Goal: Task Accomplishment & Management: Manage account settings

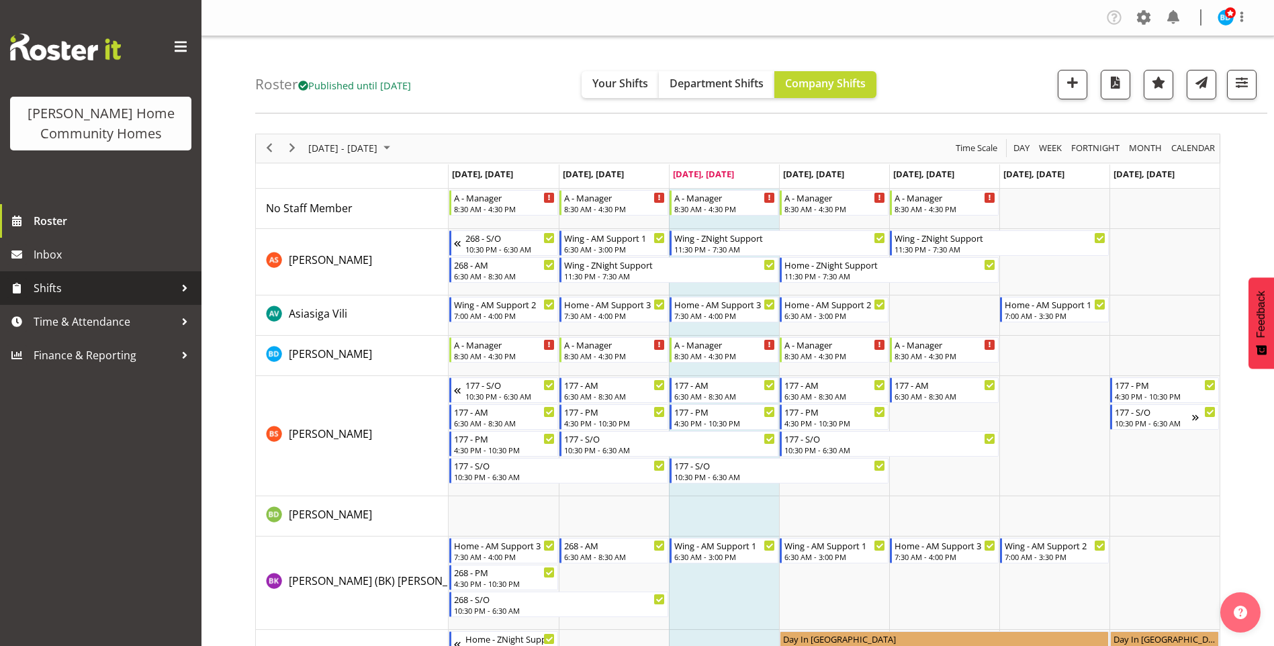
click at [67, 288] on span "Shifts" at bounding box center [104, 288] width 141 height 20
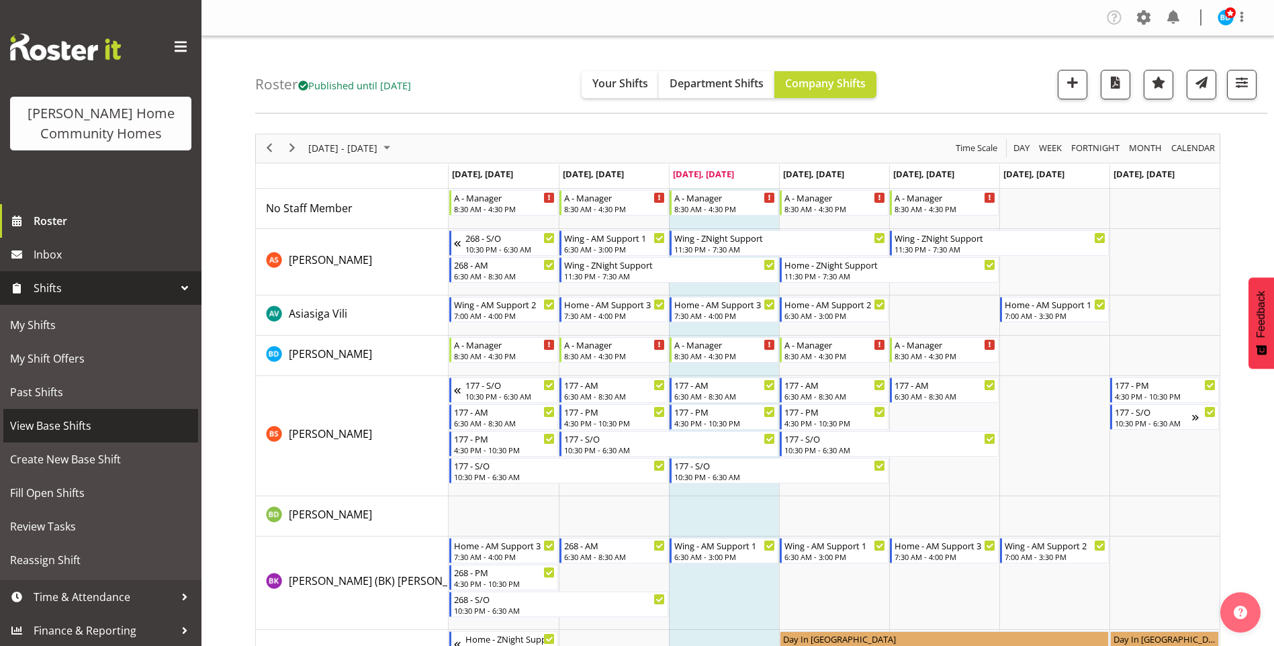
click at [69, 426] on span "View Base Shifts" at bounding box center [100, 426] width 181 height 20
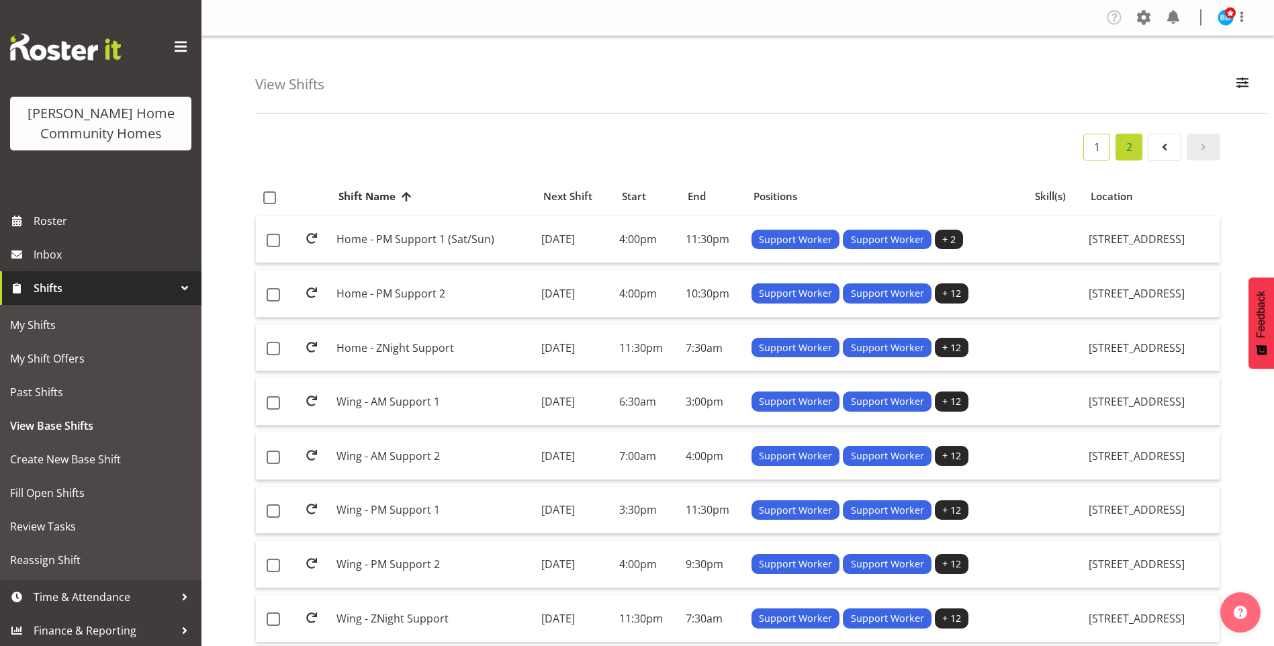
click at [1093, 147] on link "1" at bounding box center [1097, 147] width 27 height 27
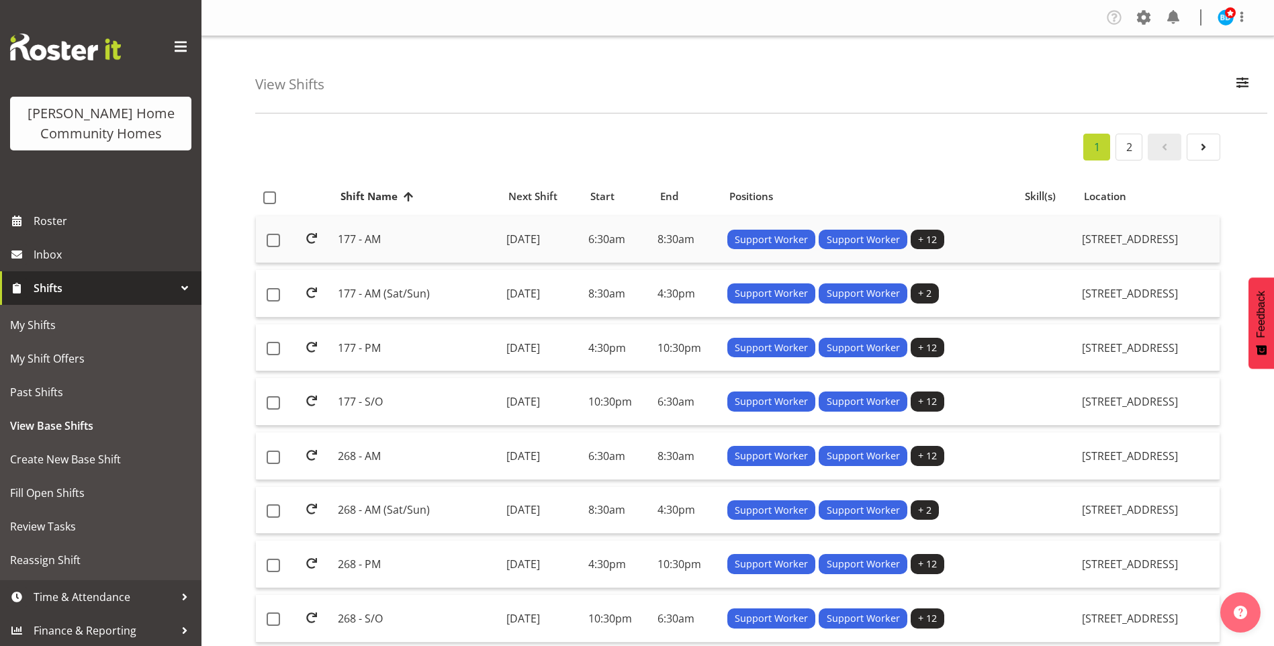
click at [371, 239] on td "177 - AM" at bounding box center [417, 240] width 168 height 48
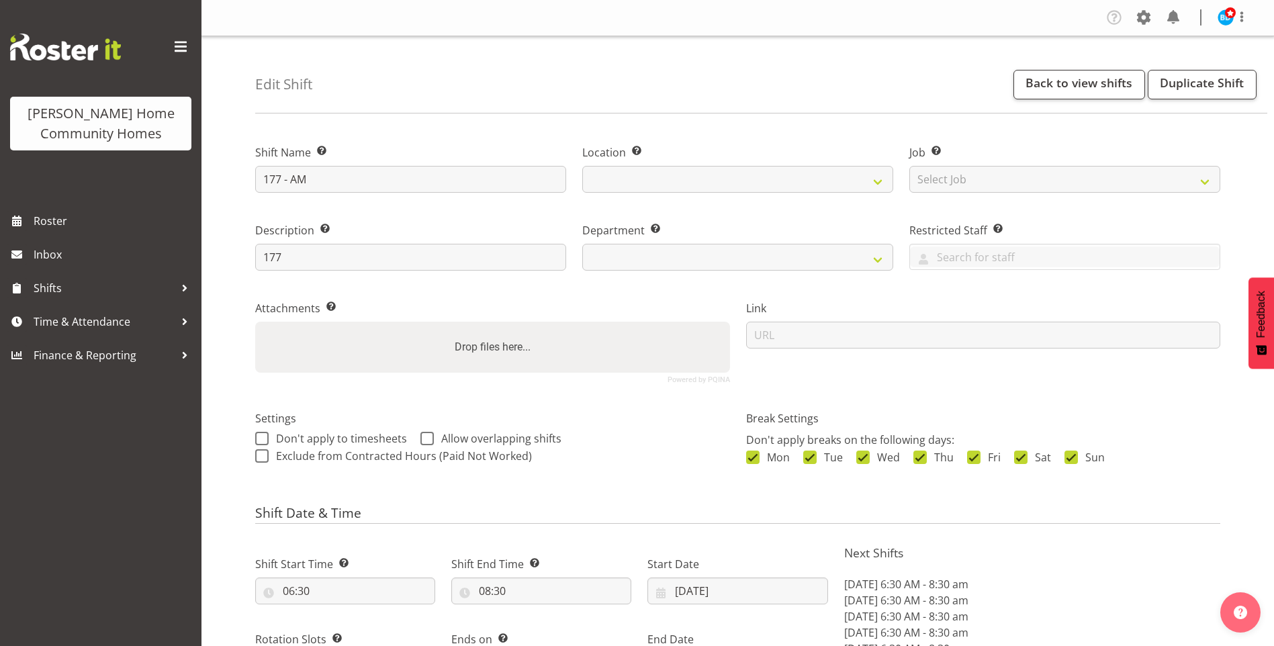
select select "date"
select select
select select "748"
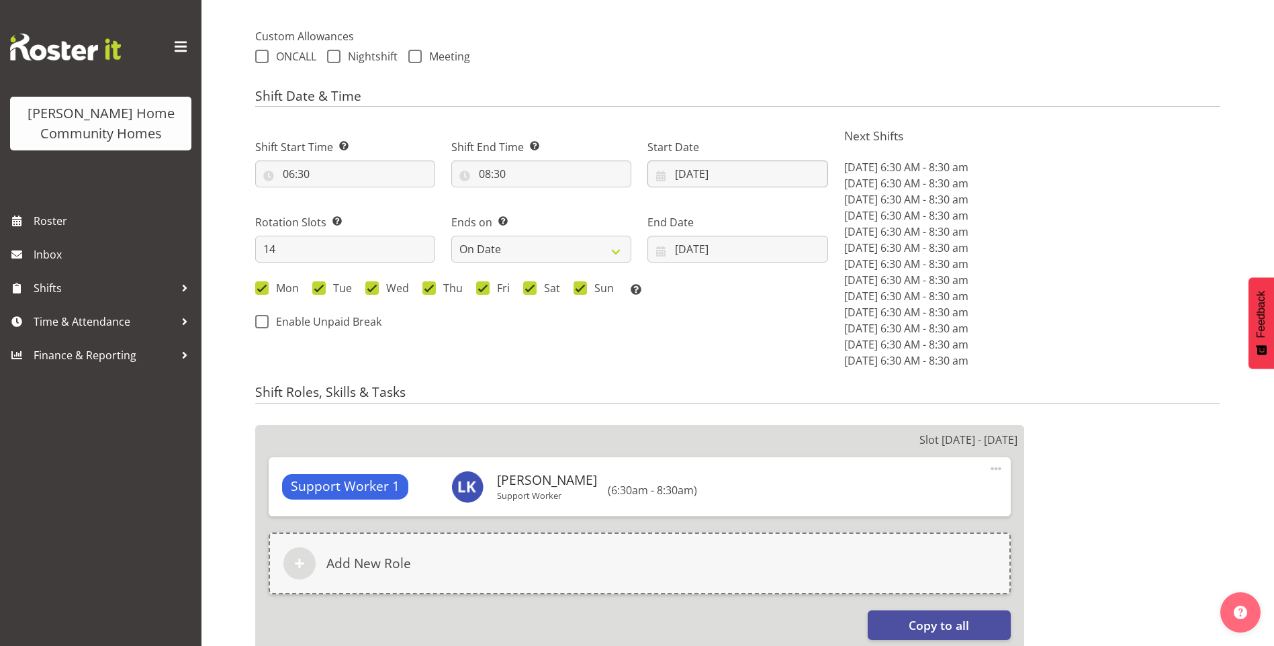
scroll to position [403, 0]
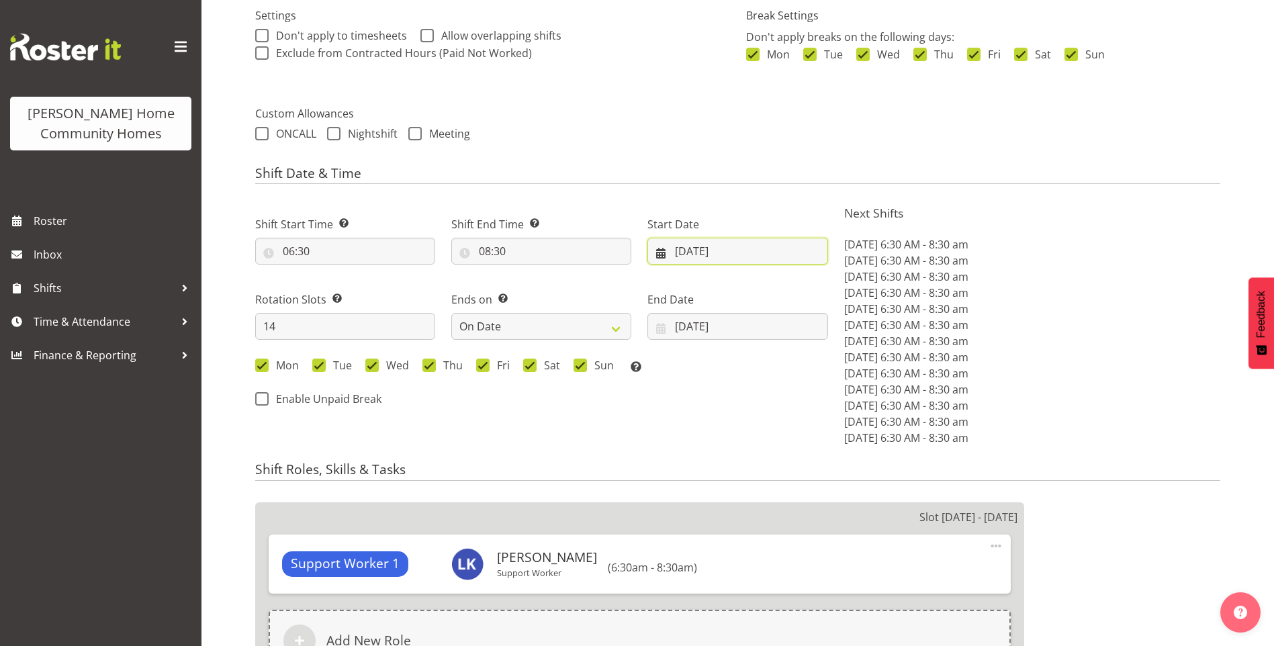
click at [700, 255] on input "[DATE]" at bounding box center [738, 251] width 180 height 27
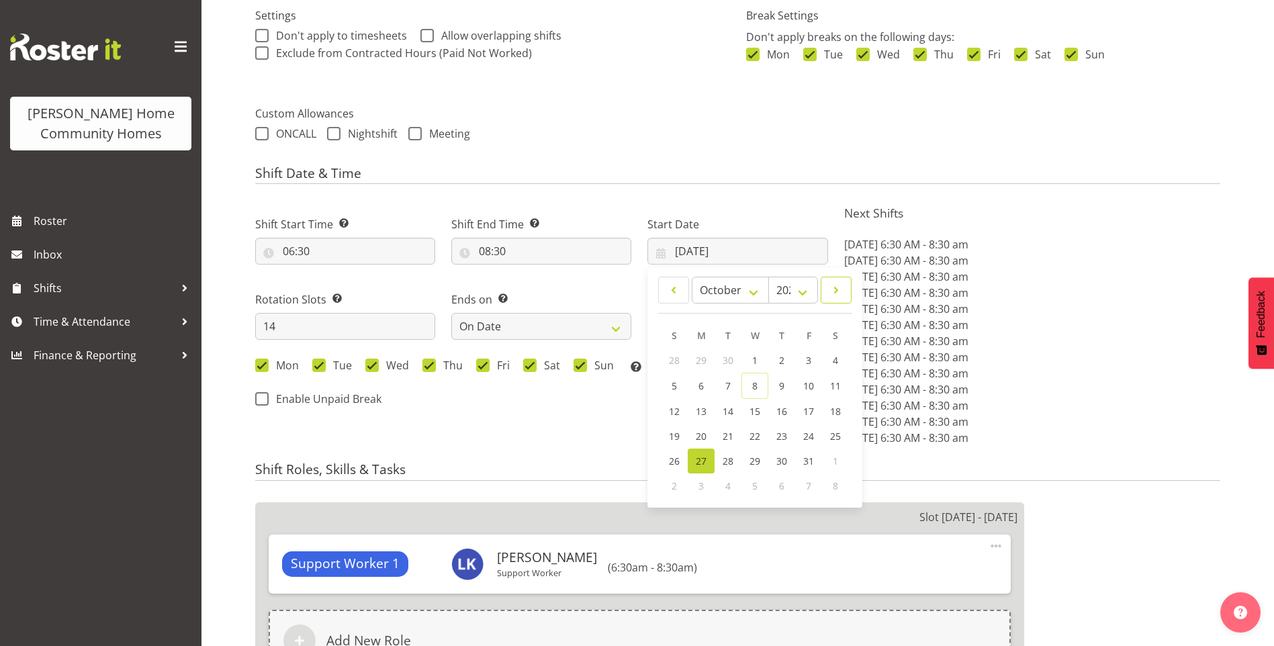
click at [835, 291] on span at bounding box center [836, 290] width 13 height 16
select select "10"
click at [703, 410] on span "10" at bounding box center [701, 410] width 11 height 13
type input "[DATE]"
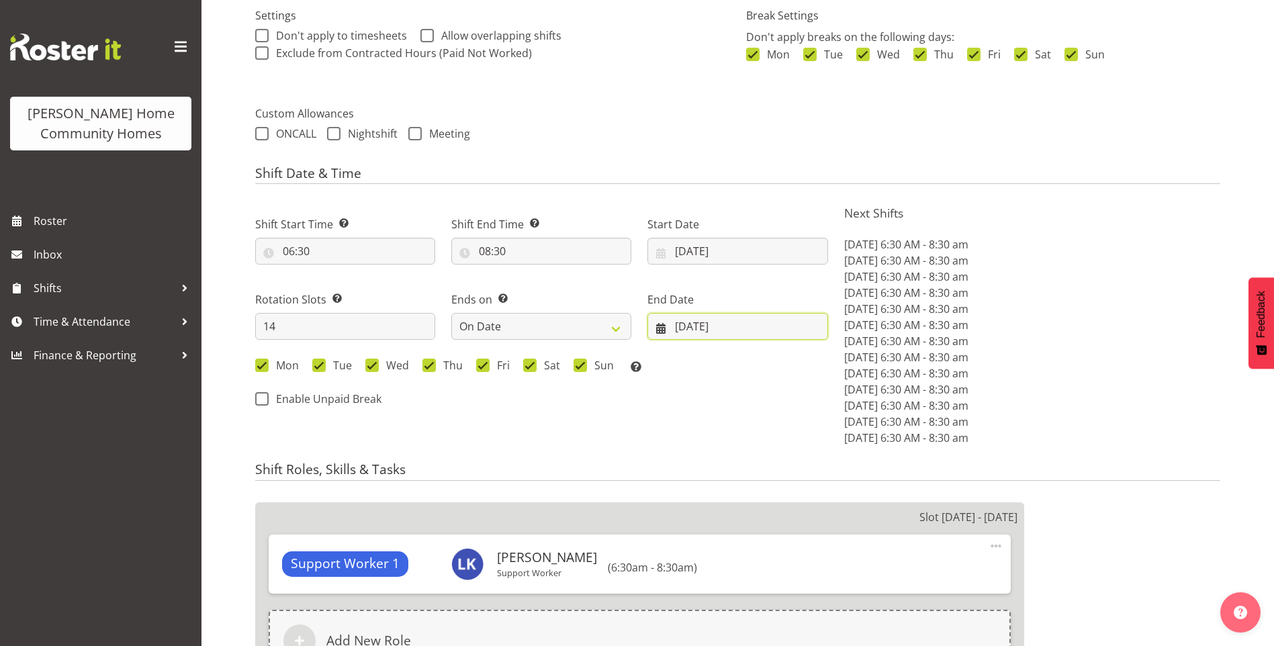
click at [699, 314] on input "[DATE]" at bounding box center [738, 326] width 180 height 27
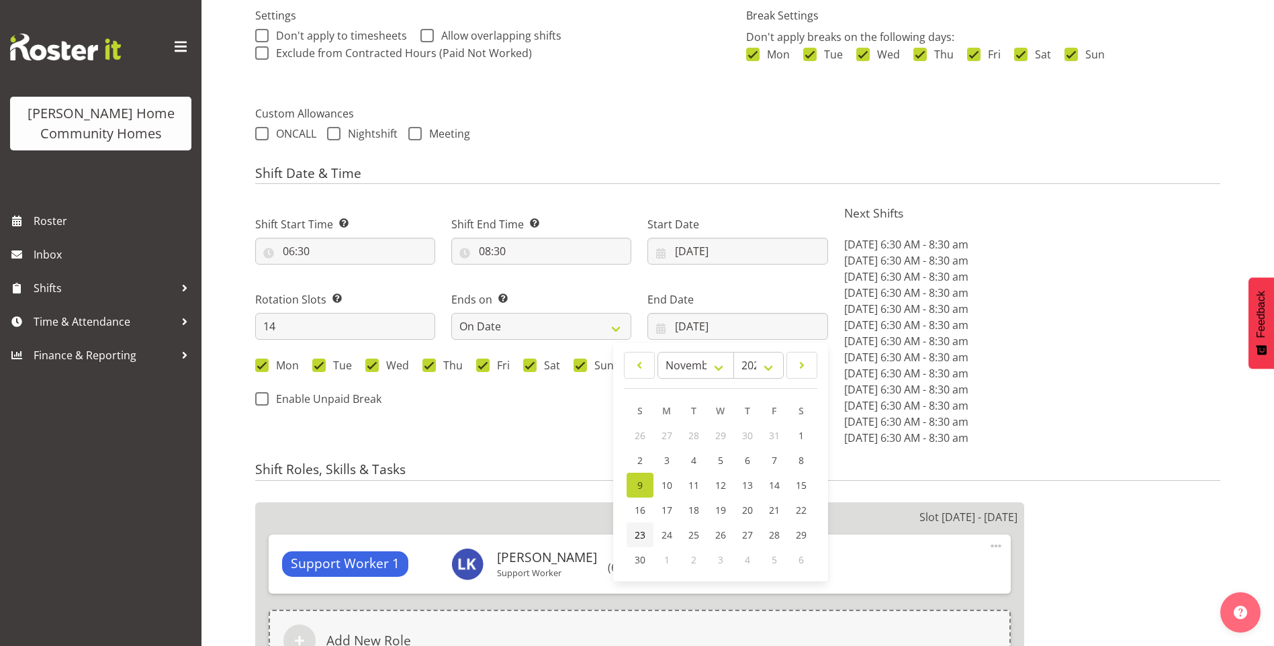
click at [634, 531] on link "23" at bounding box center [640, 535] width 27 height 25
type input "[DATE]"
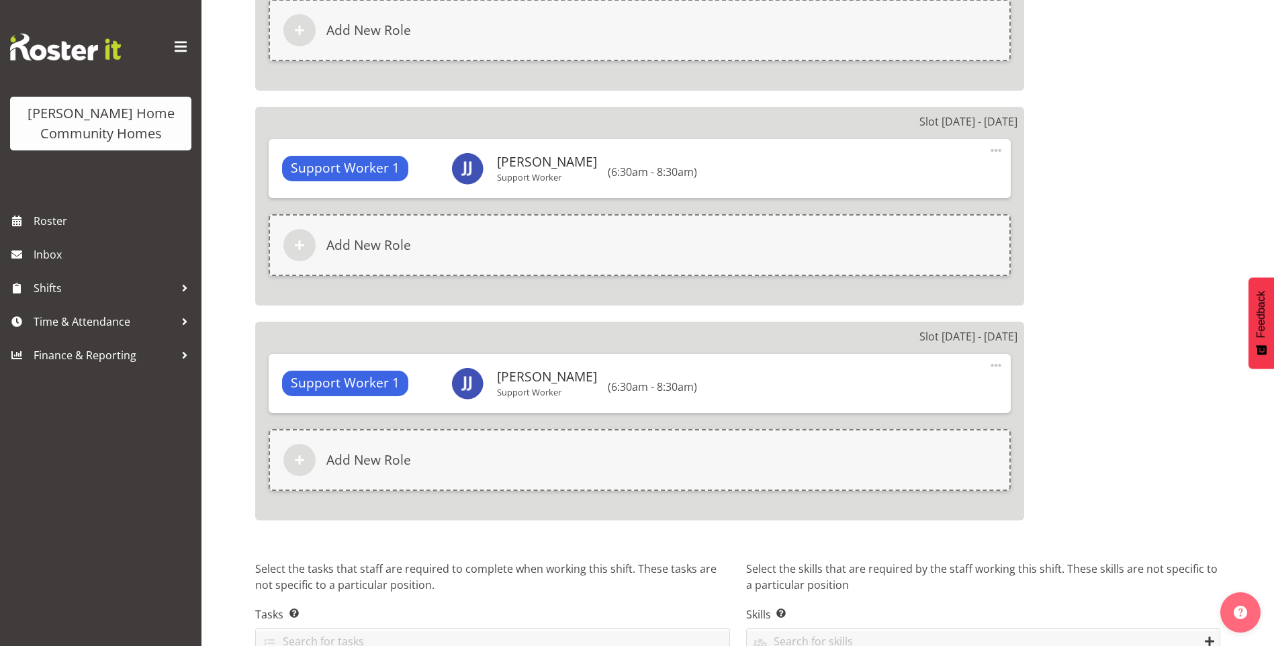
scroll to position [3483, 0]
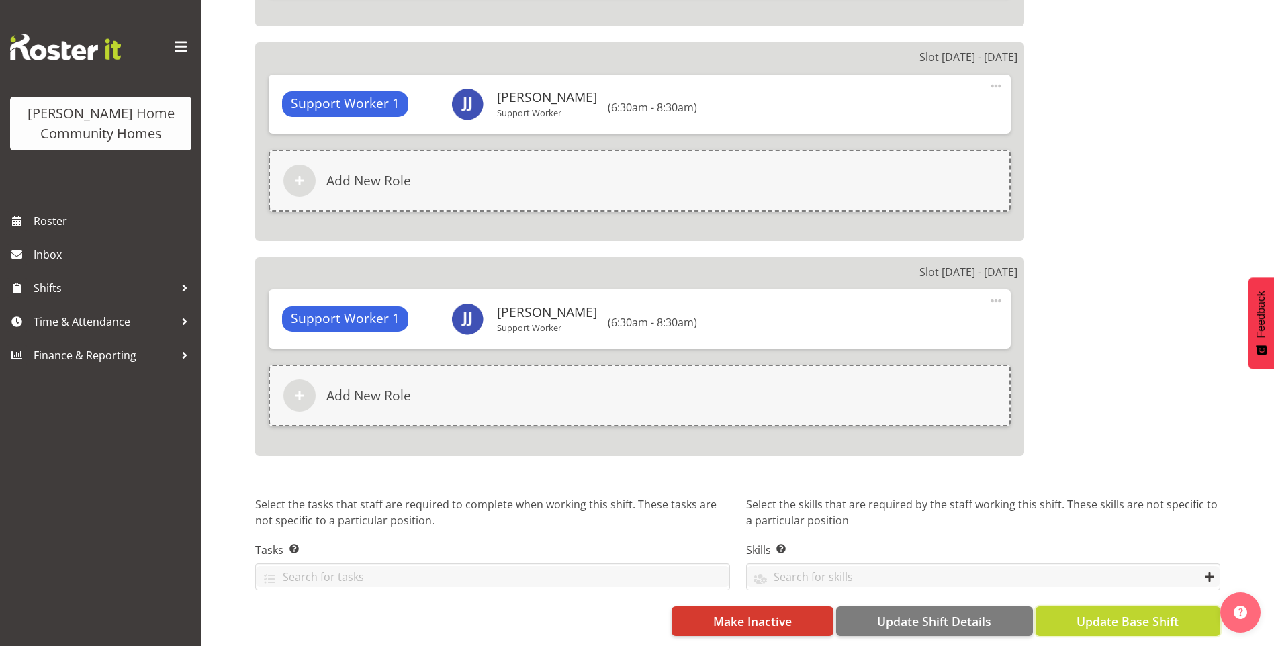
click at [1131, 613] on span "Update Base Shift" at bounding box center [1128, 621] width 102 height 17
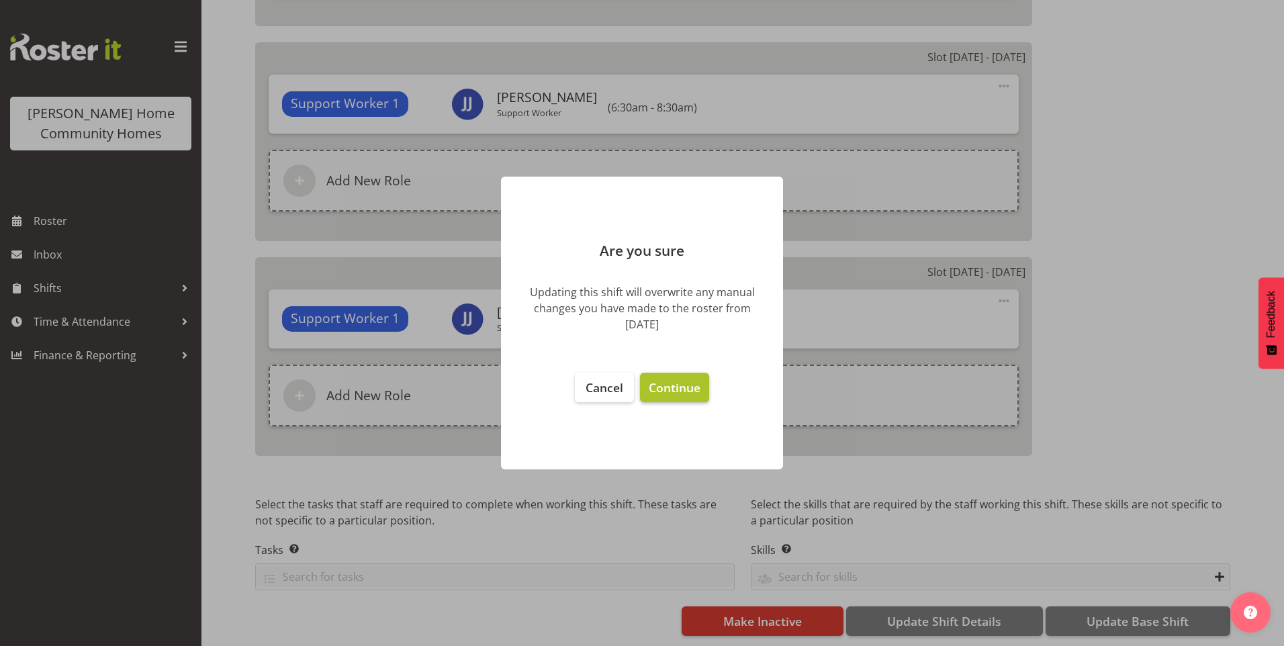
click at [660, 389] on span "Continue" at bounding box center [675, 388] width 52 height 16
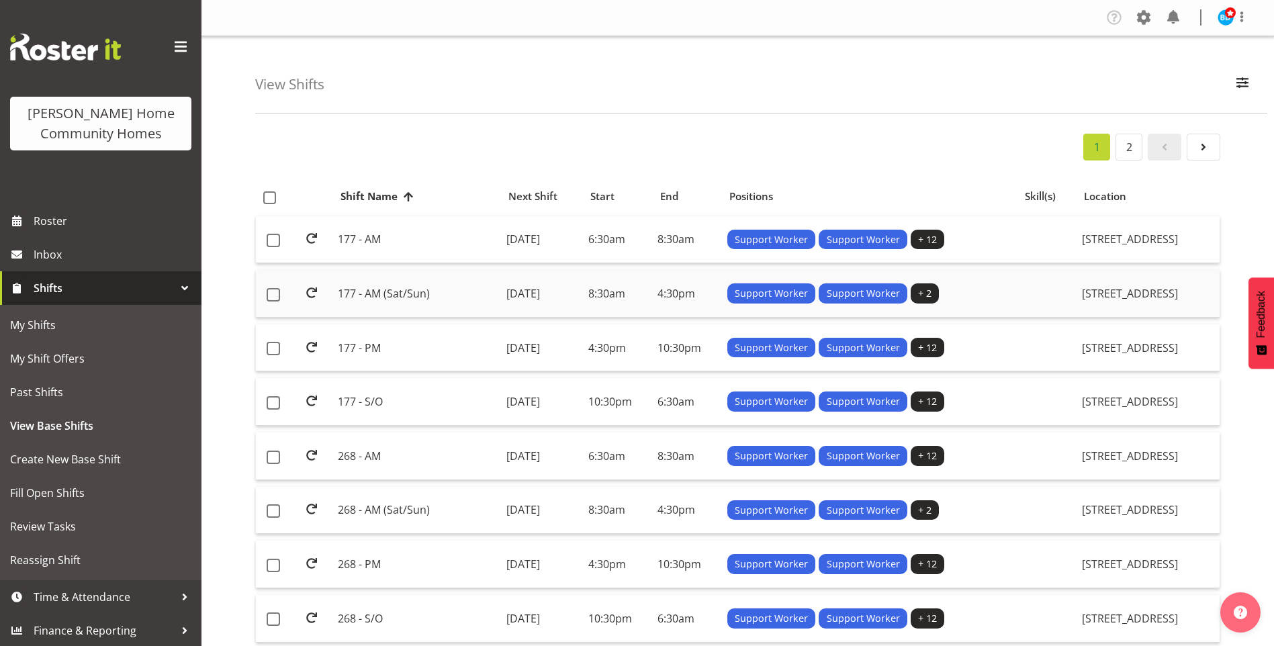
click at [368, 296] on td "177 - AM (Sat/Sun)" at bounding box center [417, 294] width 168 height 48
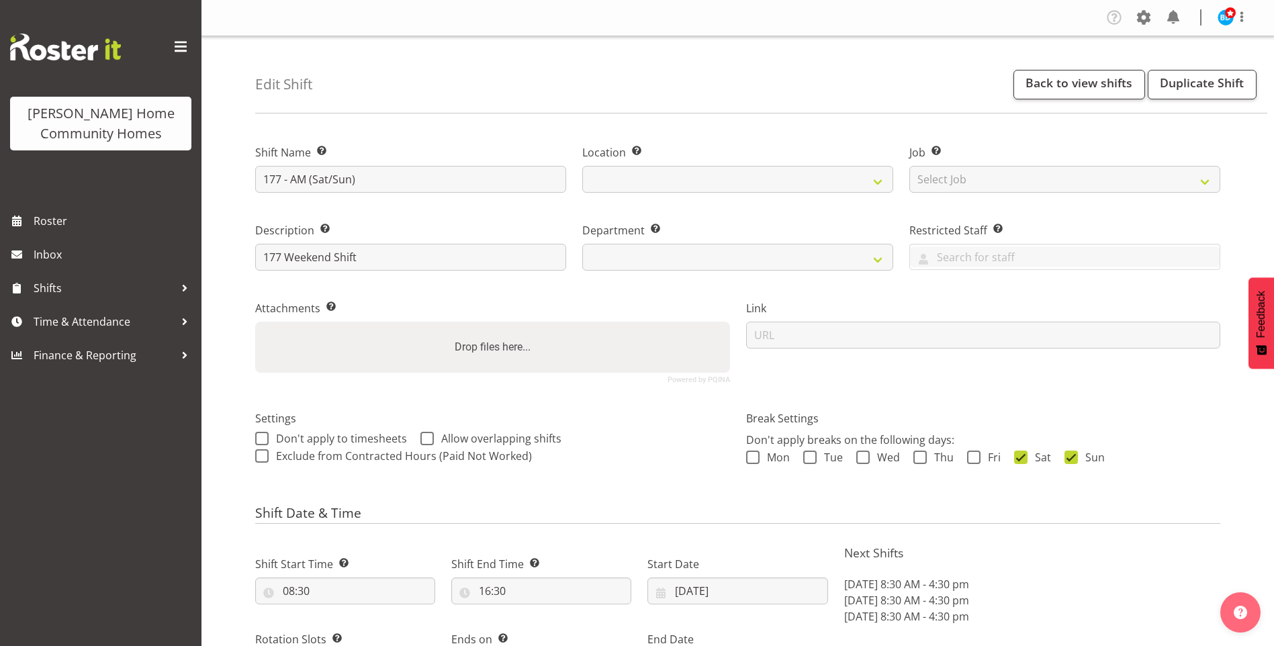
select select "9"
select select "2025"
select select "date"
select select
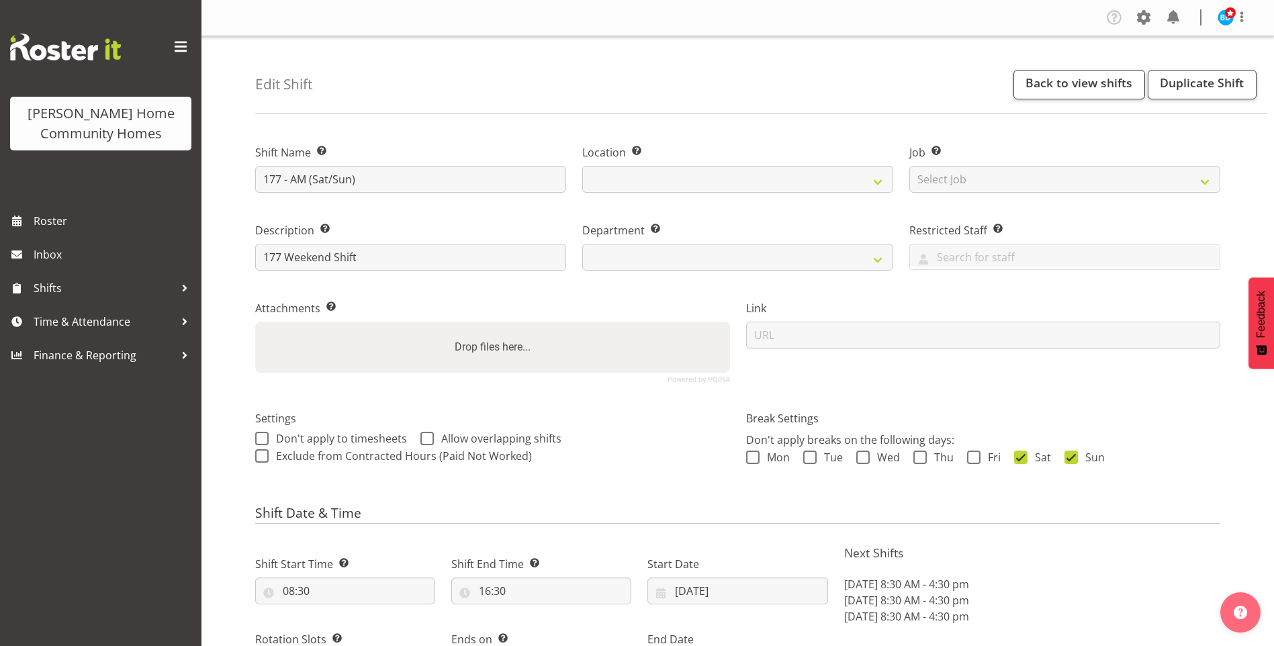
select select
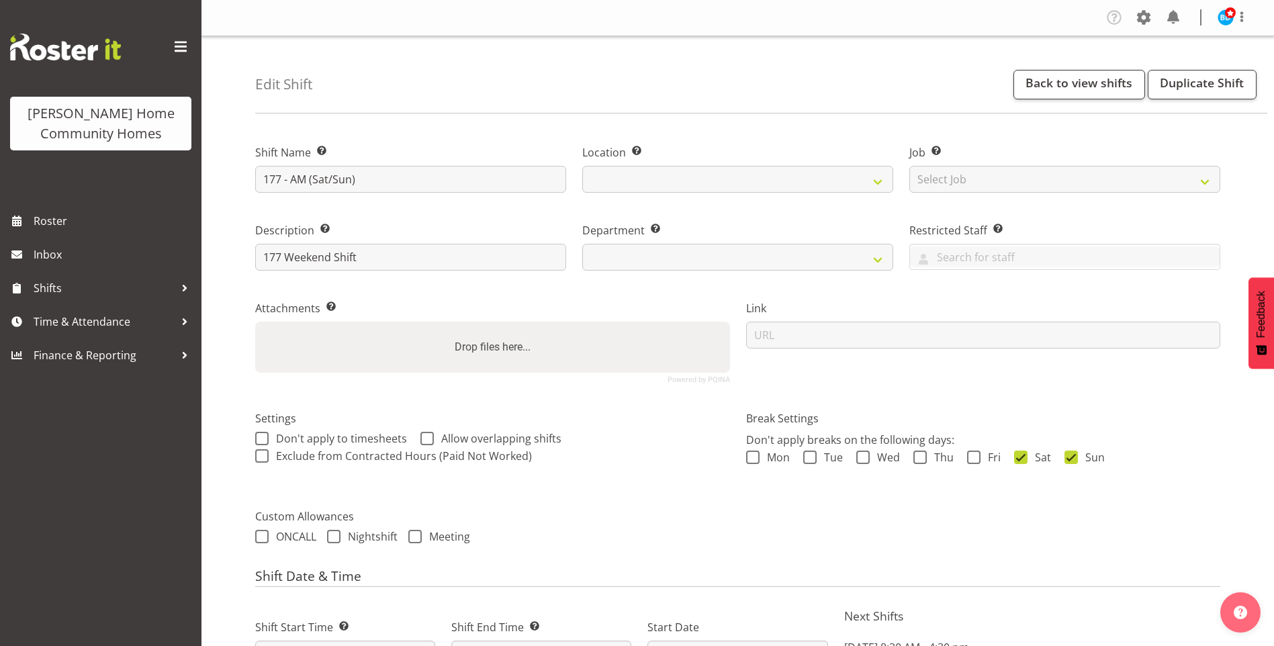
select select
select select "748"
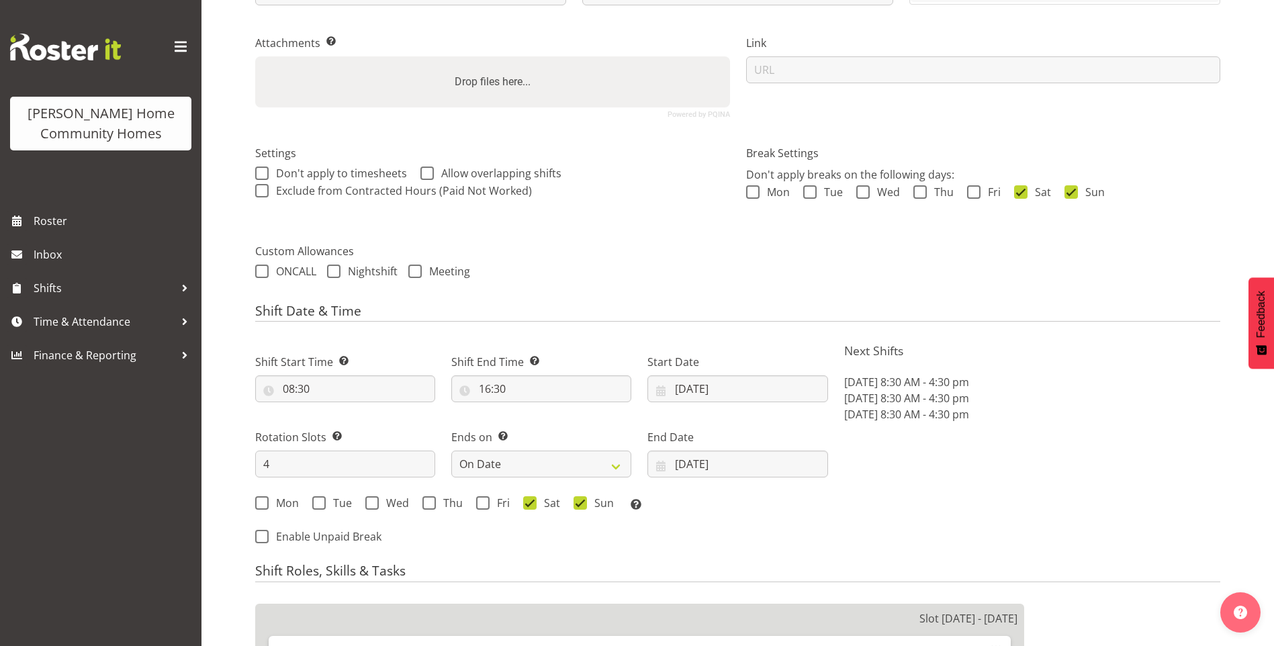
scroll to position [269, 0]
click at [700, 387] on input "[DATE]" at bounding box center [738, 385] width 180 height 27
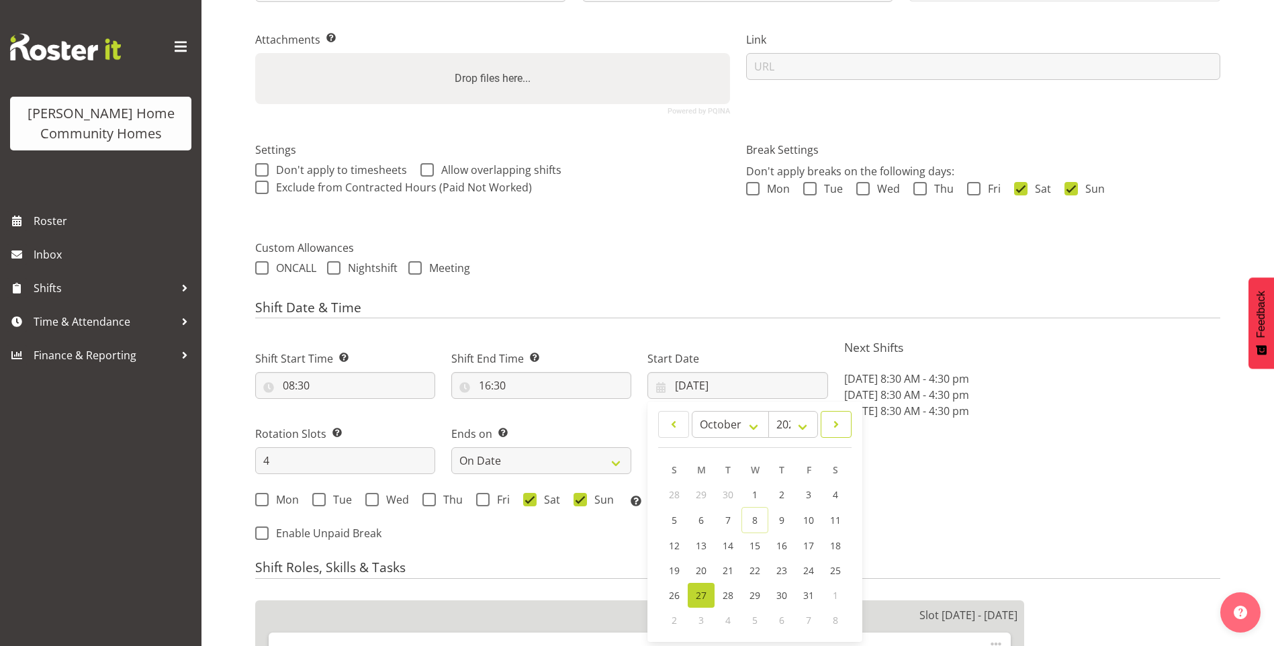
click at [840, 425] on span at bounding box center [836, 425] width 13 height 16
select select "10"
click at [705, 542] on span "10" at bounding box center [701, 544] width 11 height 13
type input "10/11/2025"
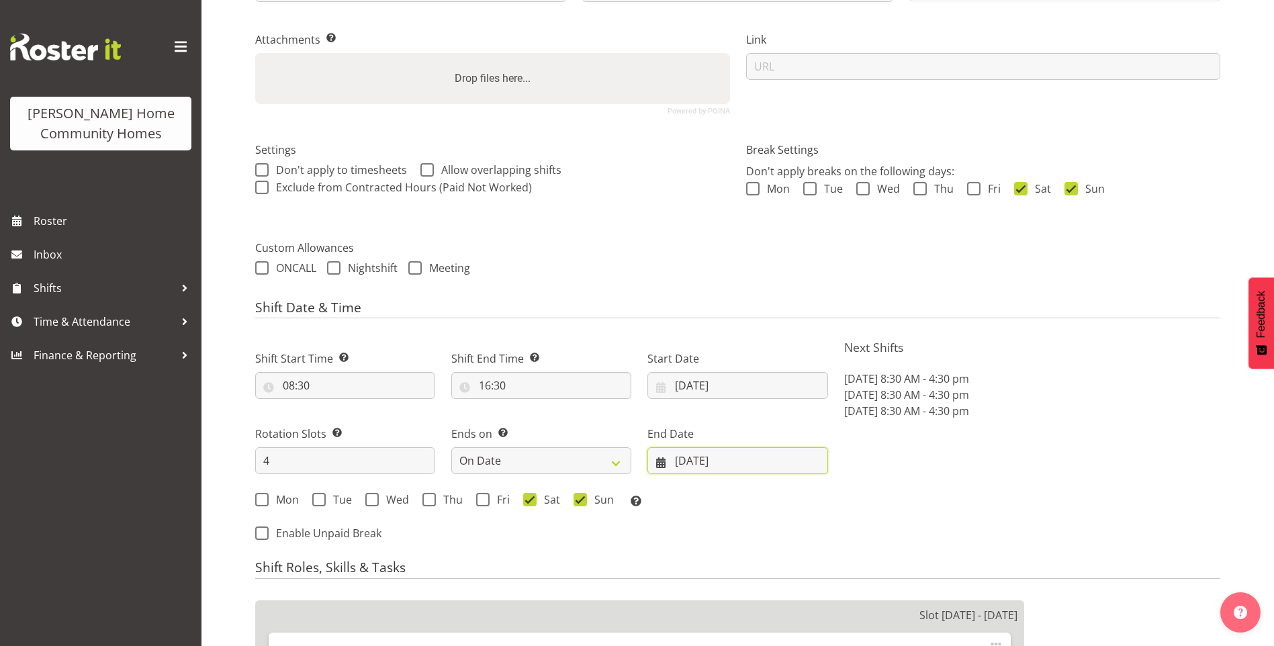
click at [702, 455] on input "[DATE]" at bounding box center [738, 460] width 180 height 27
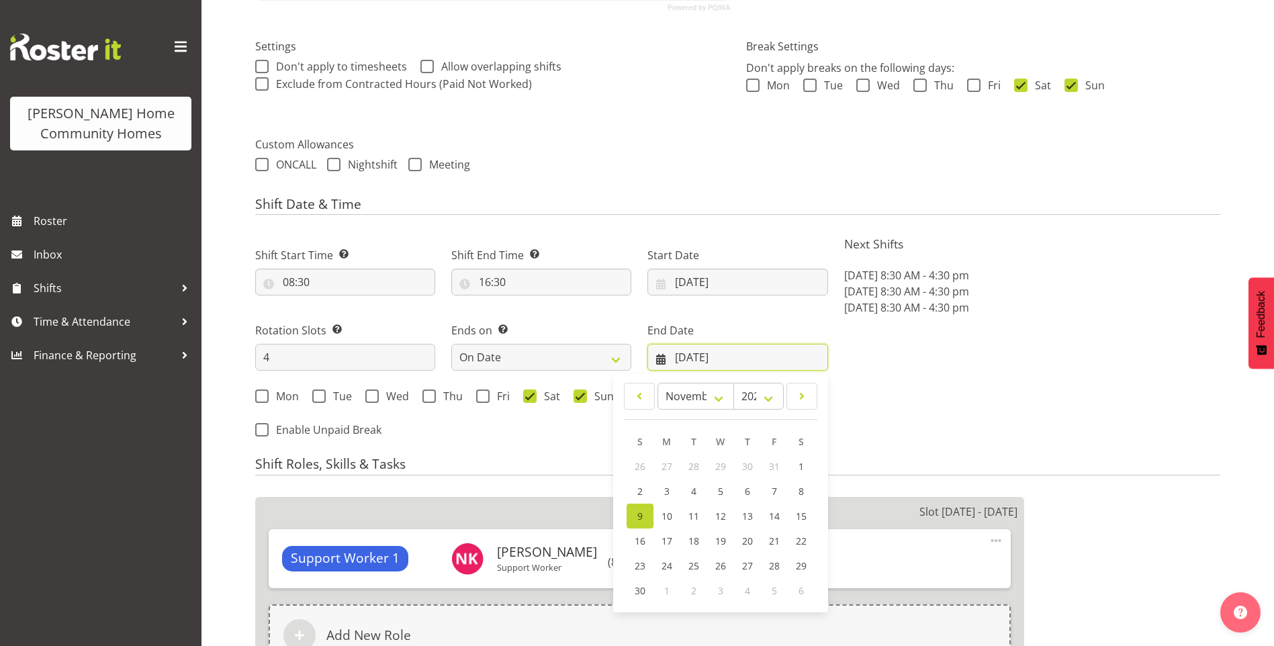
scroll to position [470, 0]
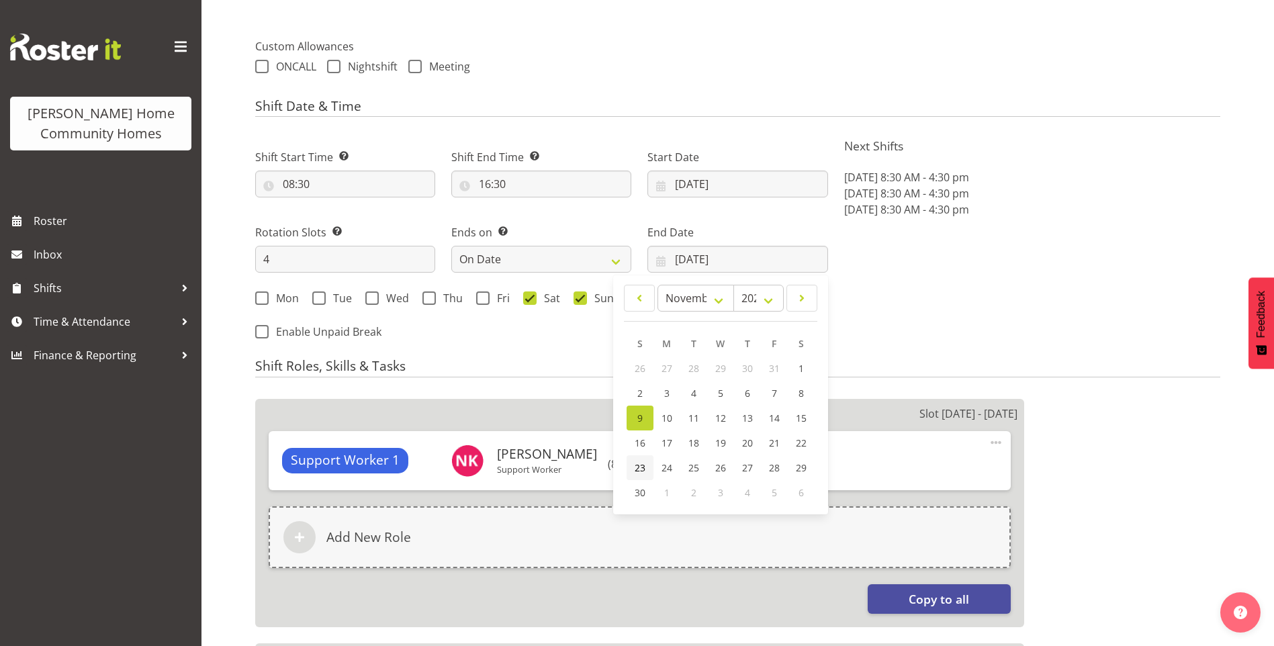
click at [635, 466] on span "23" at bounding box center [640, 468] width 11 height 13
type input "[DATE]"
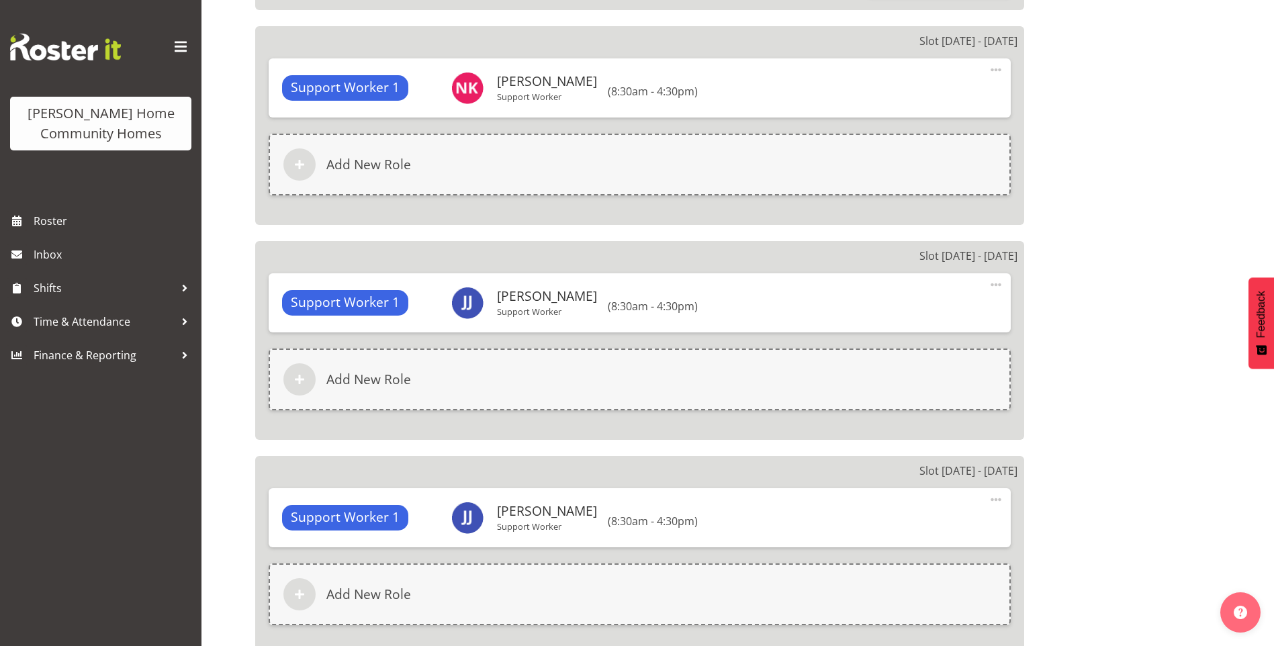
scroll to position [1297, 0]
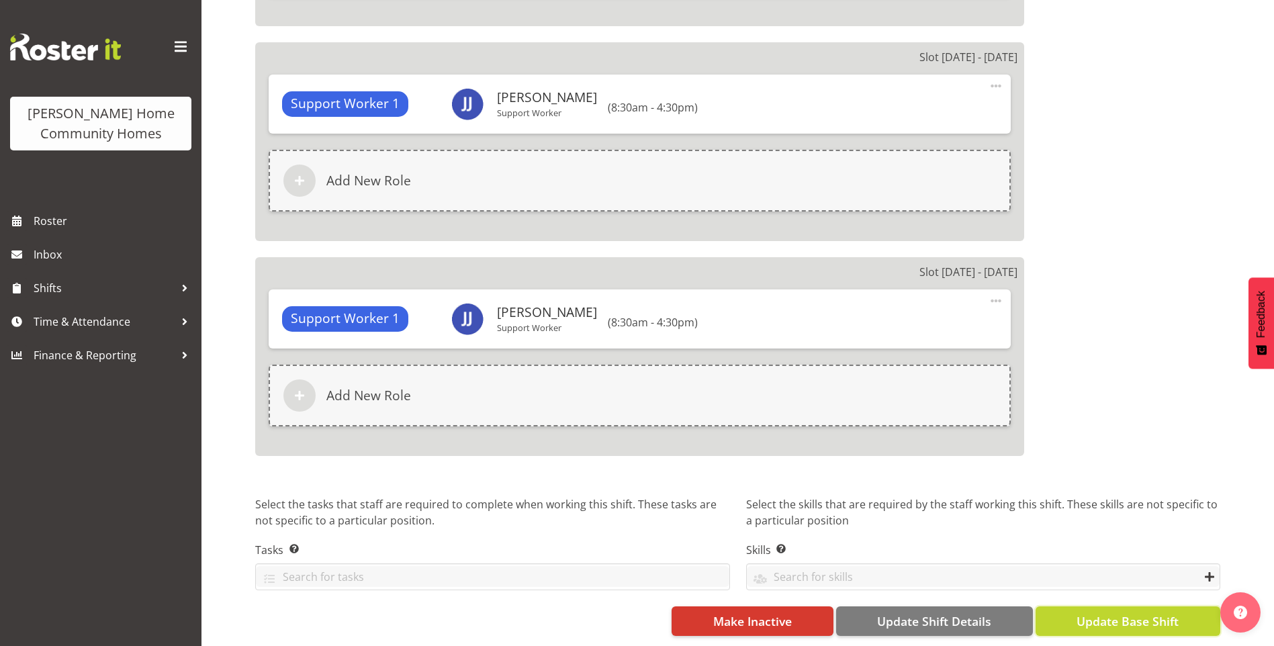
click at [1157, 613] on span "Update Base Shift" at bounding box center [1128, 621] width 102 height 17
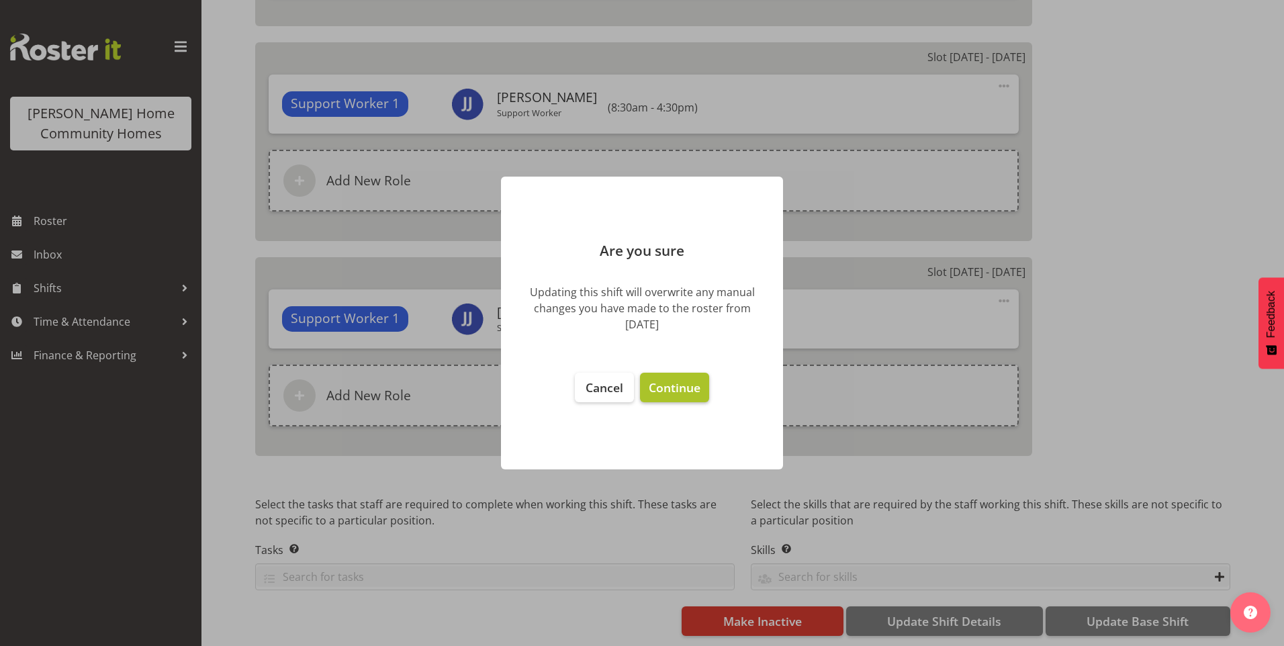
click at [697, 381] on span "Continue" at bounding box center [675, 388] width 52 height 16
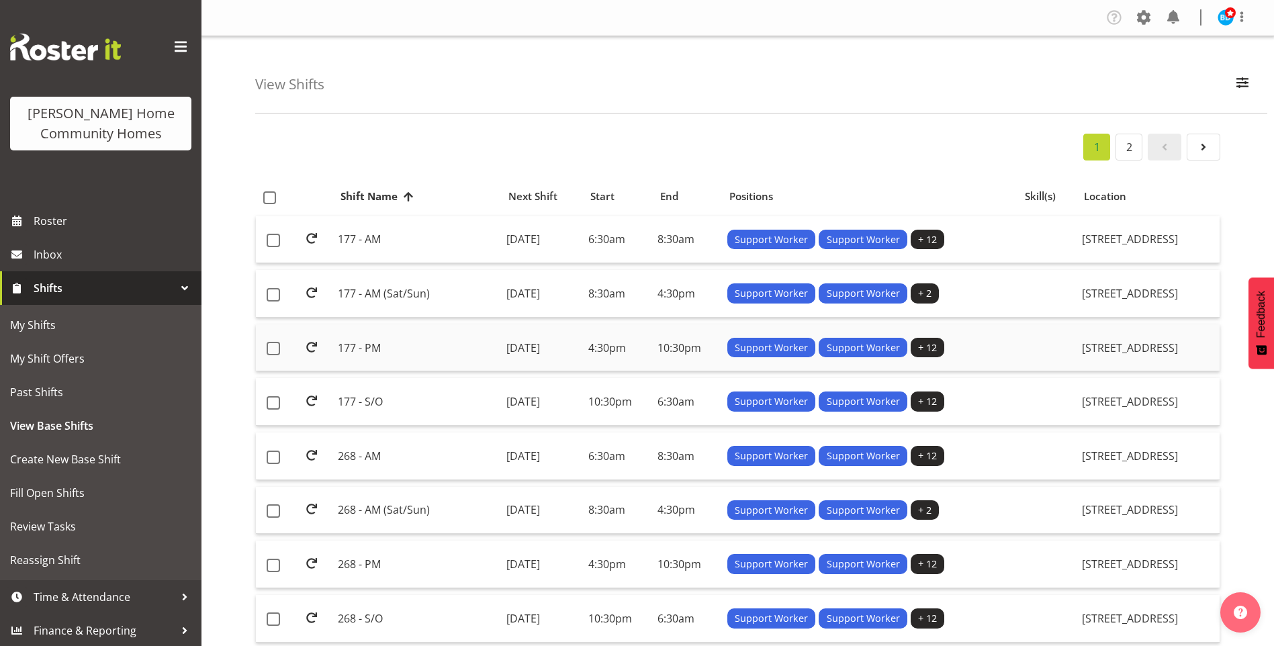
click at [363, 348] on td "177 - PM" at bounding box center [417, 348] width 168 height 48
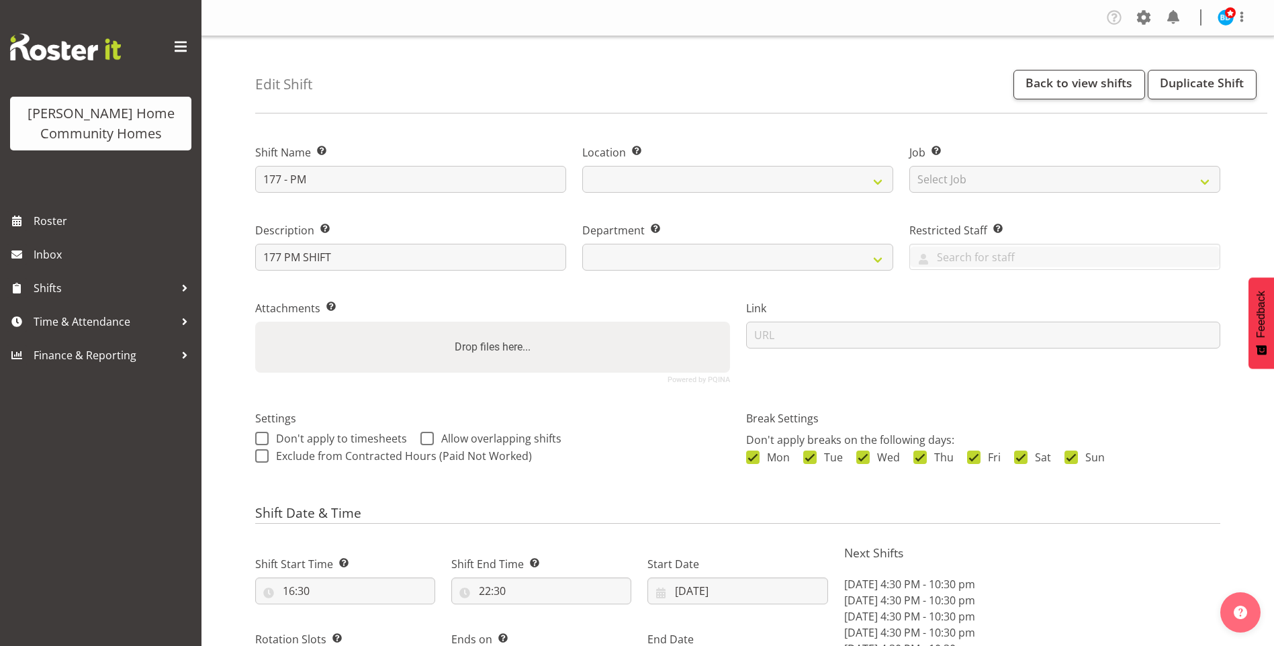
select select "date"
select select
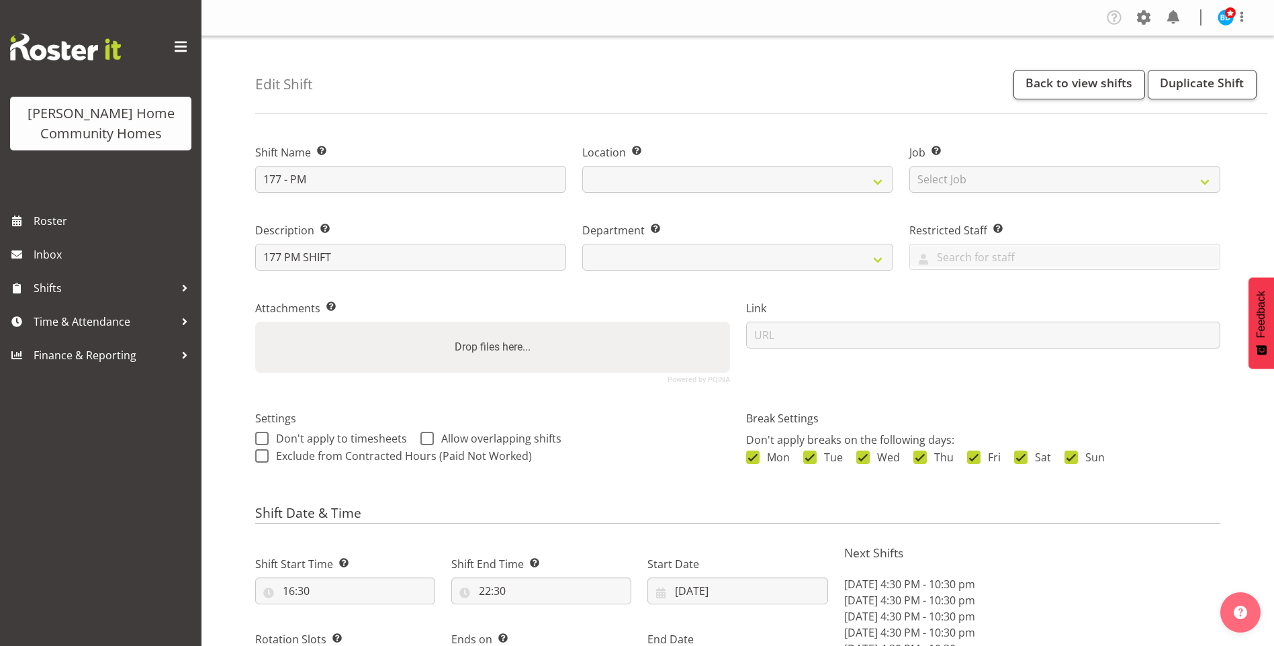
select select
select select "748"
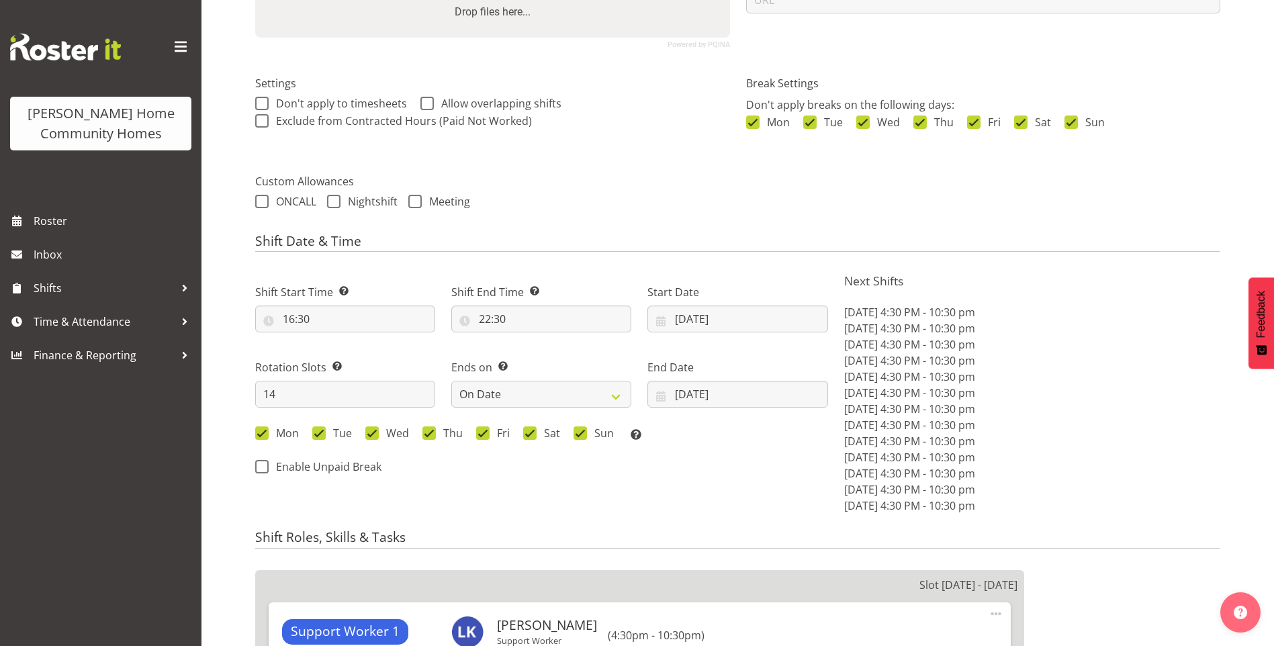
scroll to position [336, 0]
click at [693, 322] on input "[DATE]" at bounding box center [738, 318] width 180 height 27
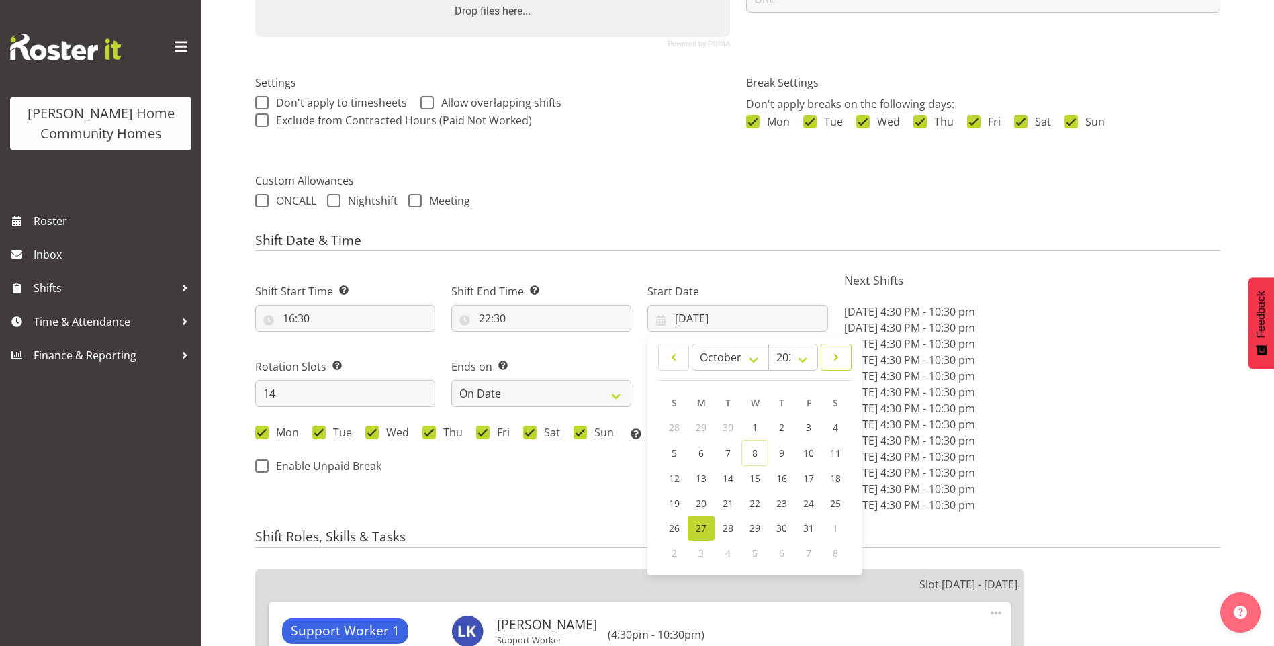
click at [834, 364] on span at bounding box center [836, 357] width 13 height 16
select select "10"
click at [702, 471] on span "10" at bounding box center [701, 477] width 11 height 13
type input "[DATE]"
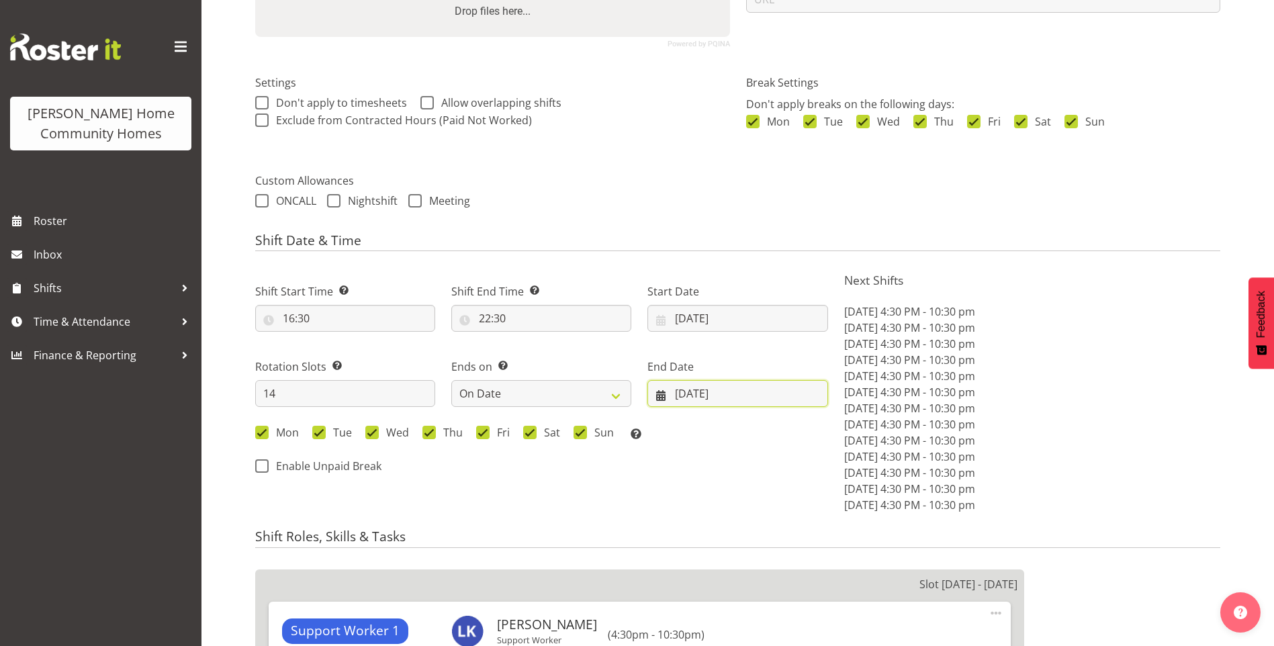
click at [693, 389] on input "09/11/2025" at bounding box center [738, 393] width 180 height 27
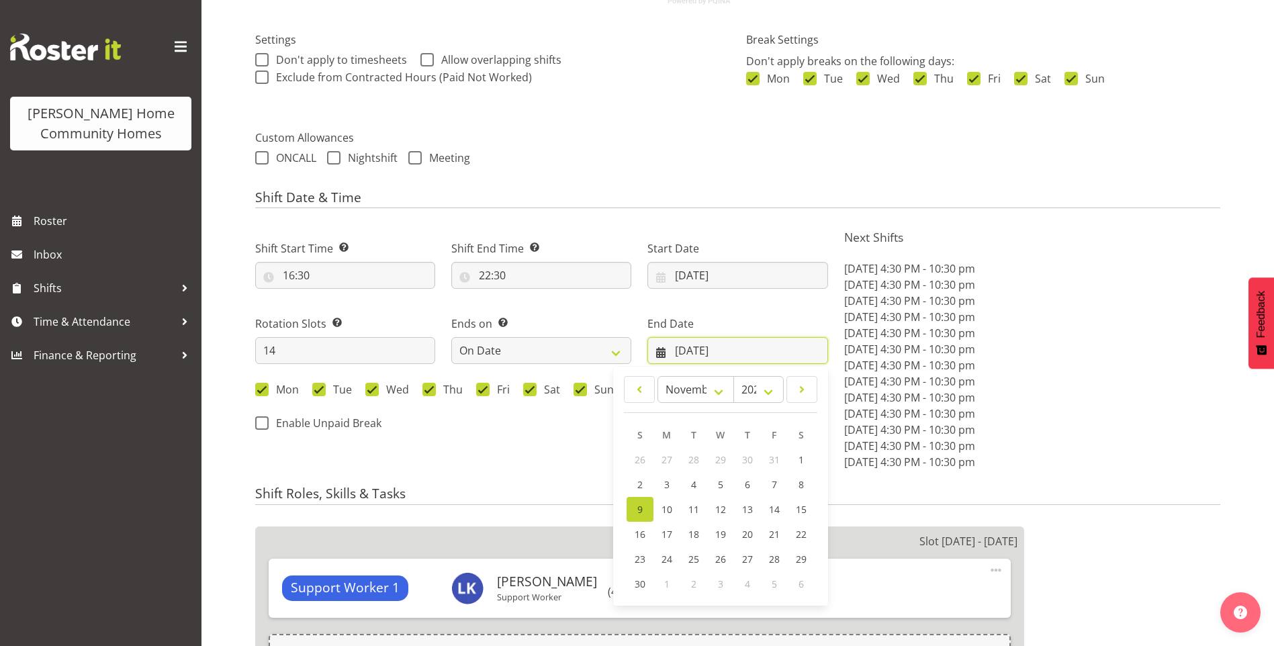
scroll to position [403, 0]
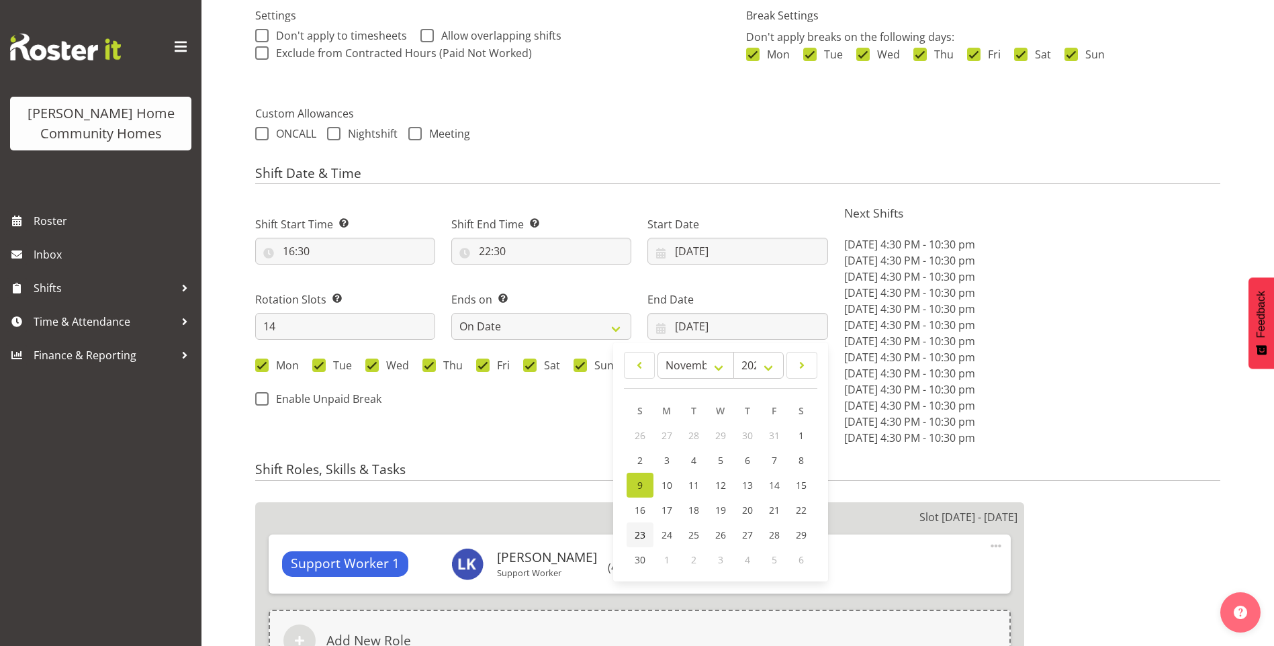
click at [636, 535] on span "23" at bounding box center [640, 535] width 11 height 13
type input "[DATE]"
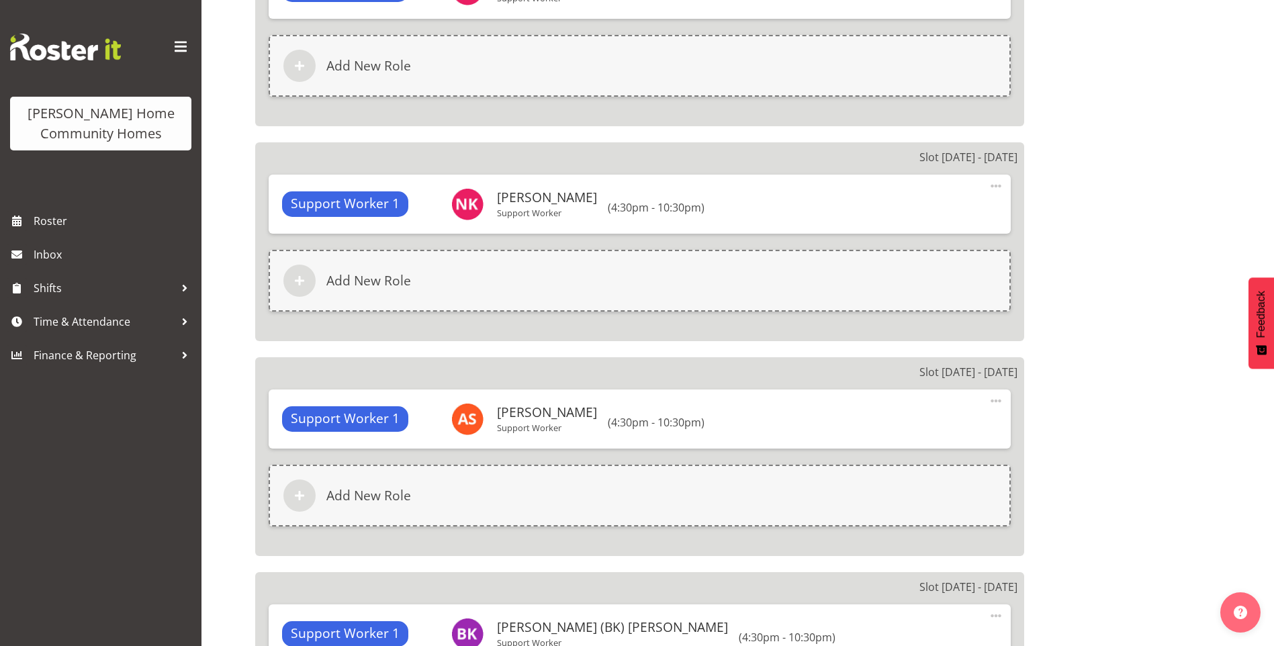
scroll to position [3483, 0]
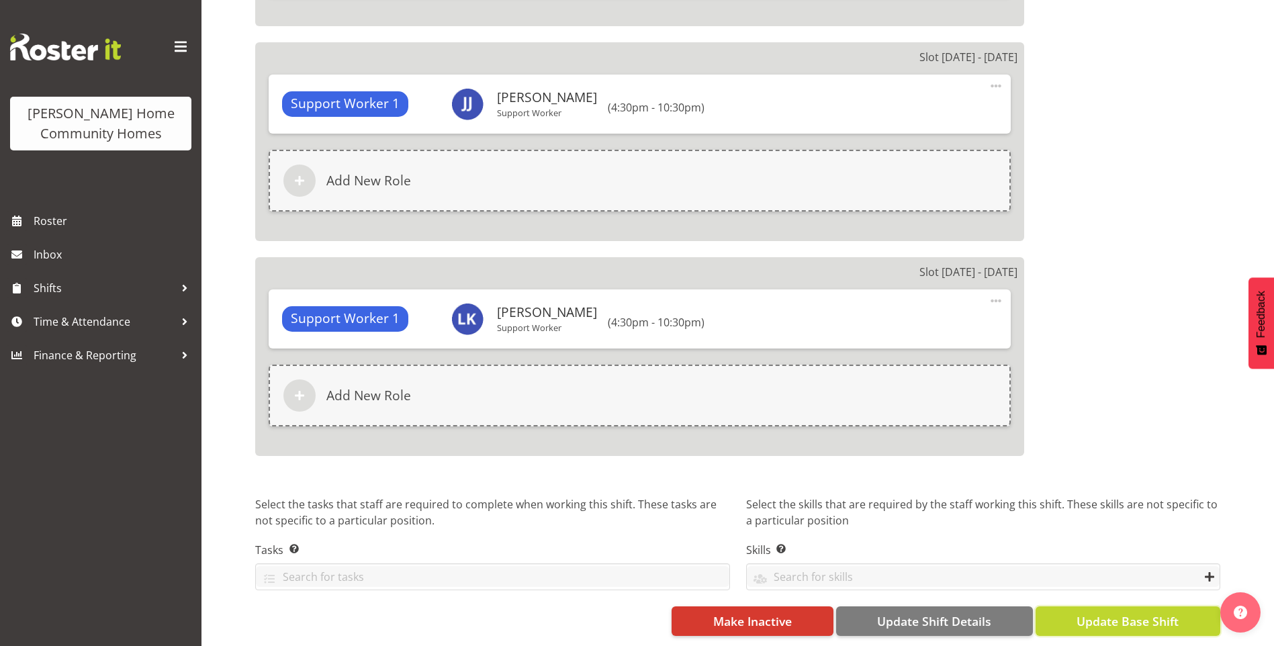
click at [1125, 613] on span "Update Base Shift" at bounding box center [1128, 621] width 102 height 17
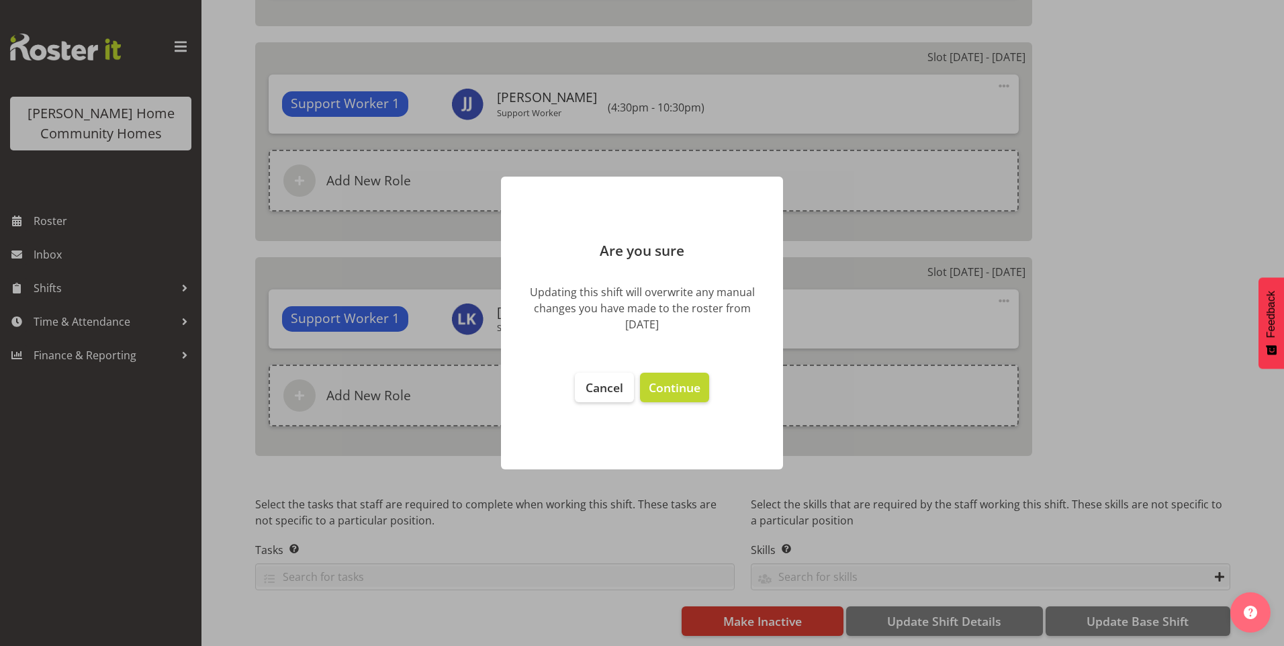
click at [711, 396] on footer "Cancel Continue" at bounding box center [642, 414] width 282 height 110
click at [696, 395] on span "Continue" at bounding box center [675, 388] width 52 height 16
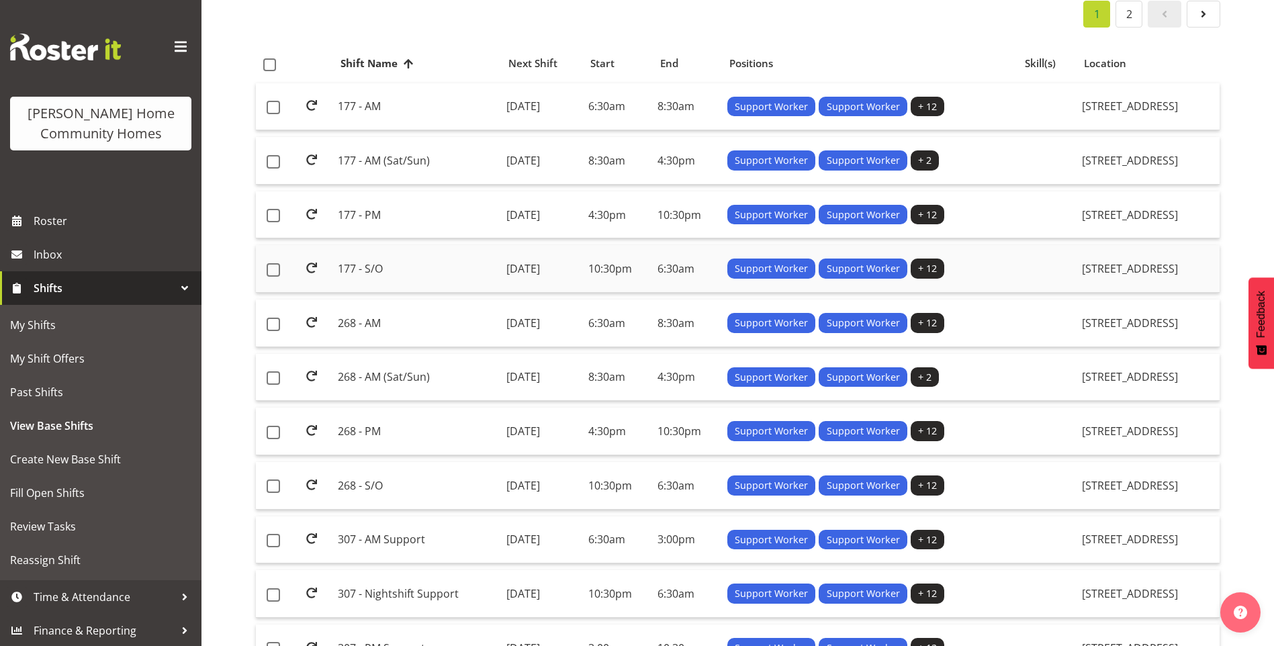
scroll to position [134, 0]
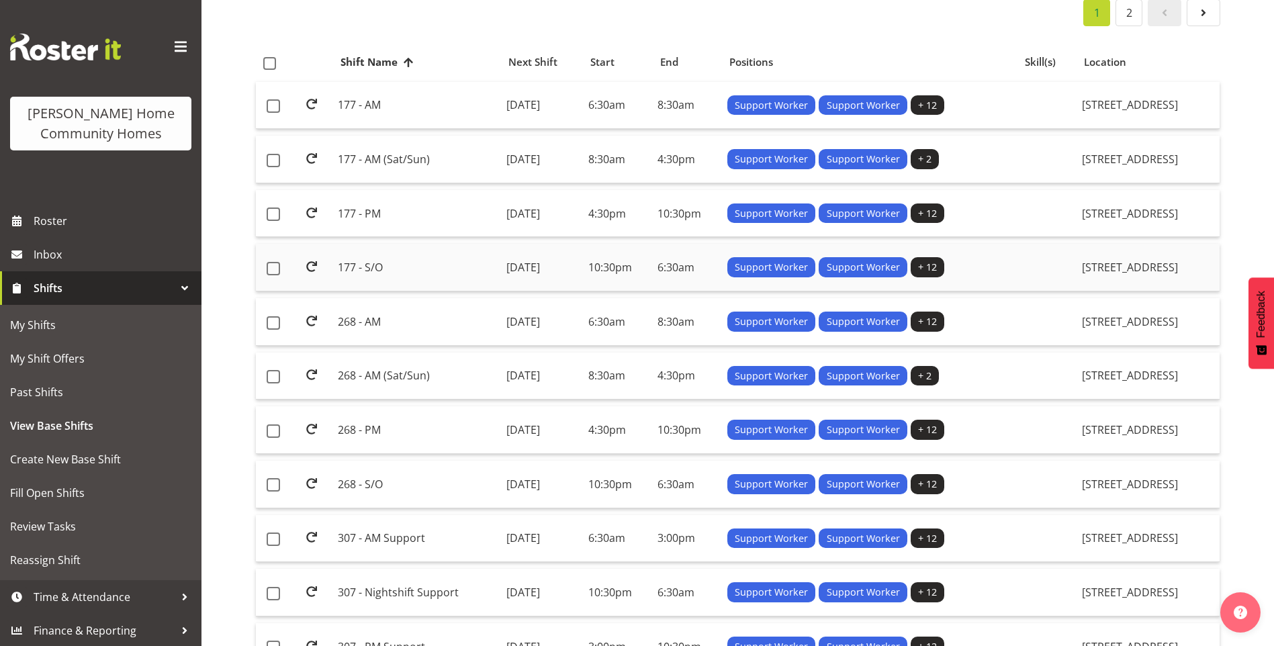
click at [356, 267] on td "177 - S/O" at bounding box center [417, 268] width 168 height 48
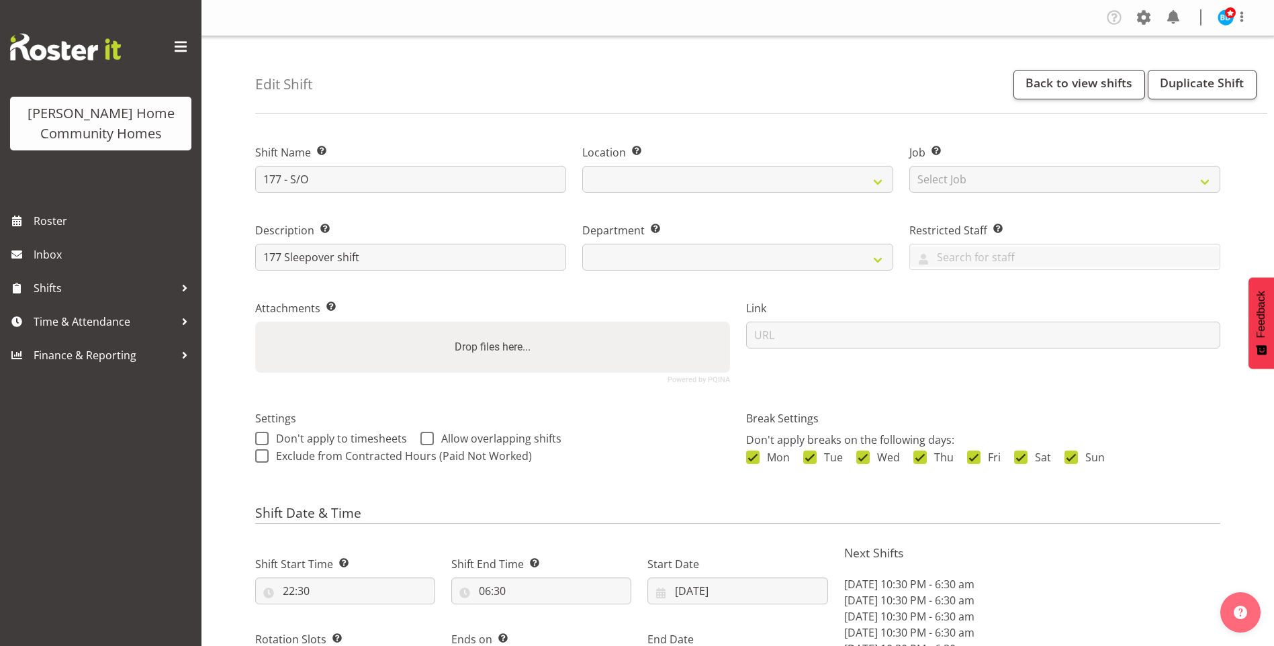
select select "date"
select select
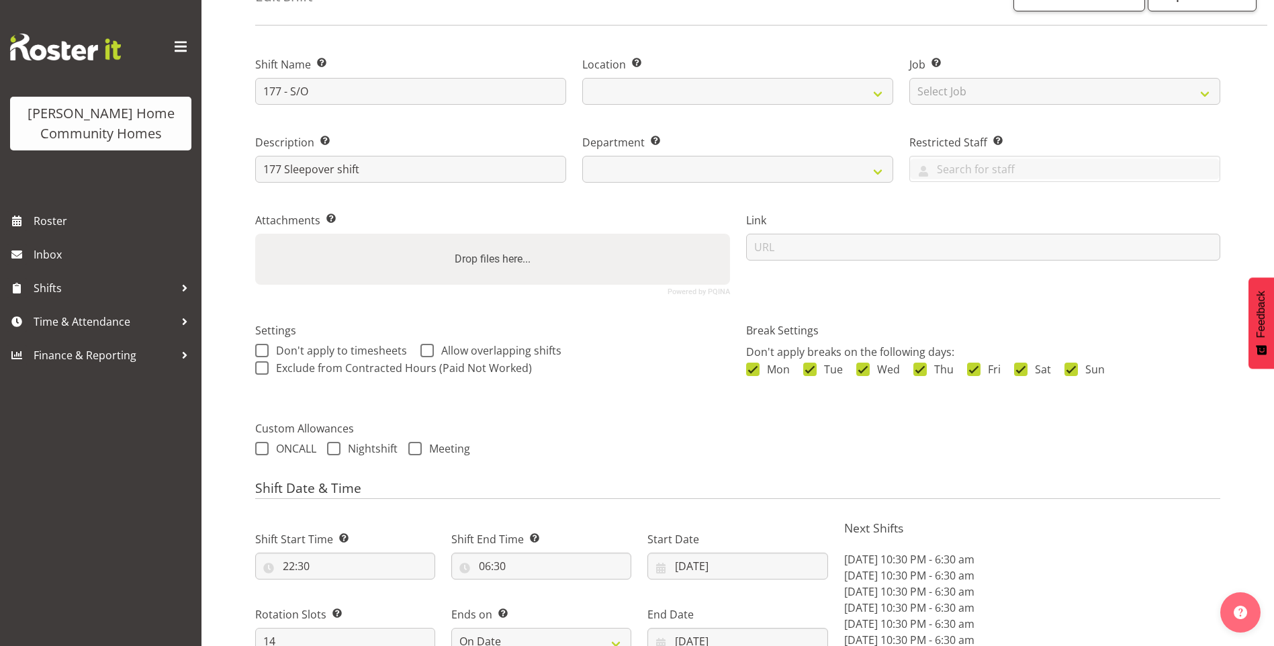
select select "748"
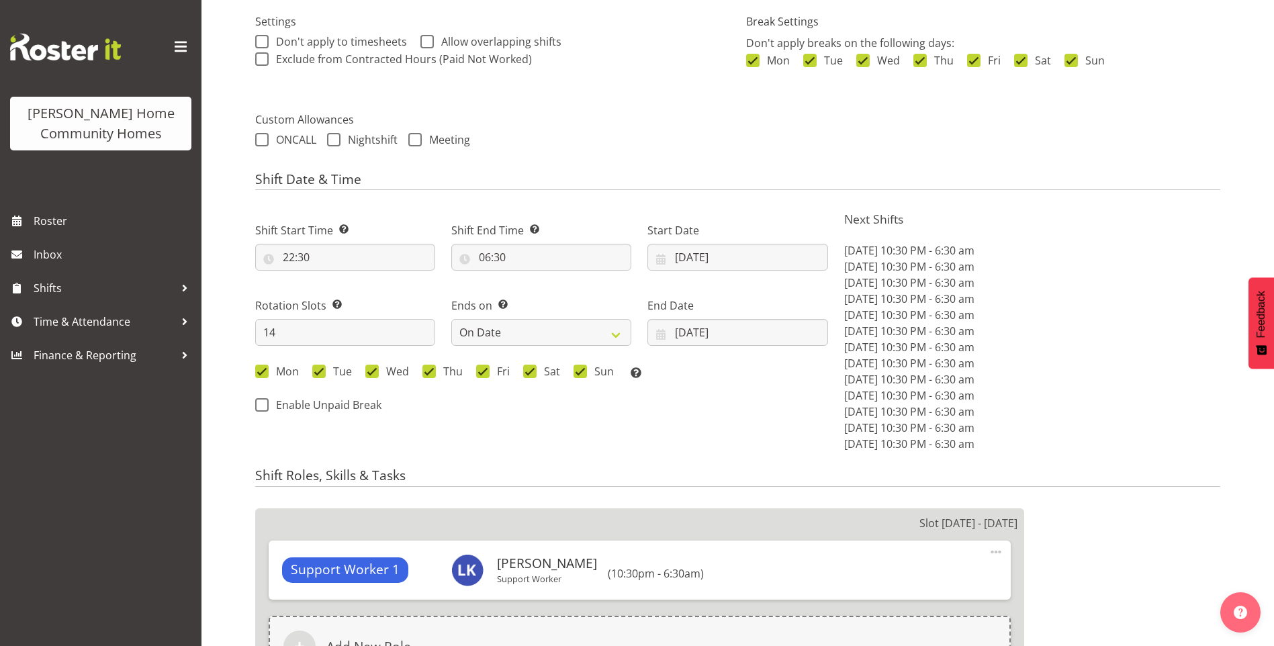
scroll to position [403, 0]
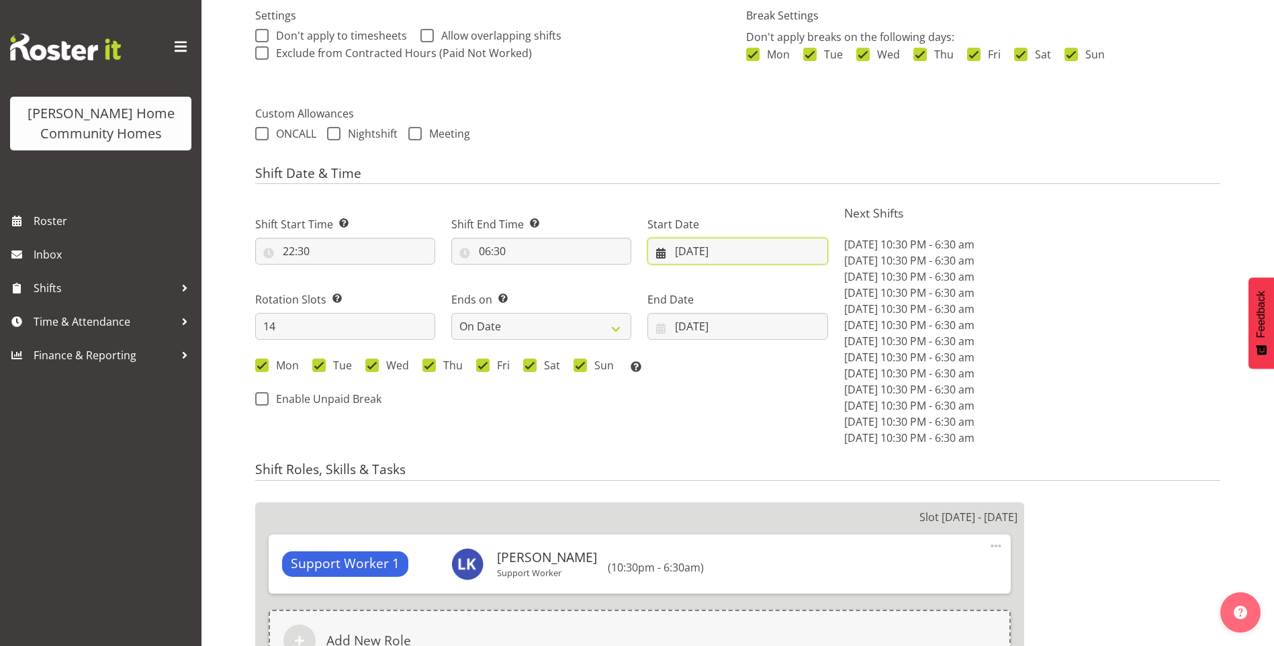
click at [704, 253] on input "[DATE]" at bounding box center [738, 251] width 180 height 27
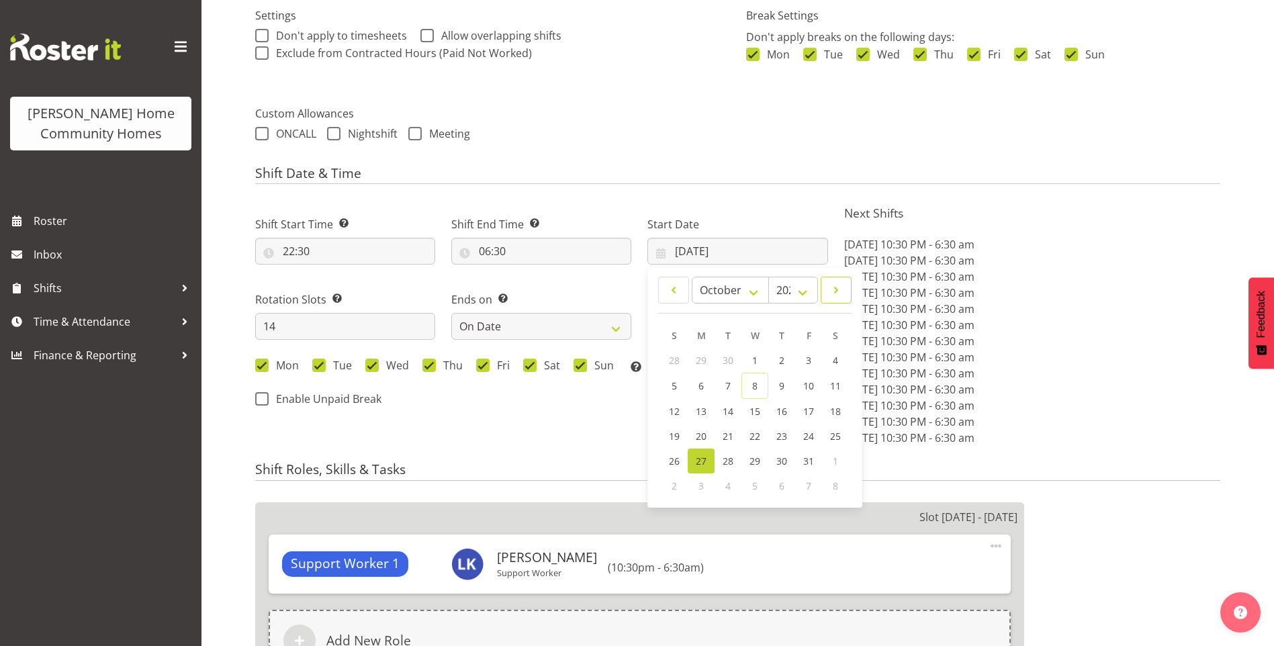
click at [835, 297] on span at bounding box center [836, 290] width 13 height 16
select select "10"
drag, startPoint x: 701, startPoint y: 408, endPoint x: 708, endPoint y: 405, distance: 8.1
click at [702, 408] on span "10" at bounding box center [701, 410] width 11 height 13
type input "[DATE]"
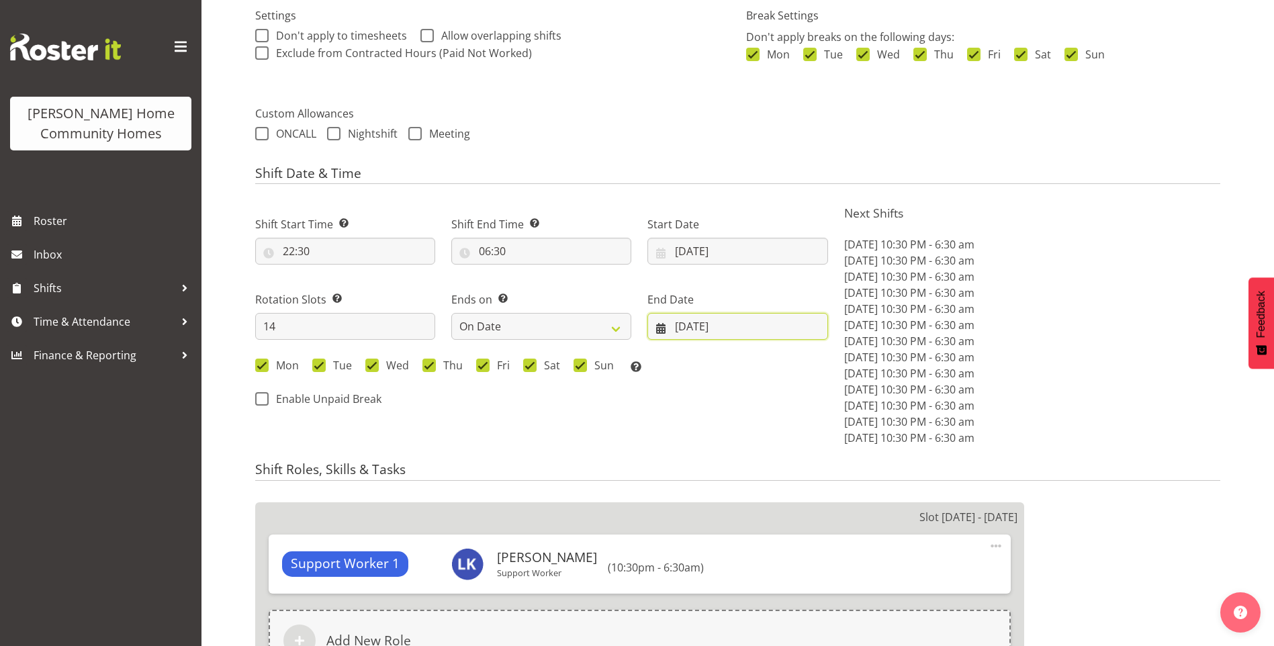
click at [709, 328] on input "09/11/2025" at bounding box center [738, 326] width 180 height 27
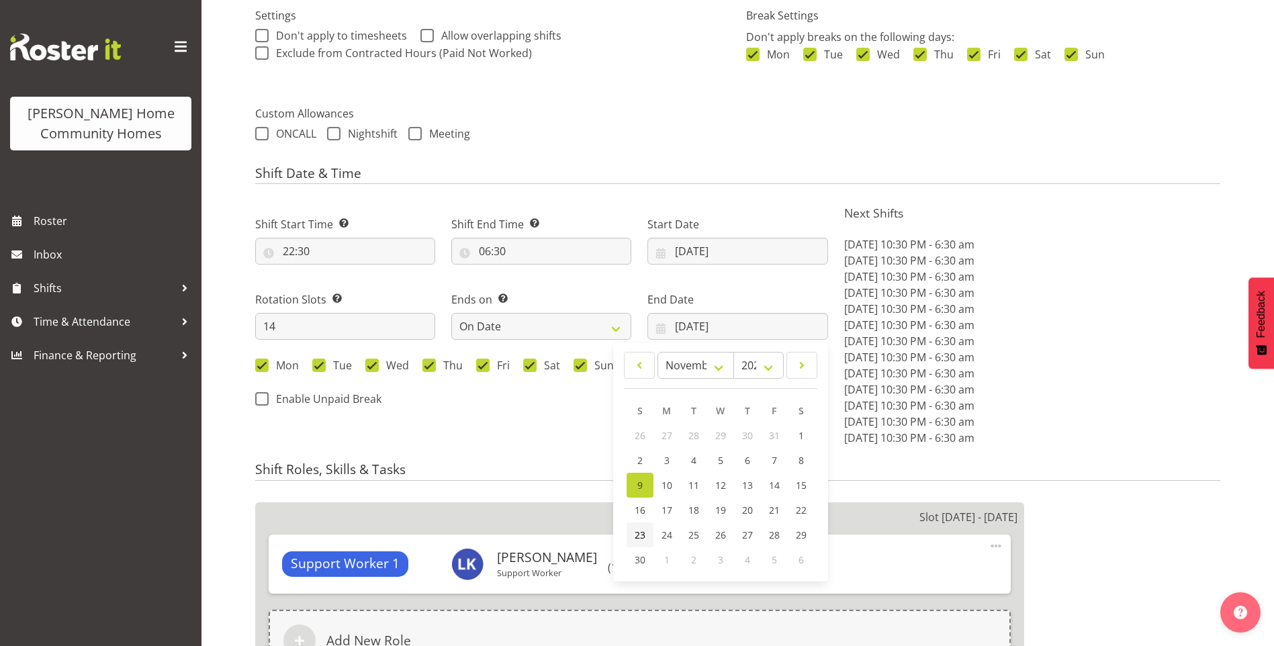
click at [640, 533] on span "23" at bounding box center [640, 535] width 11 height 13
type input "[DATE]"
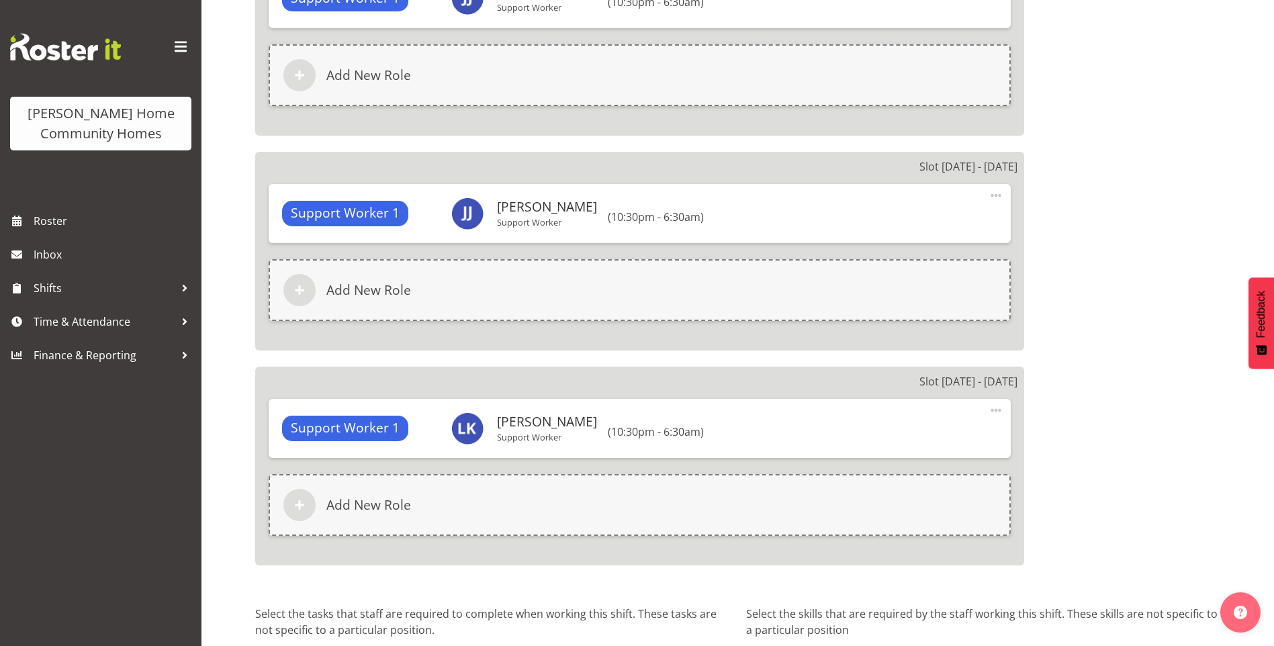
scroll to position [3483, 0]
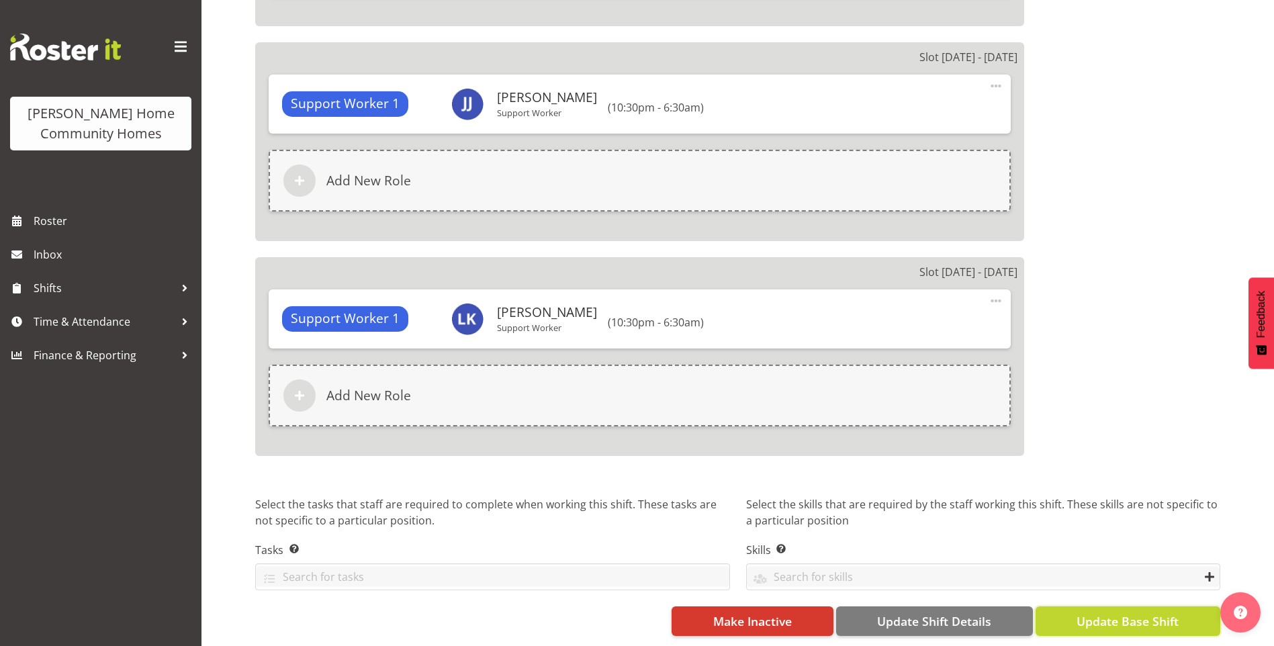
click at [1133, 613] on span "Update Base Shift" at bounding box center [1128, 621] width 102 height 17
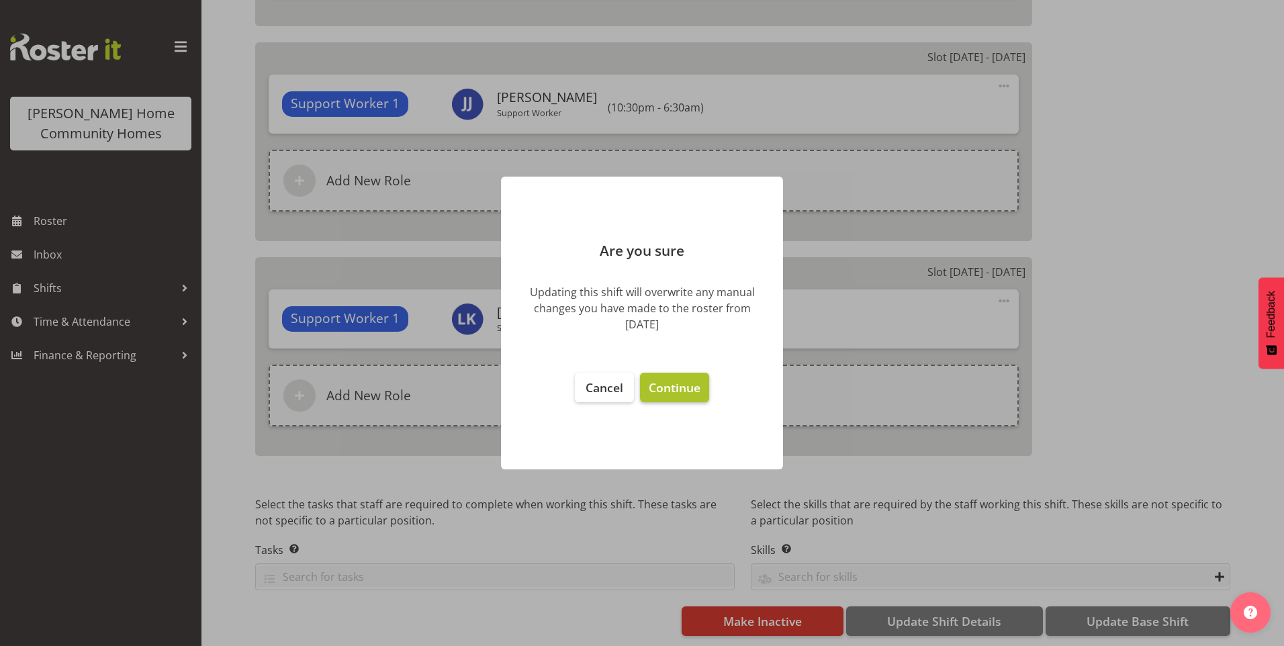
click at [682, 390] on span "Continue" at bounding box center [675, 388] width 52 height 16
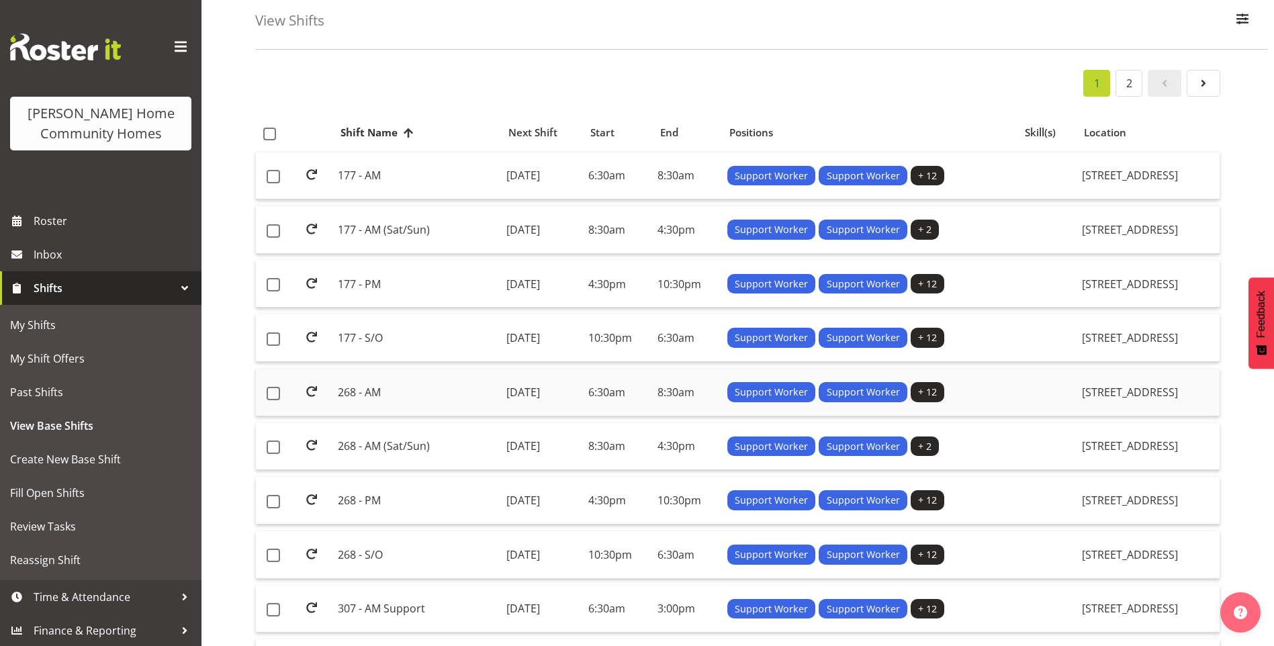
scroll to position [67, 0]
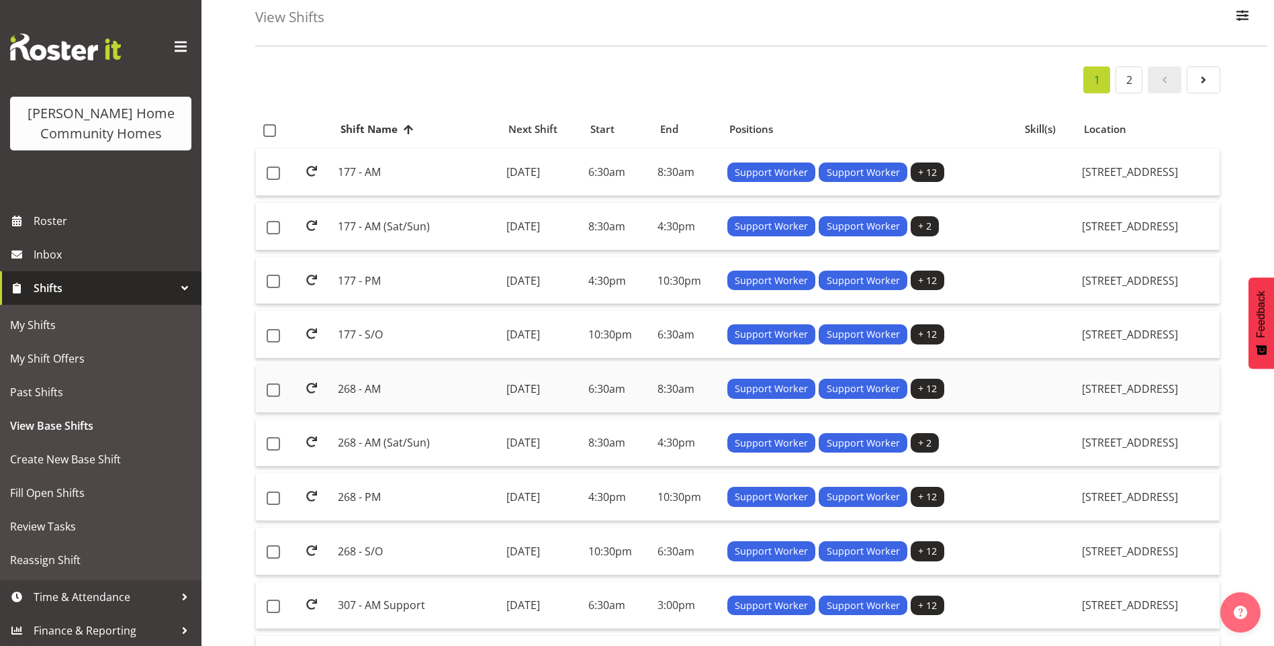
click at [353, 388] on td "268 - AM" at bounding box center [417, 389] width 168 height 48
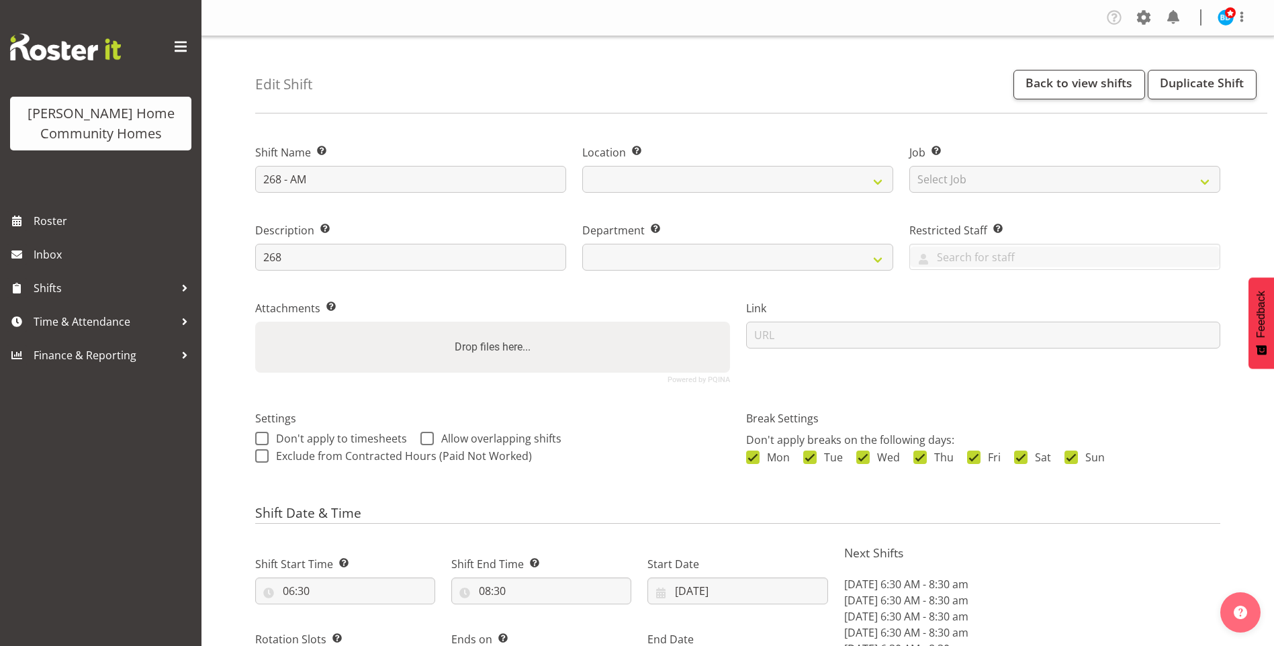
select select "9"
select select "2025"
select select "date"
select select
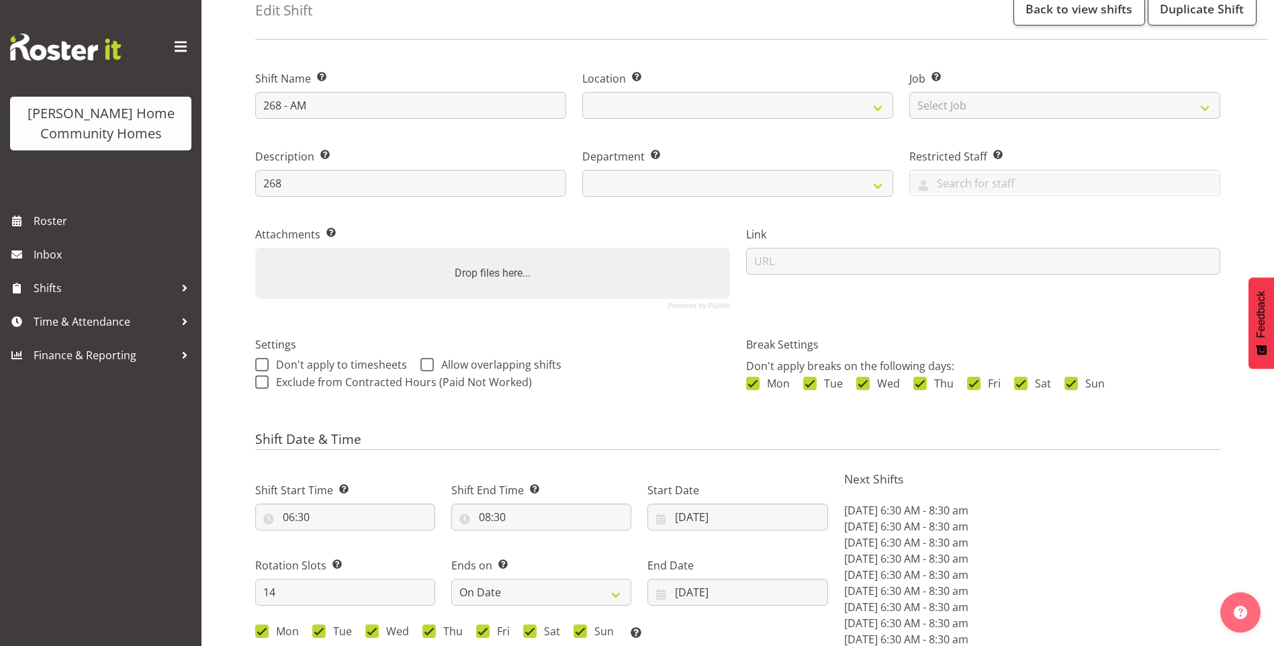
select select "1069"
select select "748"
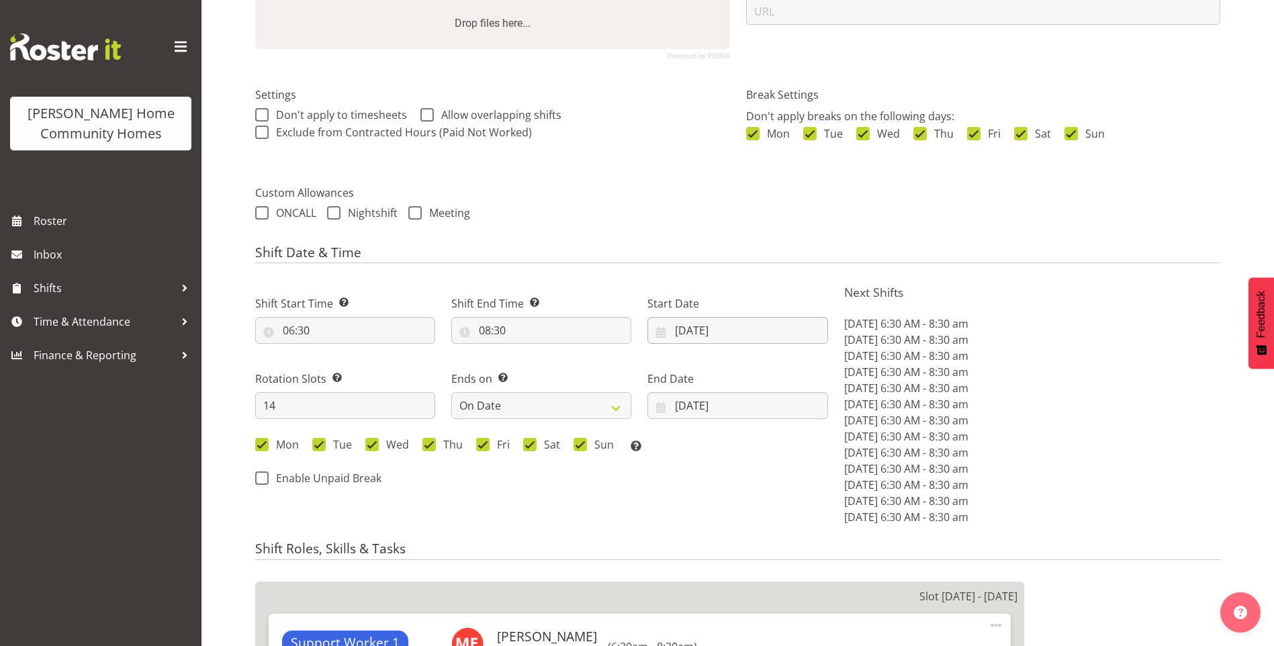
scroll to position [336, 0]
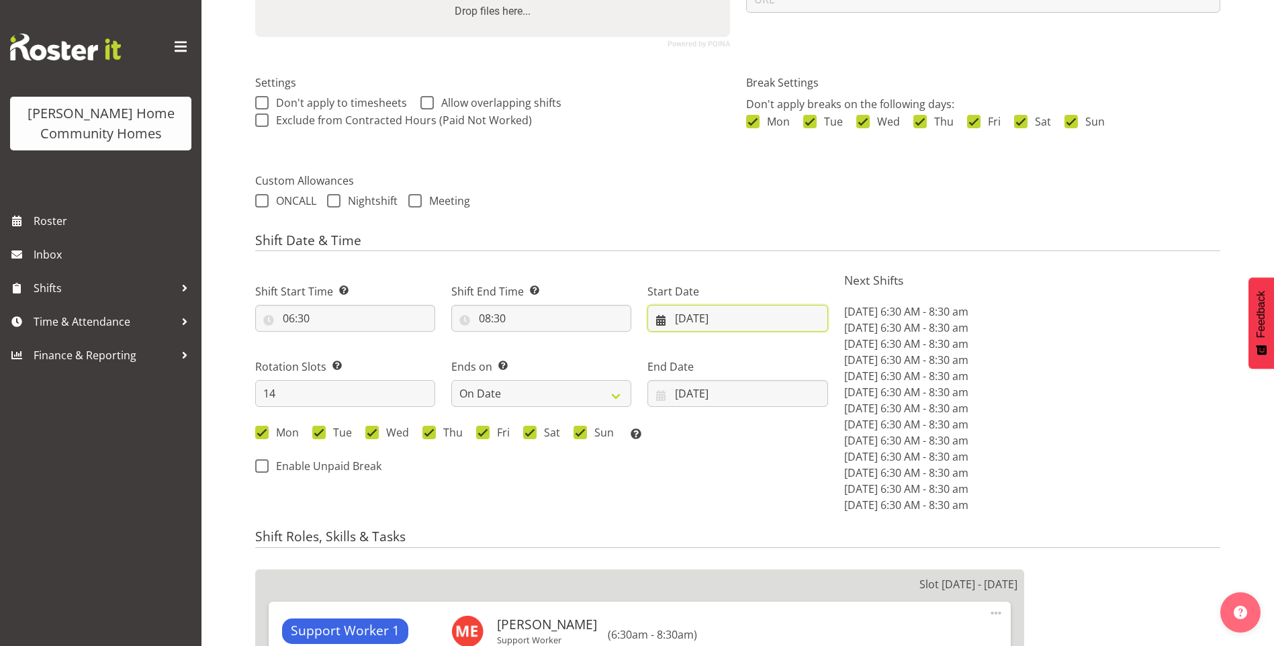
click at [708, 319] on input "[DATE]" at bounding box center [738, 318] width 180 height 27
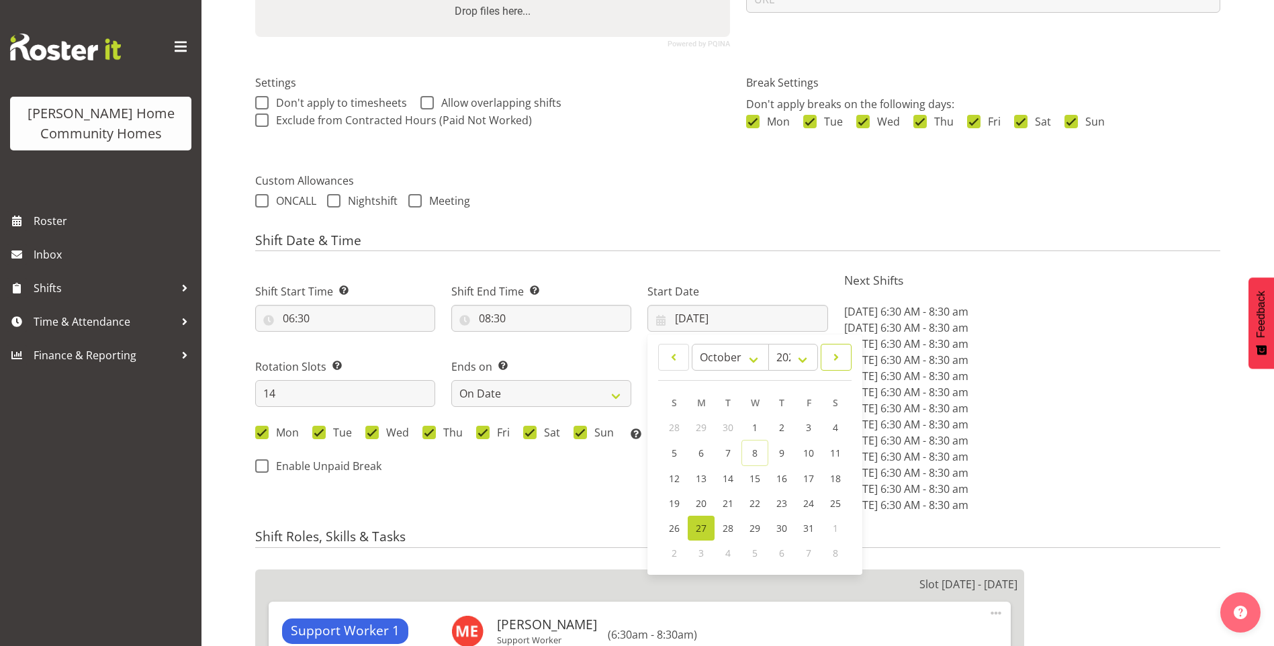
drag, startPoint x: 827, startPoint y: 353, endPoint x: 825, endPoint y: 361, distance: 7.7
click at [828, 353] on link at bounding box center [836, 357] width 31 height 27
select select "10"
click at [701, 475] on span "10" at bounding box center [701, 477] width 11 height 13
type input "[DATE]"
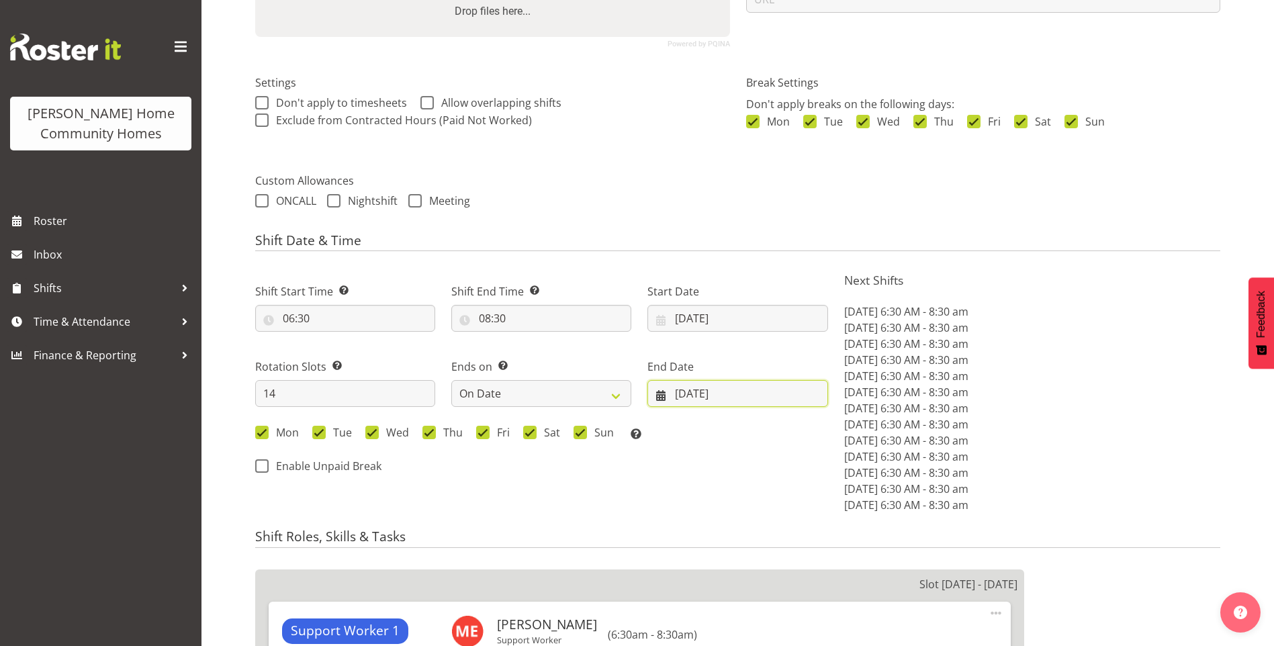
click at [696, 392] on input "[DATE]" at bounding box center [738, 393] width 180 height 27
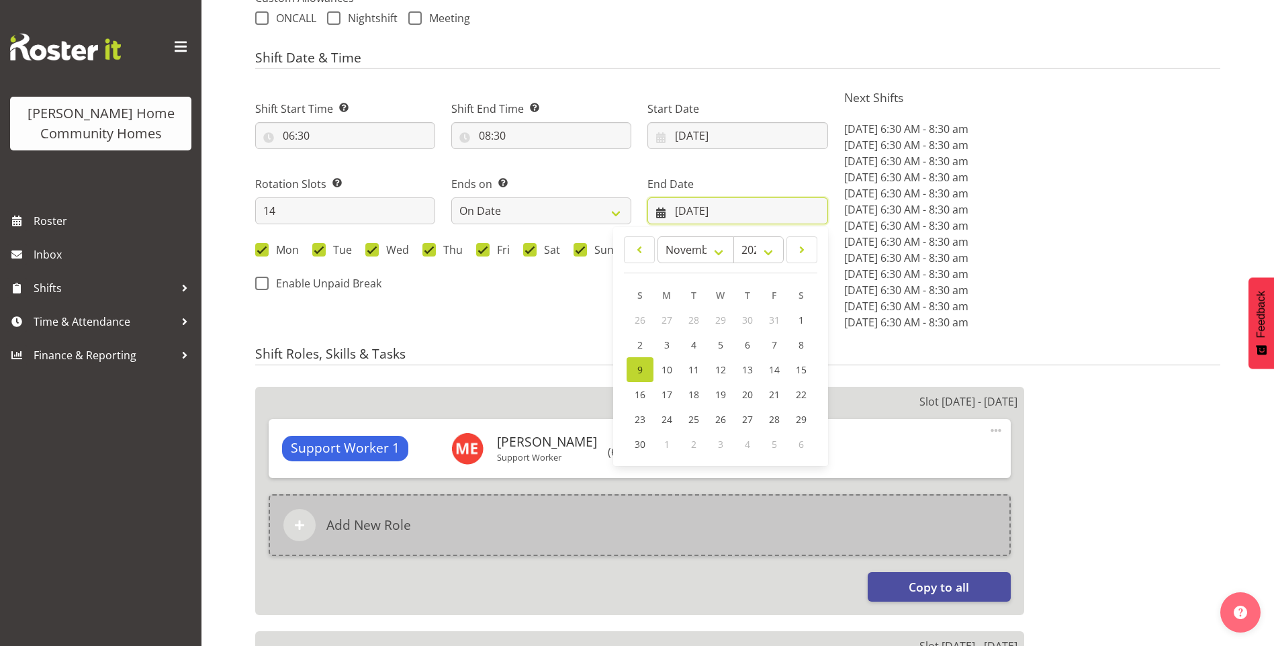
scroll to position [537, 0]
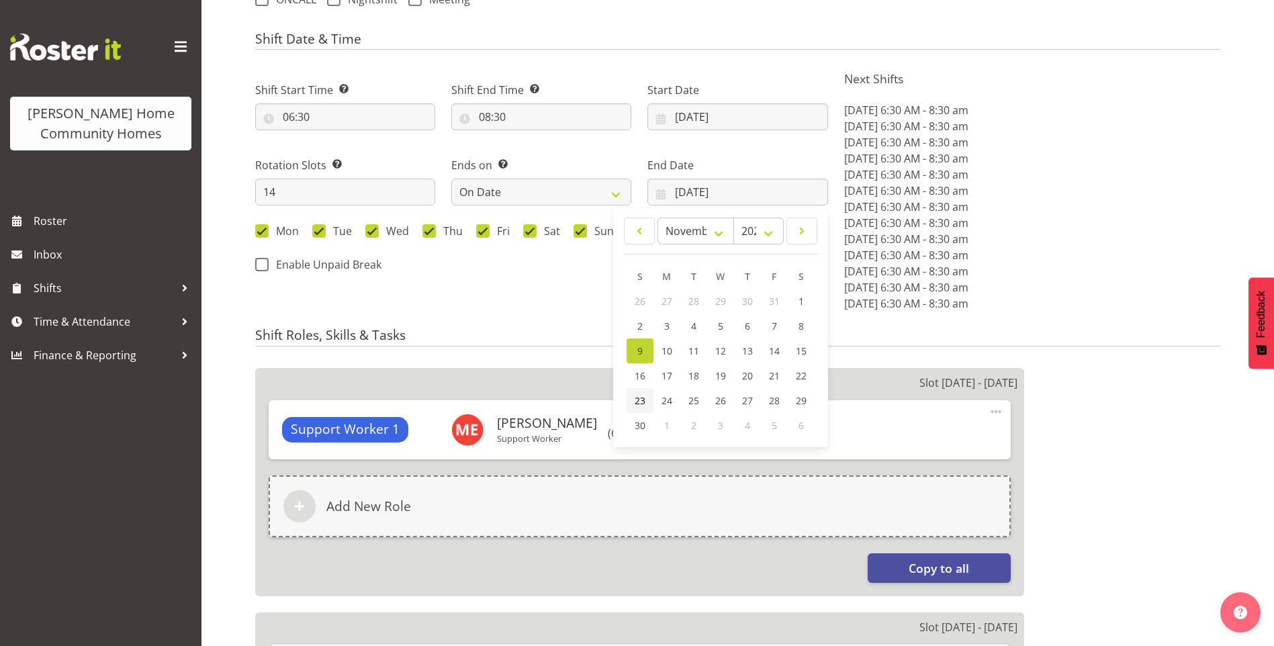
drag, startPoint x: 634, startPoint y: 394, endPoint x: 646, endPoint y: 390, distance: 12.7
click at [635, 395] on span "23" at bounding box center [640, 400] width 11 height 13
type input "[DATE]"
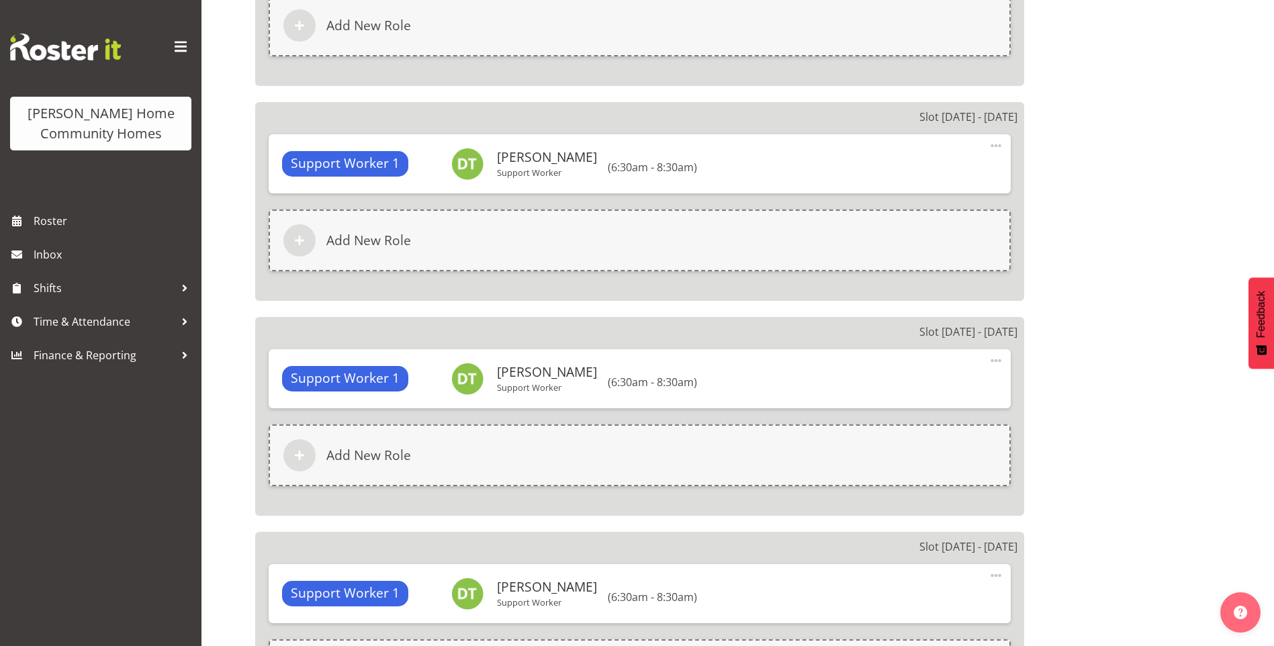
scroll to position [3483, 0]
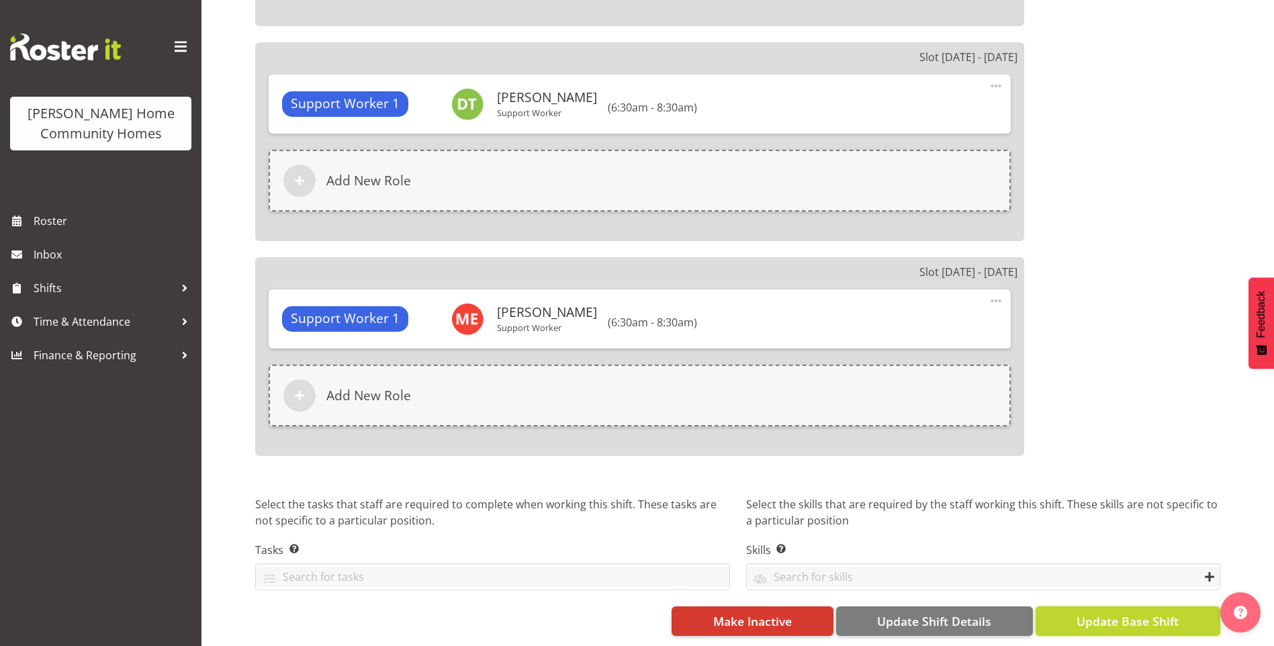
click at [1112, 613] on span "Update Base Shift" at bounding box center [1128, 621] width 102 height 17
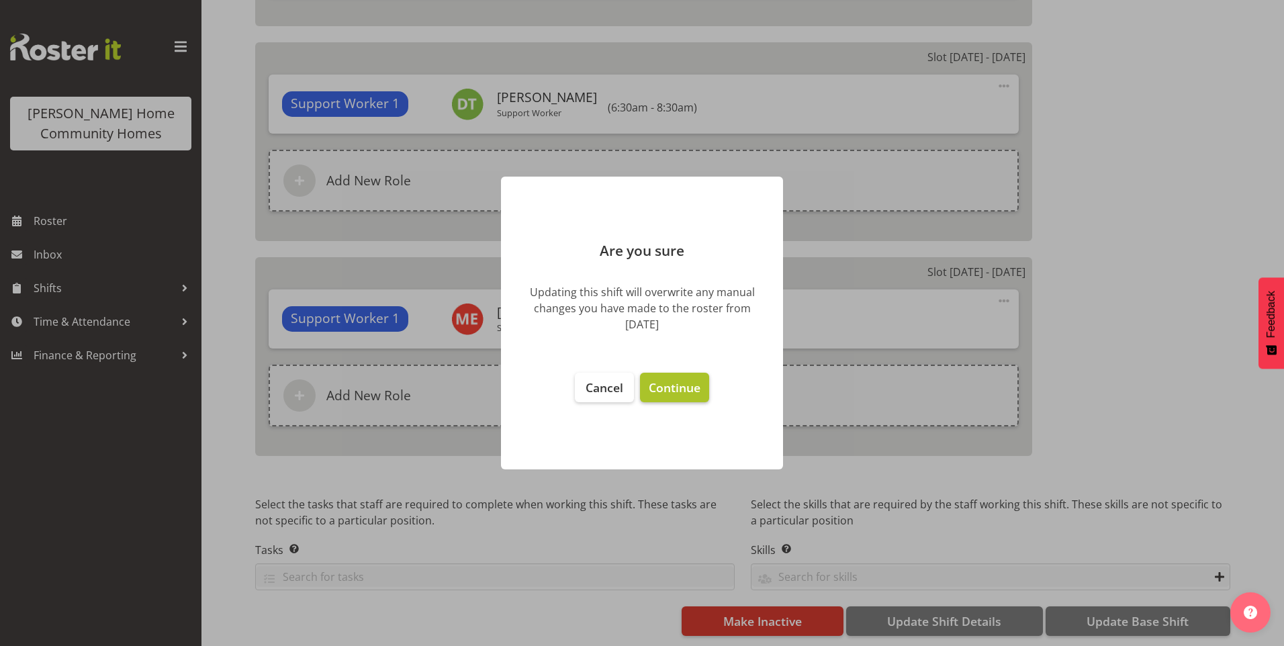
click at [687, 388] on span "Continue" at bounding box center [675, 388] width 52 height 16
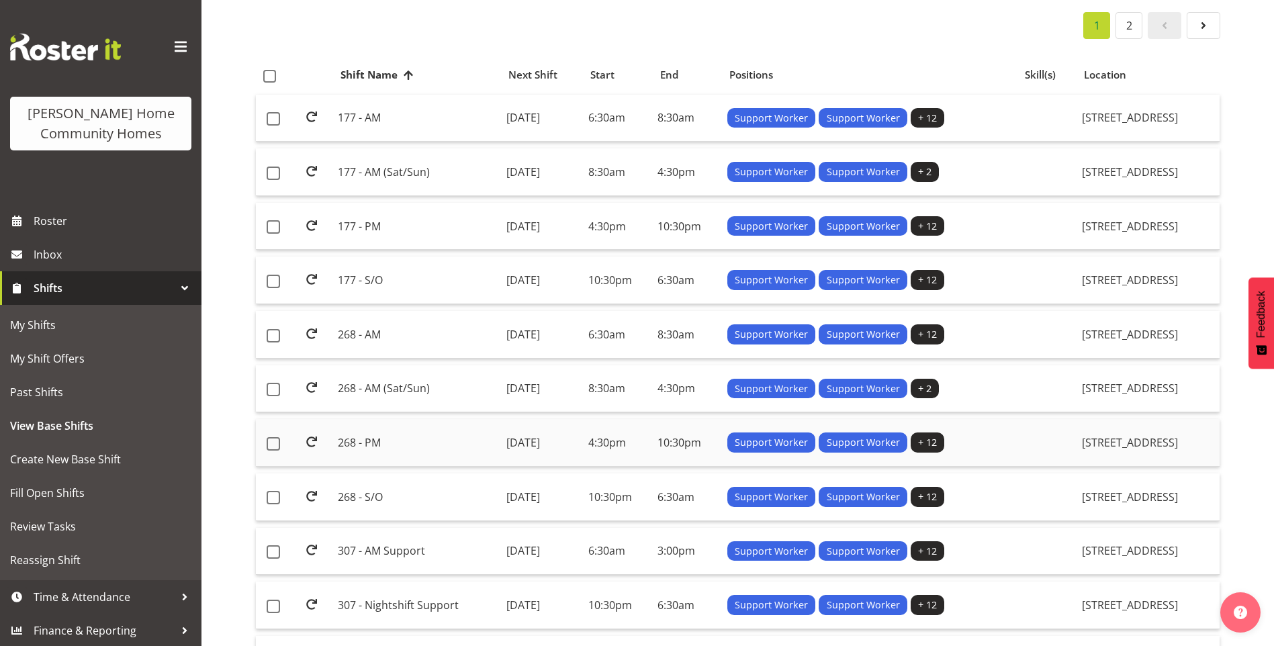
scroll to position [134, 0]
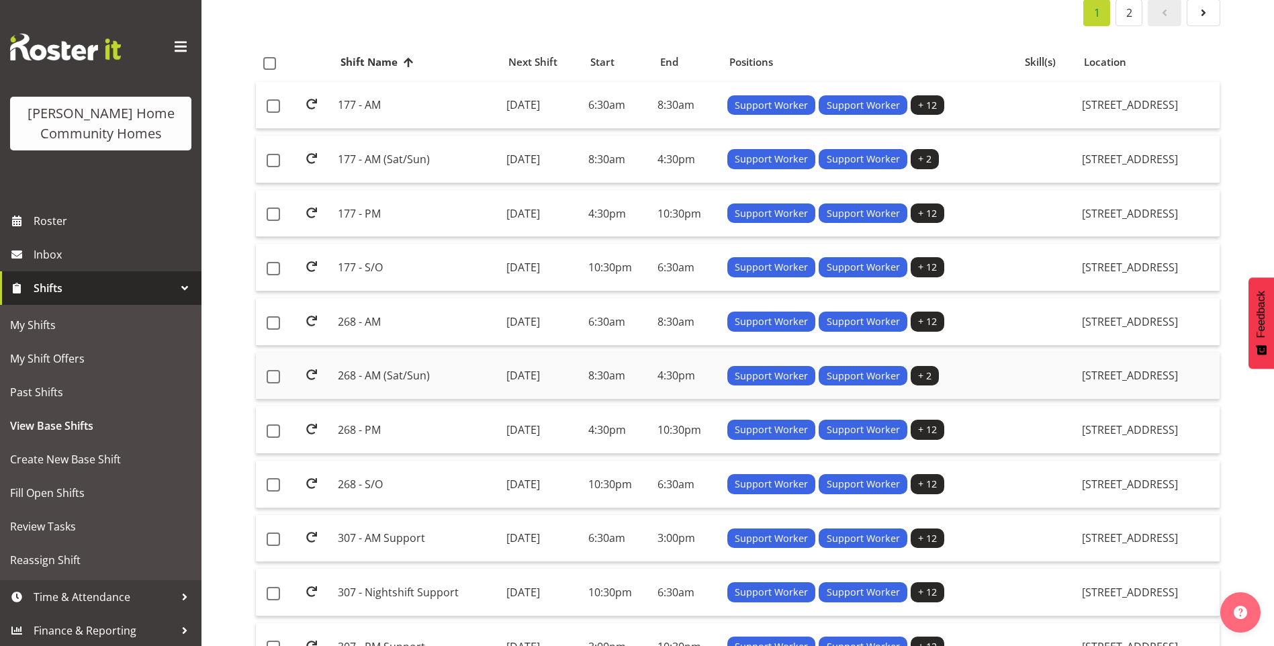
click at [369, 379] on td "268 - AM (Sat/Sun)" at bounding box center [417, 377] width 168 height 48
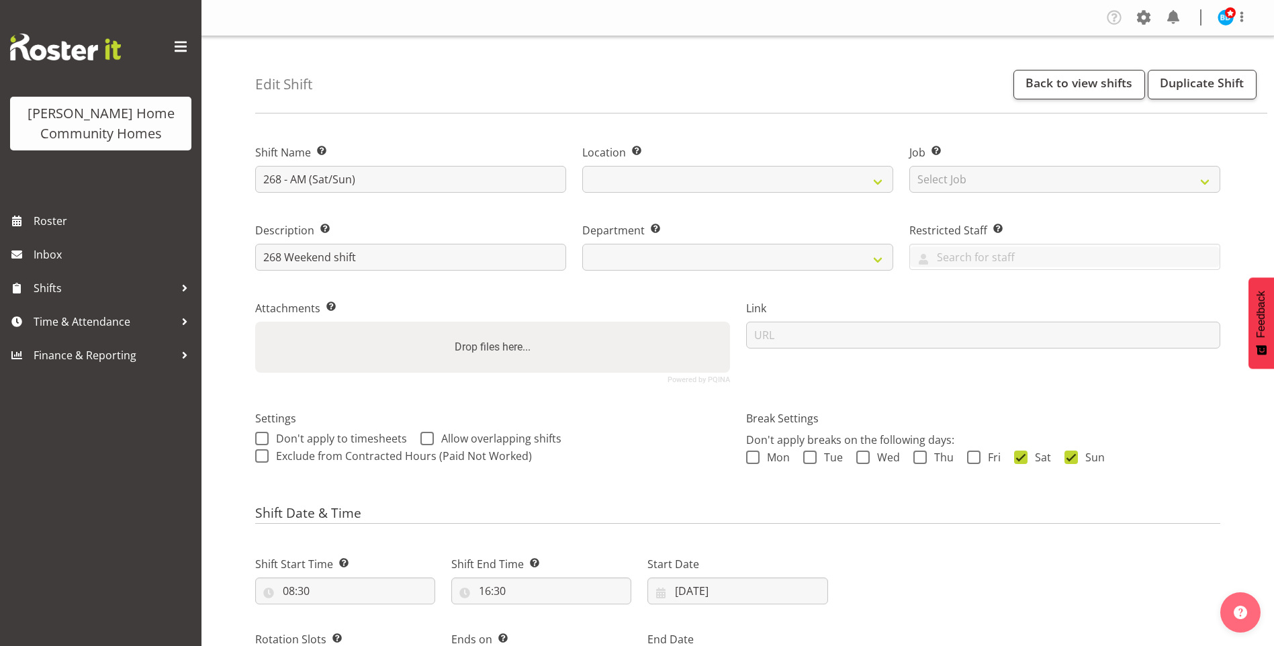
select select "9"
select select "2025"
select select "date"
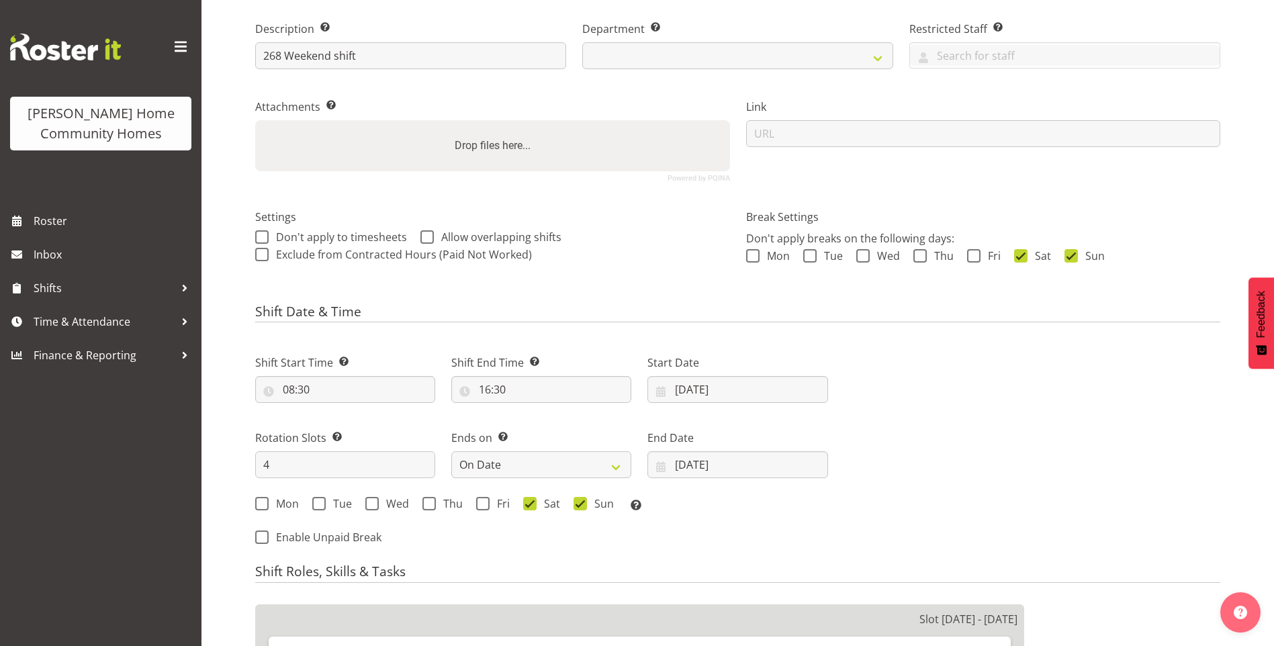
scroll to position [336, 0]
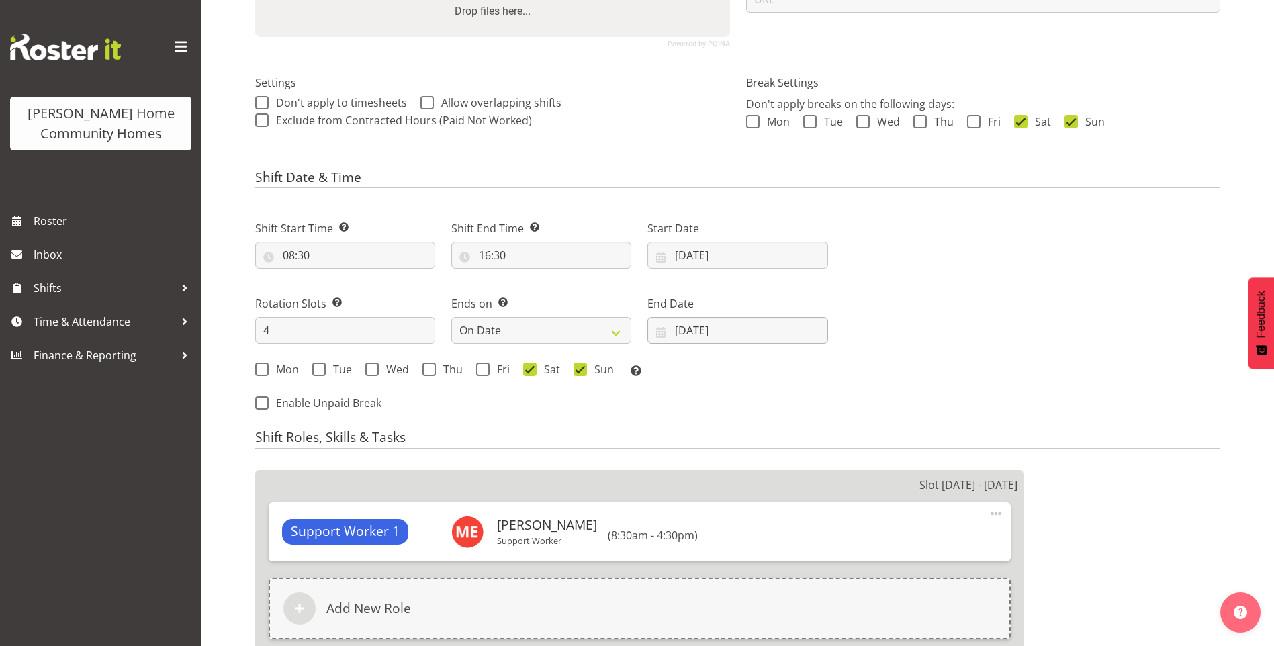
select select
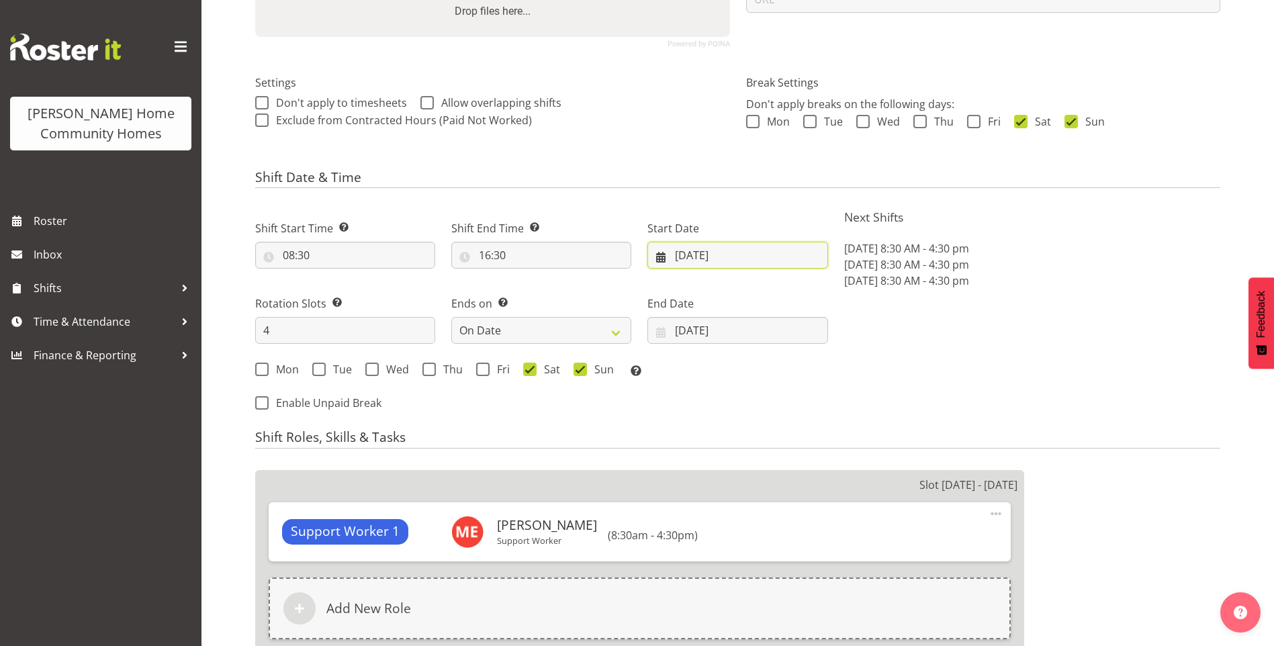
click at [701, 259] on input "[DATE]" at bounding box center [738, 255] width 180 height 27
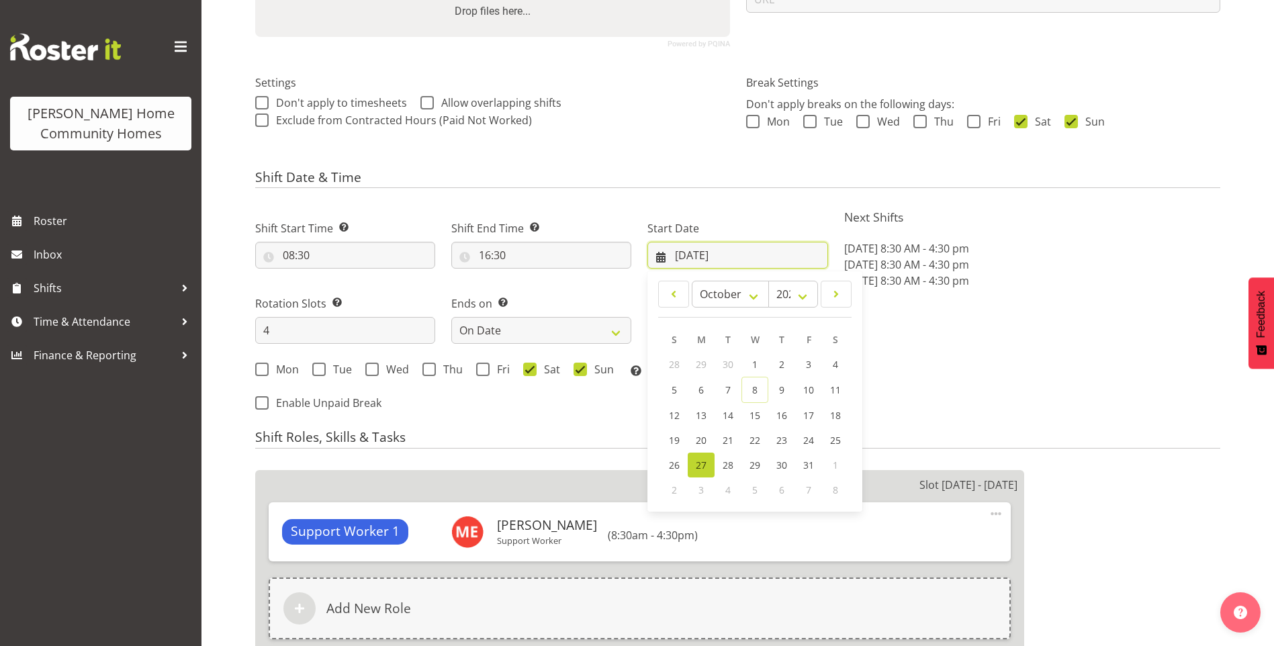
select select
select select "1069"
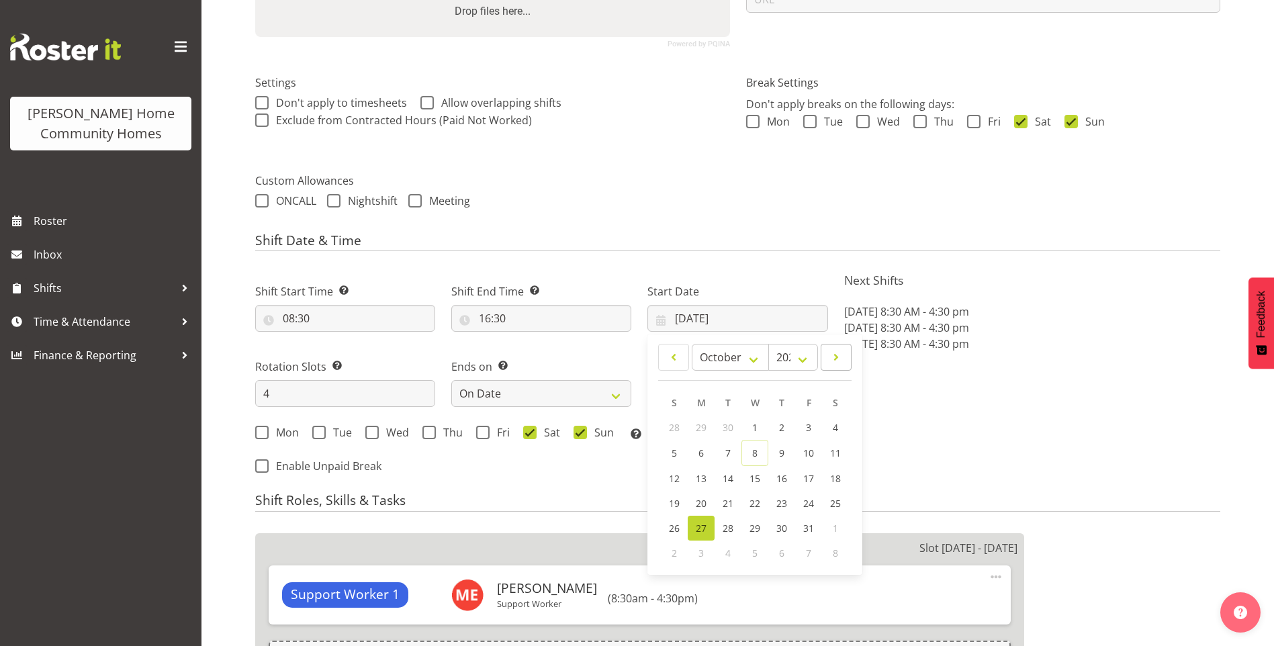
click at [835, 298] on div "Start Date [DATE] January February March April May June July August September O…" at bounding box center [738, 302] width 196 height 75
select select "748"
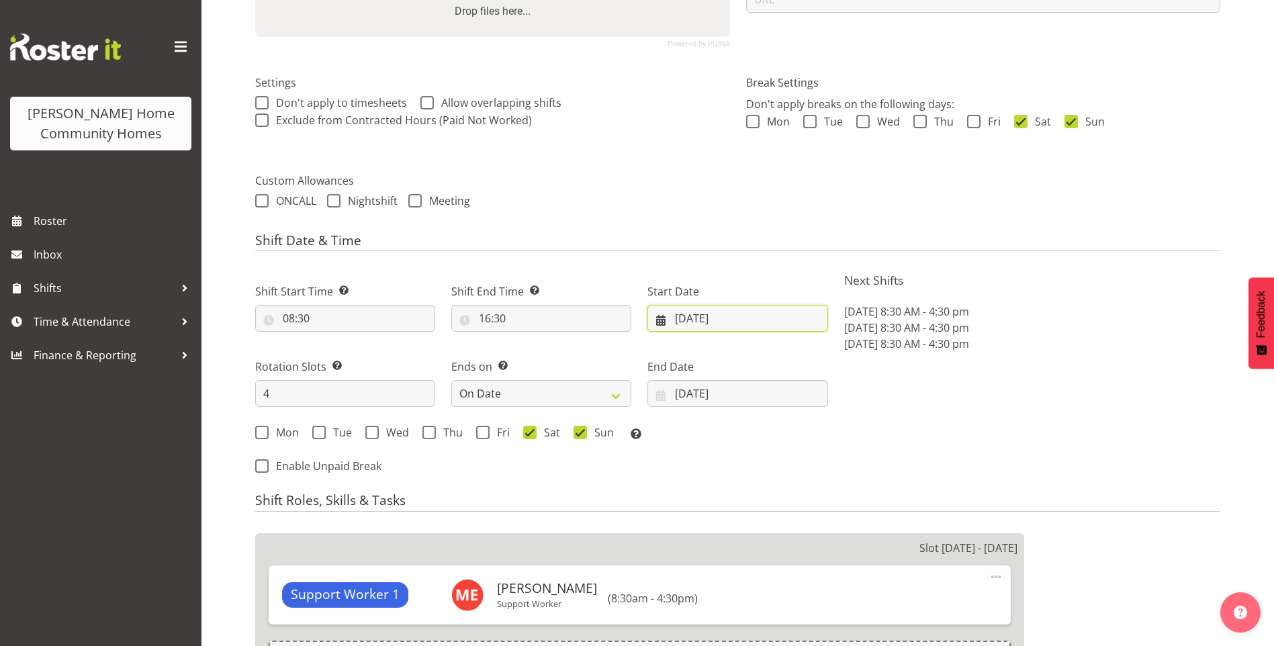
click at [762, 316] on input "[DATE]" at bounding box center [738, 318] width 180 height 27
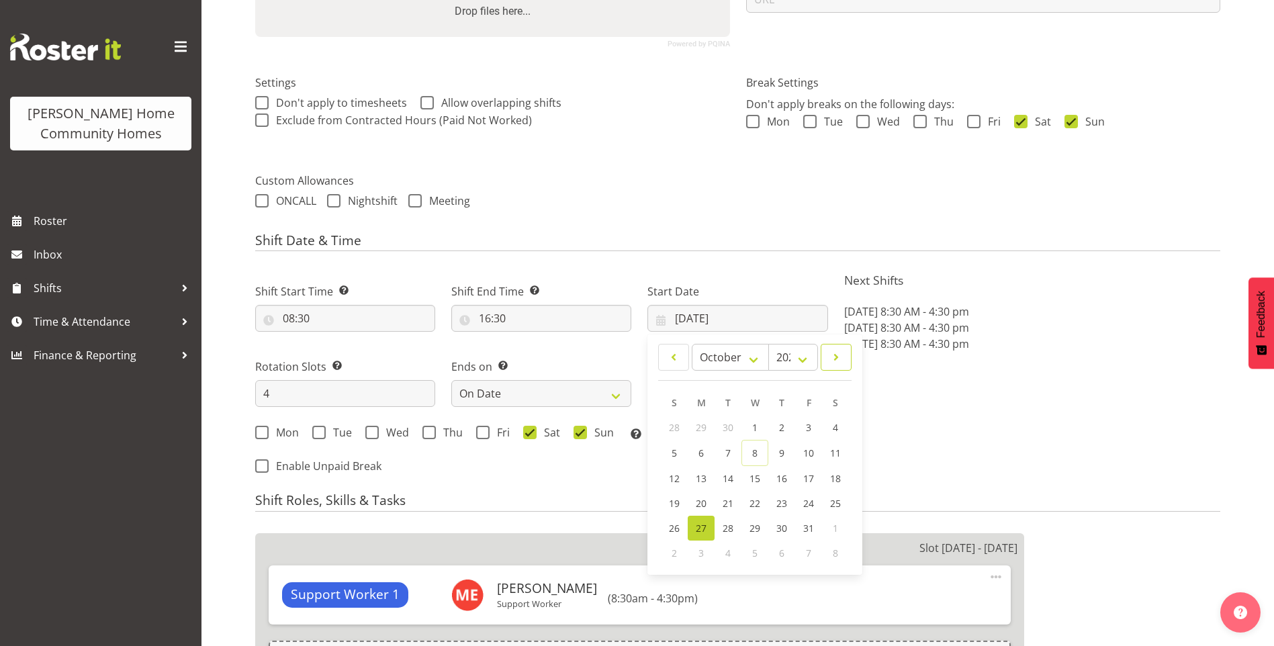
click at [830, 357] on span at bounding box center [836, 357] width 13 height 16
select select "10"
click at [701, 476] on span "10" at bounding box center [701, 477] width 11 height 13
type input "[DATE]"
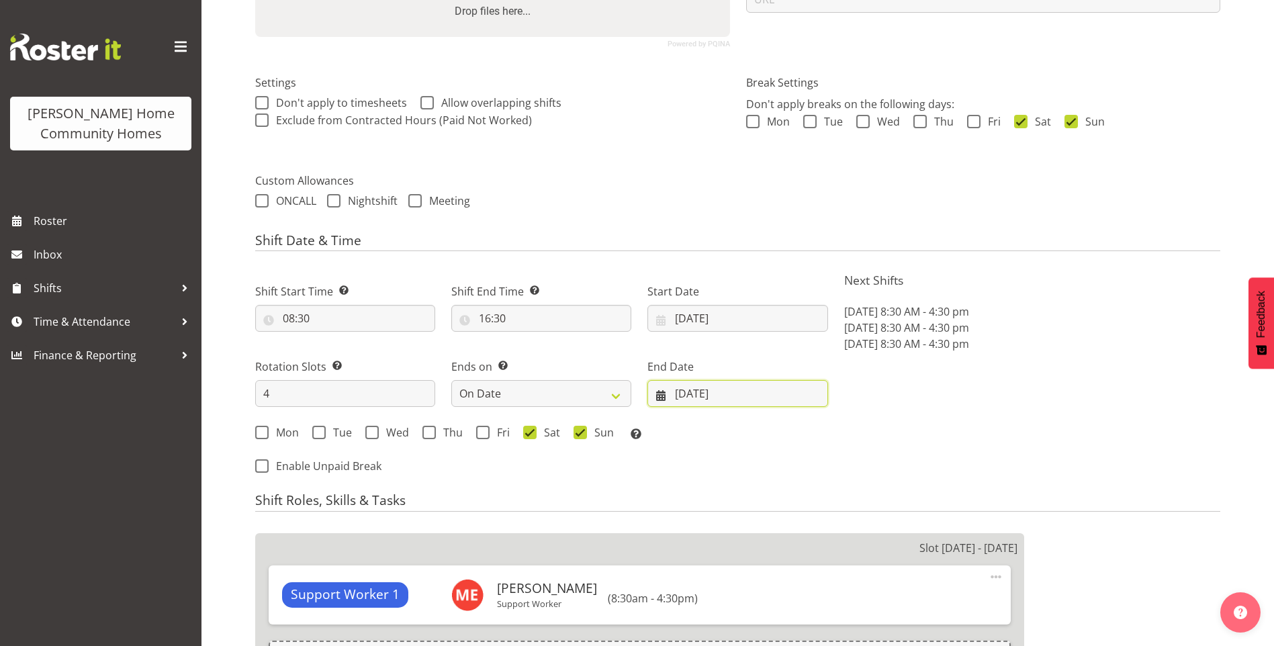
click at [699, 399] on input "[DATE]" at bounding box center [738, 393] width 180 height 27
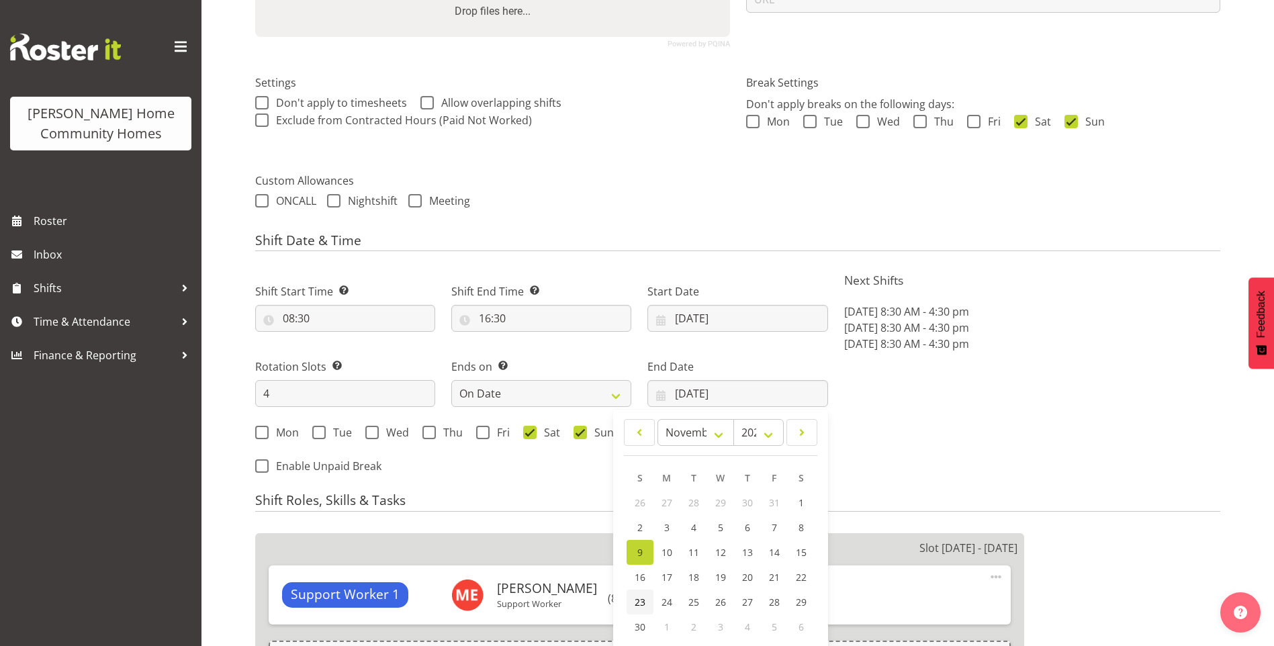
click at [635, 601] on span "23" at bounding box center [640, 602] width 11 height 13
type input "23/11/2025"
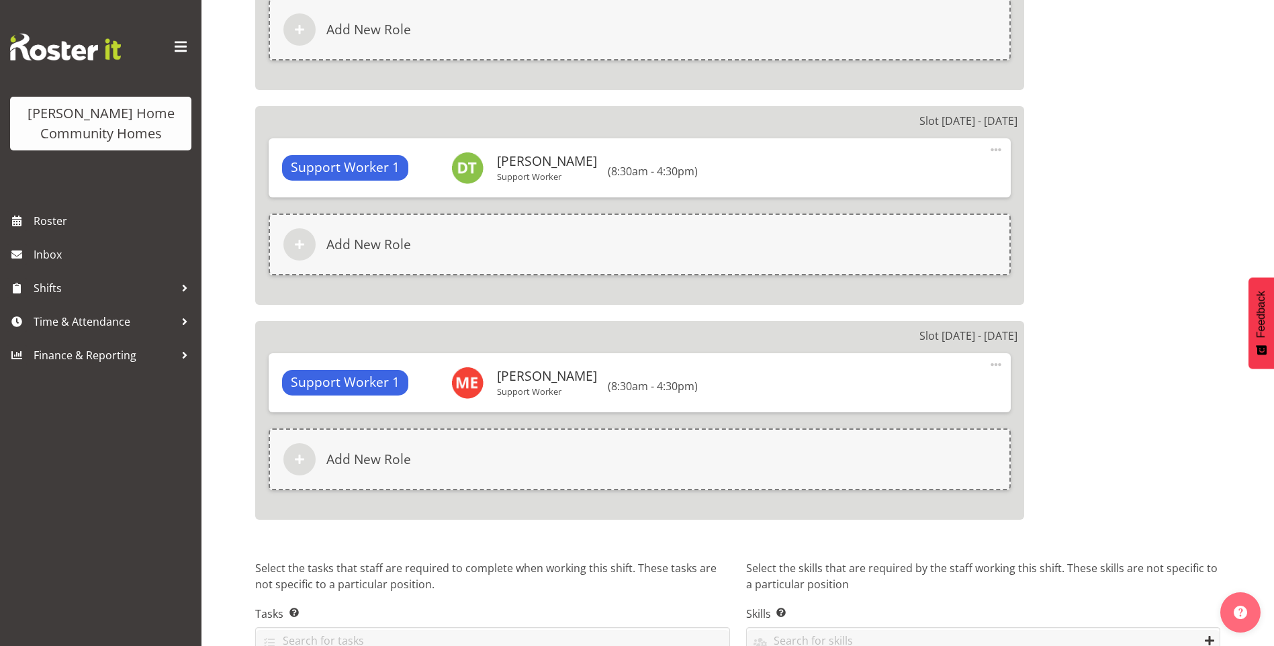
scroll to position [1297, 0]
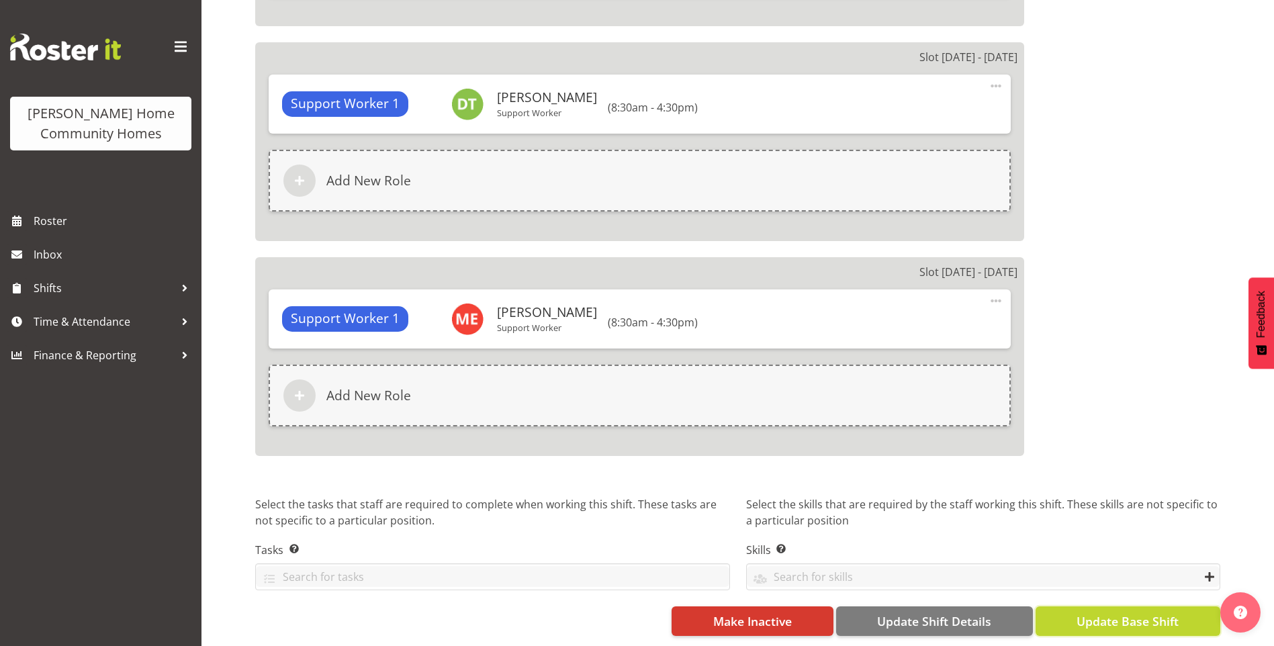
click at [1134, 613] on span "Update Base Shift" at bounding box center [1128, 621] width 102 height 17
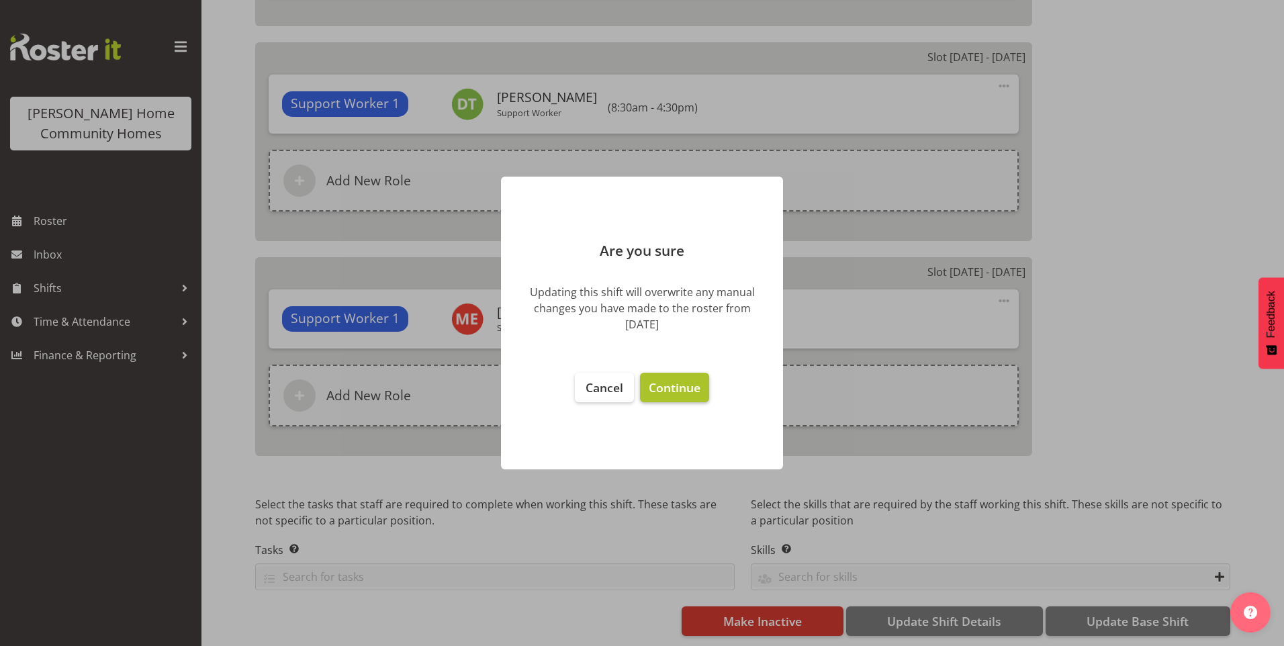
click at [675, 394] on span "Continue" at bounding box center [675, 388] width 52 height 16
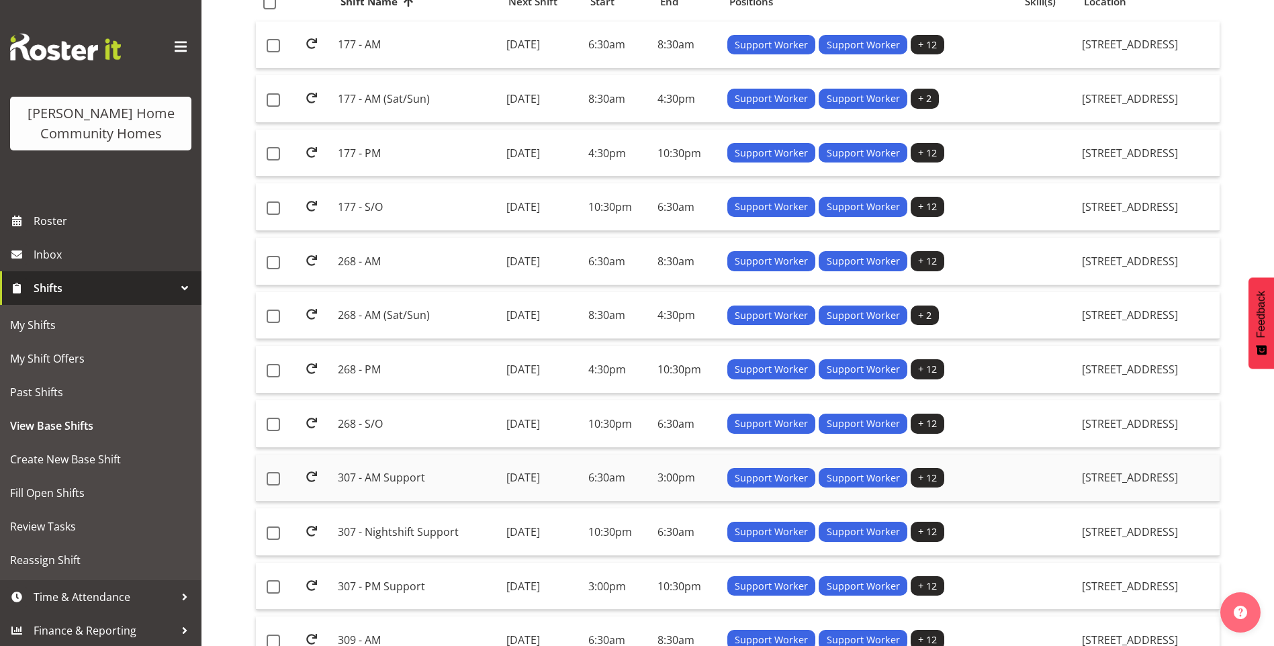
scroll to position [269, 0]
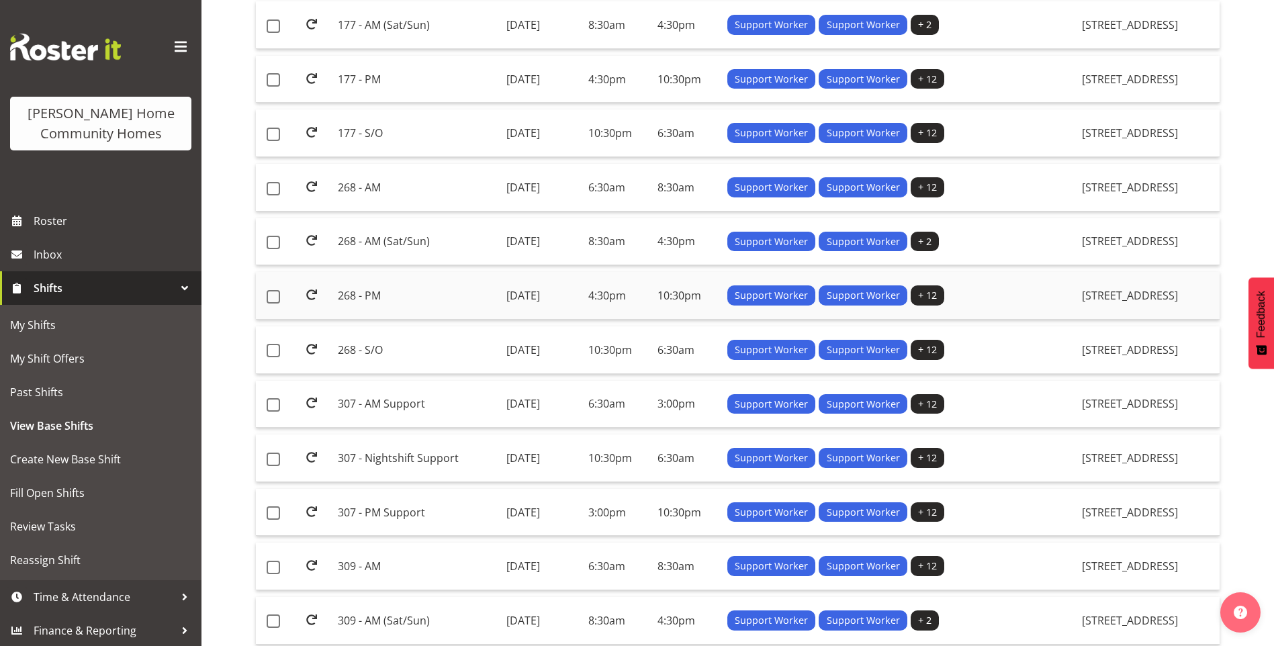
click at [364, 292] on td "268 - PM" at bounding box center [417, 296] width 168 height 48
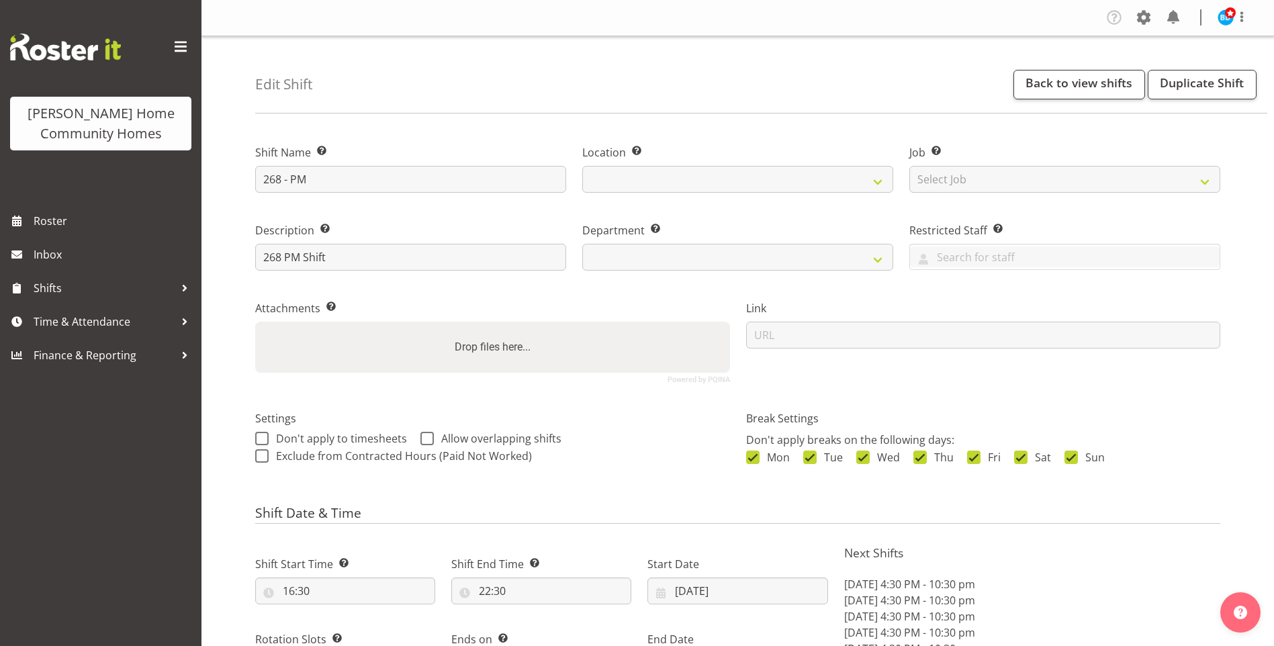
select select "9"
select select "2025"
select select "date"
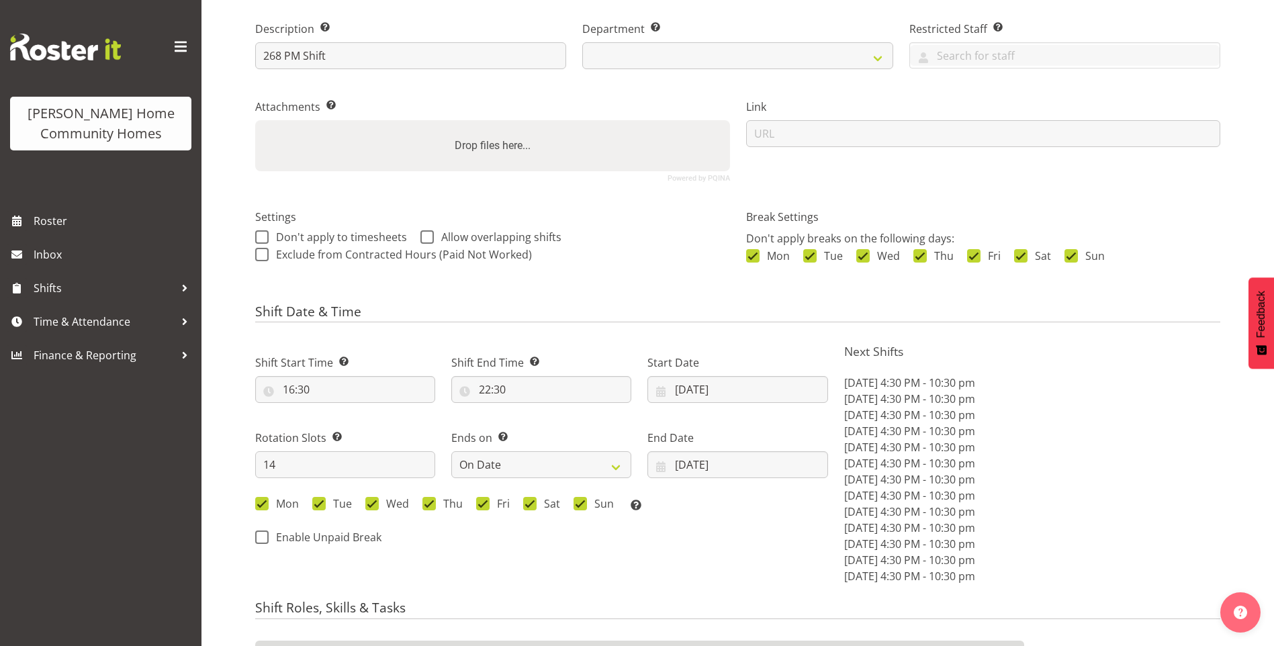
select select
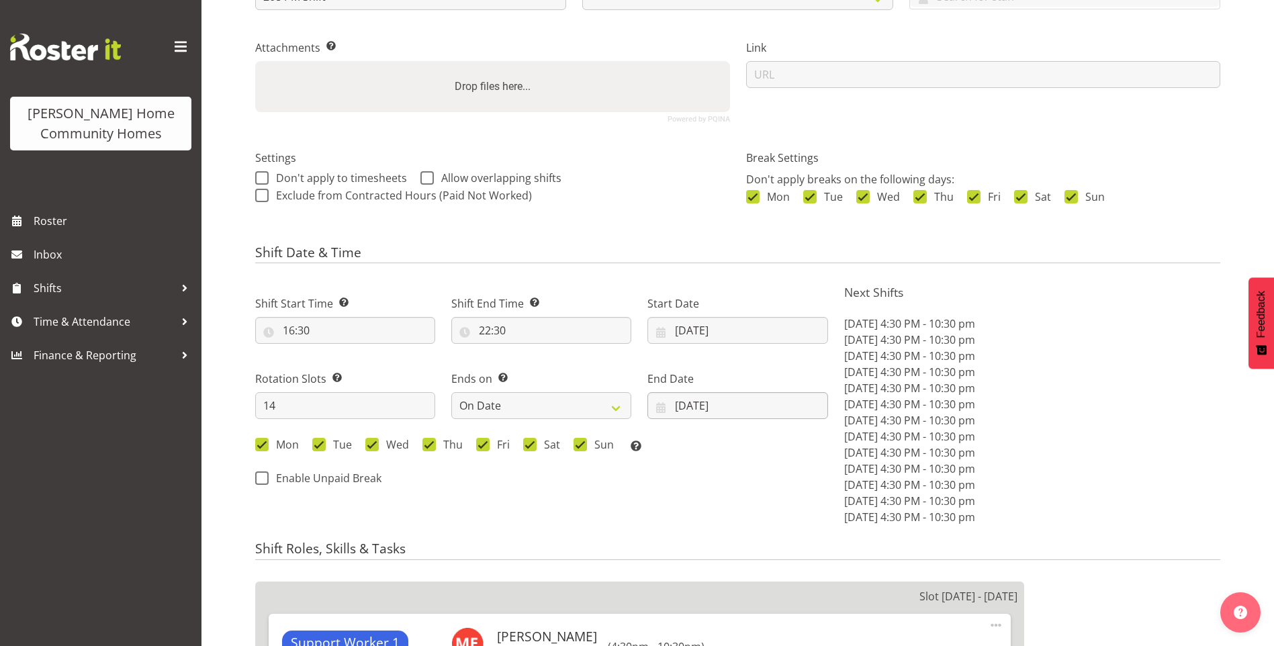
scroll to position [336, 0]
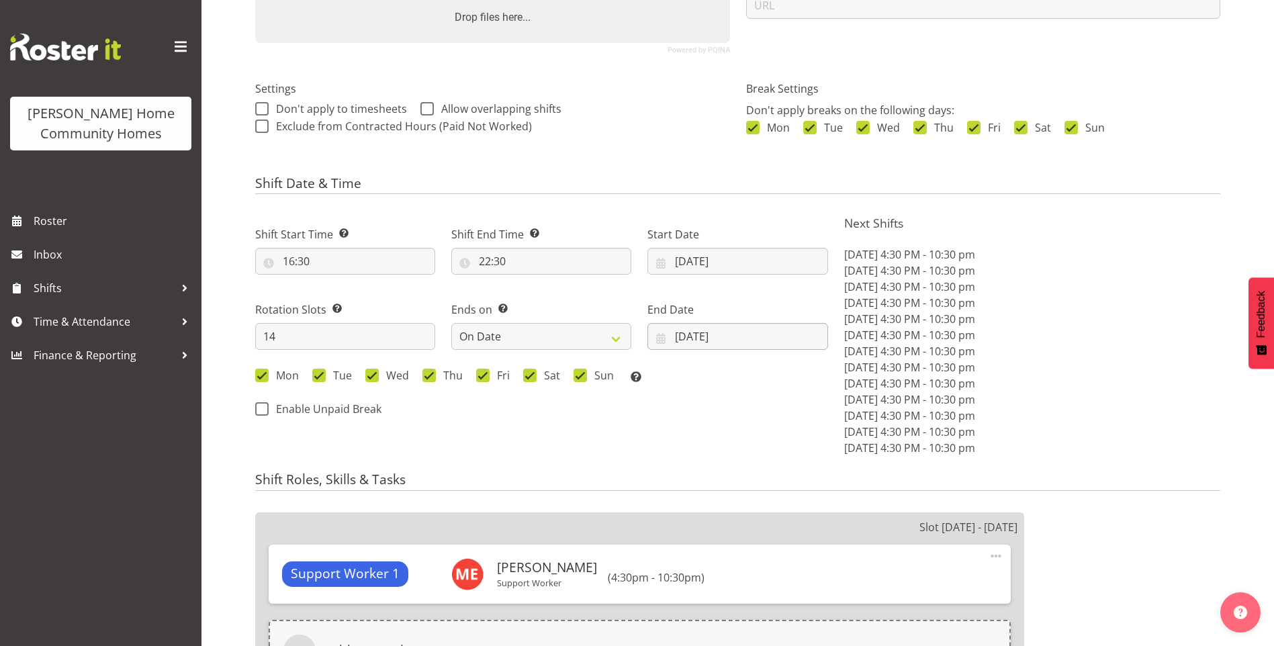
select select
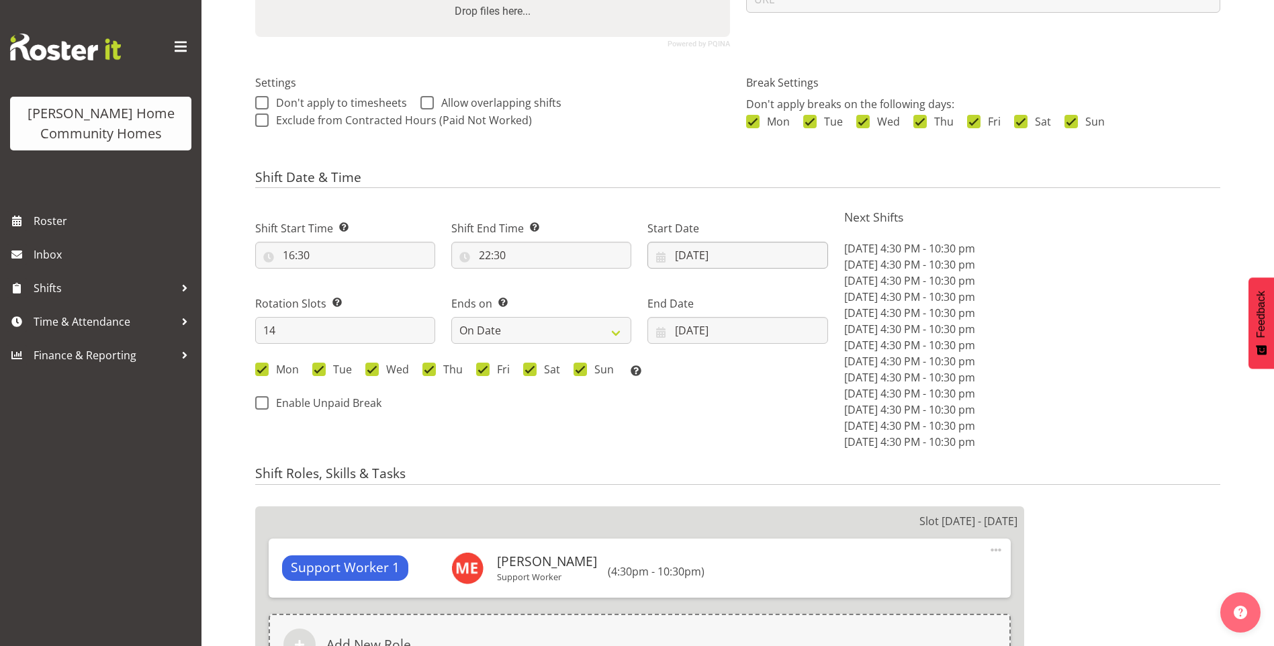
select select
select select "1069"
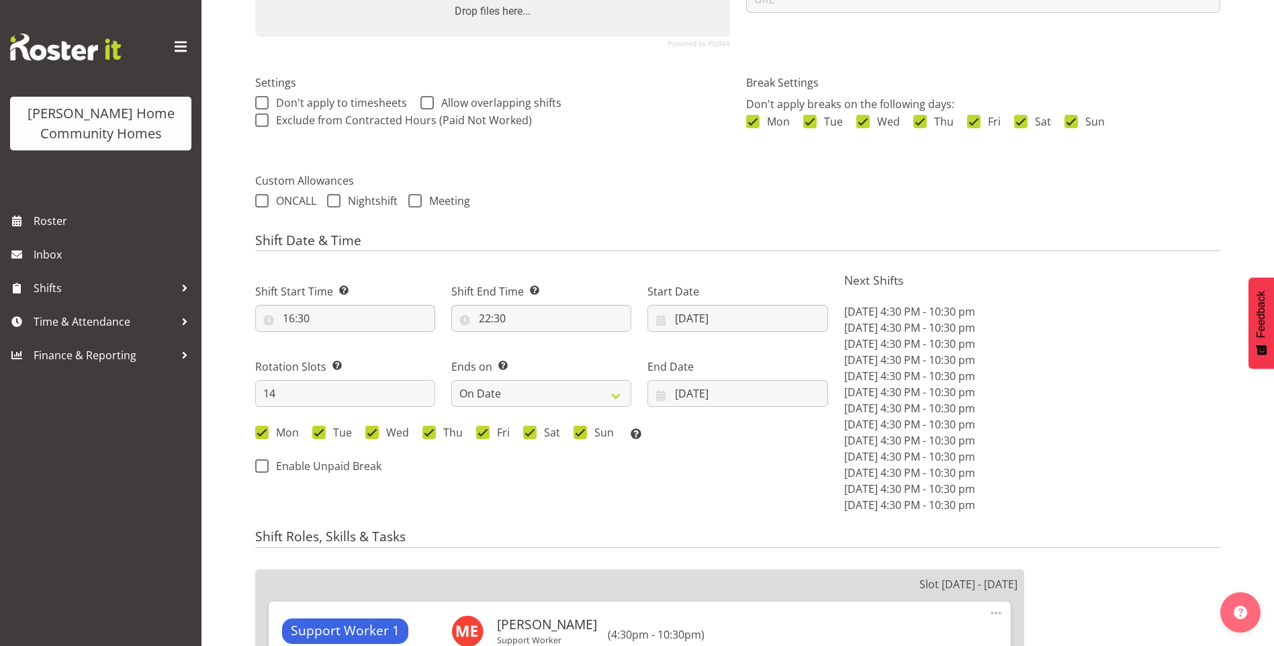
select select "748"
click at [693, 323] on input "27/10/2025" at bounding box center [738, 318] width 180 height 27
click at [842, 356] on span at bounding box center [836, 357] width 13 height 16
select select "10"
click at [702, 475] on span "10" at bounding box center [701, 477] width 11 height 13
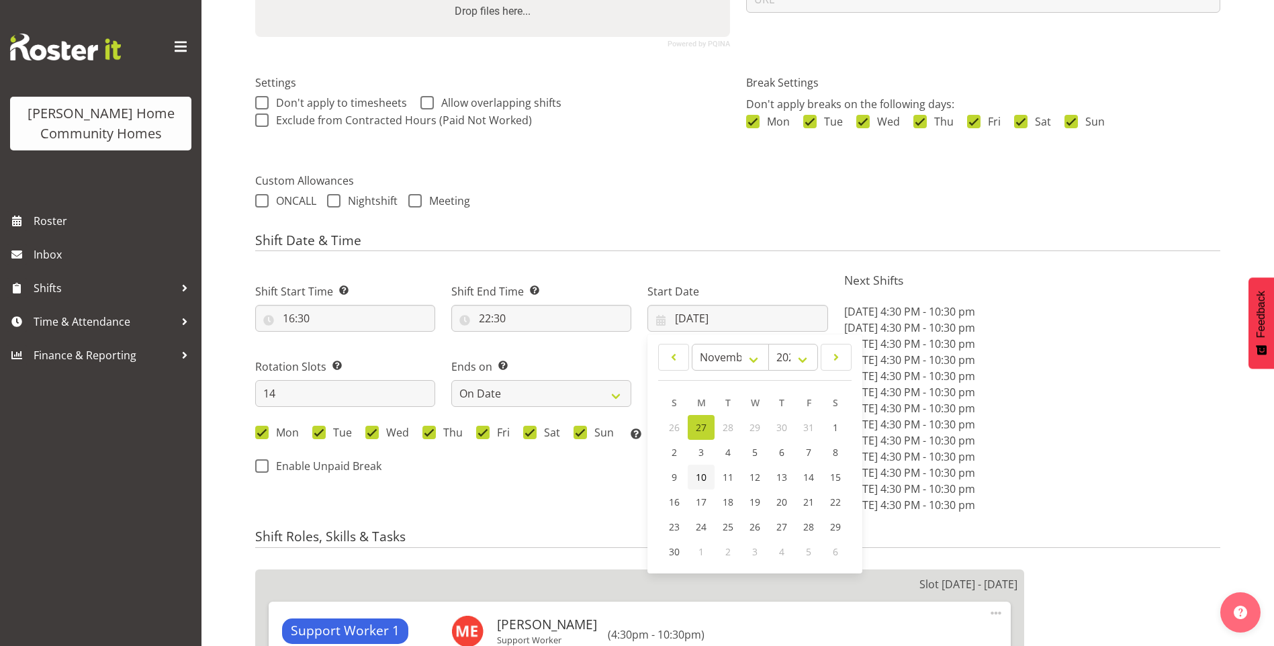
type input "10/11/2025"
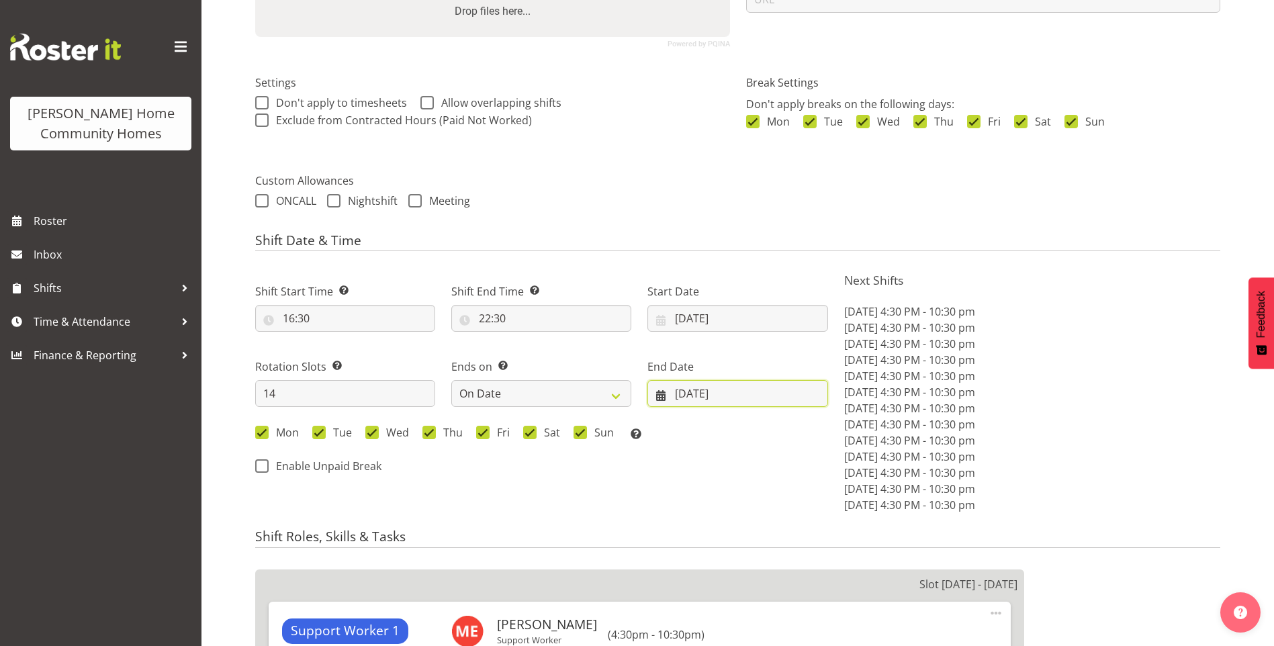
click at [699, 390] on input "09/11/2025" at bounding box center [738, 393] width 180 height 27
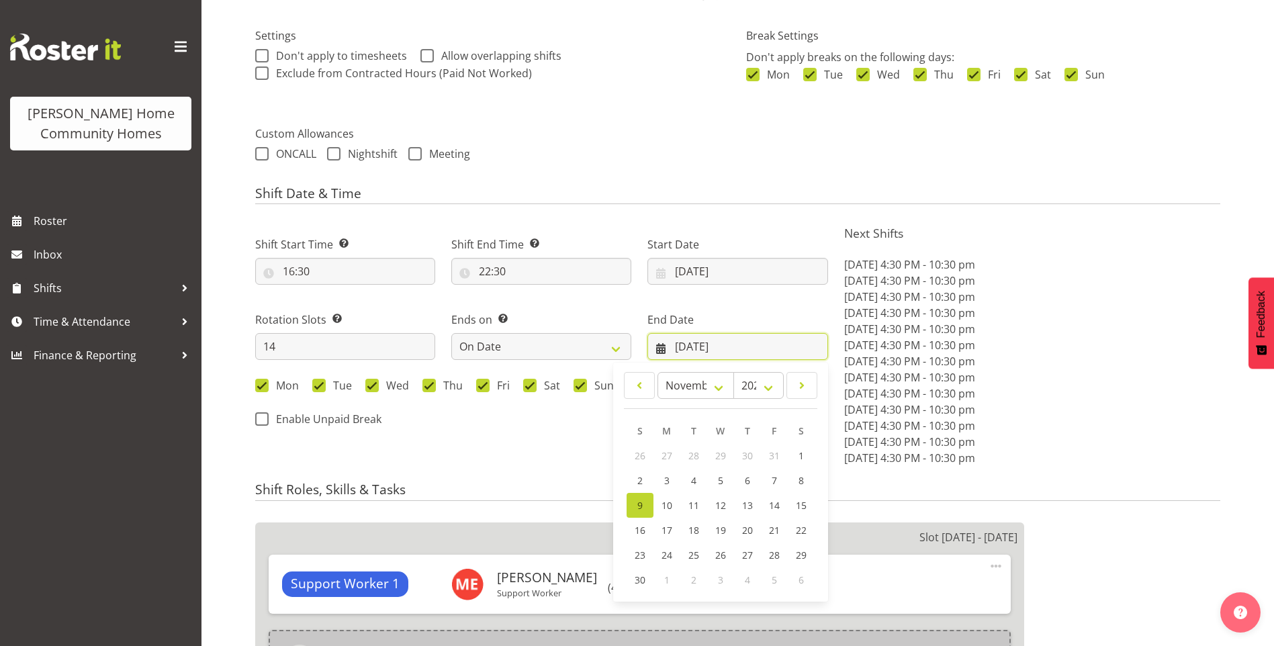
scroll to position [470, 0]
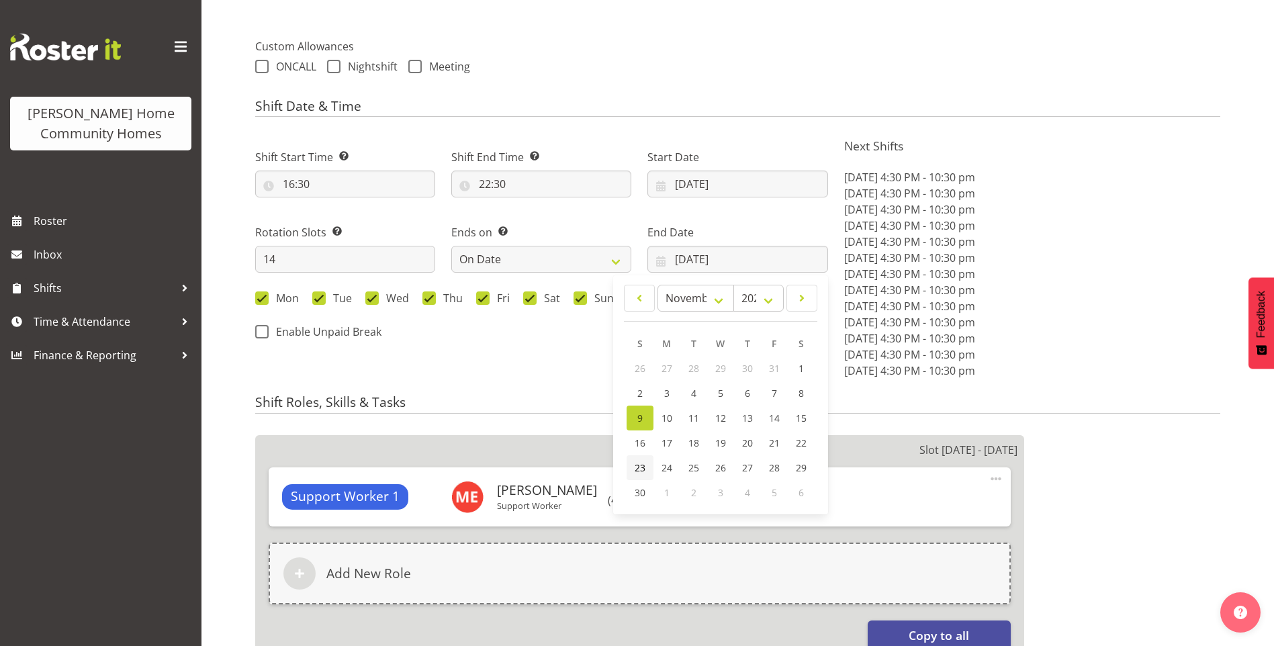
click at [638, 460] on link "23" at bounding box center [640, 467] width 27 height 25
type input "[DATE]"
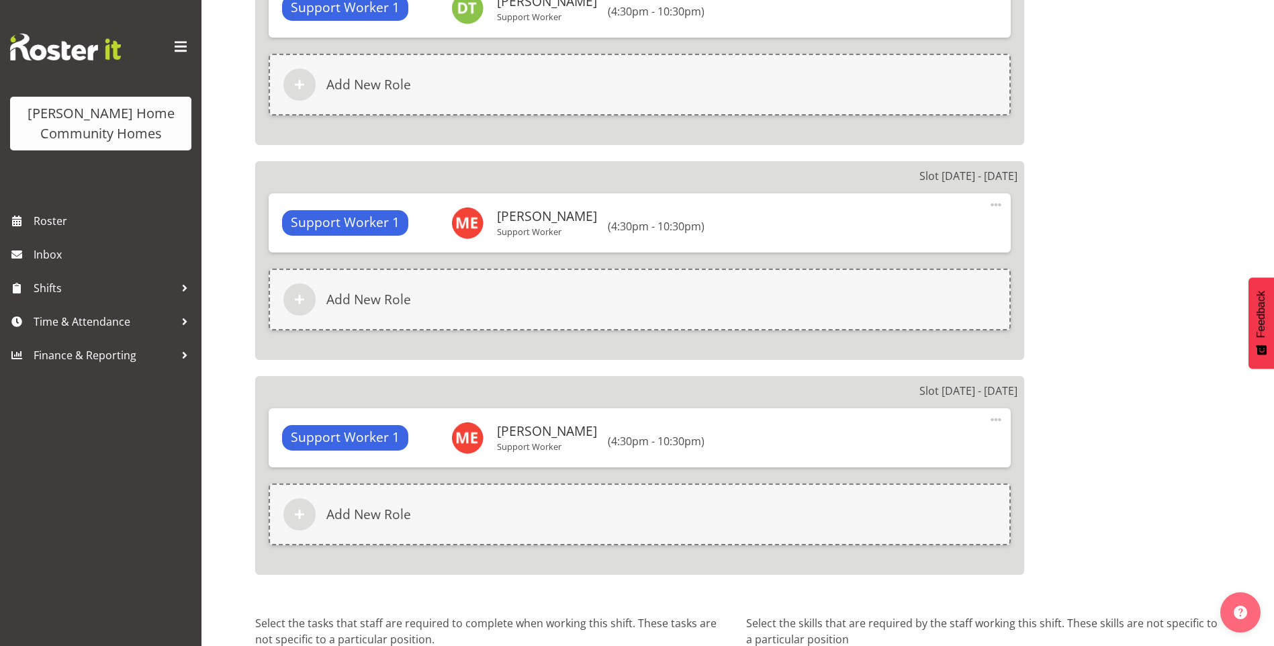
scroll to position [3483, 0]
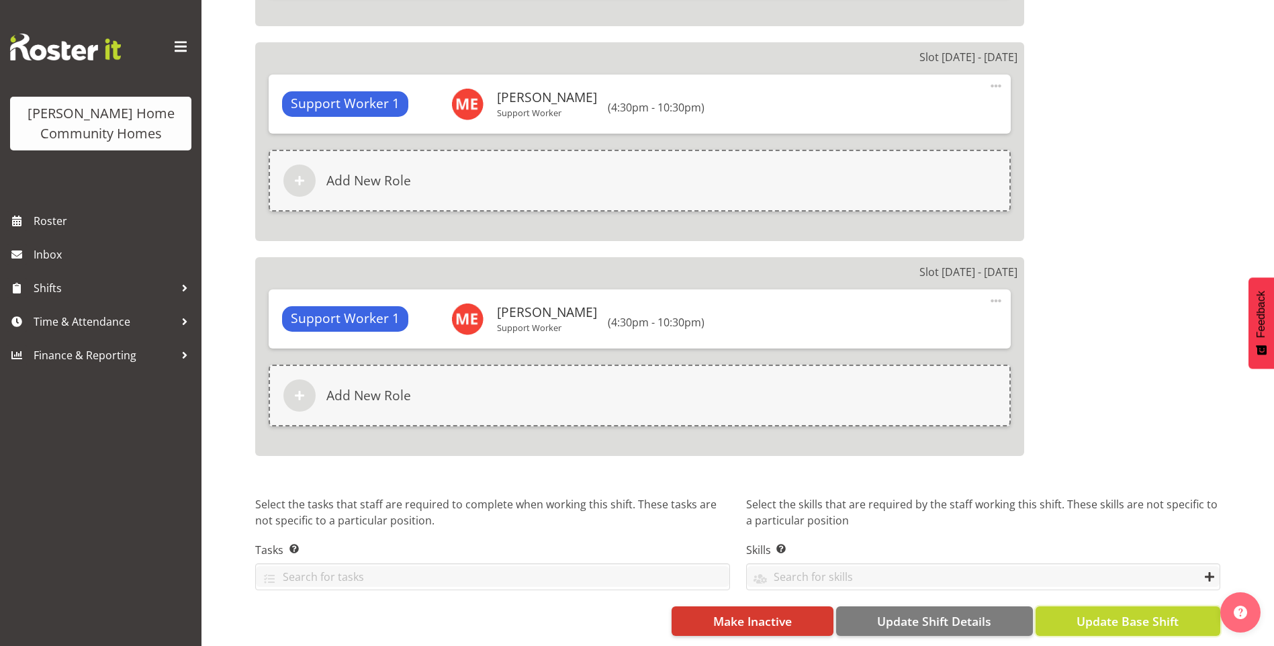
click at [1127, 613] on span "Update Base Shift" at bounding box center [1128, 621] width 102 height 17
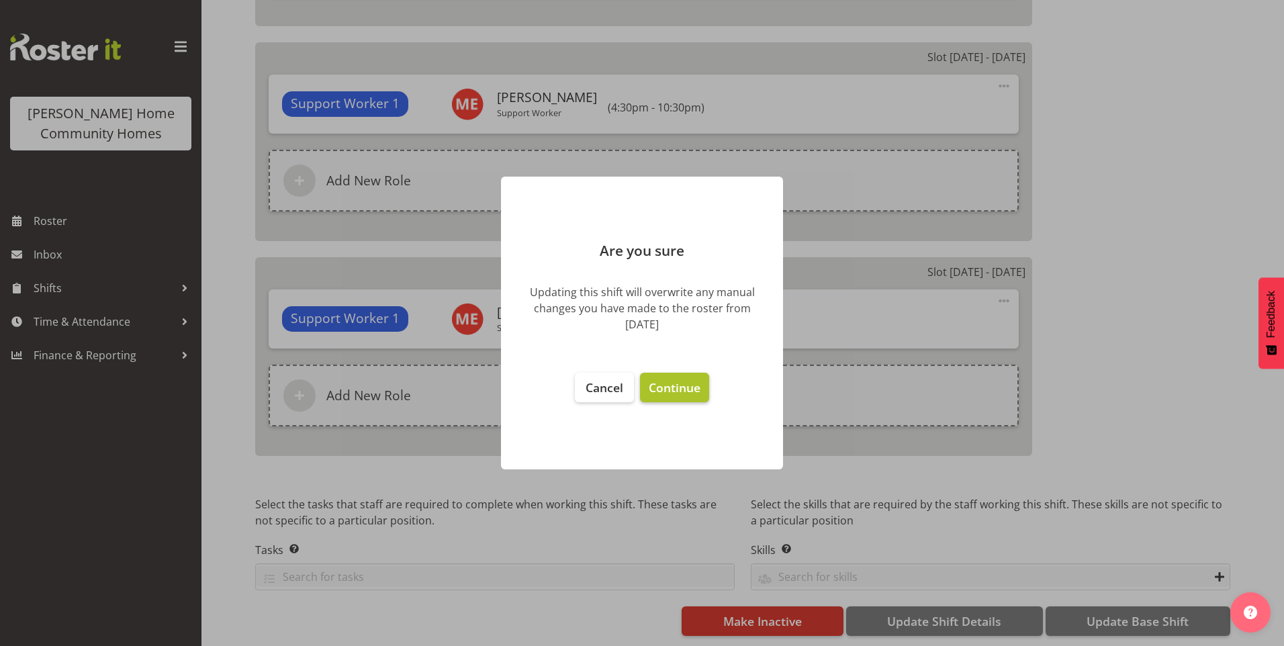
click at [679, 389] on span "Continue" at bounding box center [675, 388] width 52 height 16
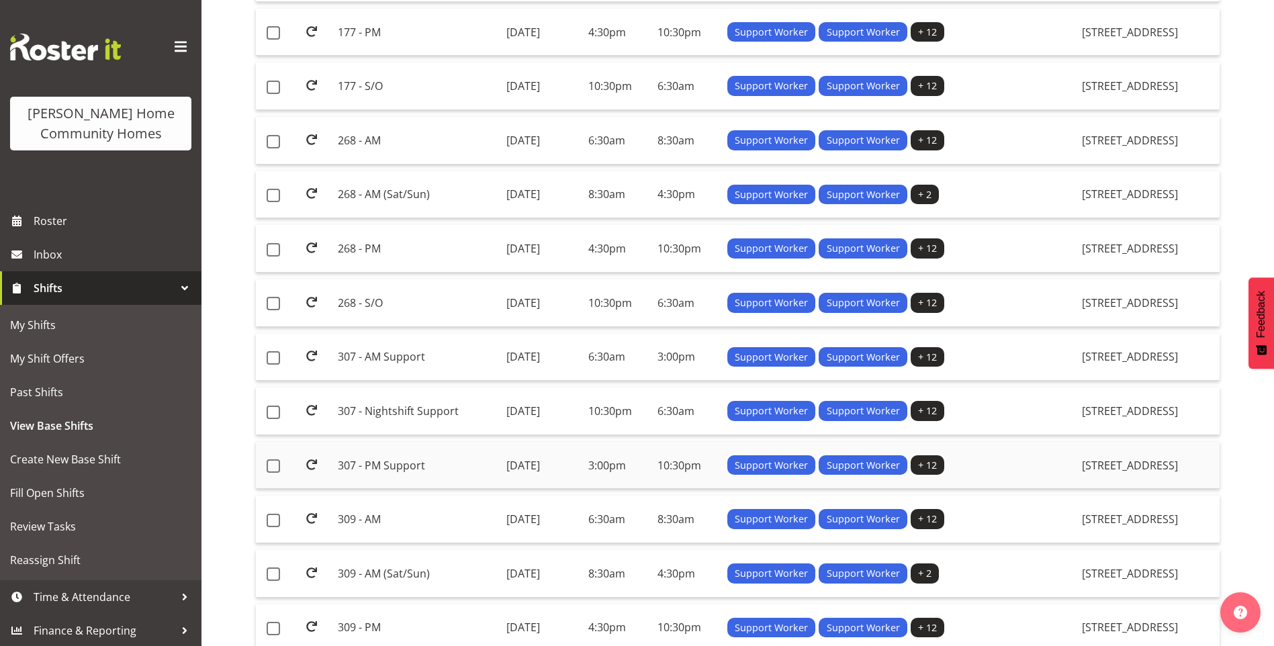
scroll to position [336, 0]
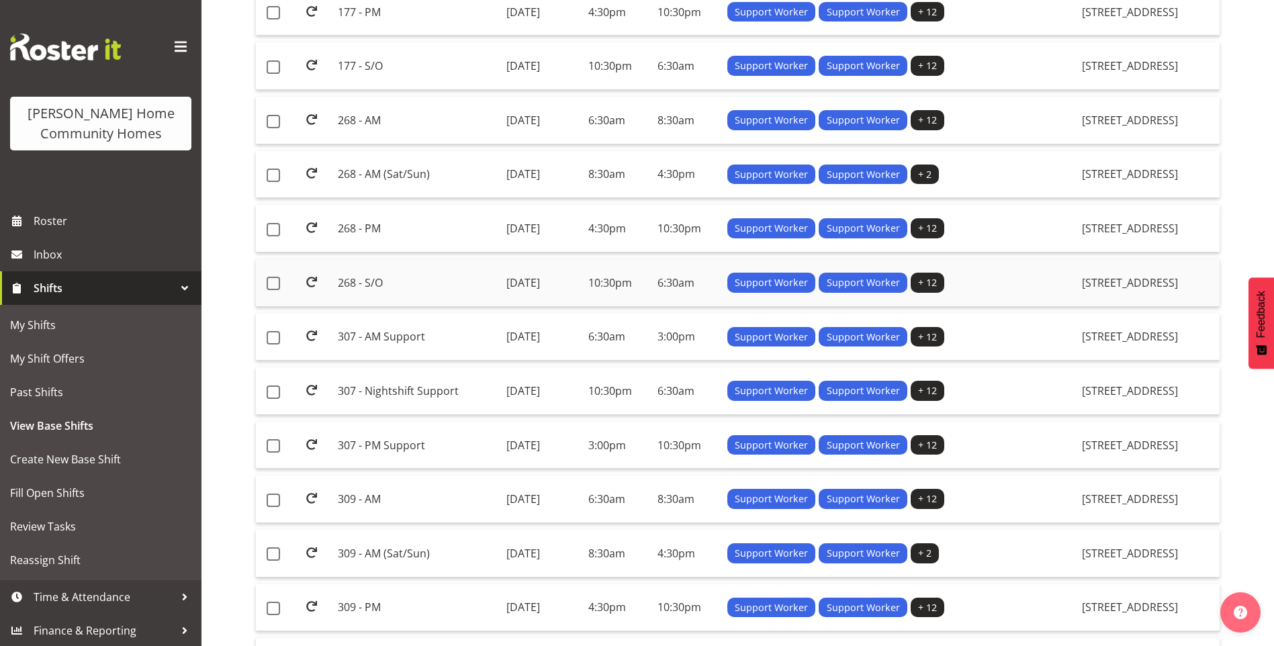
click at [362, 279] on td "268 - S/O" at bounding box center [417, 283] width 168 height 48
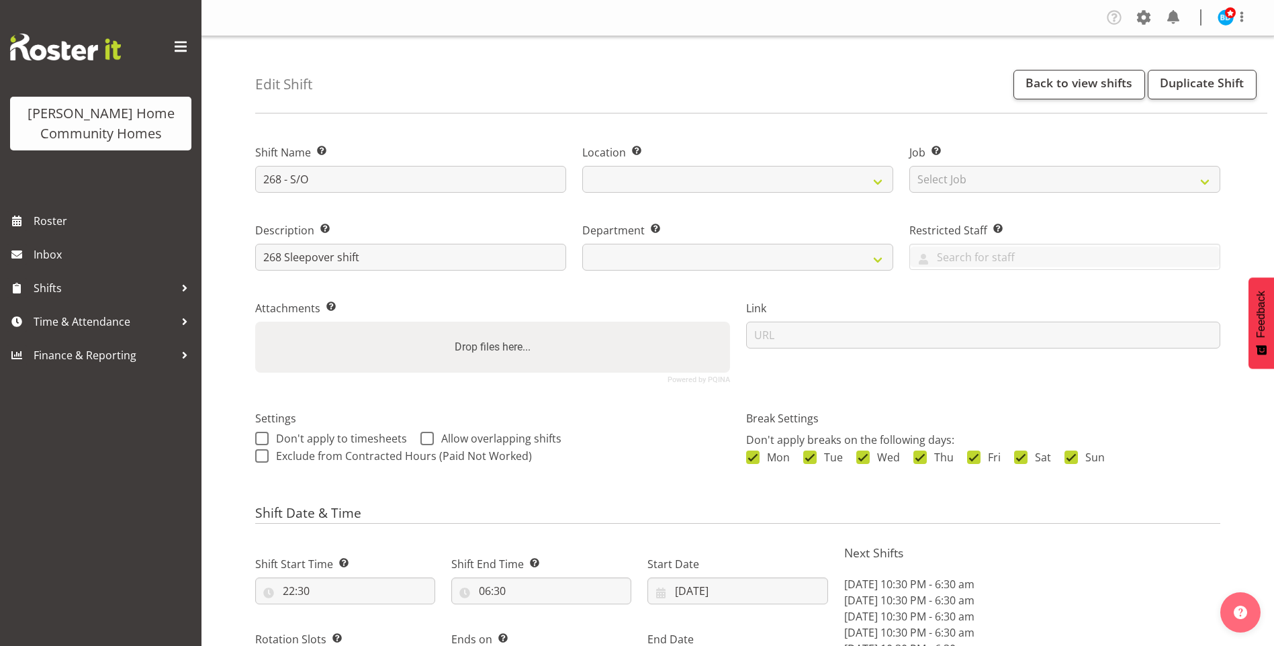
select select "9"
select select "2025"
select select "date"
select select
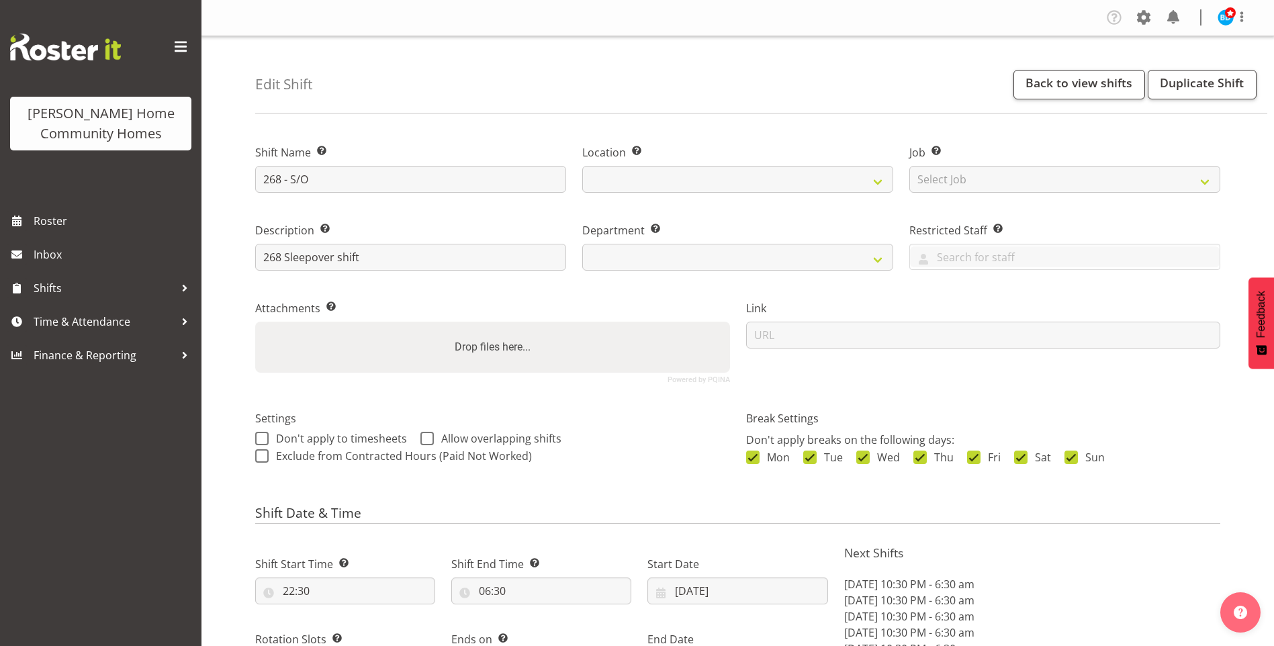
select select
select select "1069"
select select "748"
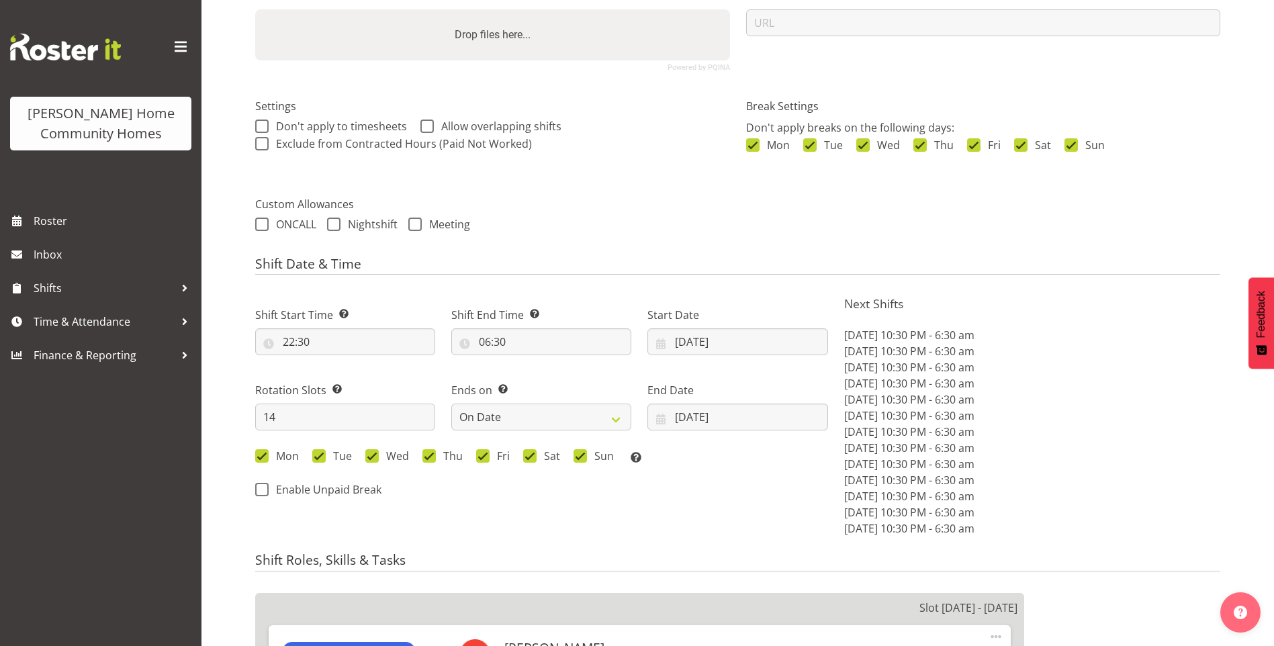
scroll to position [403, 0]
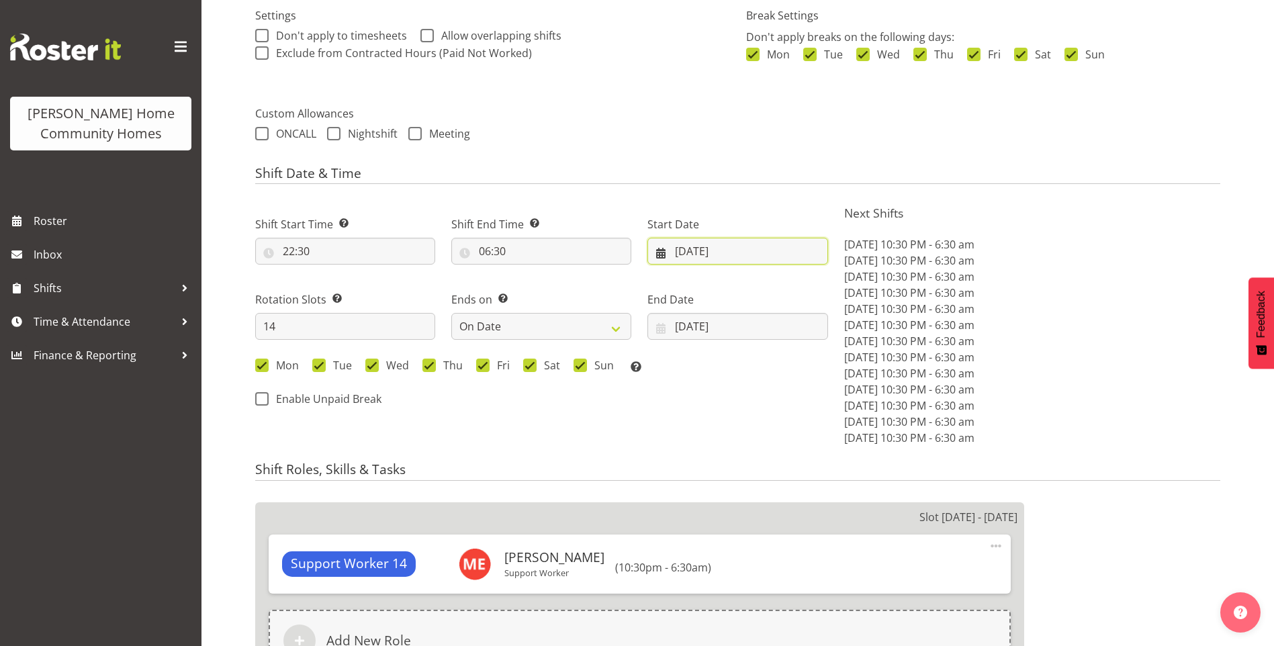
click at [682, 249] on input "27/10/2025" at bounding box center [738, 251] width 180 height 27
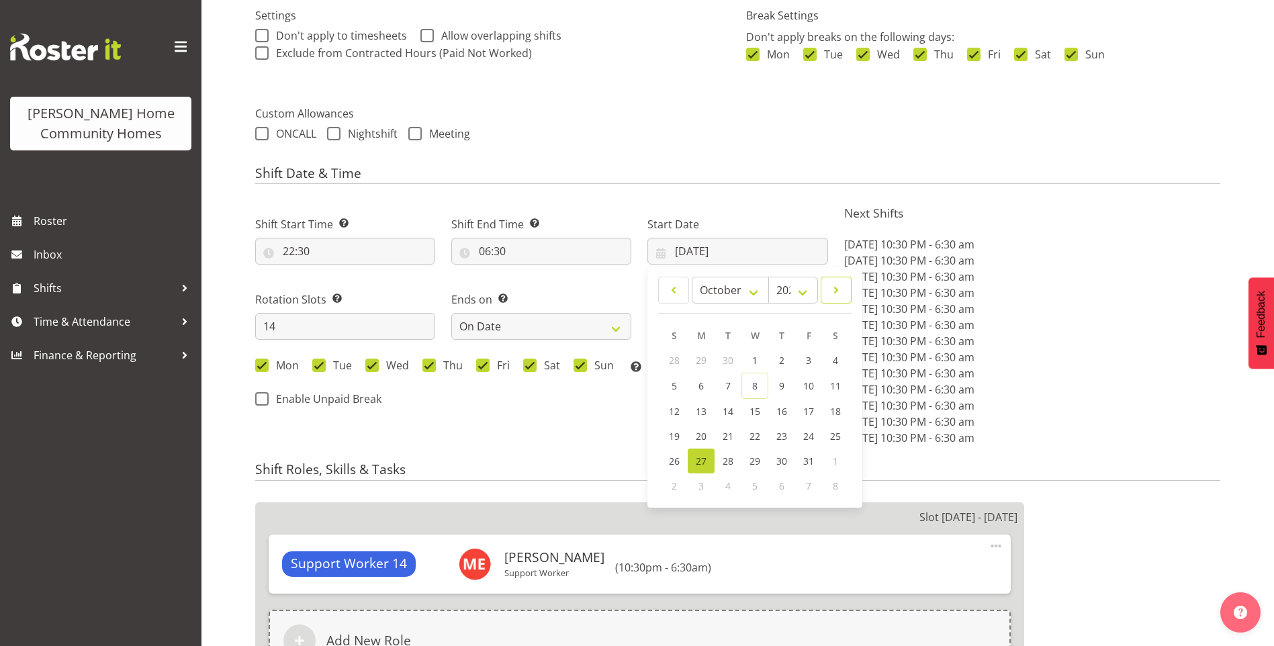
click at [838, 293] on span at bounding box center [836, 290] width 13 height 16
select select "10"
click at [702, 406] on span "10" at bounding box center [701, 410] width 11 height 13
type input "[DATE]"
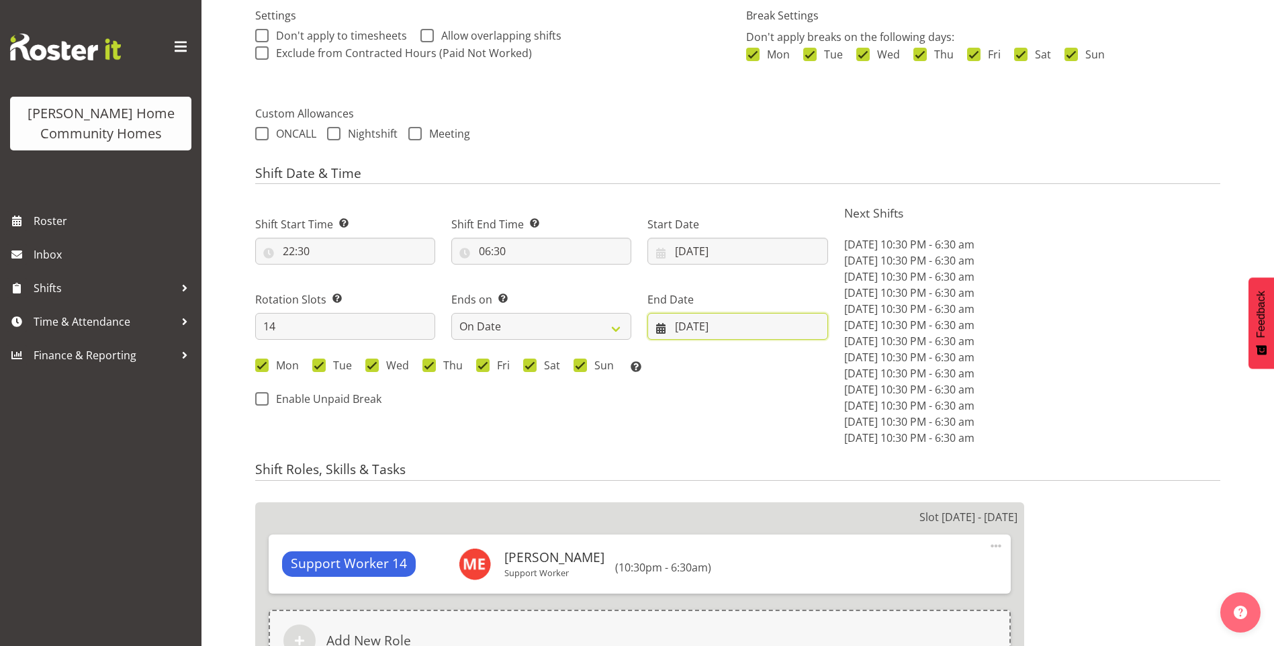
click at [696, 326] on input "[DATE]" at bounding box center [738, 326] width 180 height 27
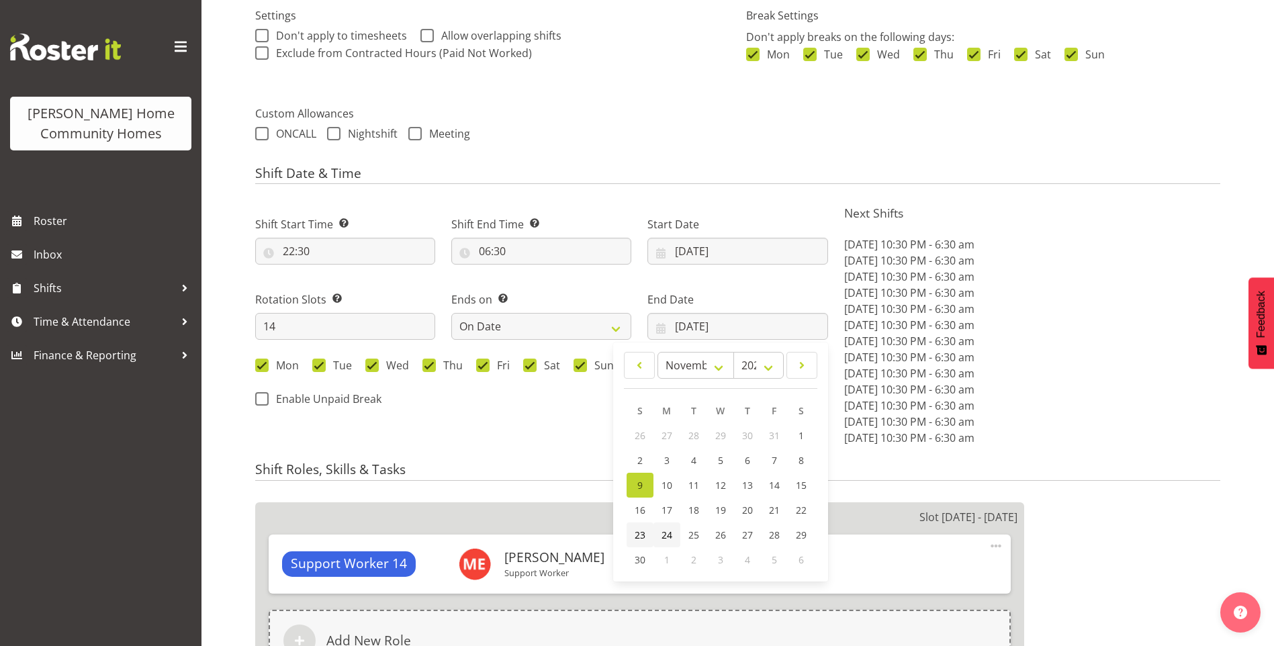
drag, startPoint x: 639, startPoint y: 534, endPoint x: 656, endPoint y: 525, distance: 19.8
click at [640, 533] on span "23" at bounding box center [640, 535] width 11 height 13
type input "23/11/2025"
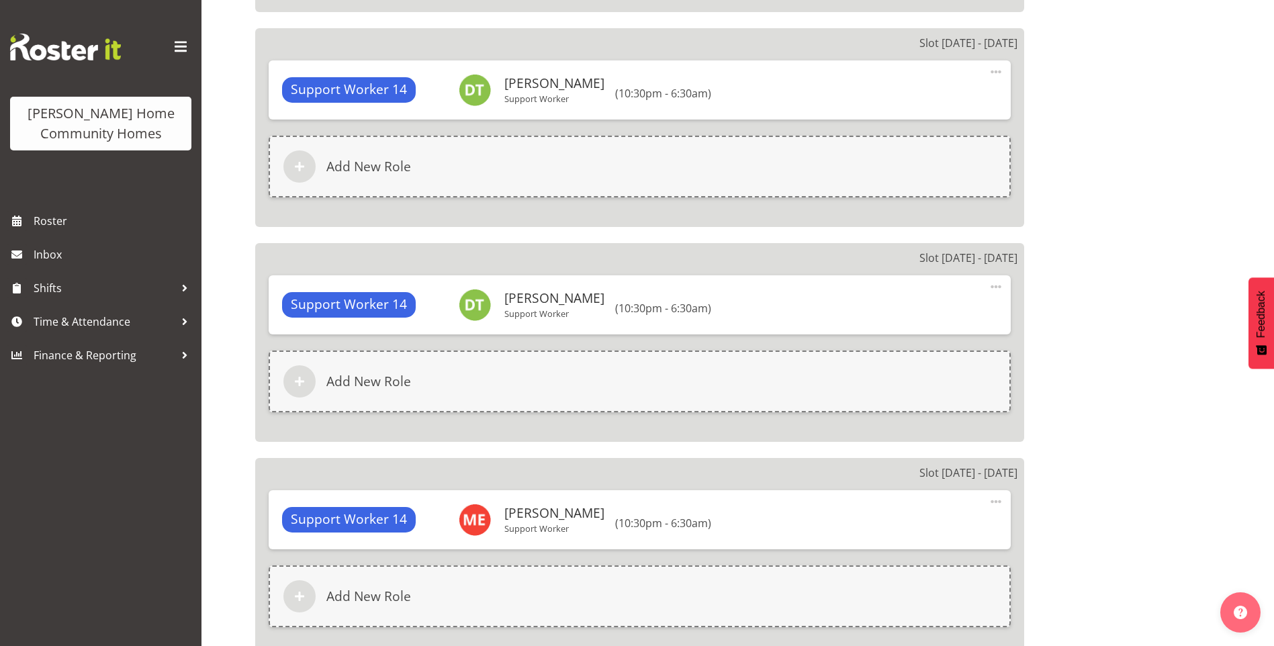
scroll to position [3483, 0]
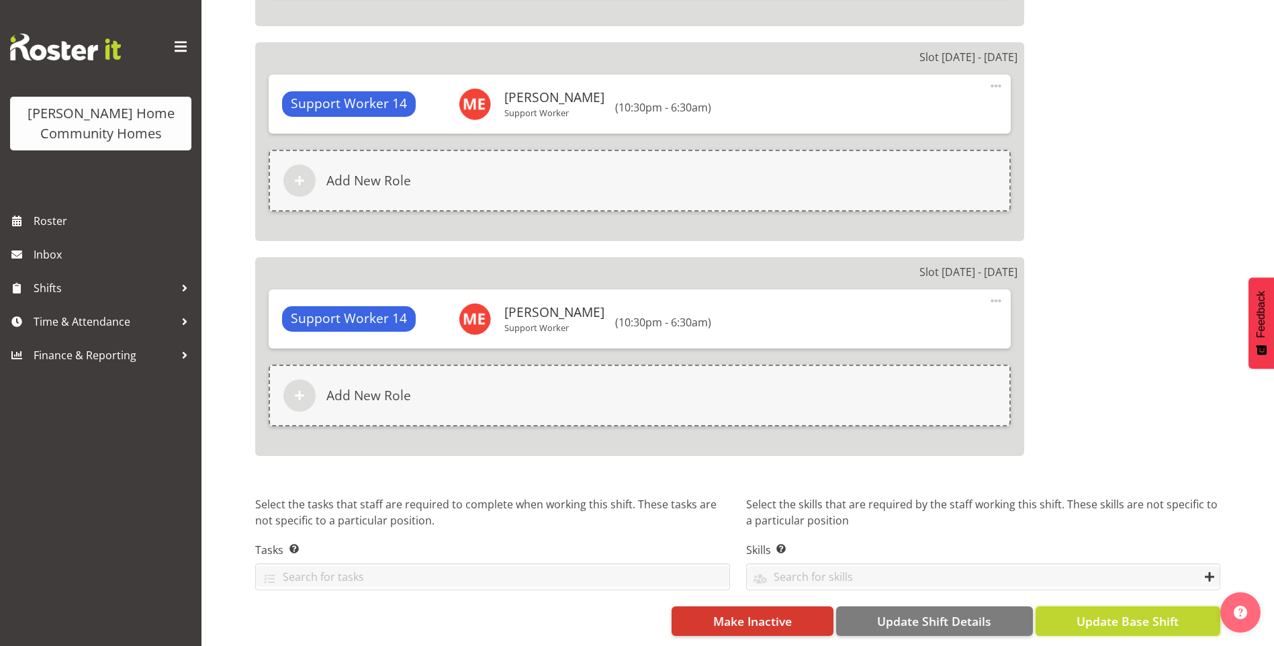
click at [1119, 613] on span "Update Base Shift" at bounding box center [1128, 621] width 102 height 17
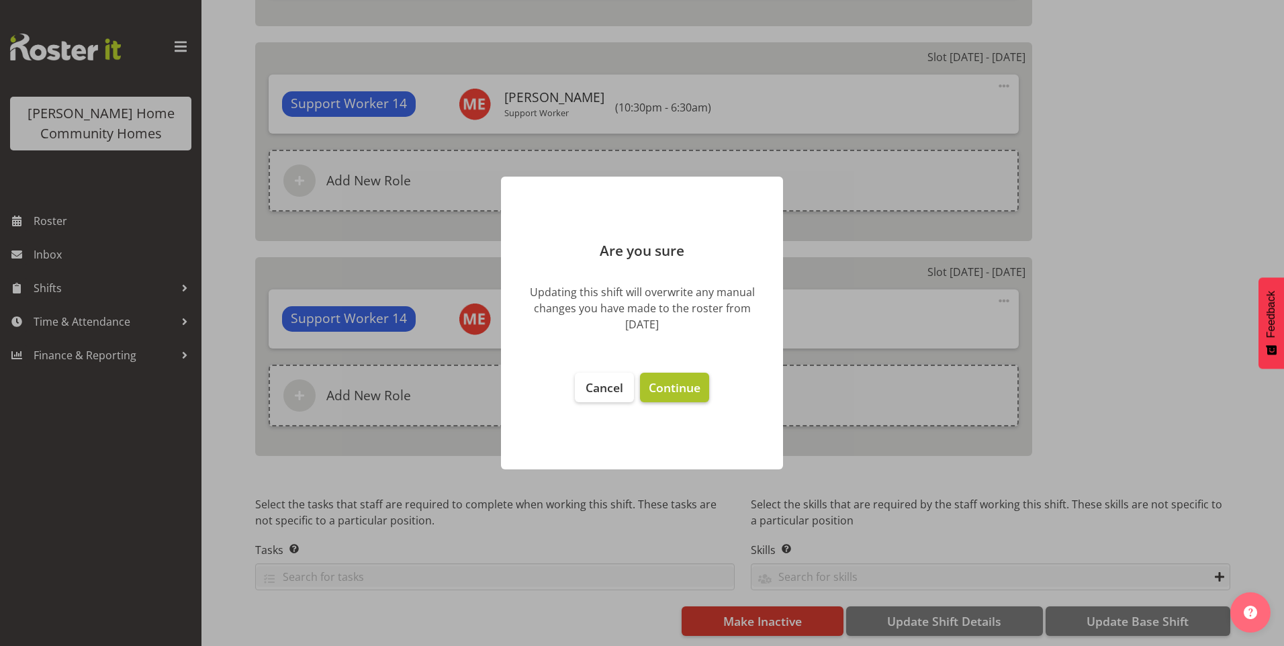
click at [668, 392] on span "Continue" at bounding box center [675, 388] width 52 height 16
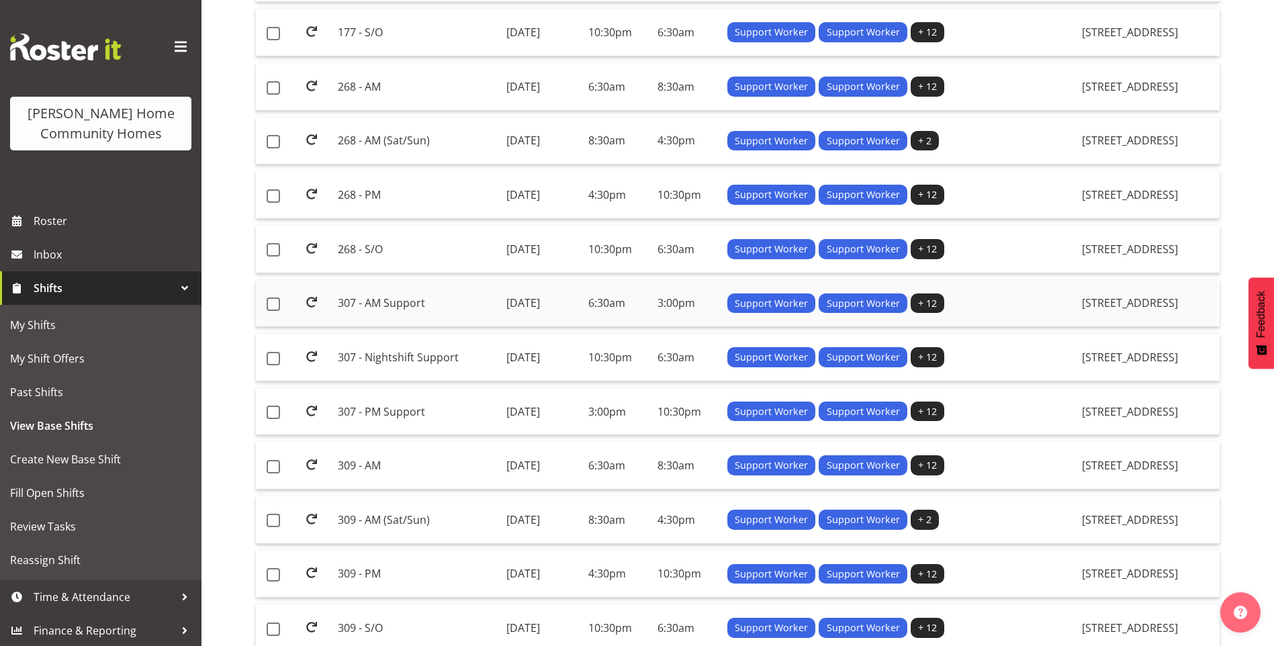
scroll to position [403, 0]
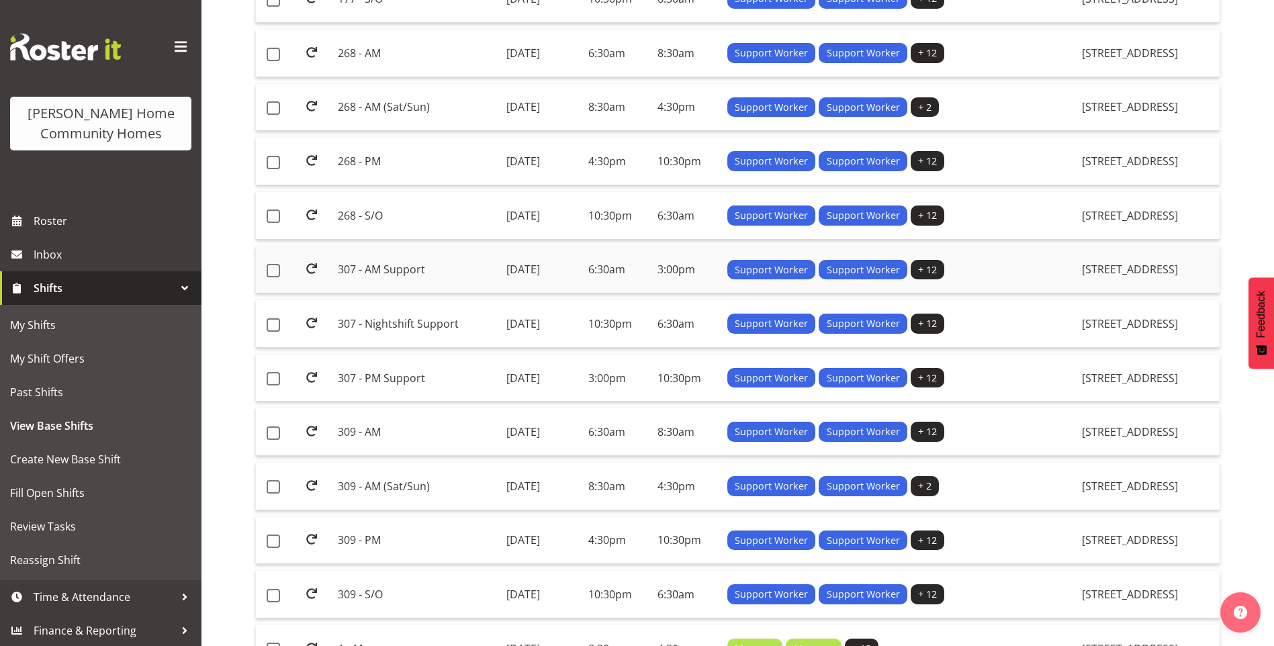
click at [391, 269] on td "307 - AM Support" at bounding box center [417, 271] width 168 height 48
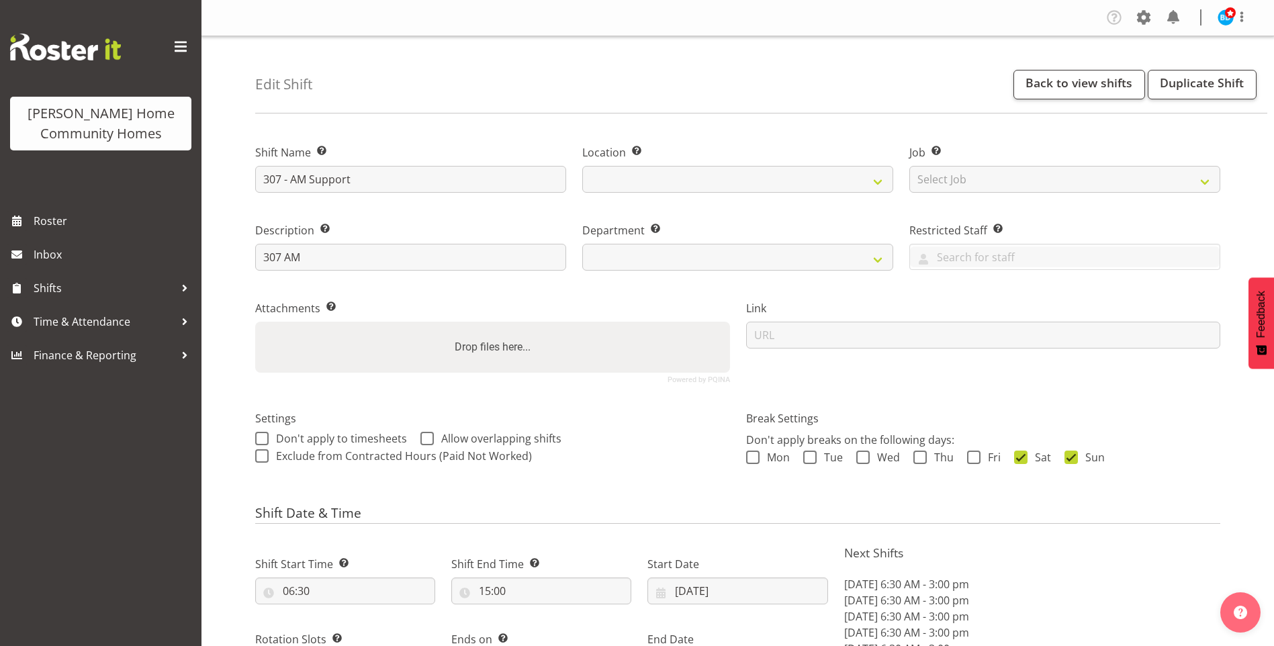
select select "9"
select select "2025"
select select "date"
select select
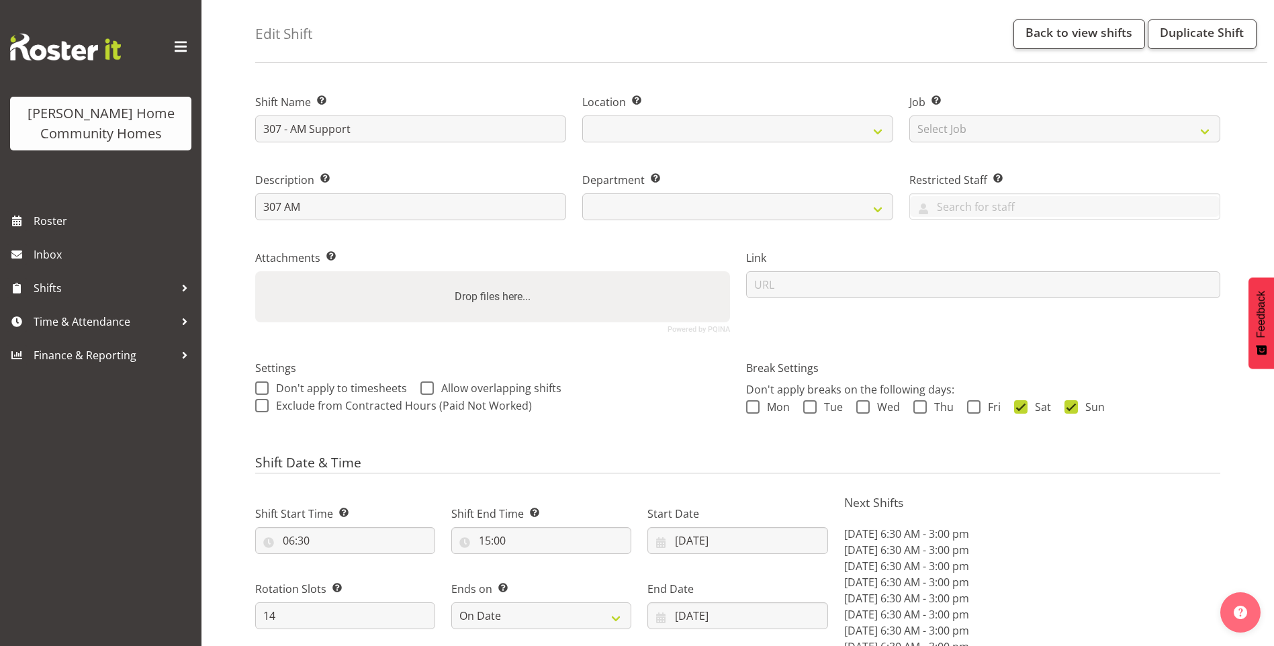
select select
select select "748"
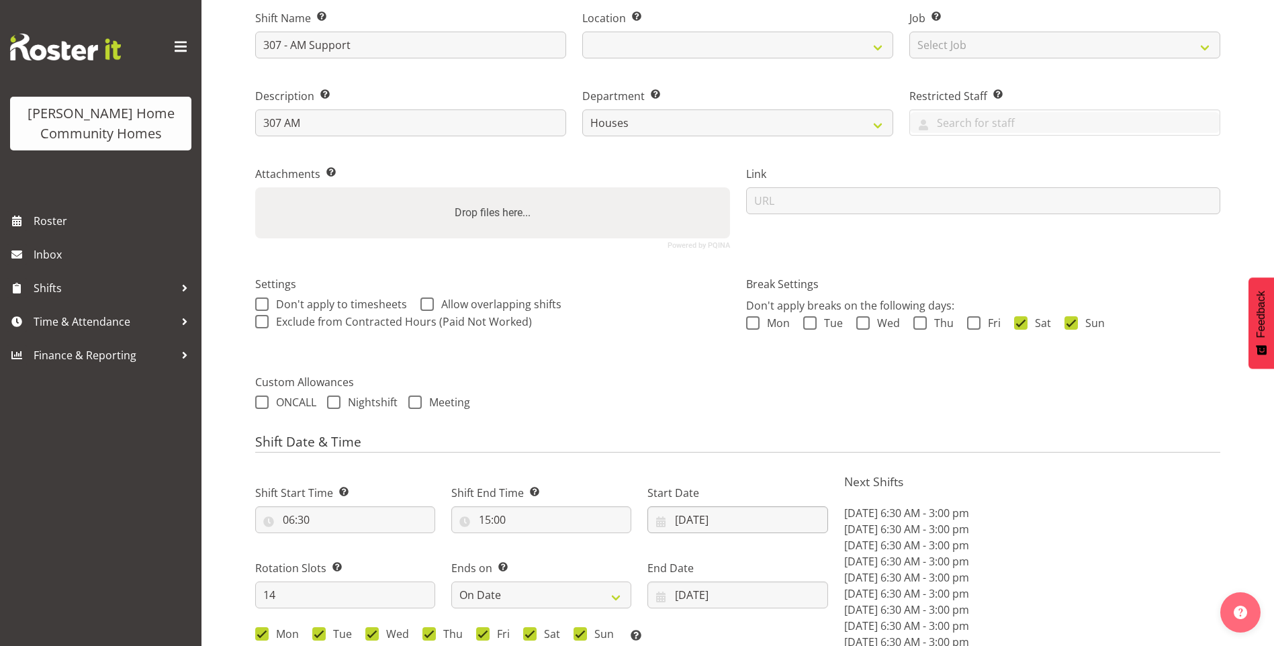
select select "1076"
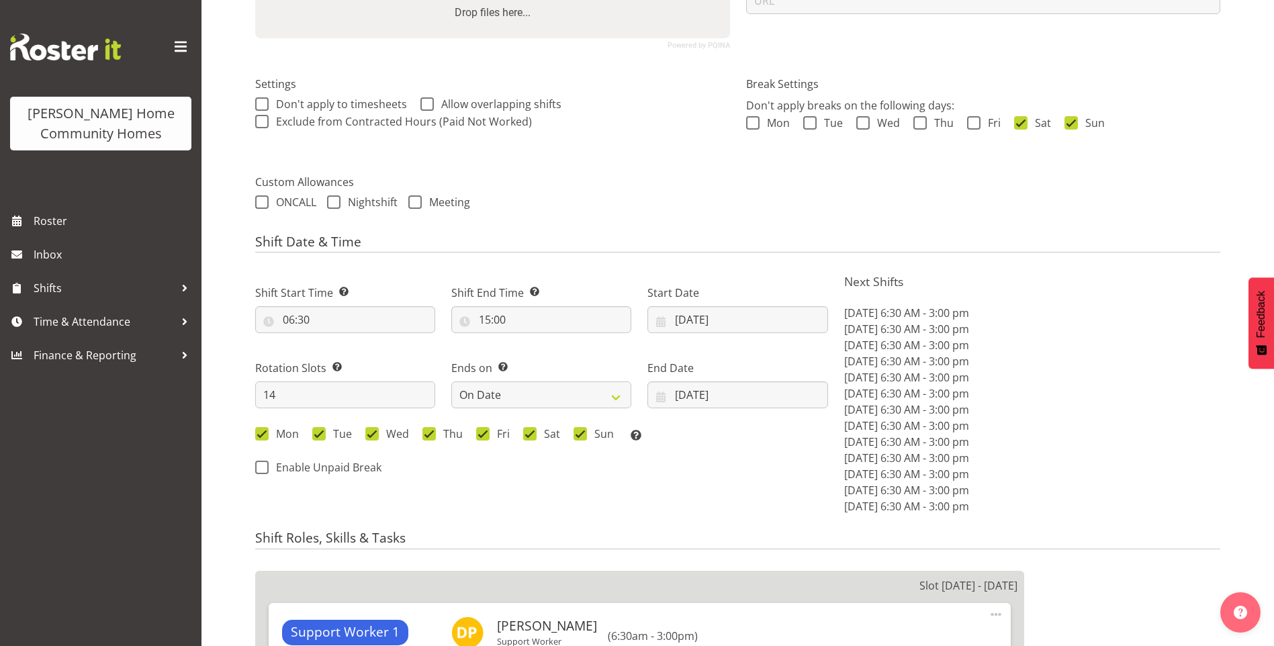
scroll to position [336, 0]
click at [679, 324] on input "[DATE]" at bounding box center [738, 318] width 180 height 27
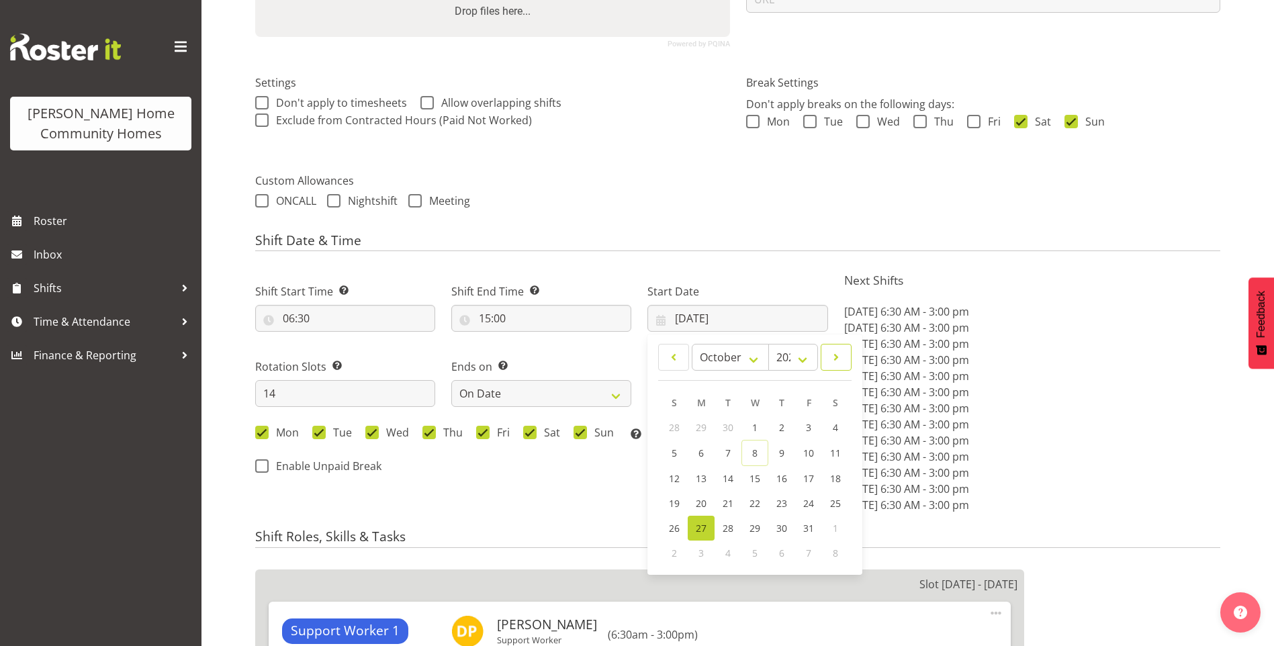
click at [837, 357] on span at bounding box center [836, 357] width 13 height 16
select select "10"
click at [701, 477] on span "10" at bounding box center [701, 477] width 11 height 13
type input "10/11/2025"
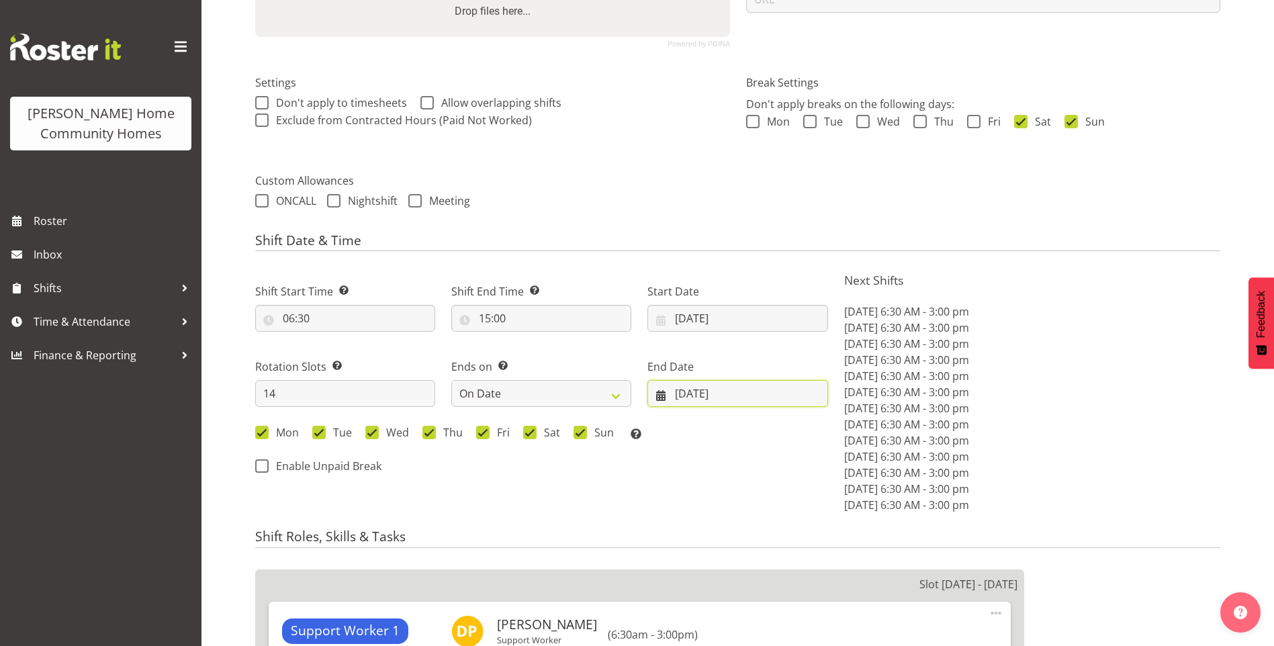
click at [675, 398] on input "09/11/2025" at bounding box center [738, 393] width 180 height 27
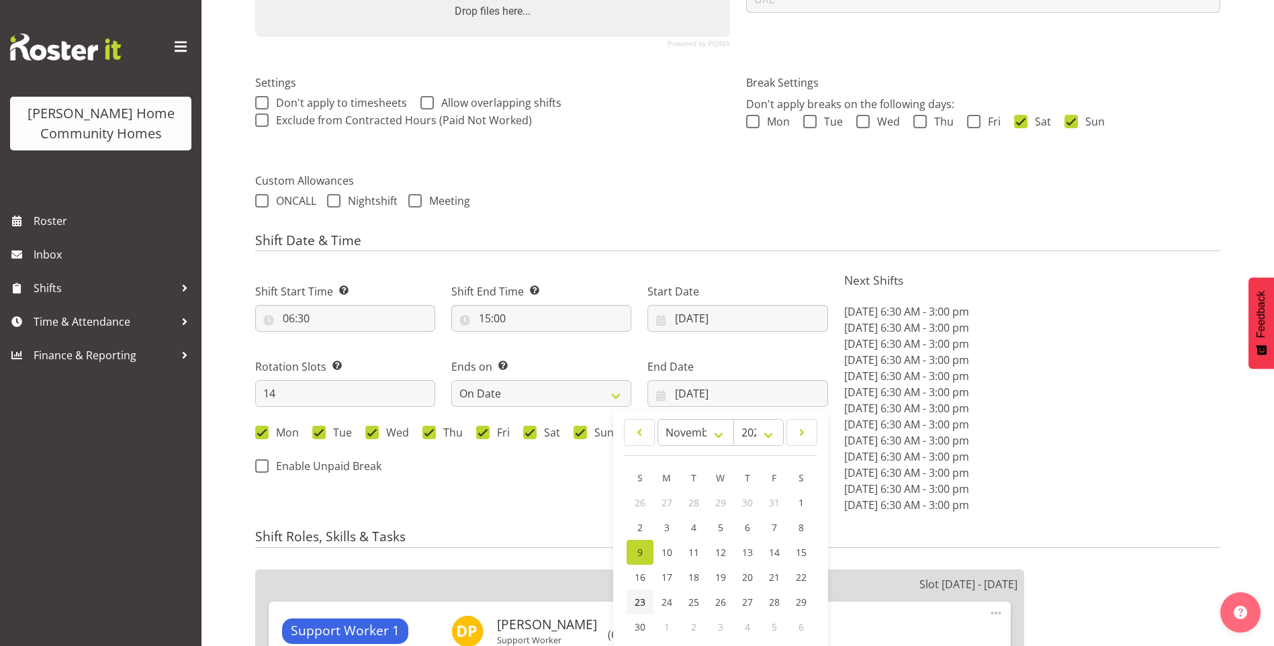
drag, startPoint x: 635, startPoint y: 604, endPoint x: 641, endPoint y: 599, distance: 7.7
click at [635, 603] on span "23" at bounding box center [640, 602] width 11 height 13
type input "23/11/2025"
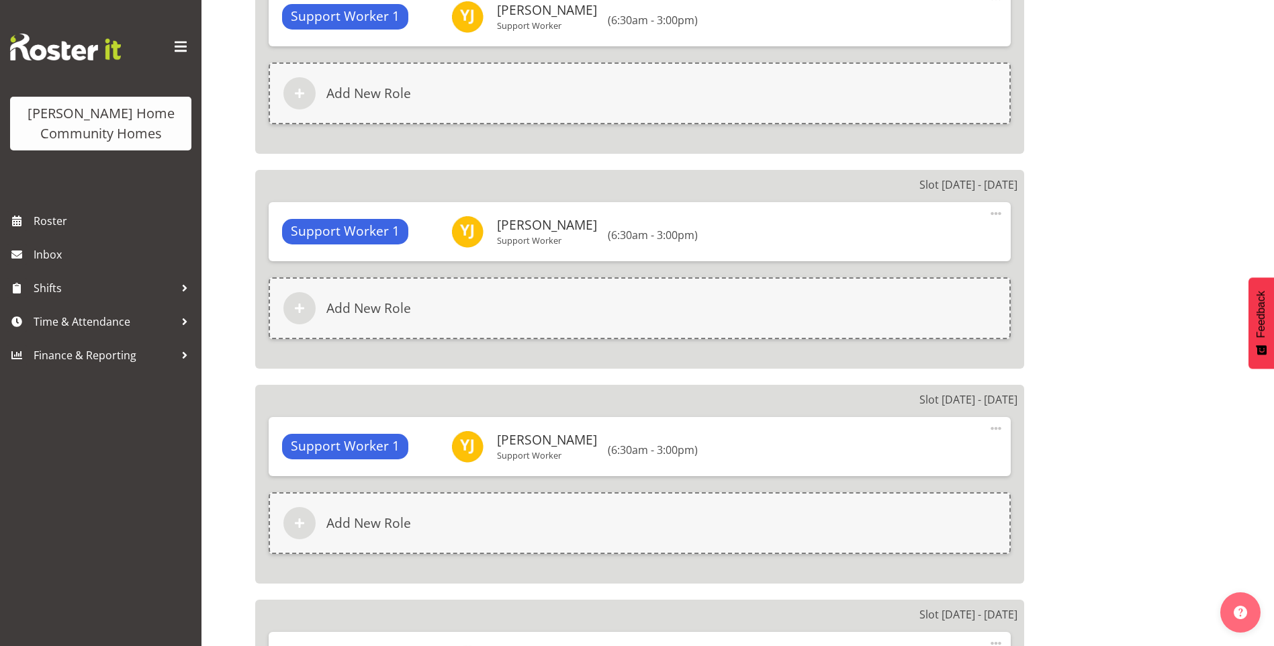
scroll to position [3470, 0]
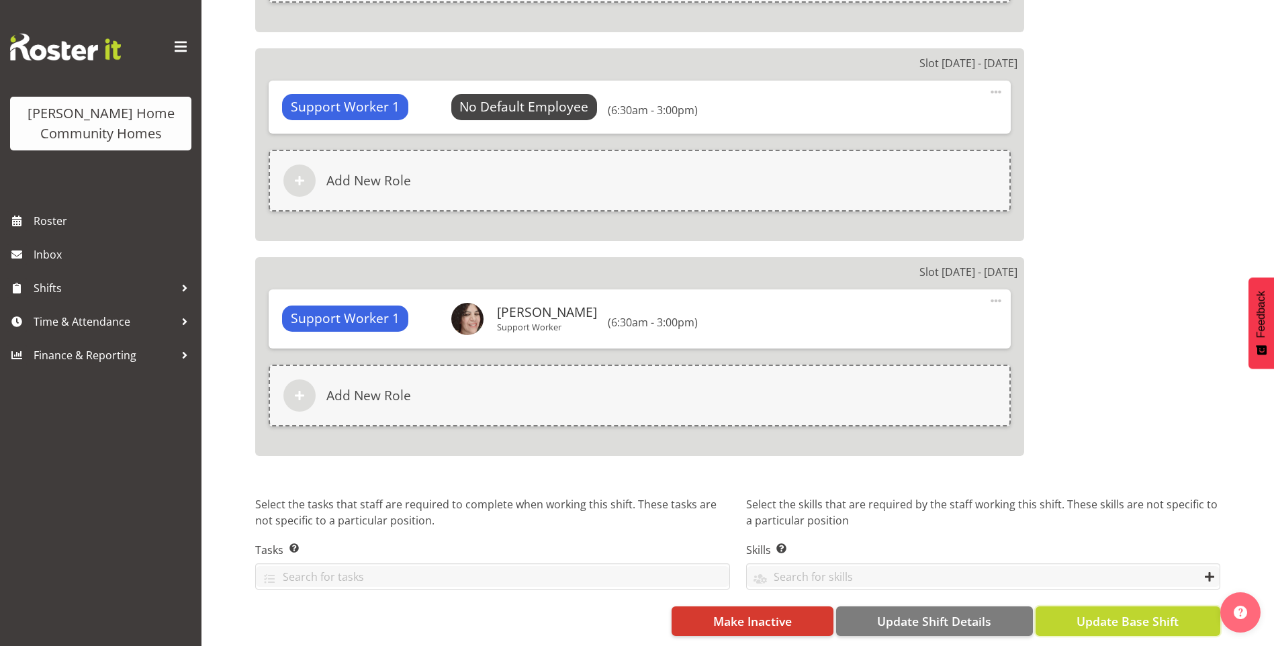
click at [1141, 613] on span "Update Base Shift" at bounding box center [1128, 621] width 102 height 17
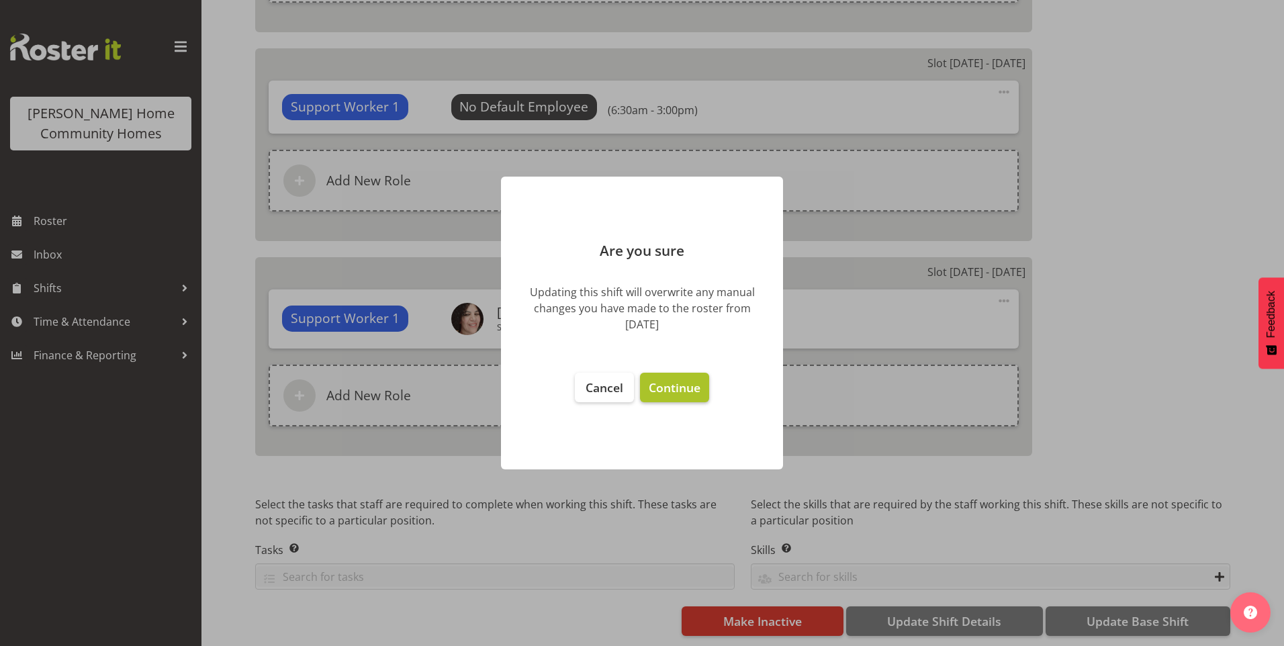
click at [670, 390] on span "Continue" at bounding box center [675, 388] width 52 height 16
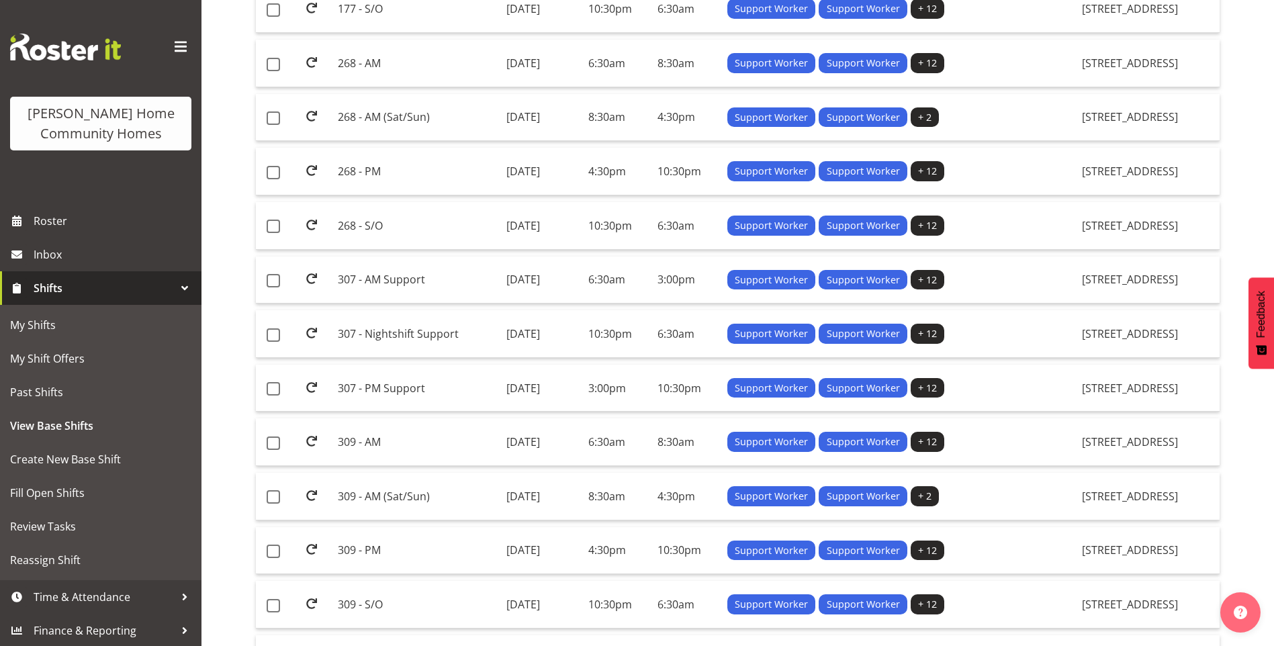
scroll to position [470, 0]
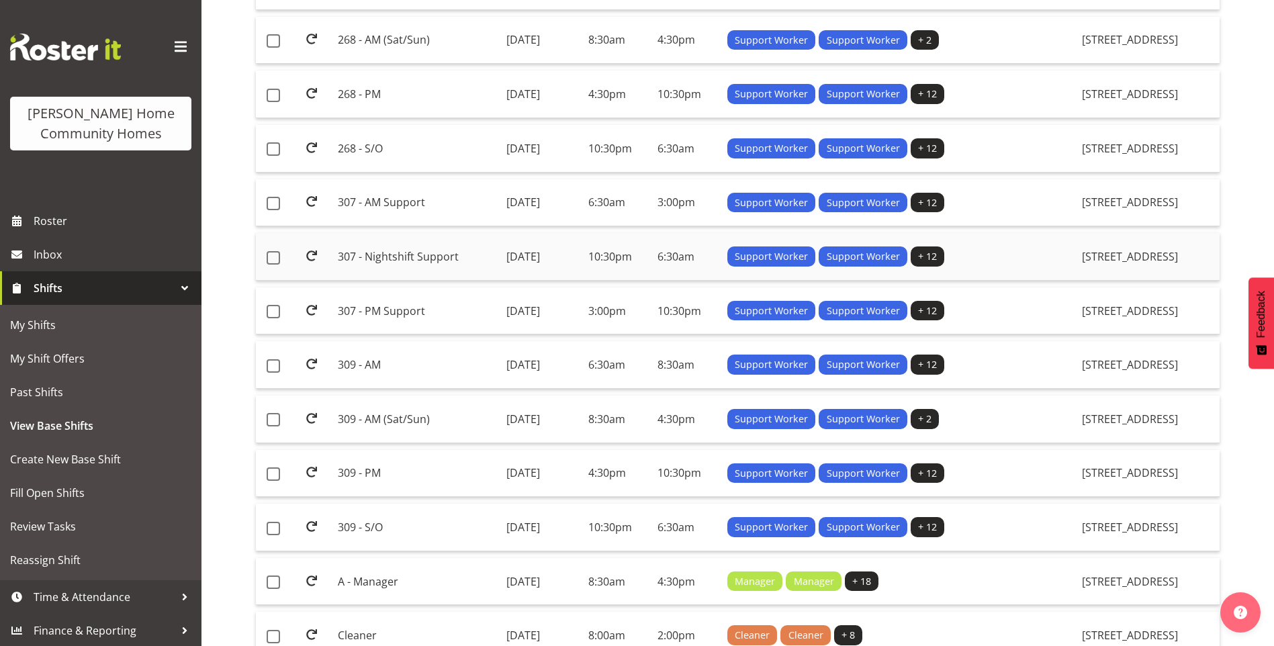
click at [386, 249] on td "307 - Nightshift Support" at bounding box center [417, 257] width 168 height 48
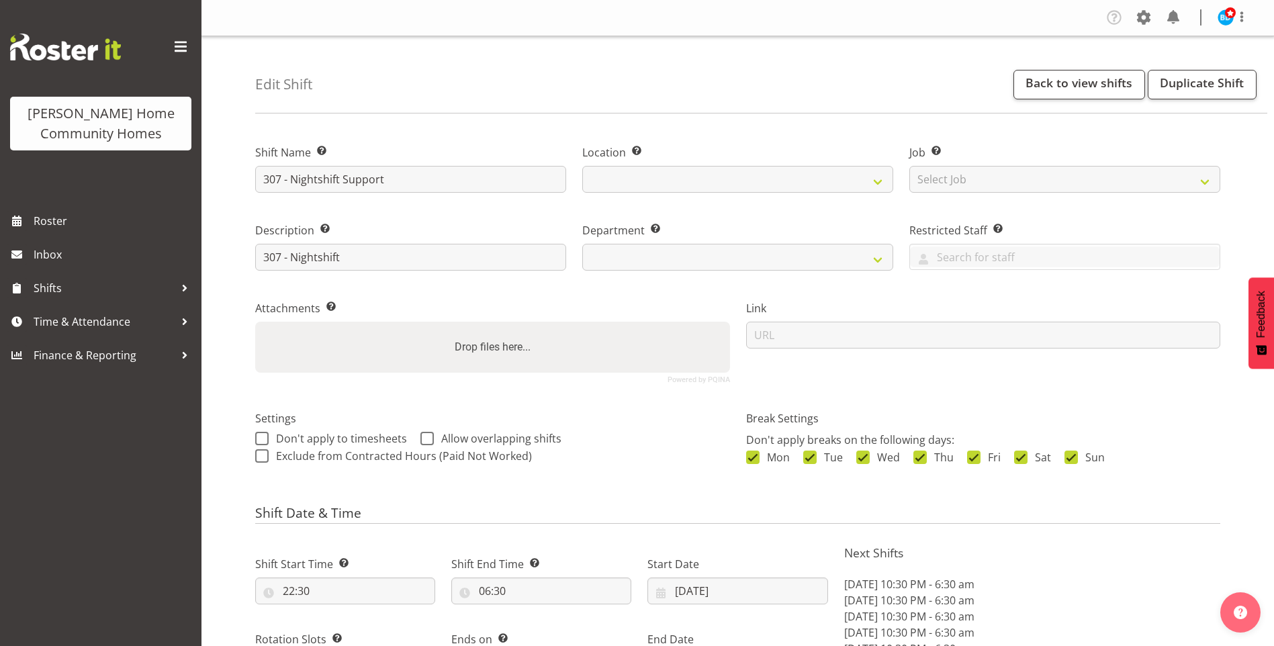
select select "9"
select select "2025"
select select "date"
select select
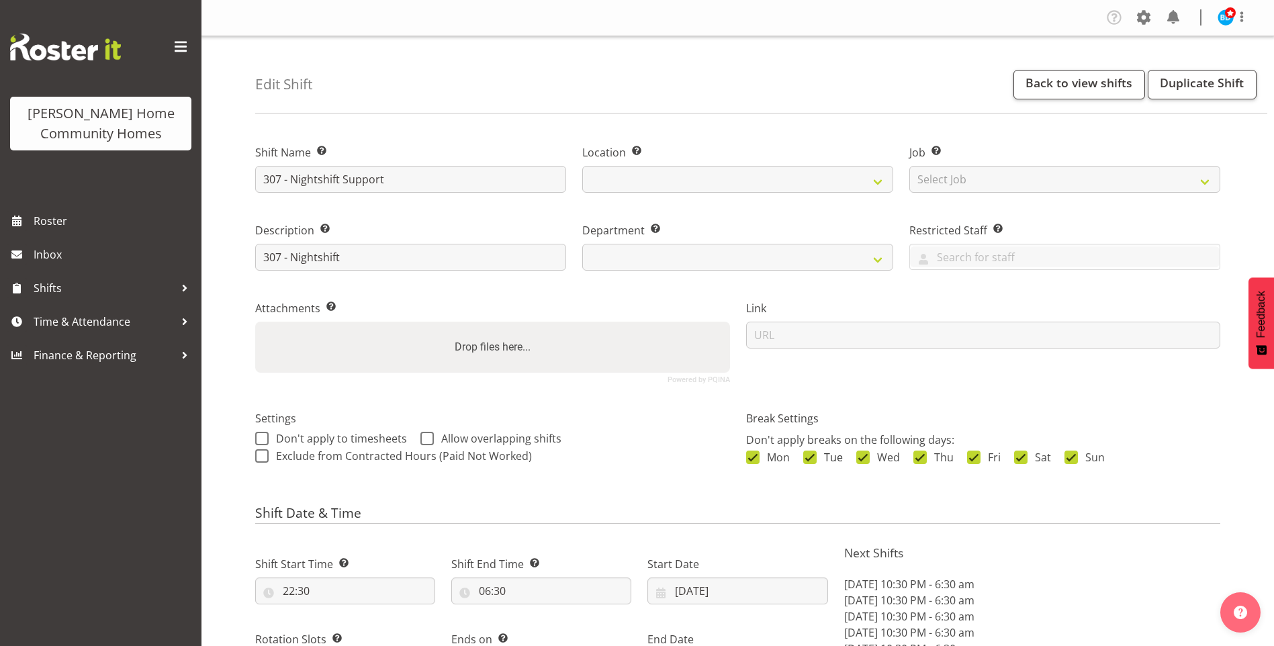
select select "1076"
select select "748"
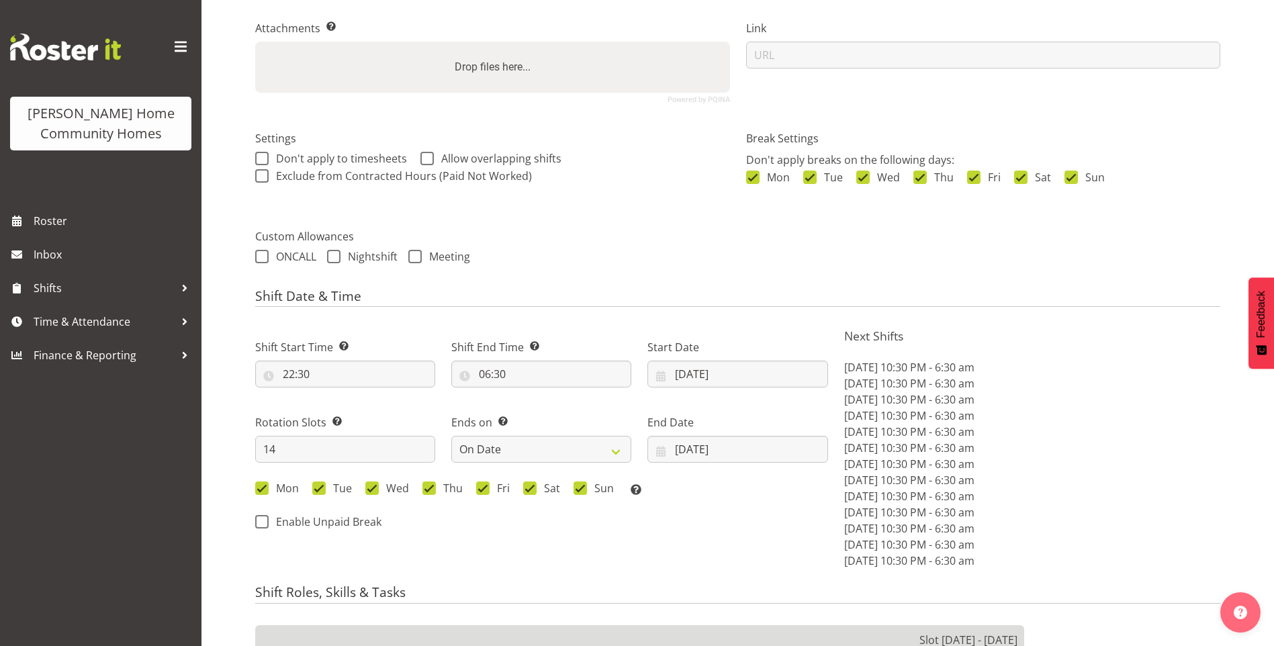
scroll to position [403, 0]
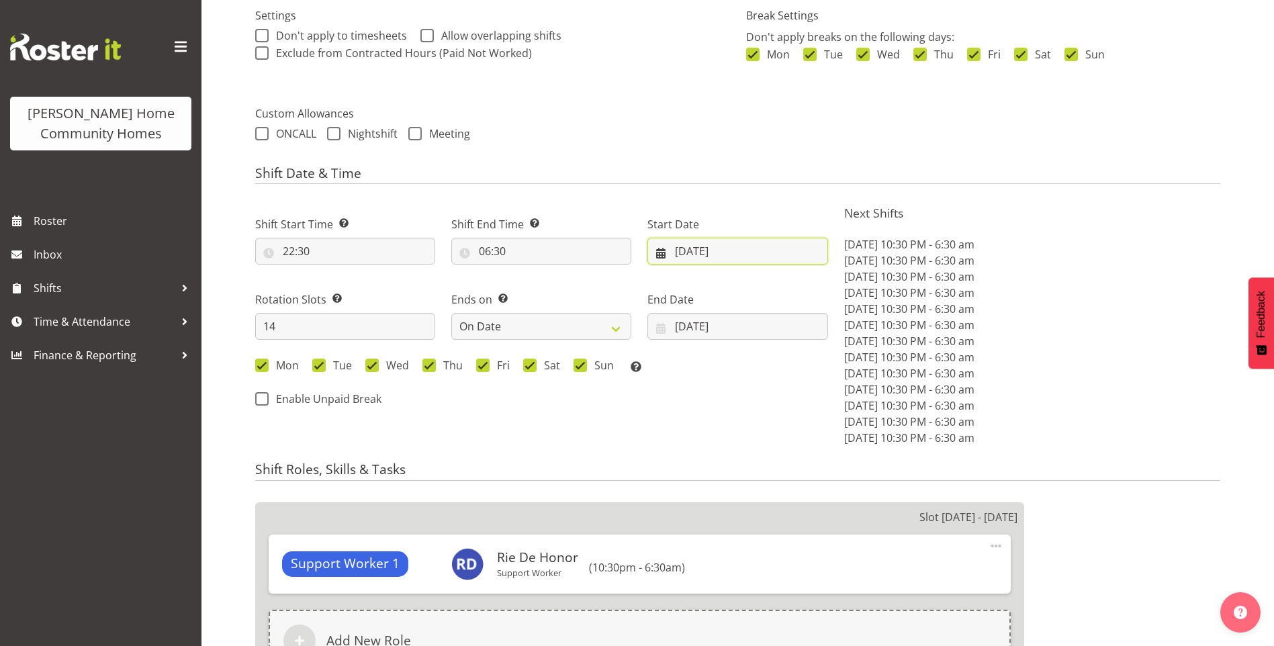
click at [718, 259] on input "[DATE]" at bounding box center [738, 251] width 180 height 27
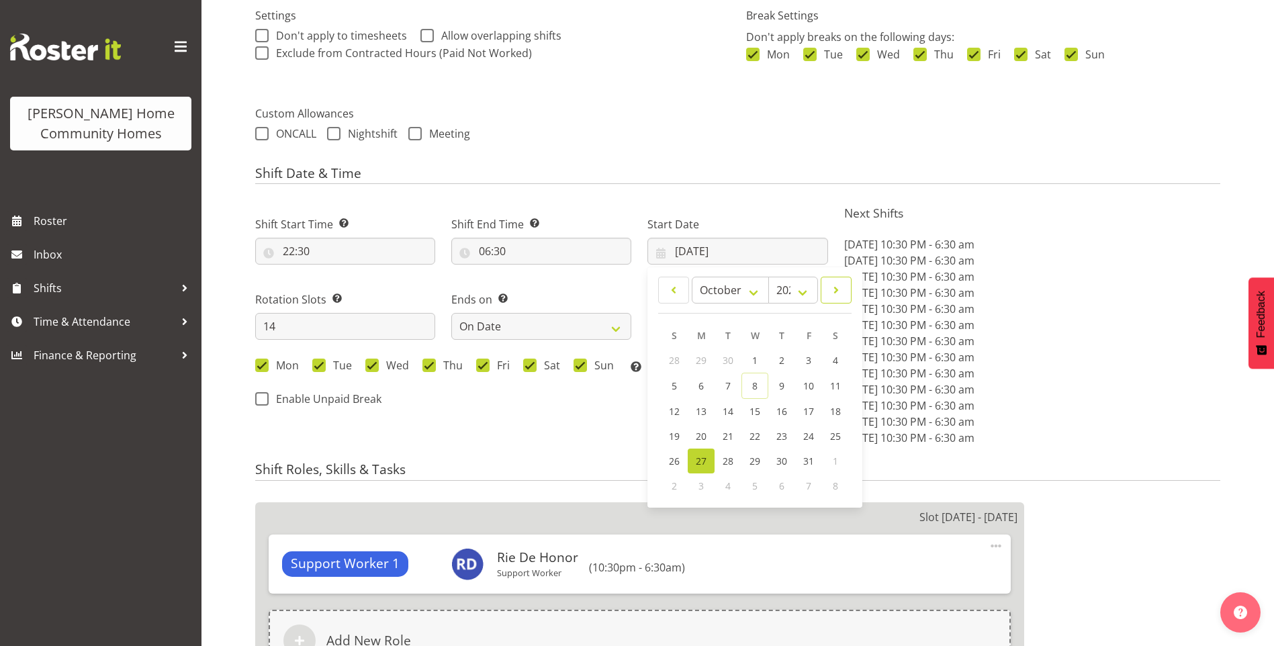
click at [836, 294] on span at bounding box center [836, 290] width 13 height 16
select select "10"
drag, startPoint x: 705, startPoint y: 408, endPoint x: 709, endPoint y: 392, distance: 16.6
click at [705, 407] on span "10" at bounding box center [701, 410] width 11 height 13
type input "10/11/2025"
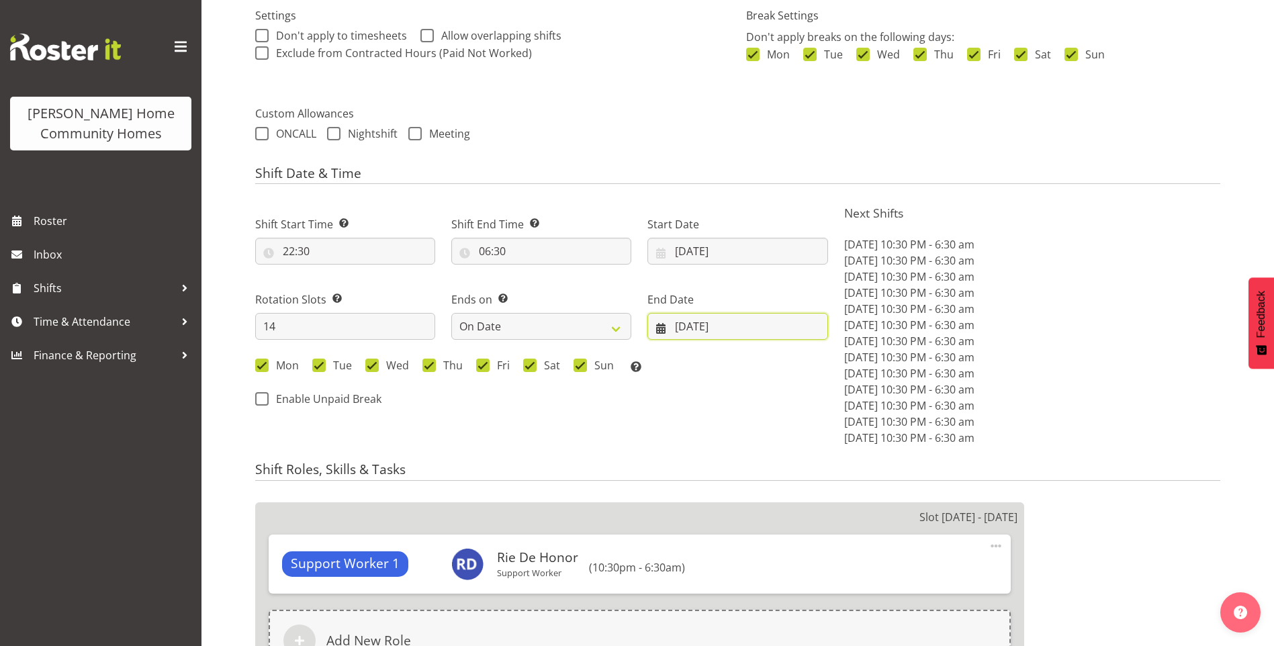
click at [707, 330] on input "09/11/2025" at bounding box center [738, 326] width 180 height 27
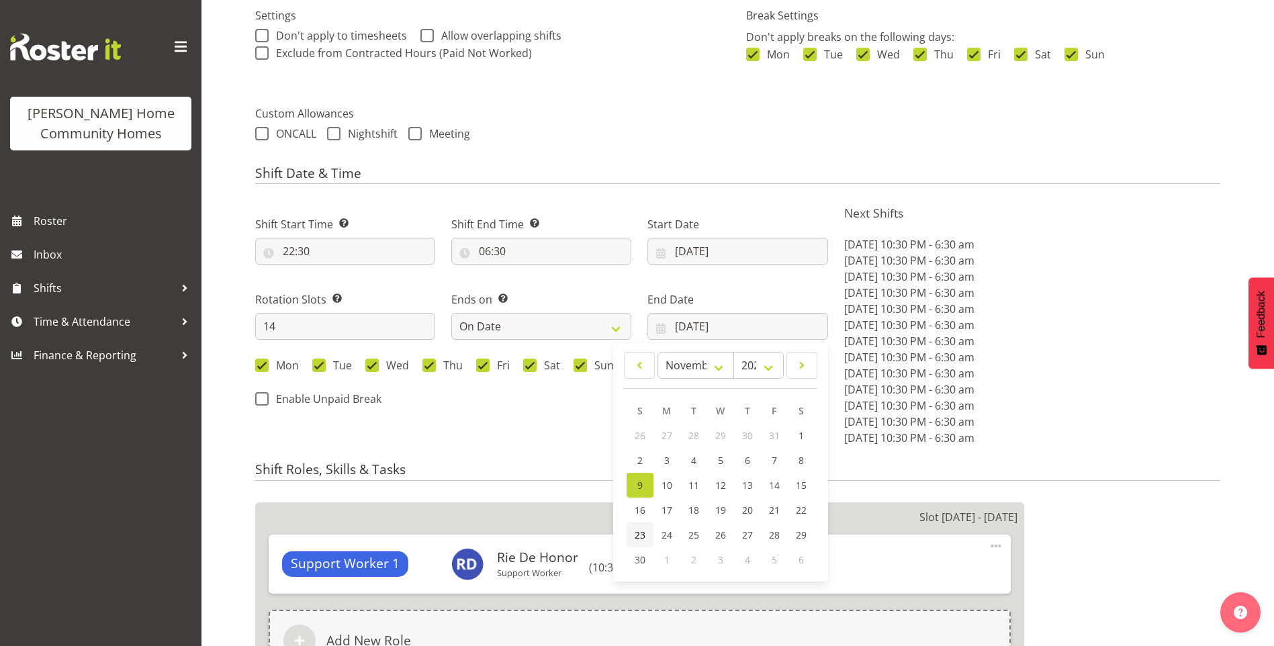
click at [640, 531] on span "23" at bounding box center [640, 535] width 11 height 13
type input "23/11/2025"
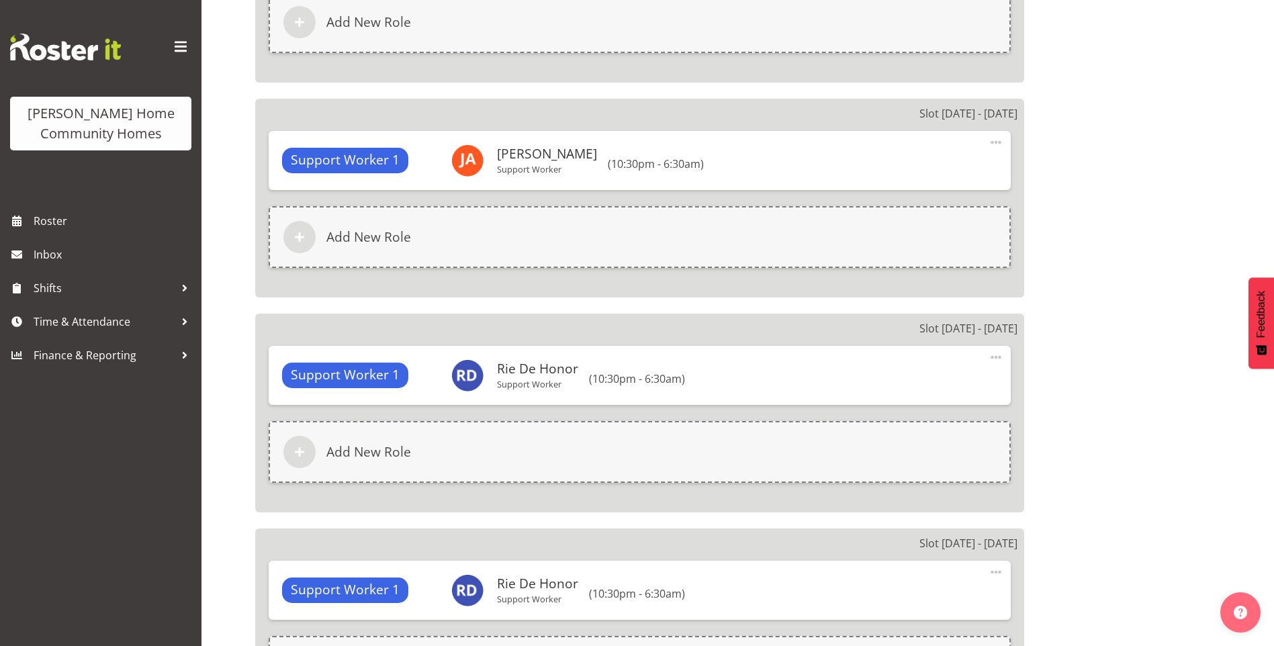
scroll to position [3483, 0]
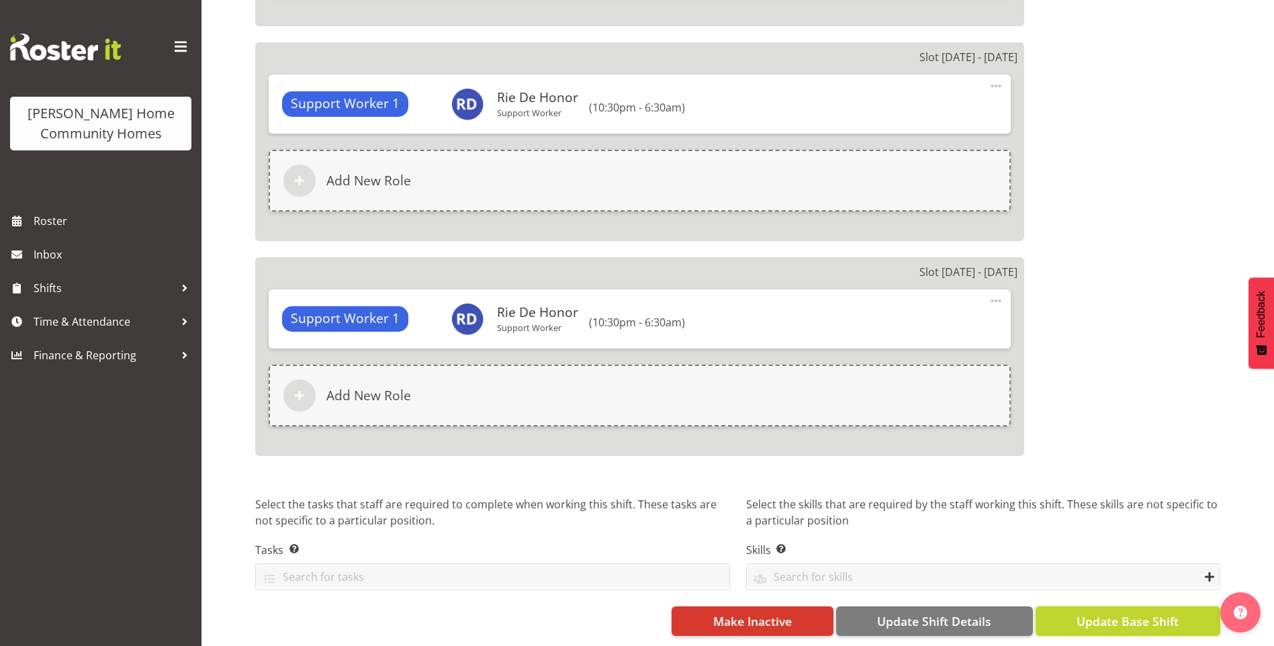
click at [1129, 618] on span "Update Base Shift" at bounding box center [1128, 621] width 102 height 17
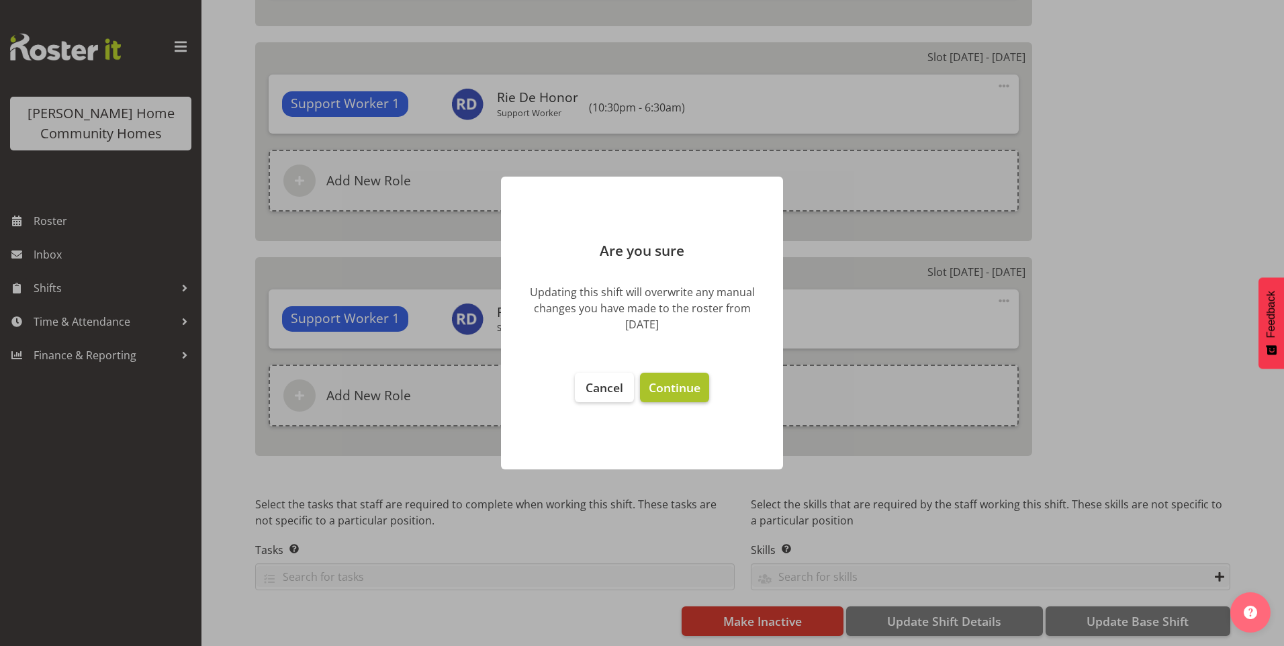
click at [664, 384] on span "Continue" at bounding box center [675, 388] width 52 height 16
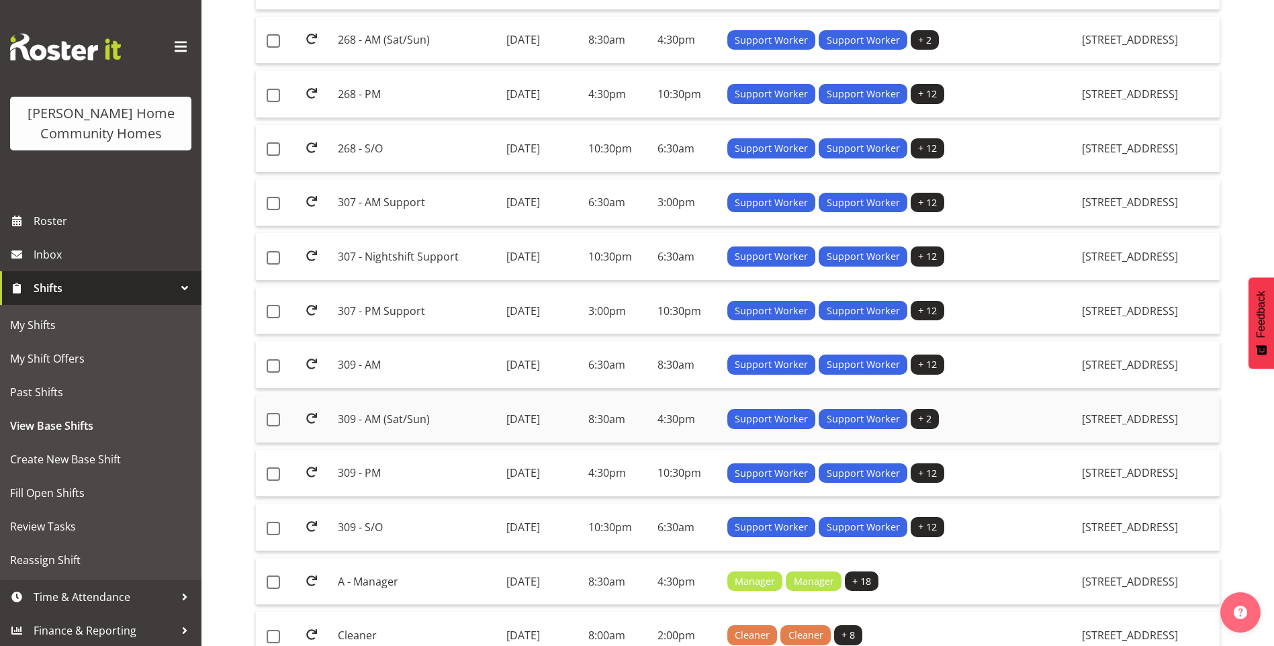
scroll to position [537, 0]
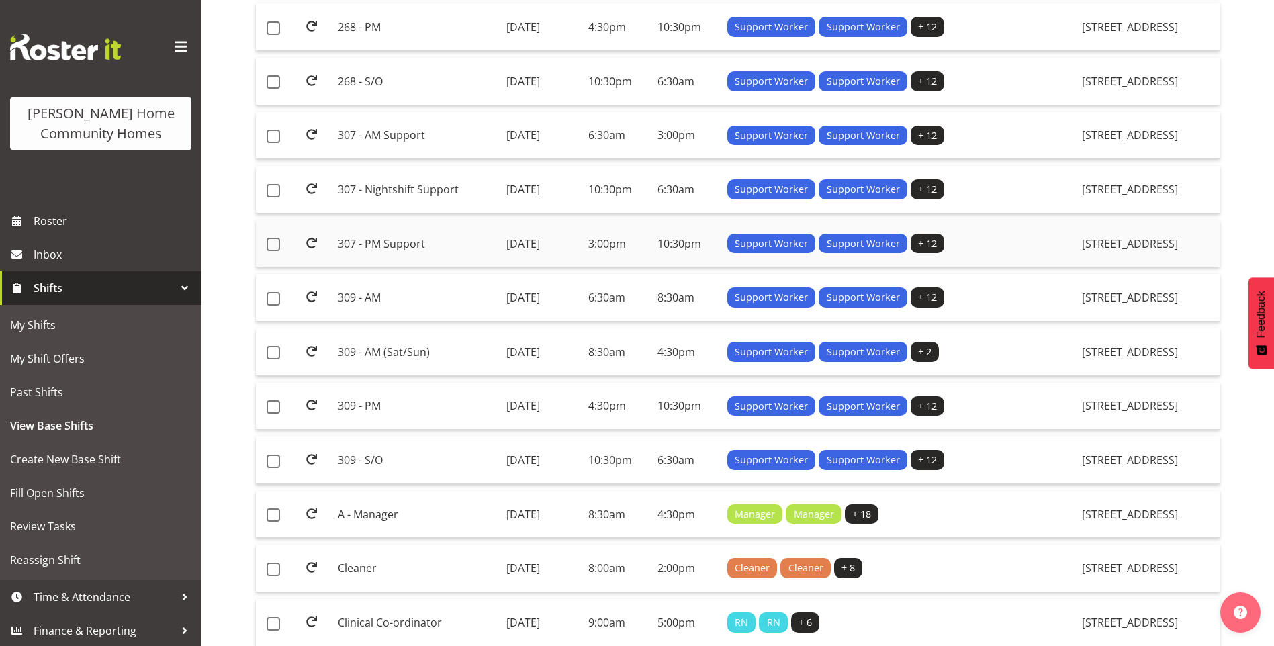
click at [396, 245] on td "307 - PM Support" at bounding box center [417, 244] width 168 height 48
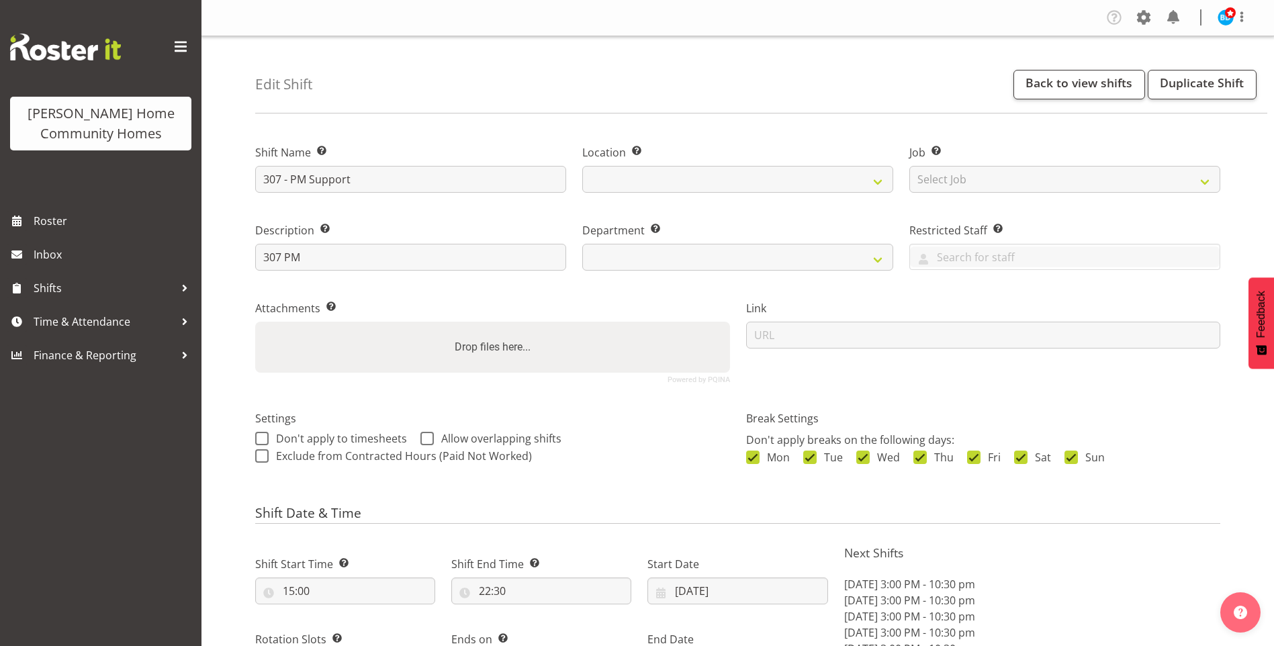
select select "date"
select select
select select "1076"
select select "748"
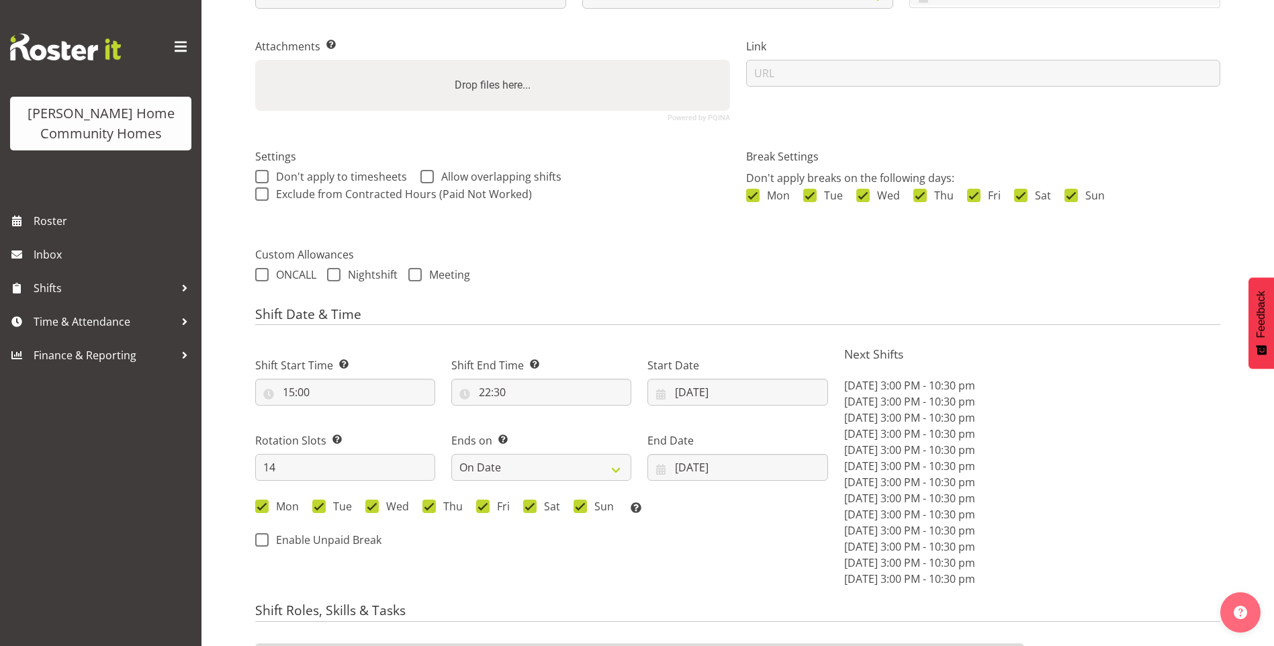
scroll to position [336, 0]
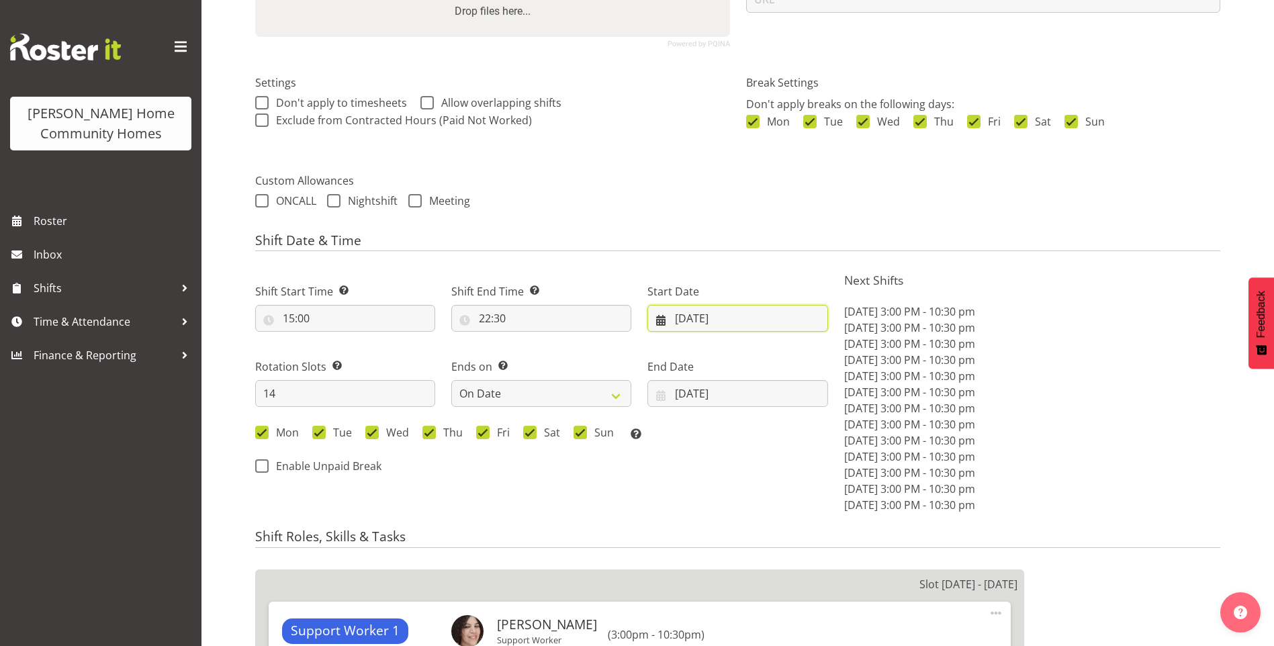
click at [708, 321] on input "27/10/2025" at bounding box center [738, 318] width 180 height 27
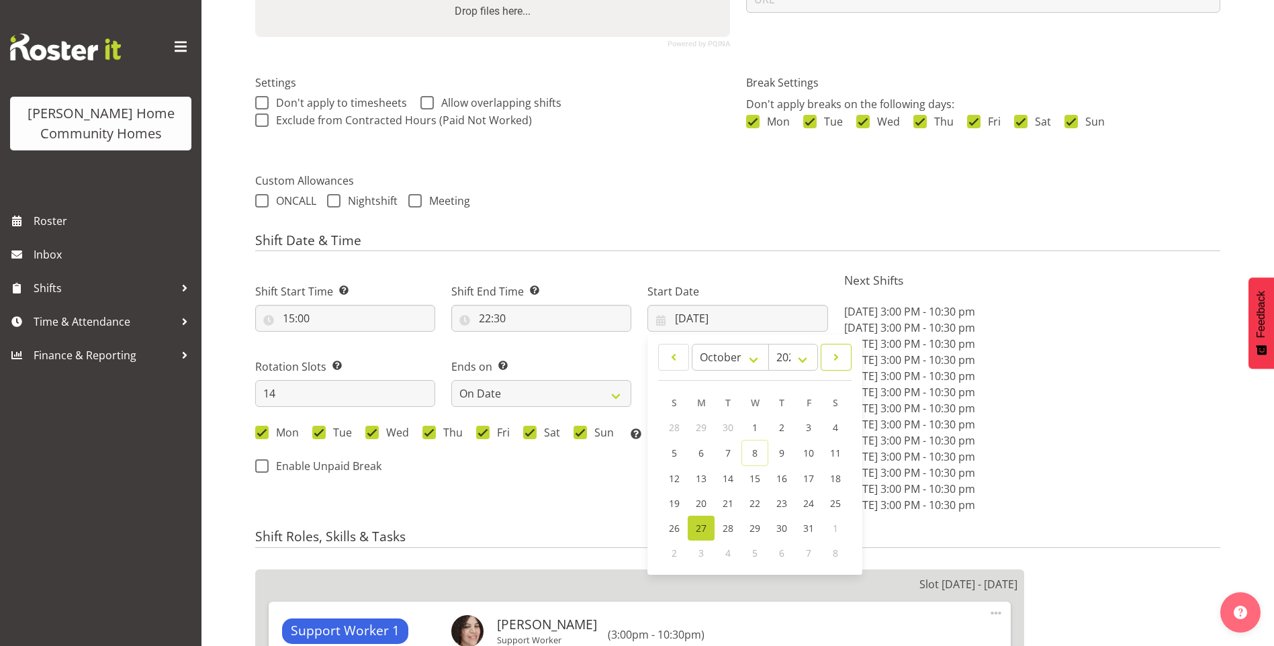
click at [832, 366] on link at bounding box center [836, 357] width 31 height 27
select select "10"
click at [701, 484] on span "10" at bounding box center [701, 477] width 11 height 13
type input "10/11/2025"
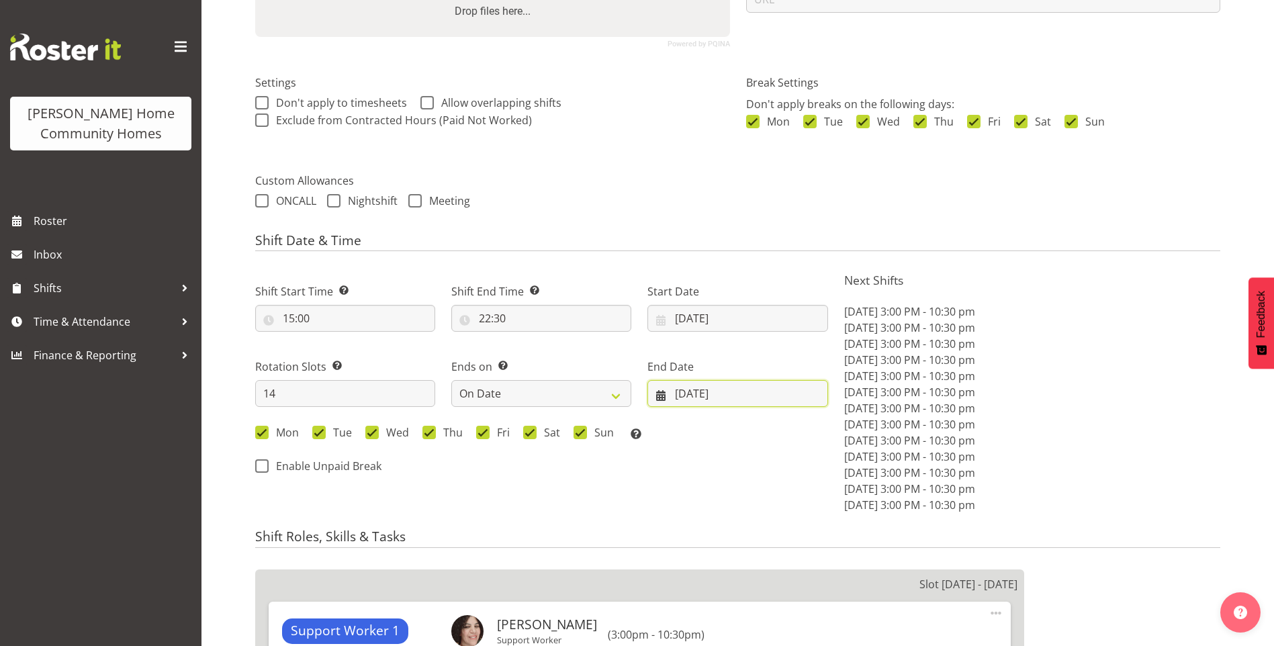
click at [689, 401] on input "[DATE]" at bounding box center [738, 393] width 180 height 27
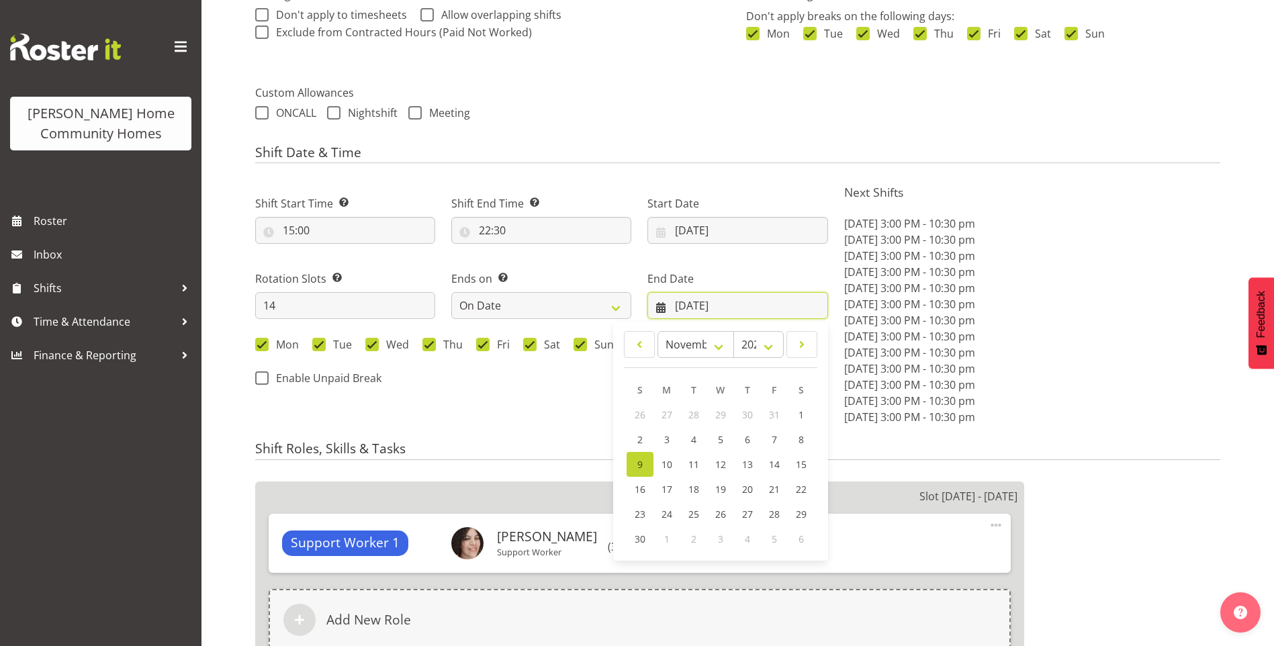
scroll to position [537, 0]
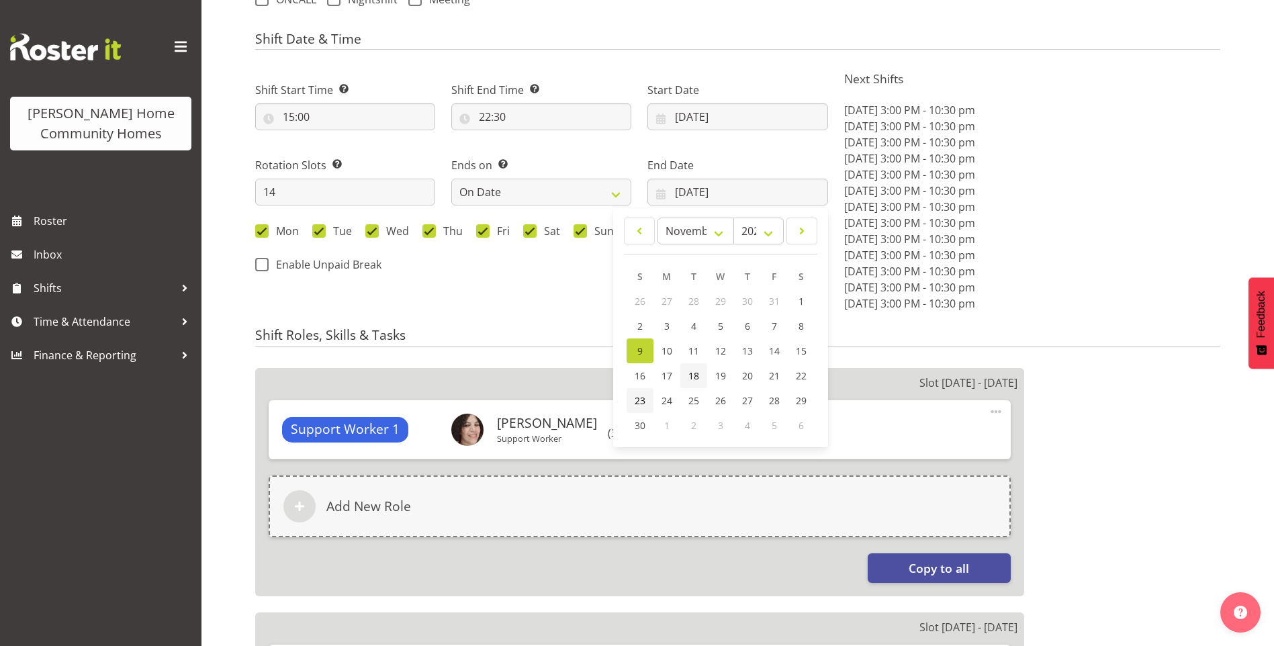
drag, startPoint x: 639, startPoint y: 402, endPoint x: 693, endPoint y: 386, distance: 56.8
click at [638, 402] on span "23" at bounding box center [640, 400] width 11 height 13
type input "23/11/2025"
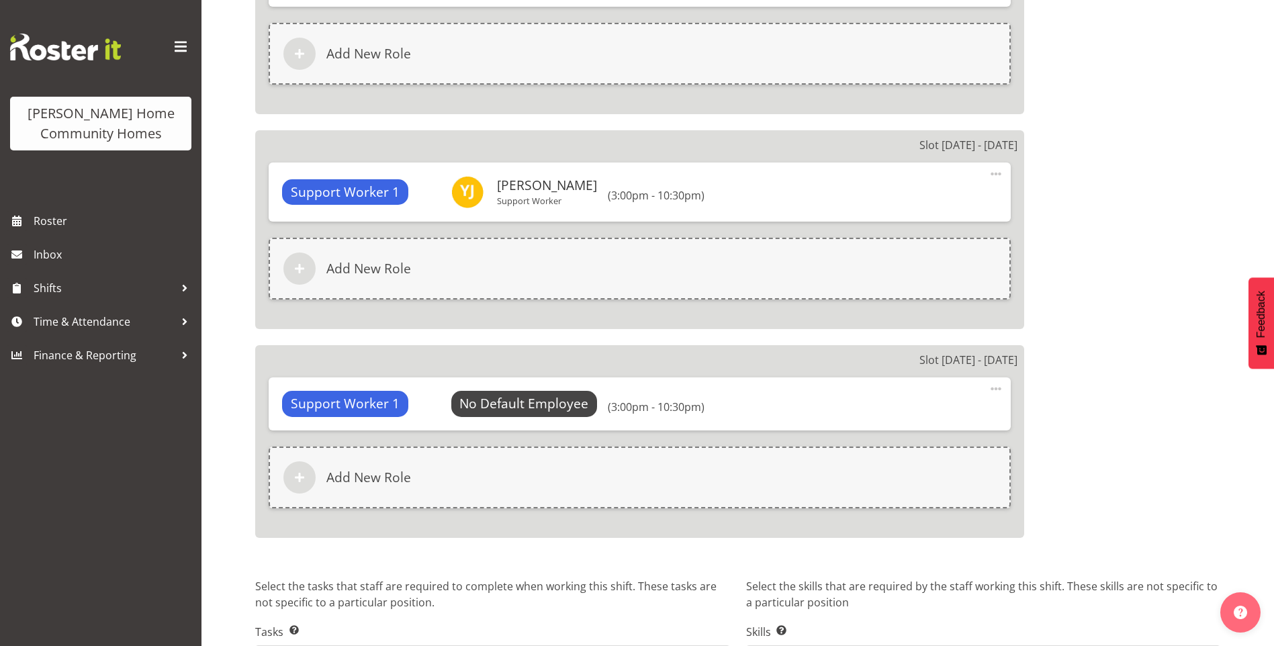
scroll to position [3470, 0]
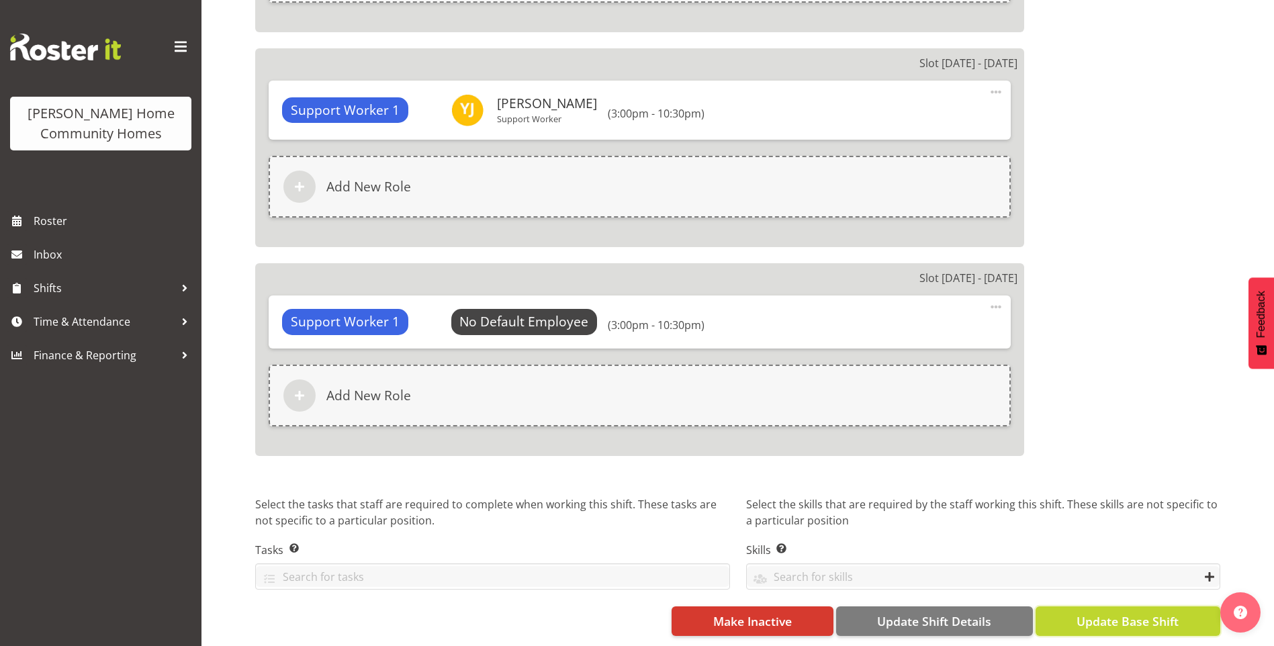
click at [1118, 613] on span "Update Base Shift" at bounding box center [1128, 621] width 102 height 17
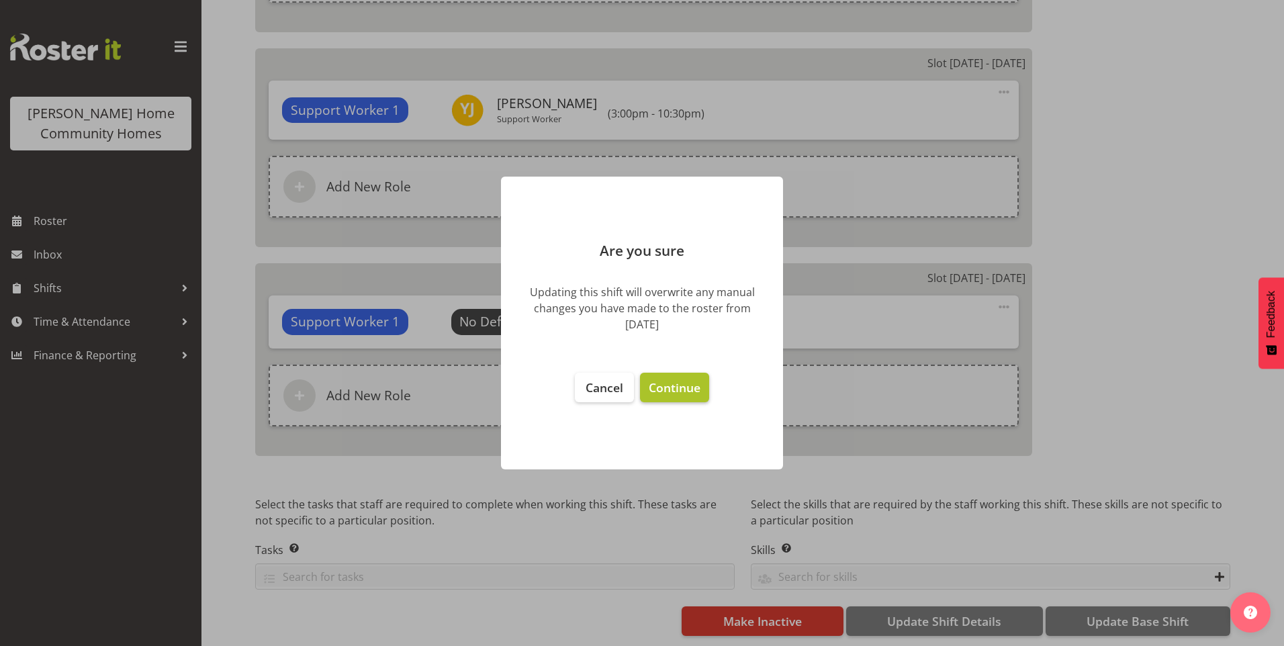
click at [679, 388] on span "Continue" at bounding box center [675, 388] width 52 height 16
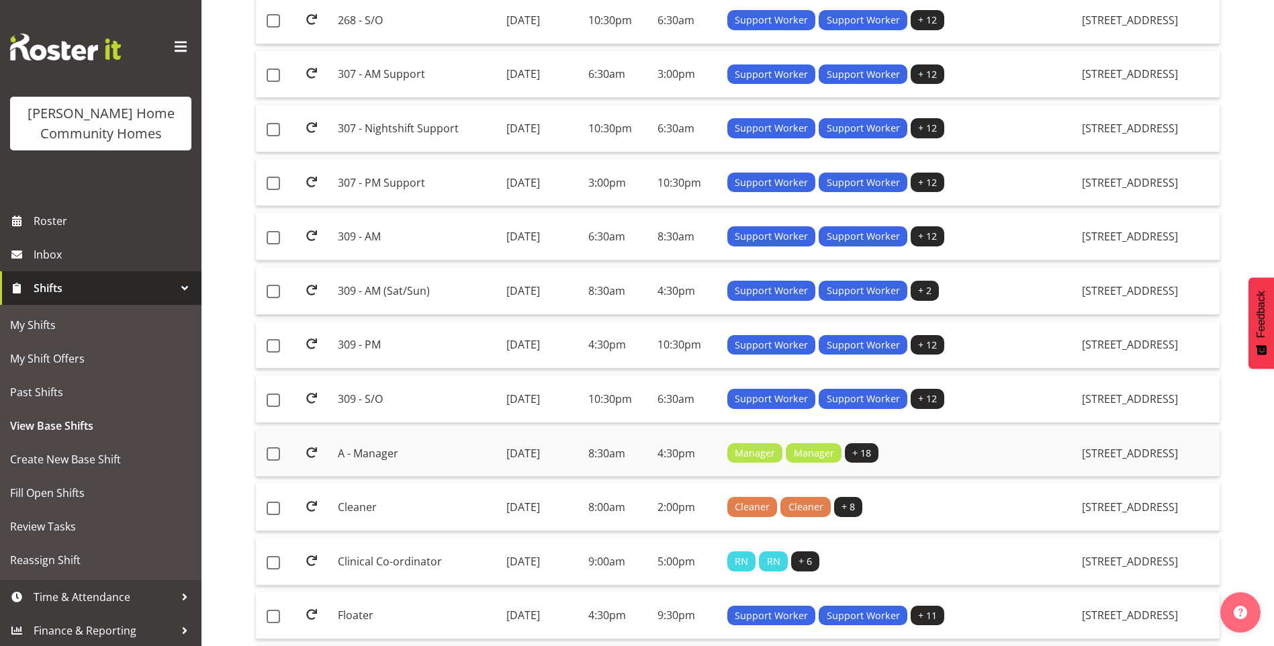
scroll to position [605, 0]
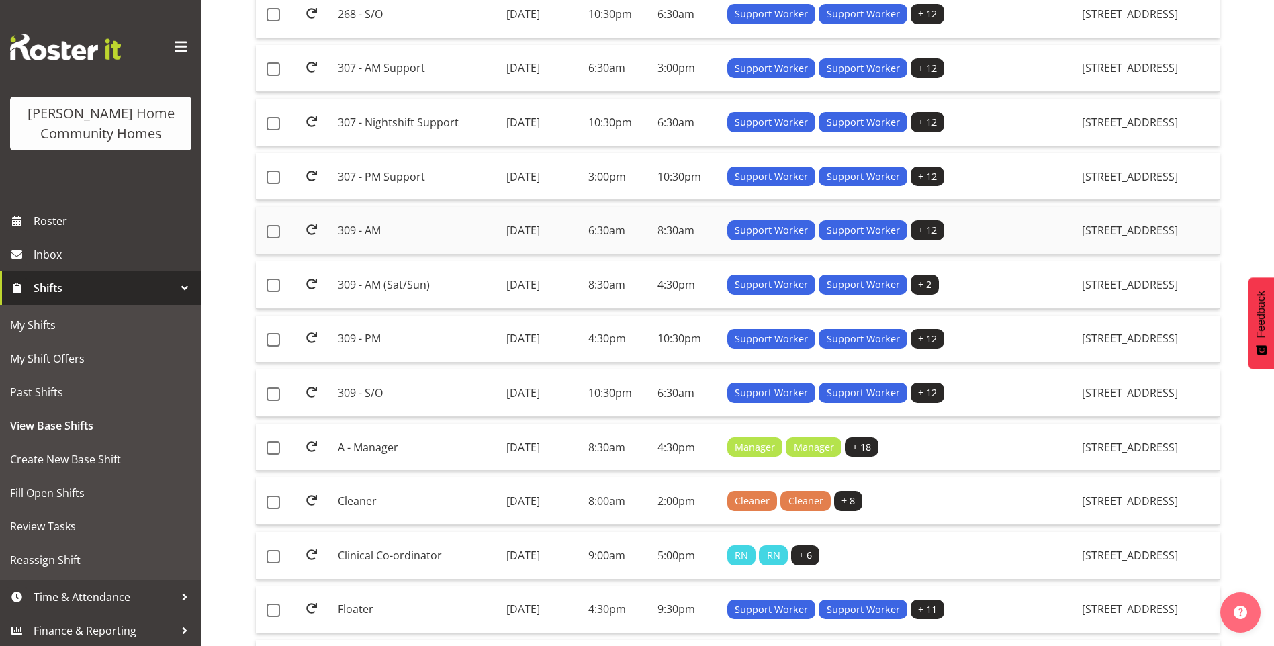
click at [372, 228] on td "309 - AM" at bounding box center [417, 231] width 168 height 48
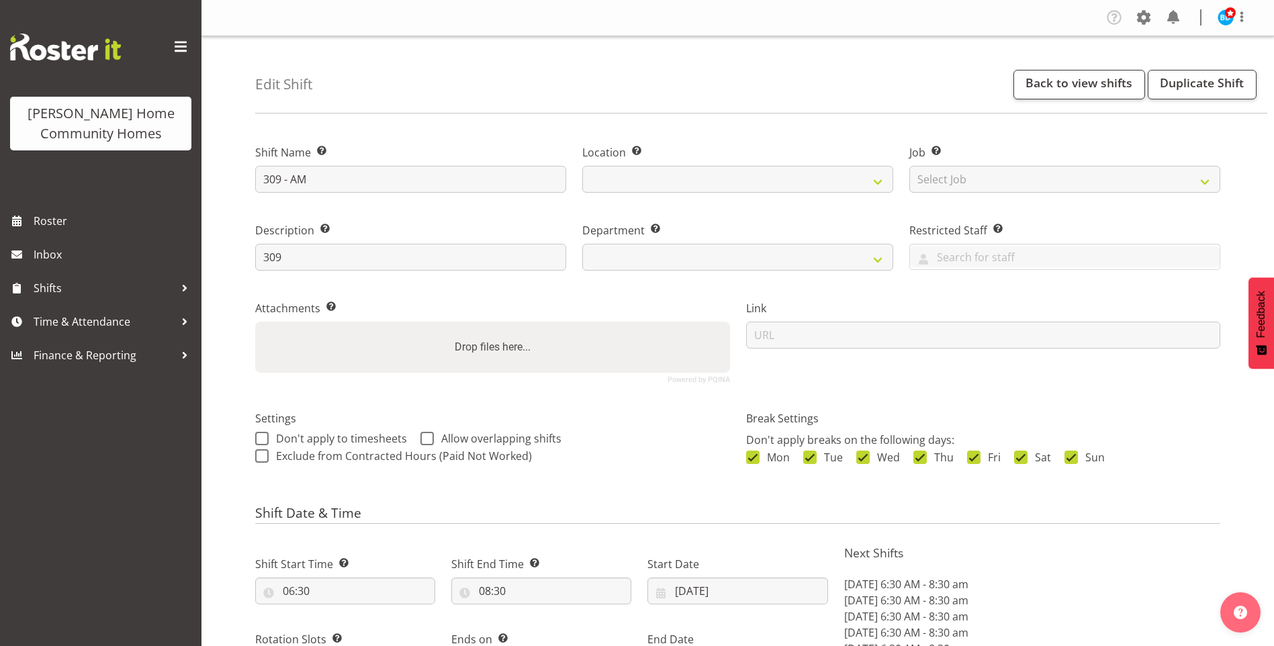
select select "9"
select select "2025"
select select "date"
select select
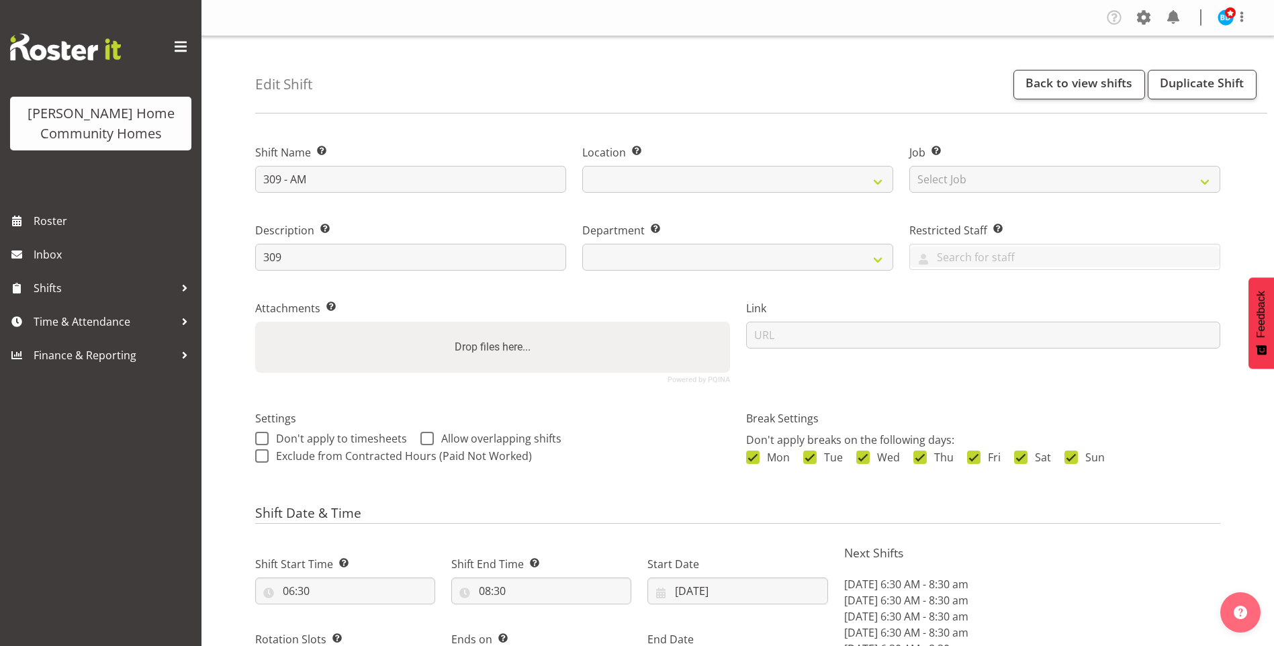
select select
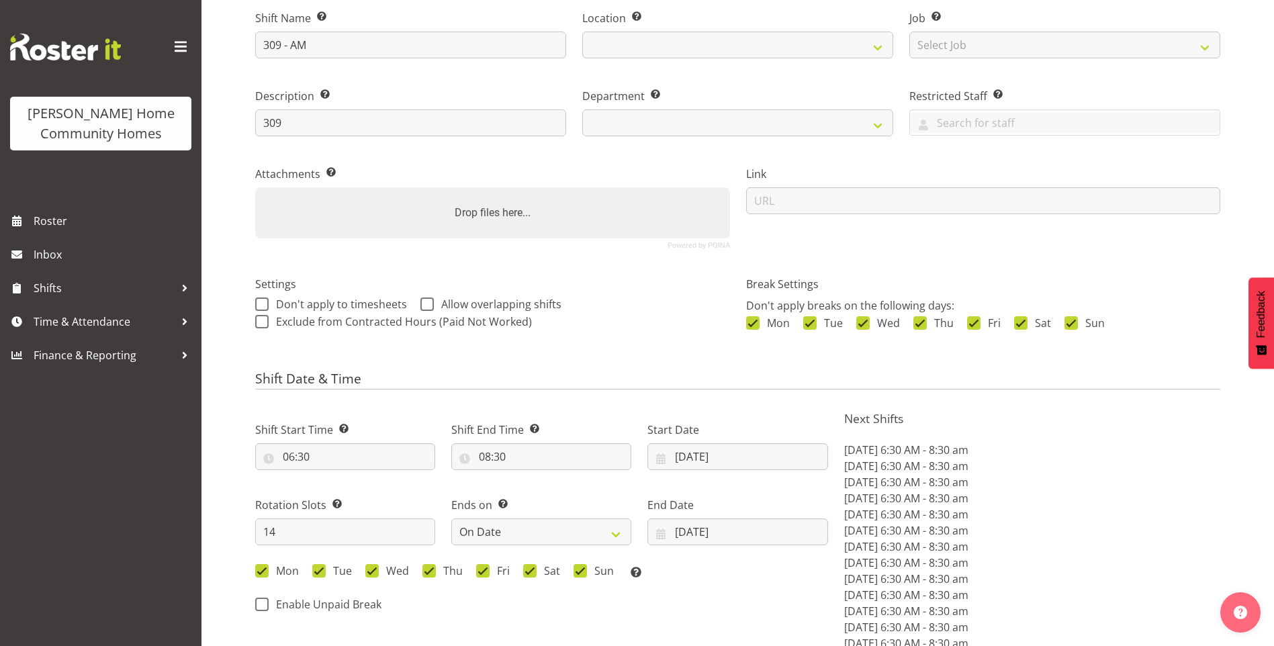
select select "1070"
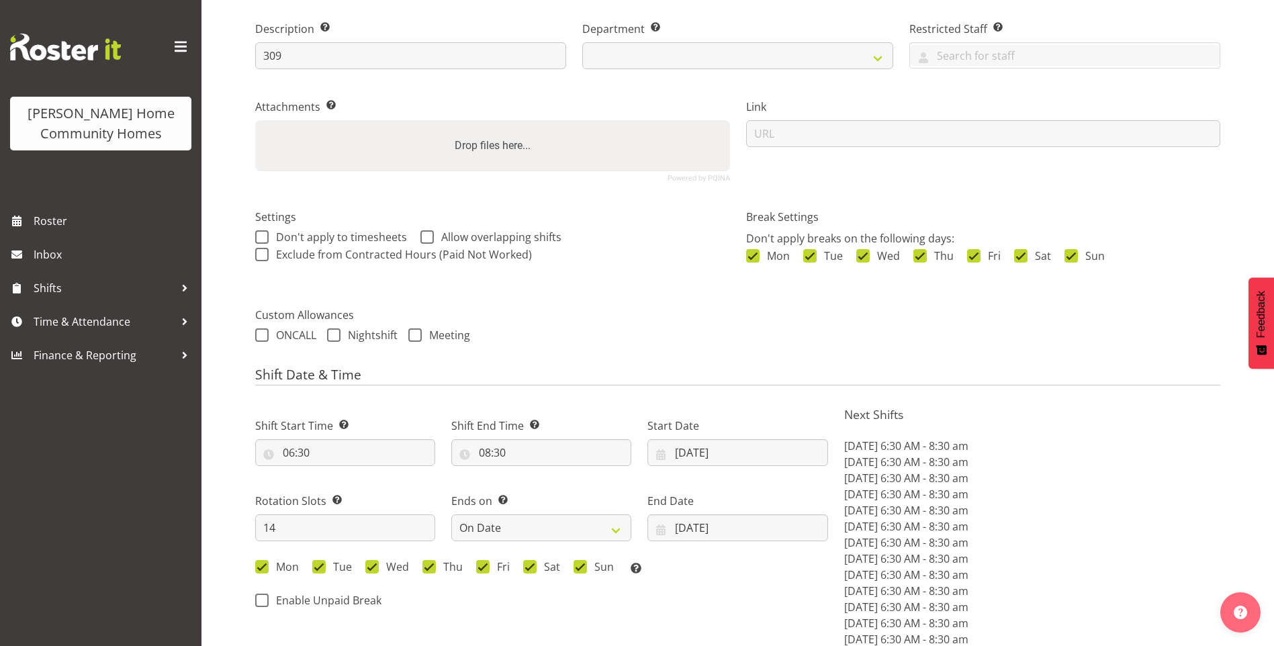
select select "748"
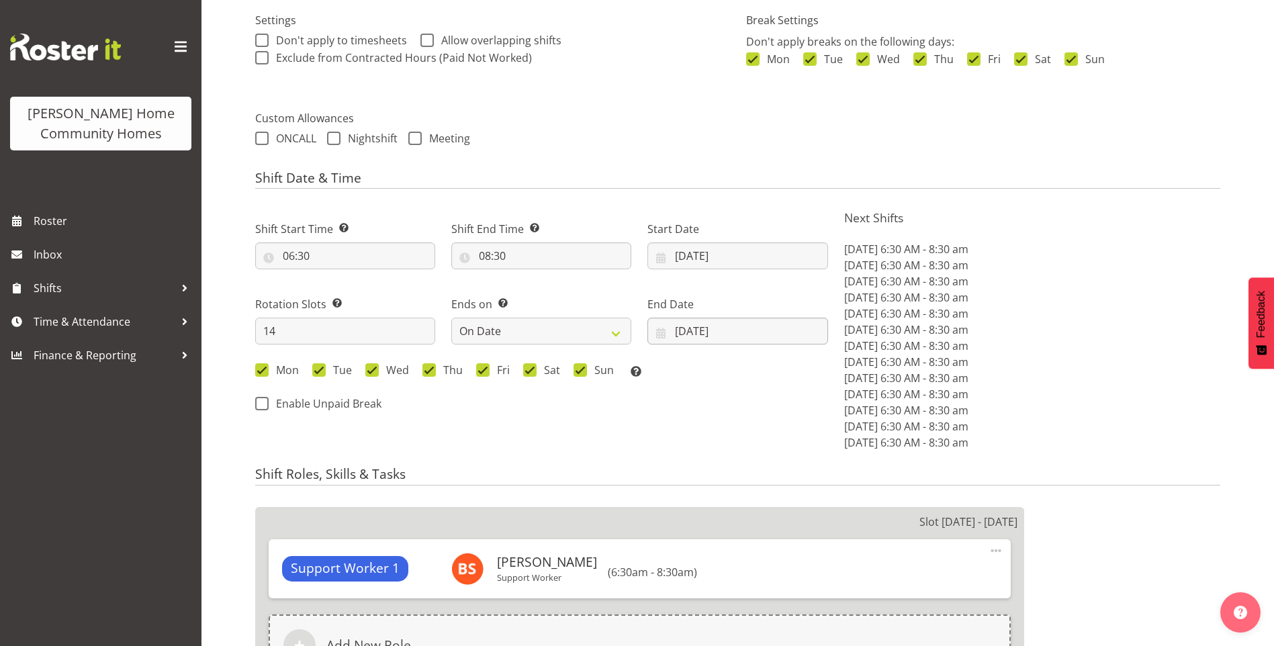
scroll to position [403, 0]
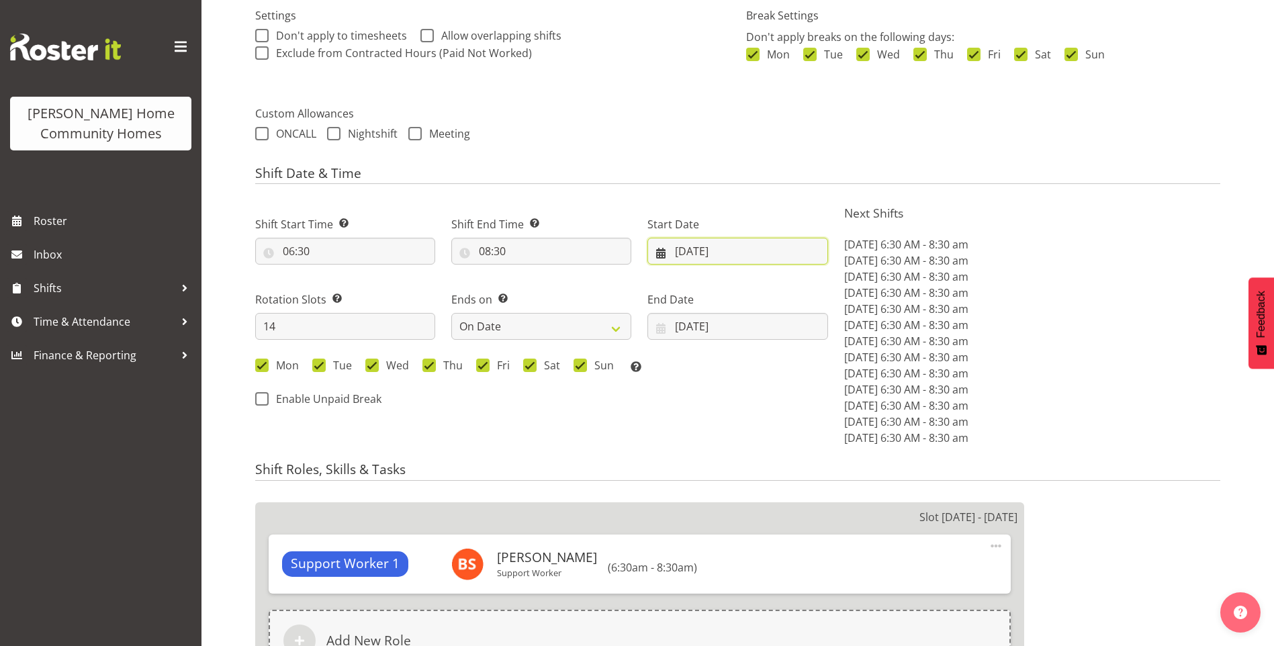
click at [697, 251] on input "27/10/2025" at bounding box center [738, 251] width 180 height 27
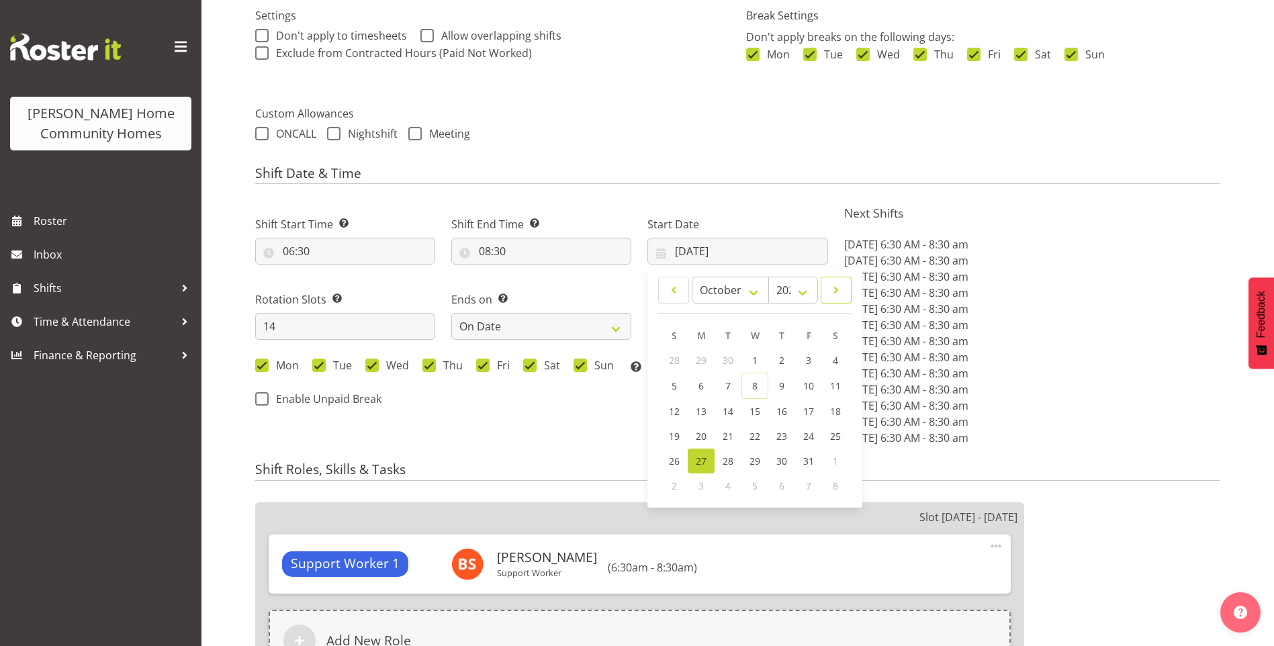
click at [834, 286] on span at bounding box center [836, 290] width 13 height 16
select select "10"
drag, startPoint x: 703, startPoint y: 407, endPoint x: 716, endPoint y: 386, distance: 24.8
click at [703, 406] on span "10" at bounding box center [701, 410] width 11 height 13
type input "[DATE]"
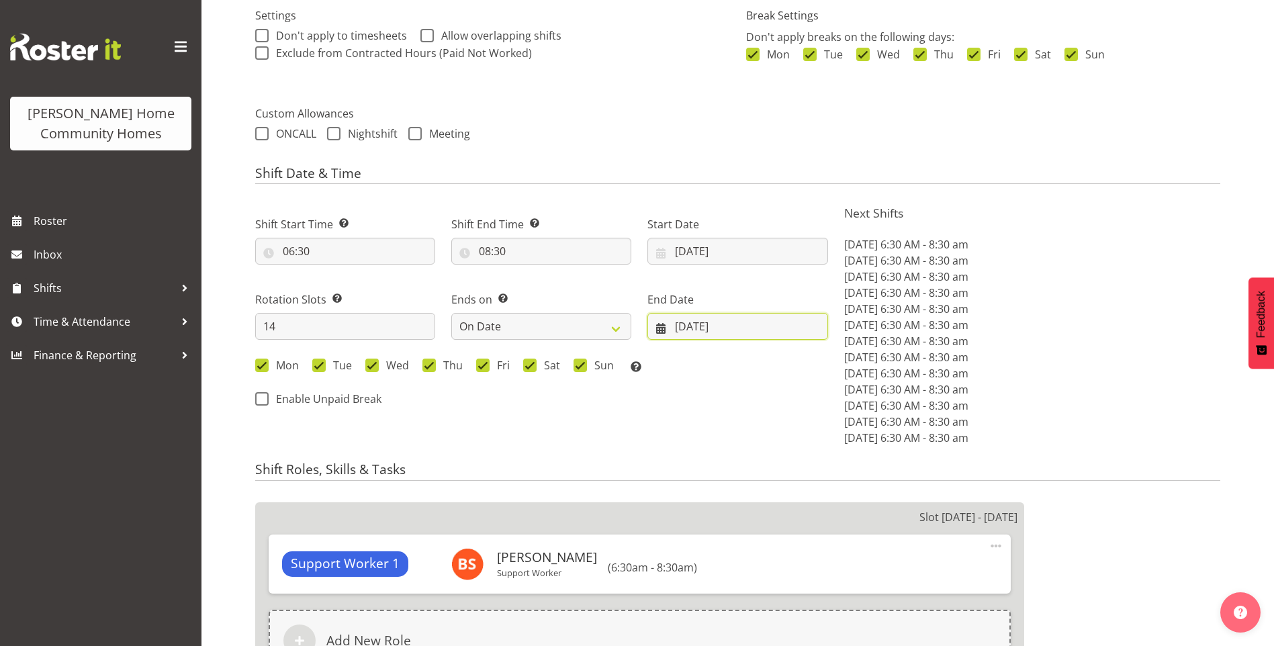
click at [688, 331] on input "[DATE]" at bounding box center [738, 326] width 180 height 27
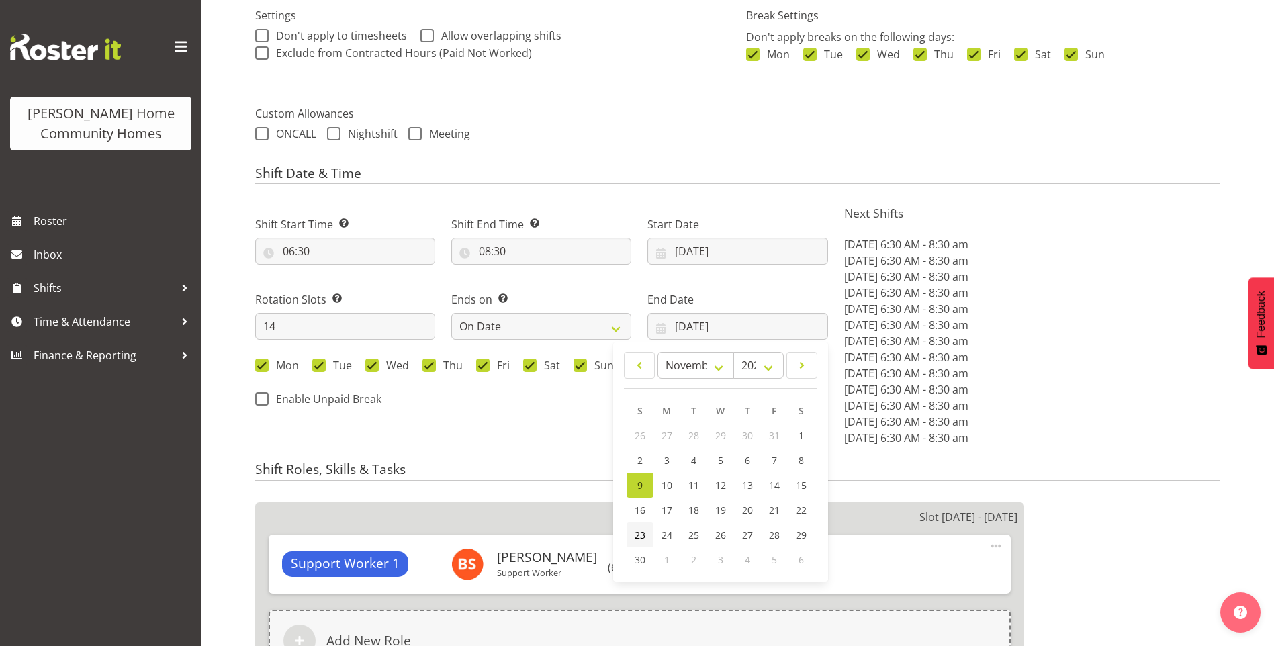
click at [646, 537] on link "23" at bounding box center [640, 535] width 27 height 25
type input "[DATE]"
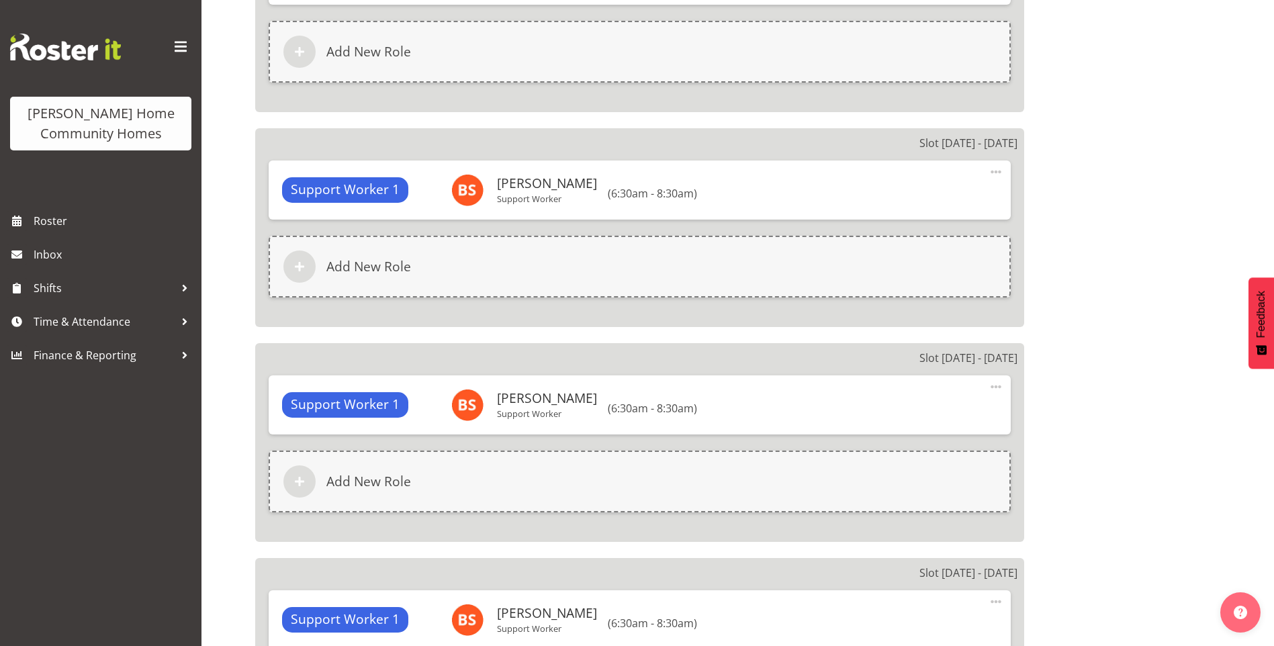
scroll to position [3483, 0]
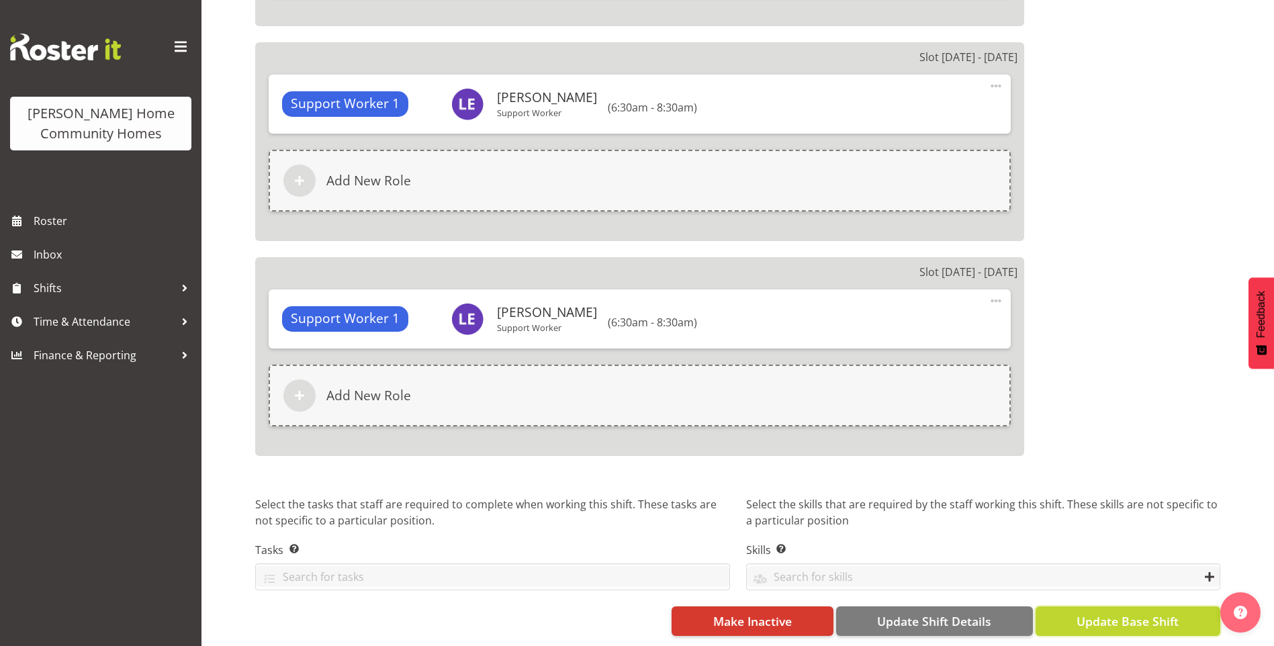
click at [1135, 613] on span "Update Base Shift" at bounding box center [1128, 621] width 102 height 17
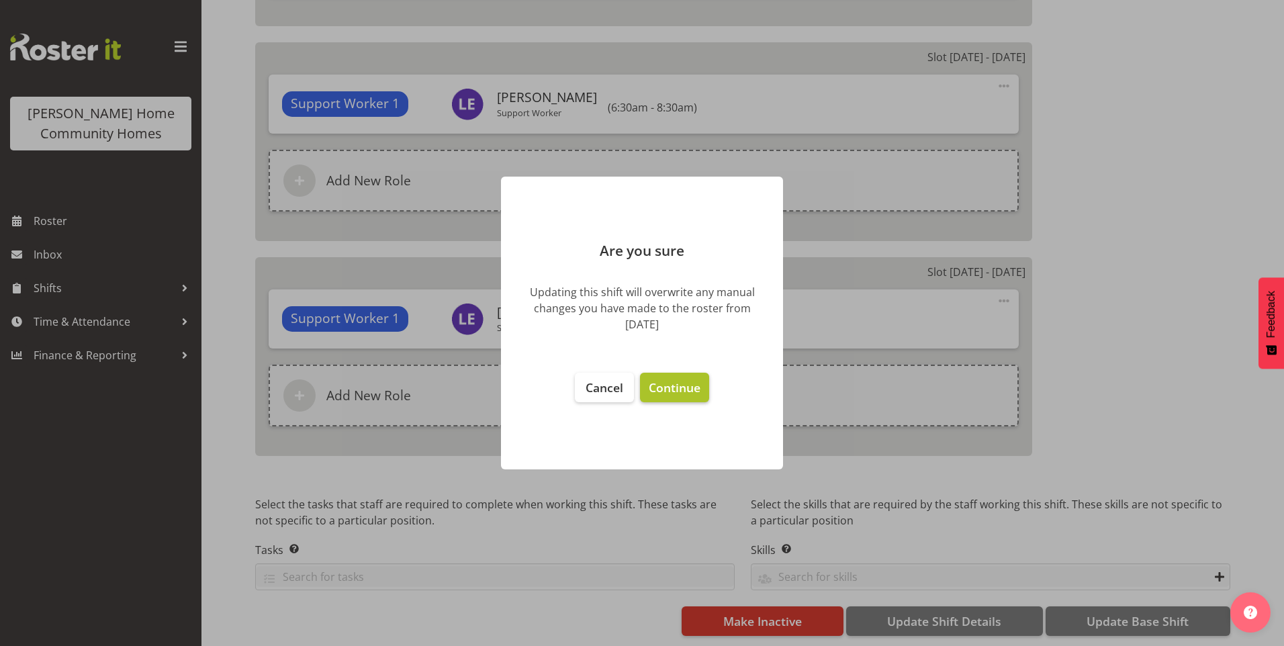
click at [678, 390] on span "Continue" at bounding box center [675, 388] width 52 height 16
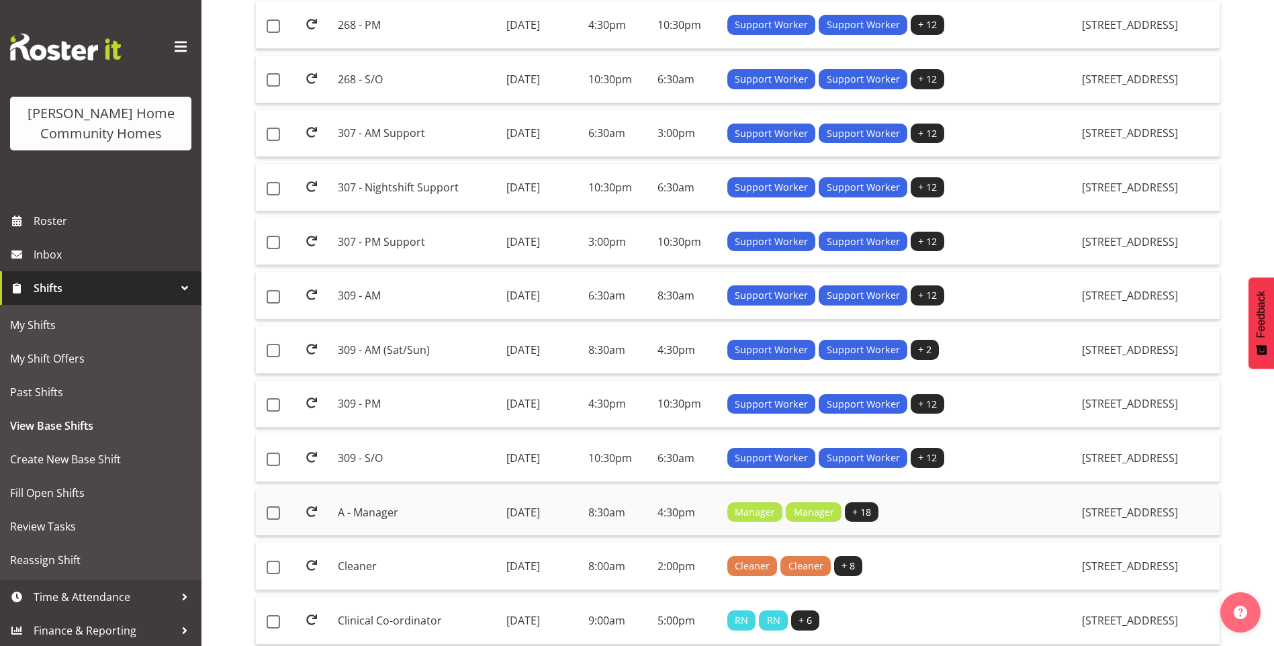
scroll to position [605, 0]
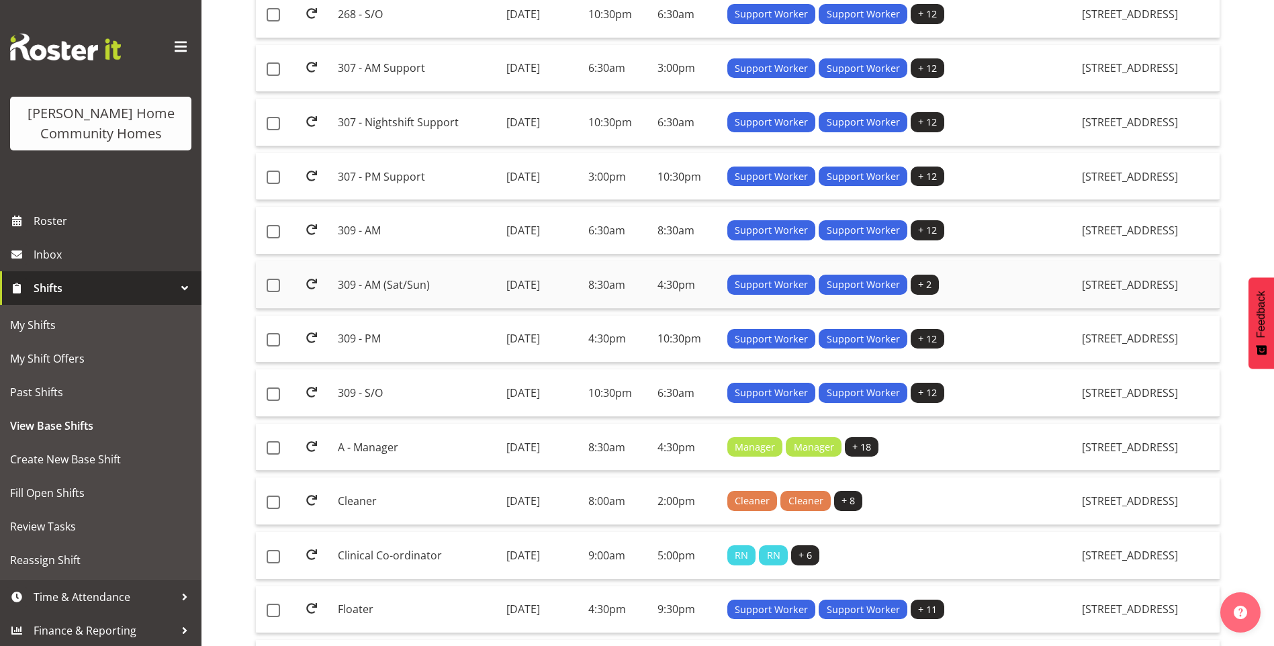
click at [375, 285] on td "309 - AM (Sat/Sun)" at bounding box center [417, 285] width 168 height 48
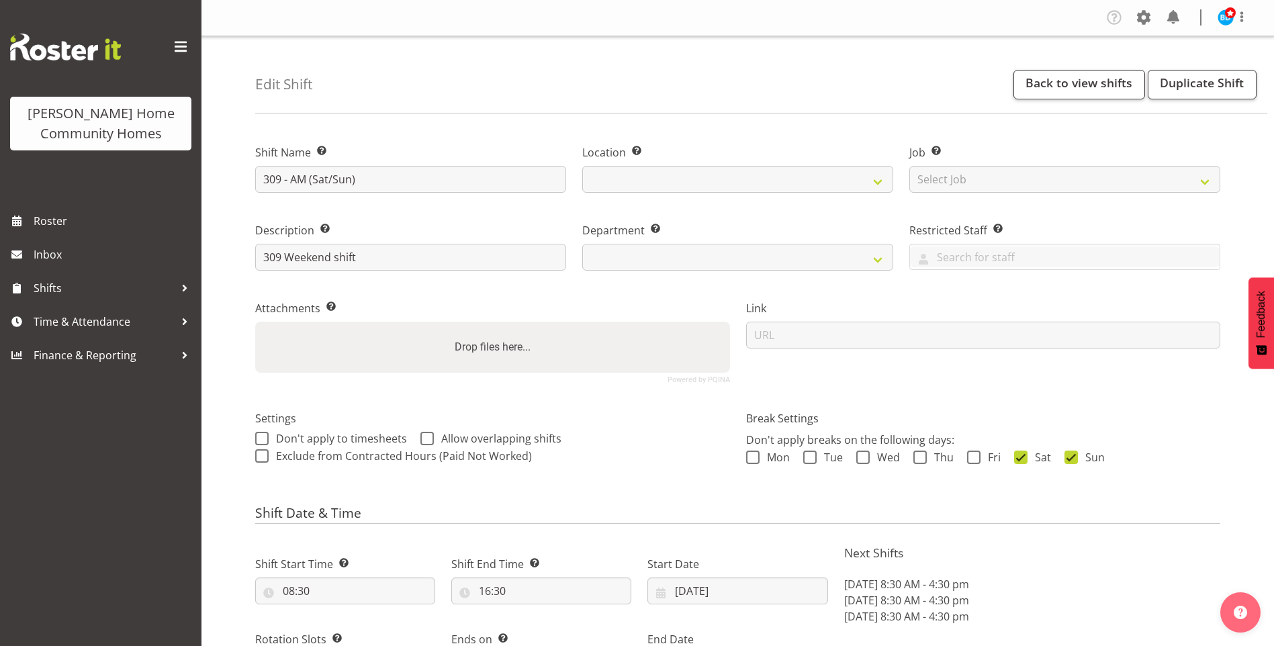
select select "9"
select select "2025"
select select "date"
select select
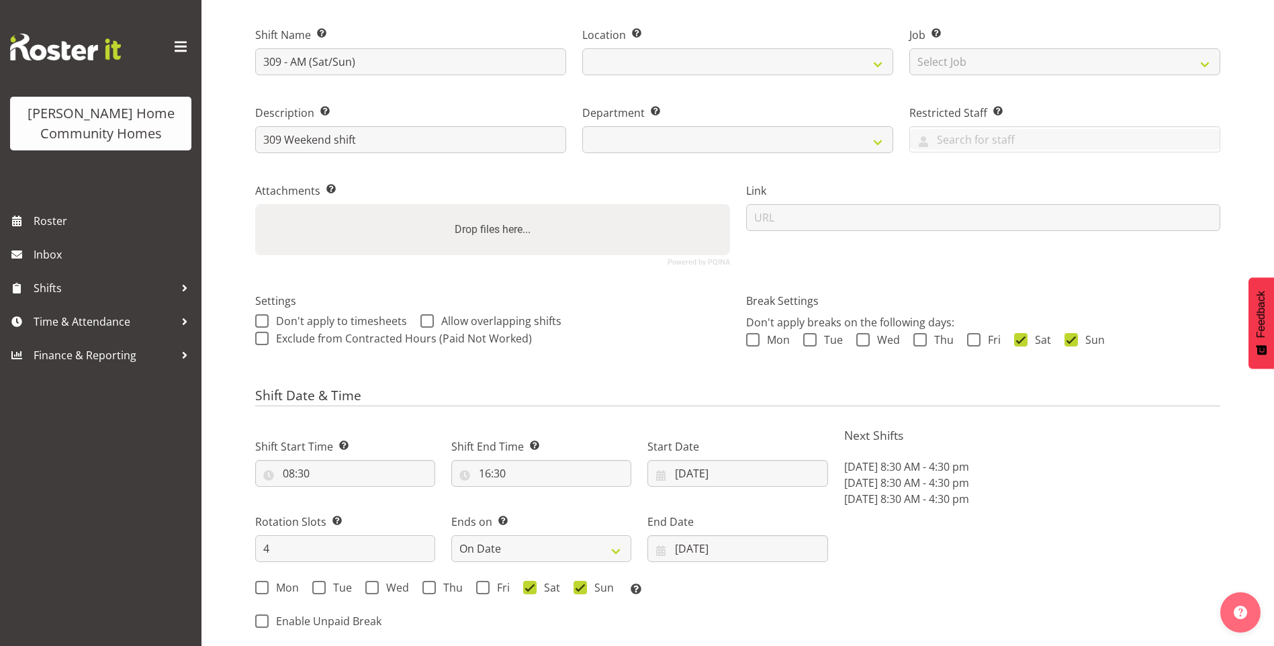
select select "1070"
select select "748"
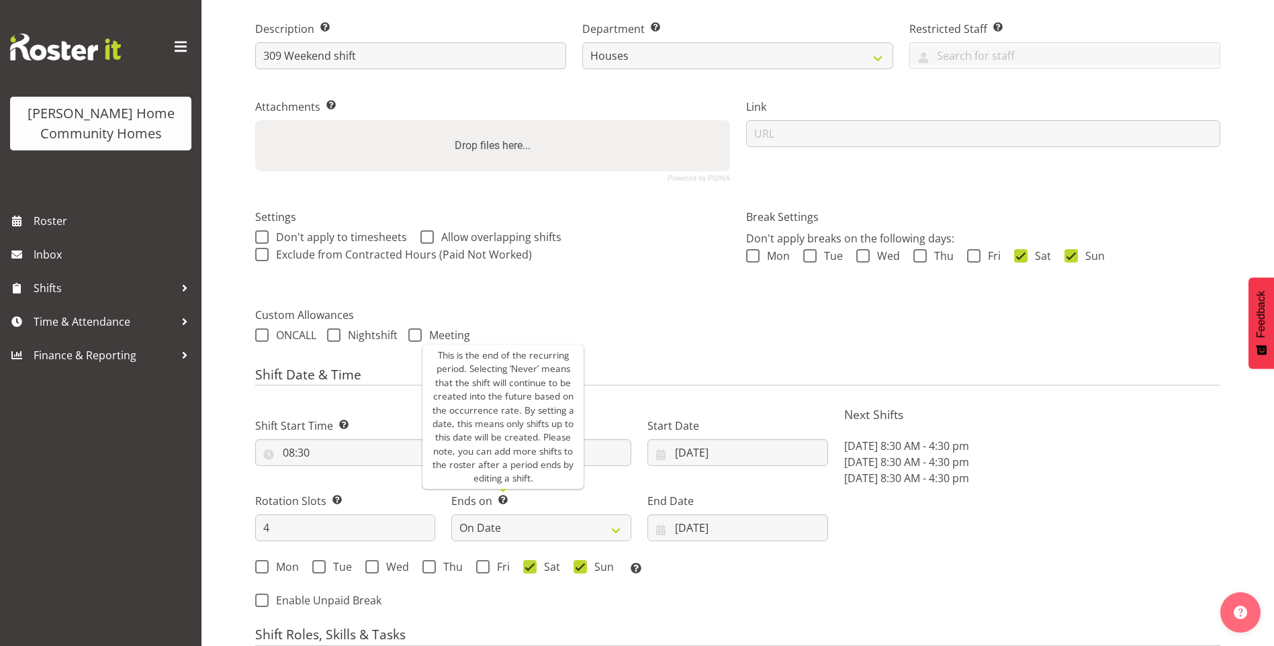
scroll to position [403, 0]
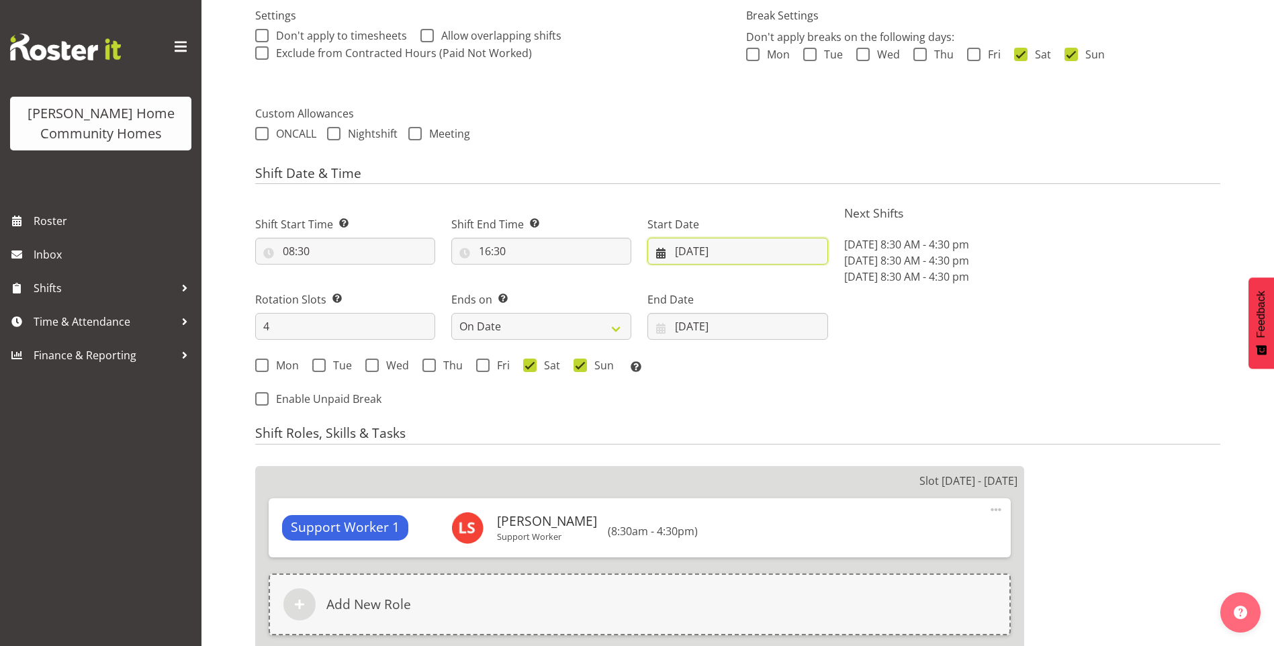
click at [690, 257] on input "27/10/2025" at bounding box center [738, 251] width 180 height 27
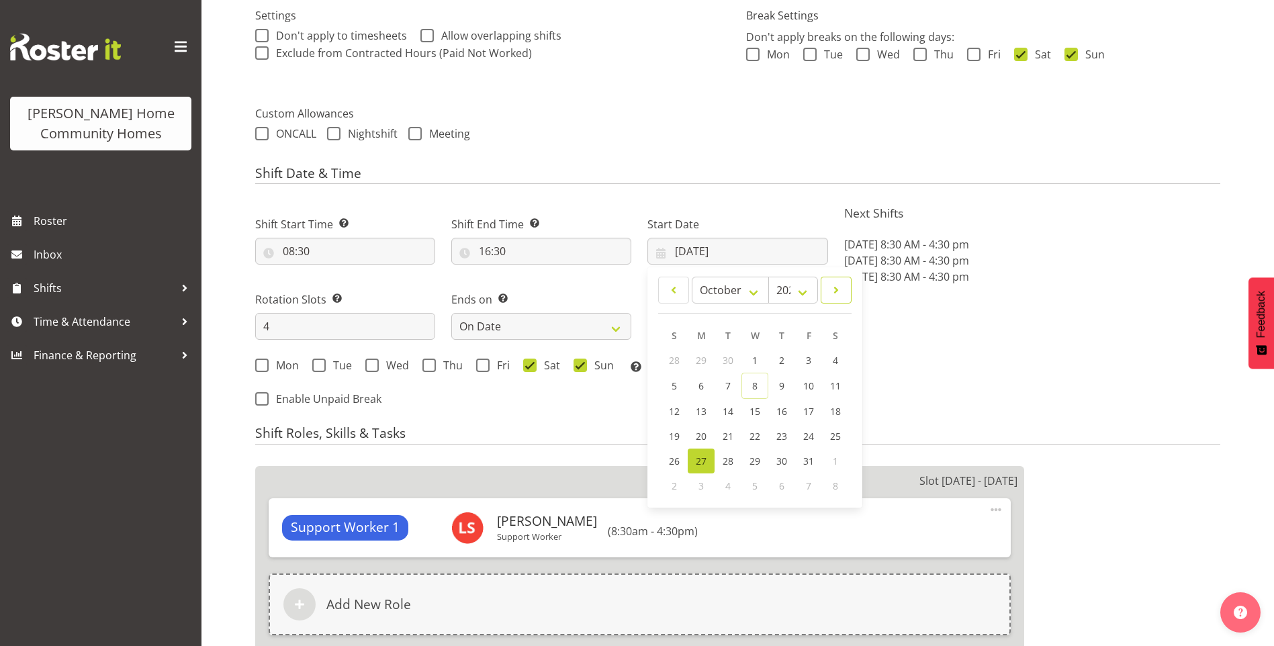
click at [835, 296] on span at bounding box center [836, 290] width 13 height 16
select select "10"
click at [702, 408] on span "10" at bounding box center [701, 410] width 11 height 13
type input "[DATE]"
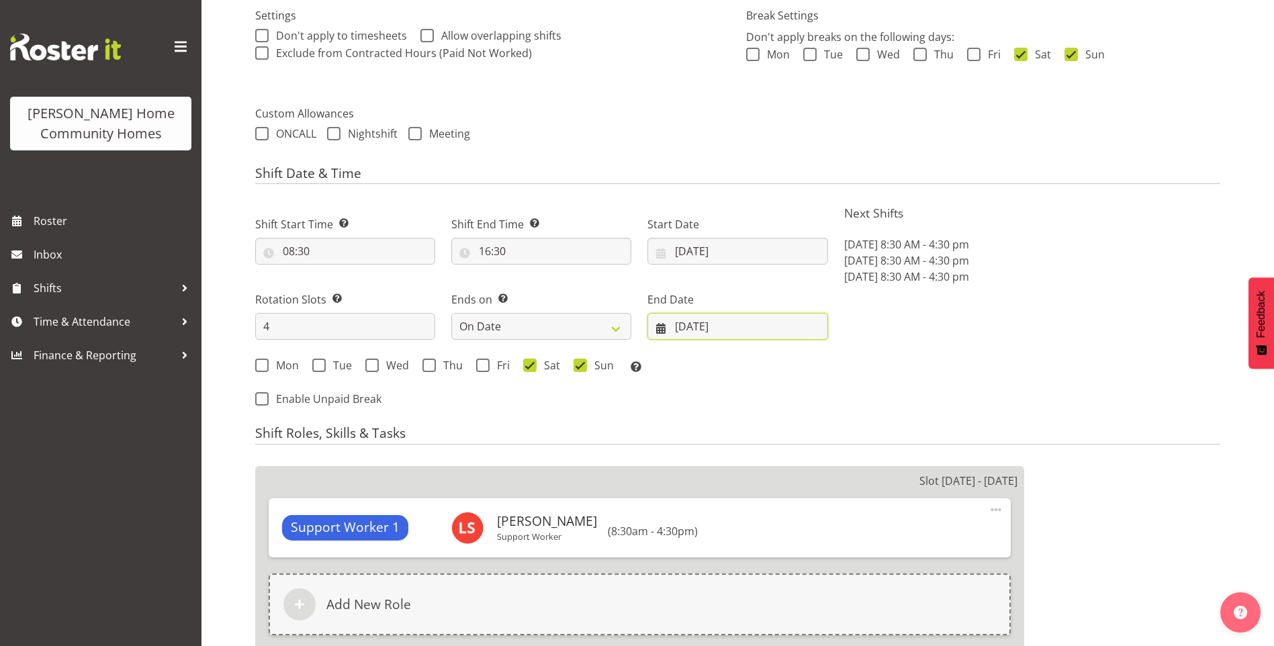
click at [688, 324] on input "09/11/2025" at bounding box center [738, 326] width 180 height 27
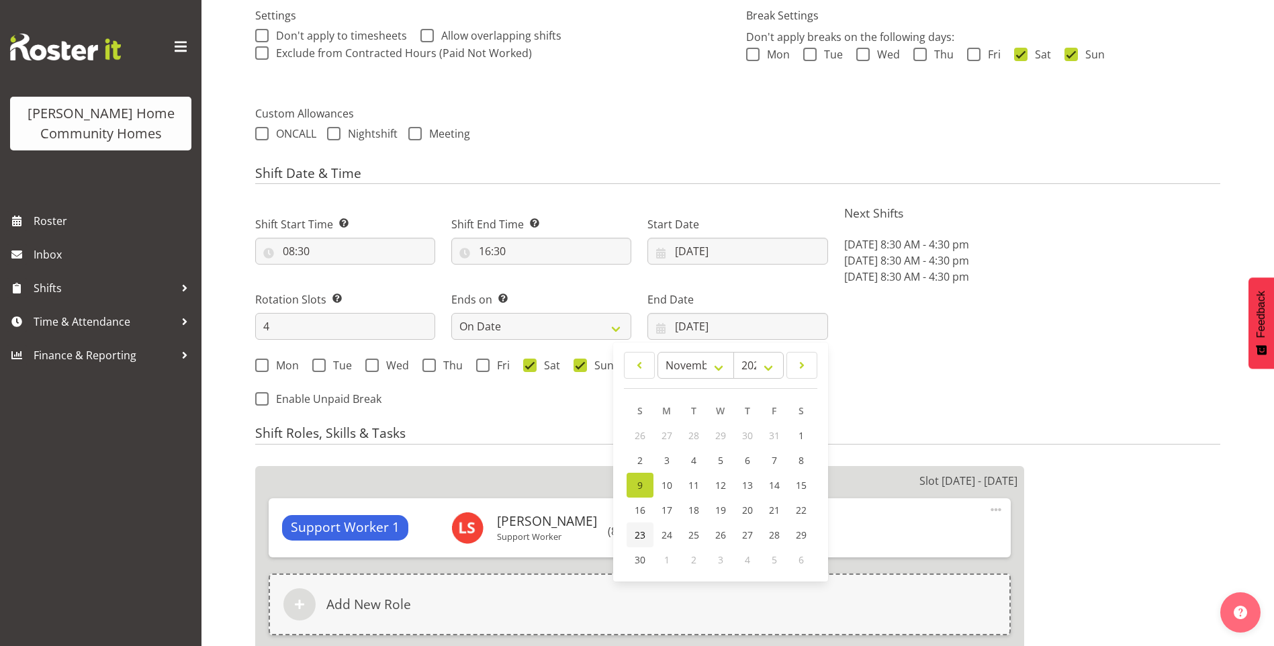
click at [636, 538] on span "23" at bounding box center [640, 535] width 11 height 13
type input "[DATE]"
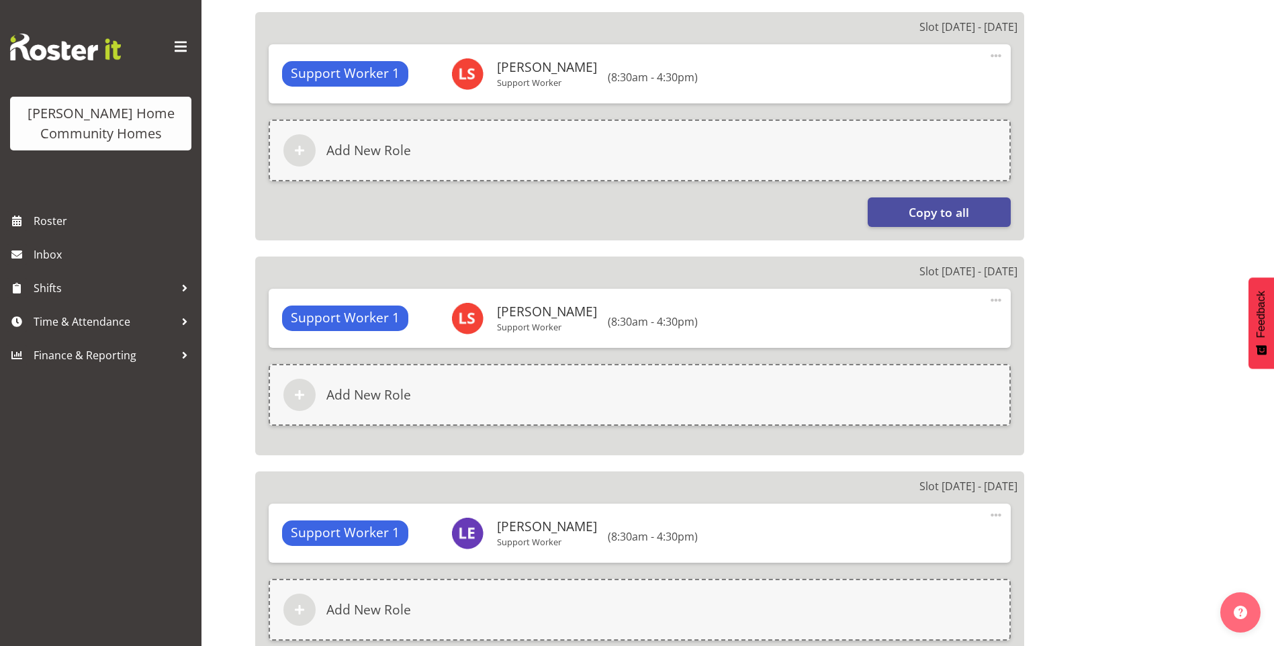
scroll to position [1297, 0]
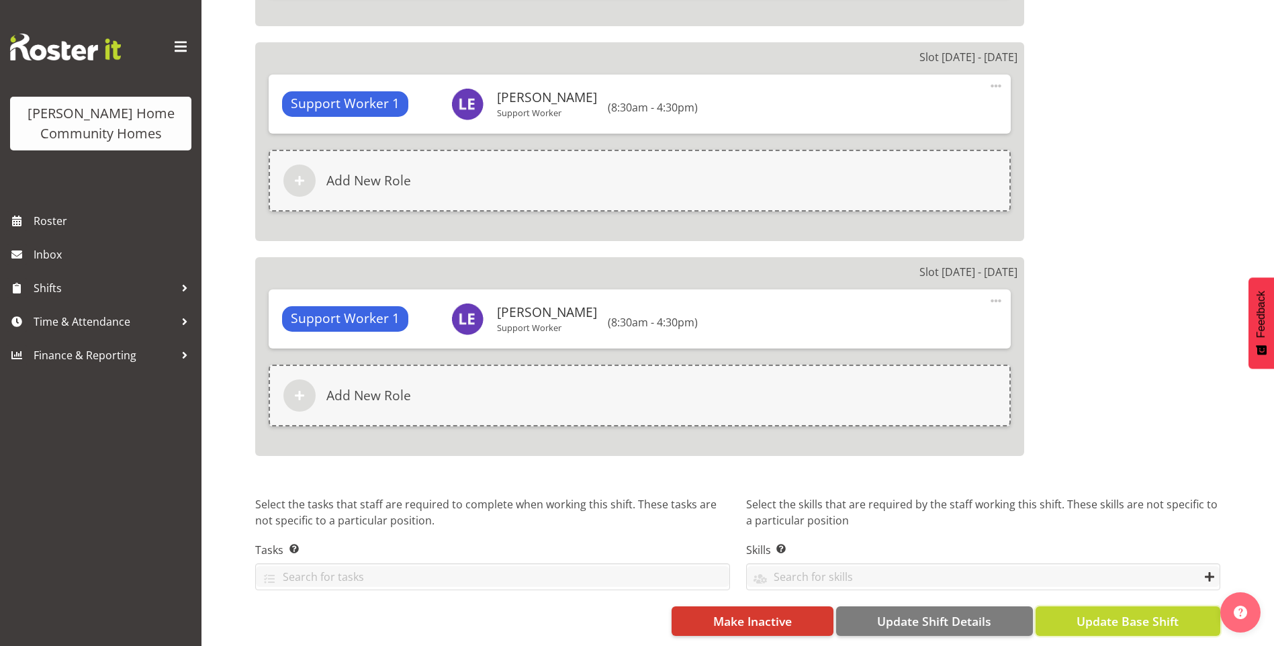
click at [1135, 613] on span "Update Base Shift" at bounding box center [1128, 621] width 102 height 17
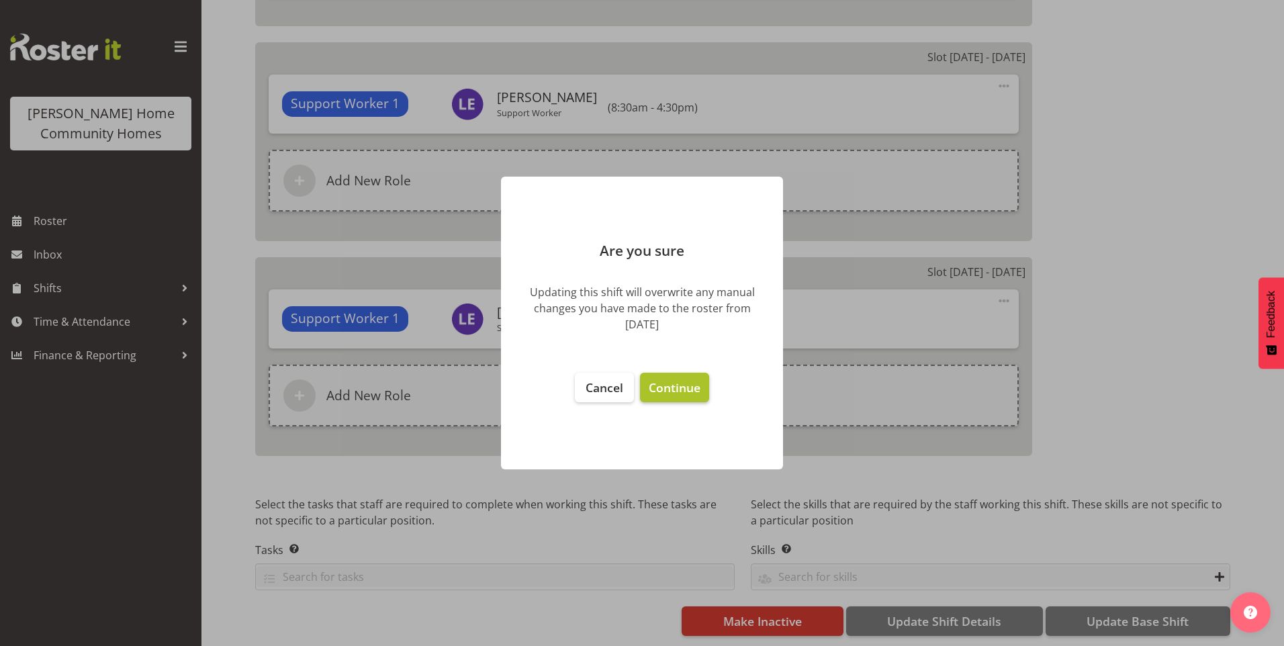
click at [672, 382] on span "Continue" at bounding box center [675, 388] width 52 height 16
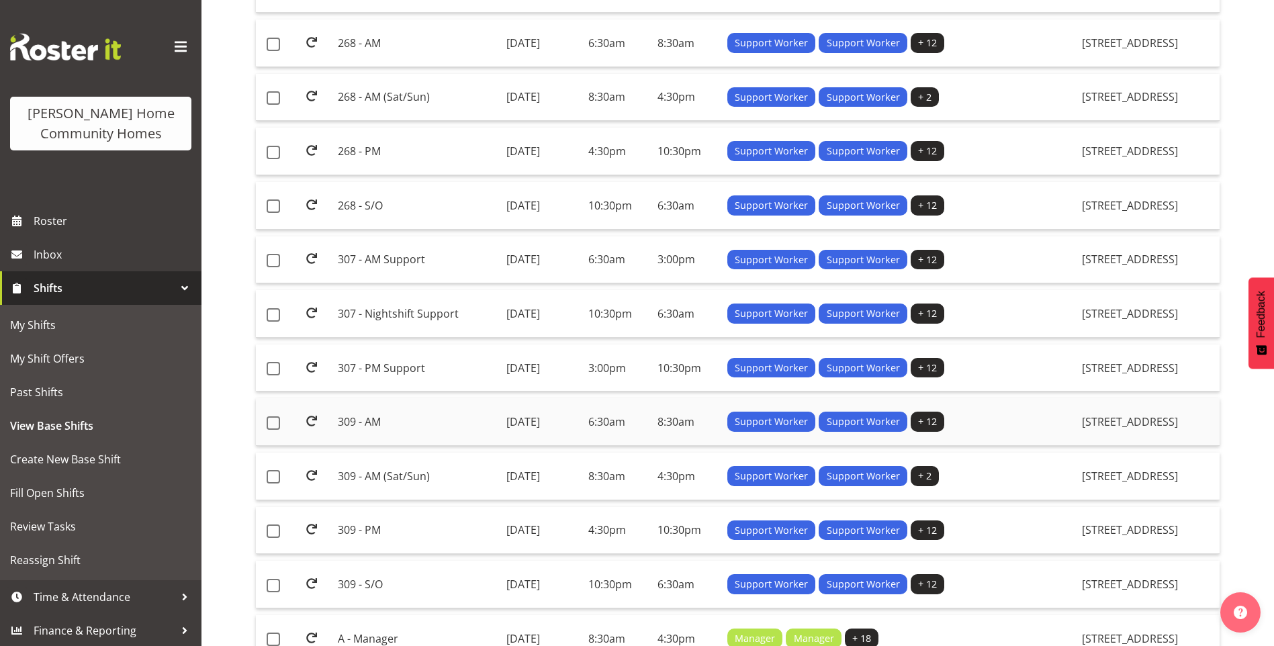
scroll to position [537, 0]
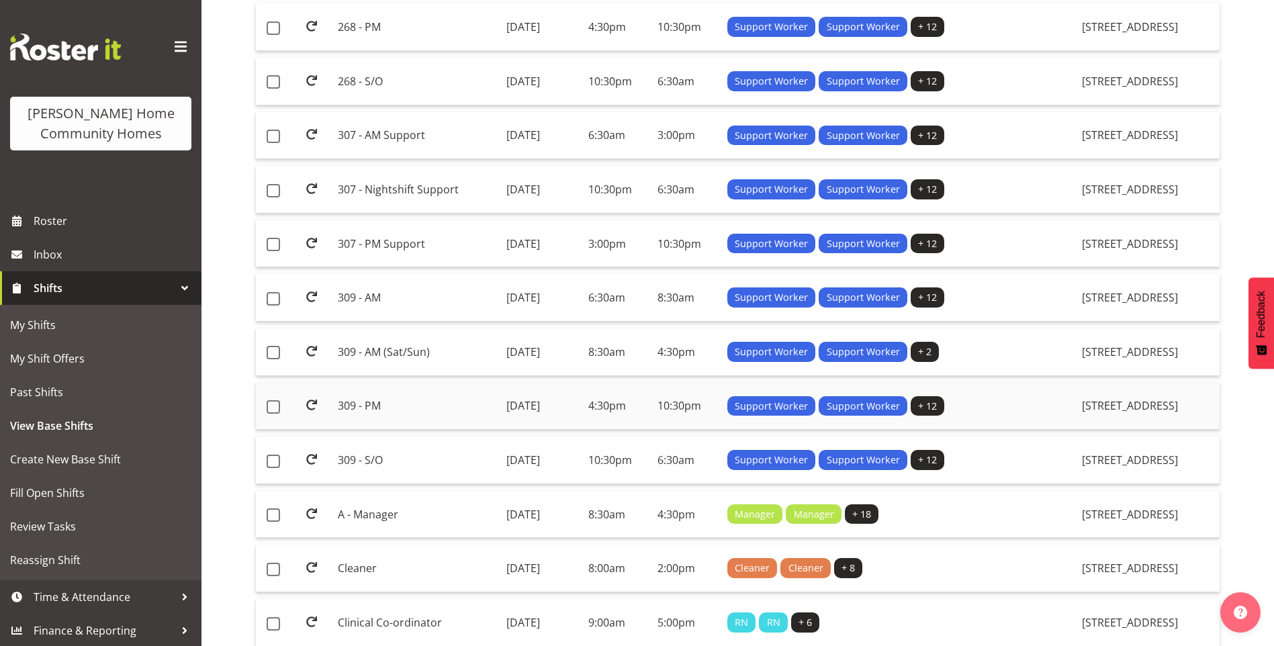
click at [356, 404] on td "309 - PM" at bounding box center [417, 407] width 168 height 48
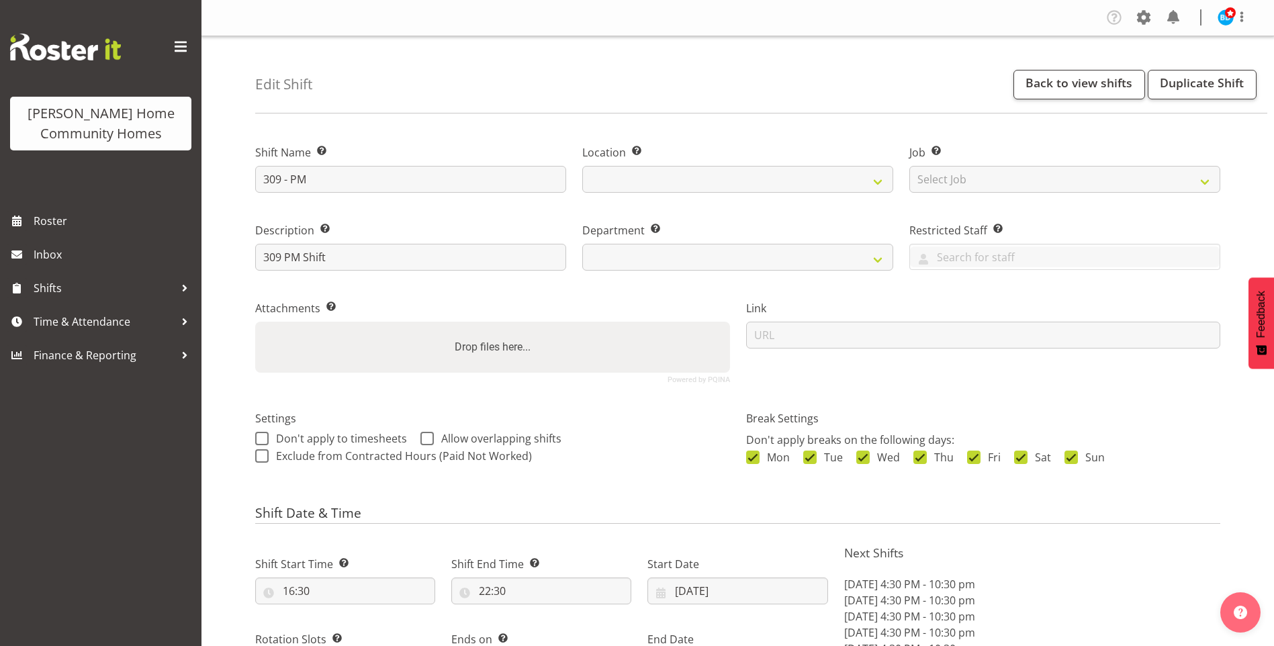
select select "9"
select select "2025"
select select "date"
select select
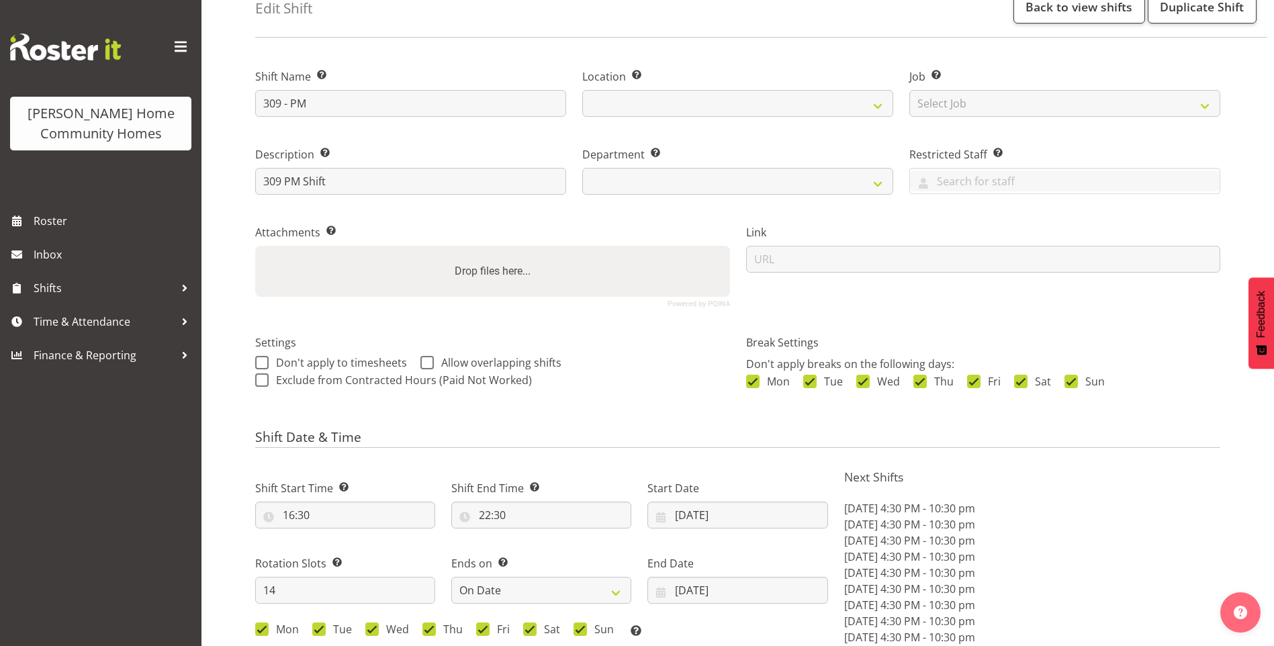
select select
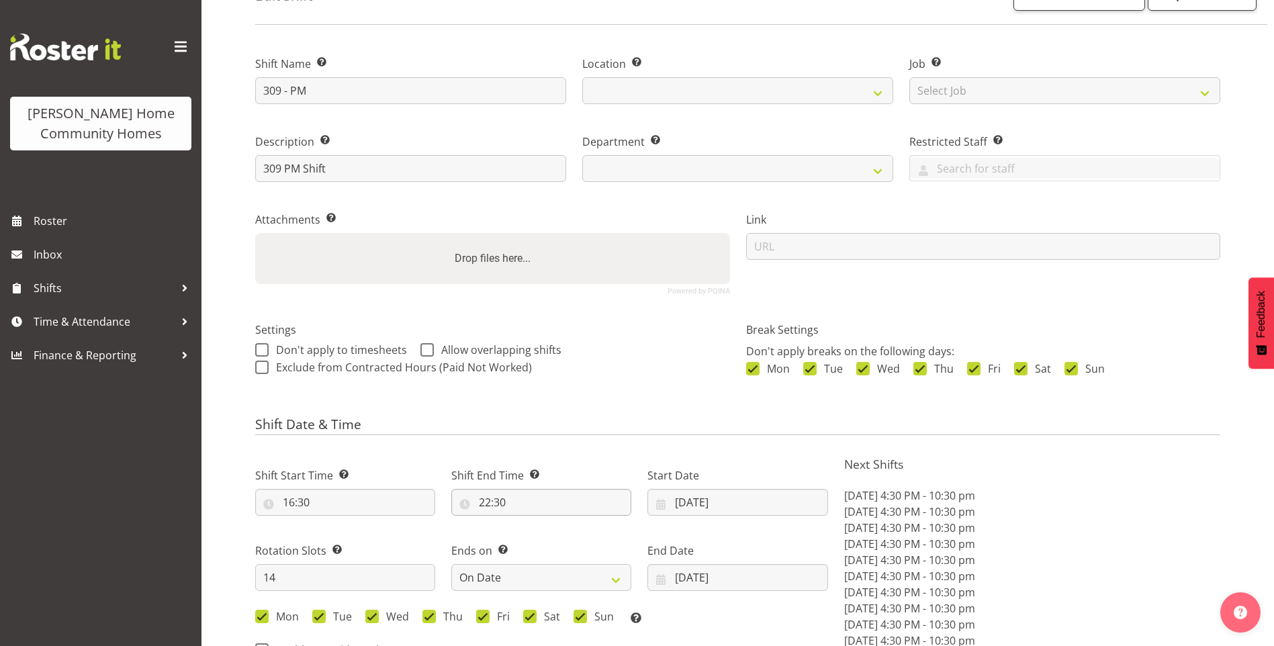
select select
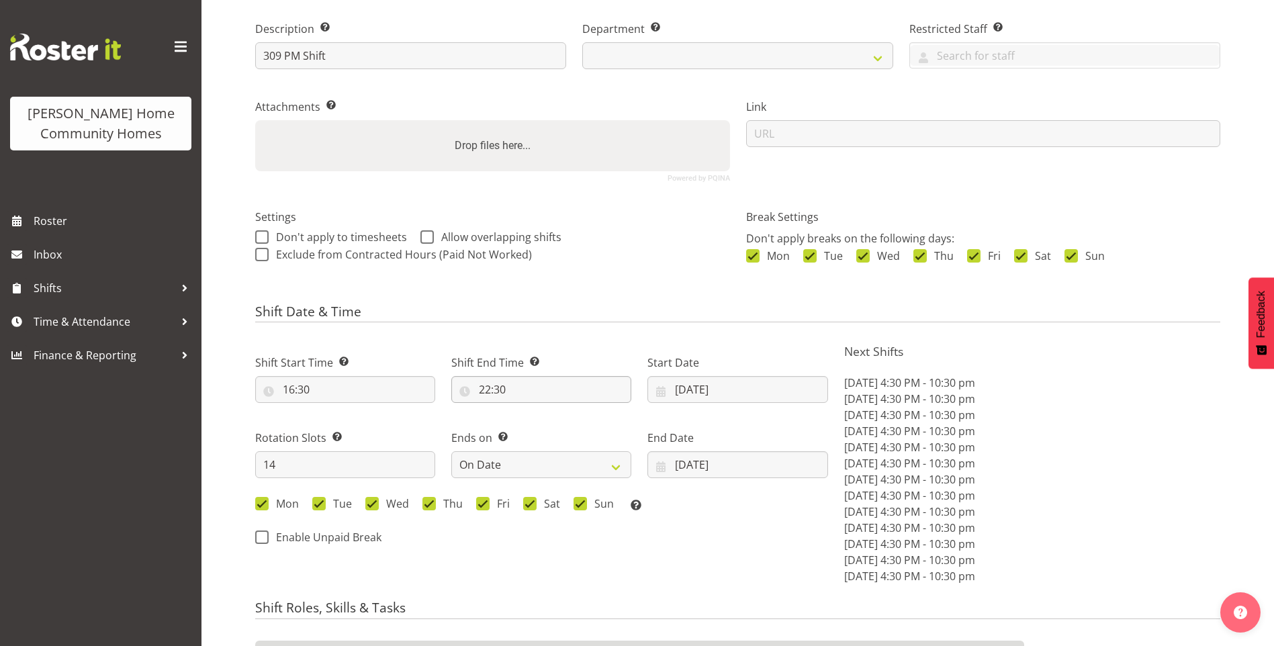
select select "1070"
select select "748"
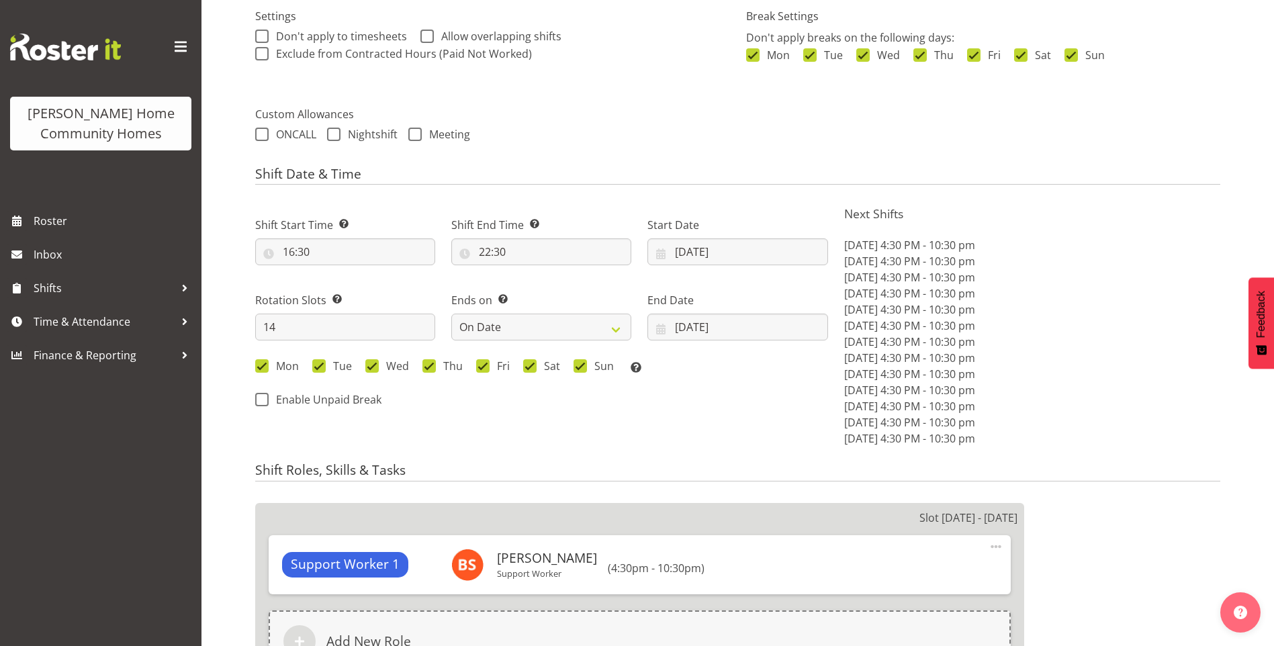
scroll to position [403, 0]
click at [705, 254] on input "27/10/2025" at bounding box center [738, 251] width 180 height 27
click at [835, 288] on span at bounding box center [836, 290] width 13 height 16
select select "10"
click at [704, 412] on span "10" at bounding box center [701, 410] width 11 height 13
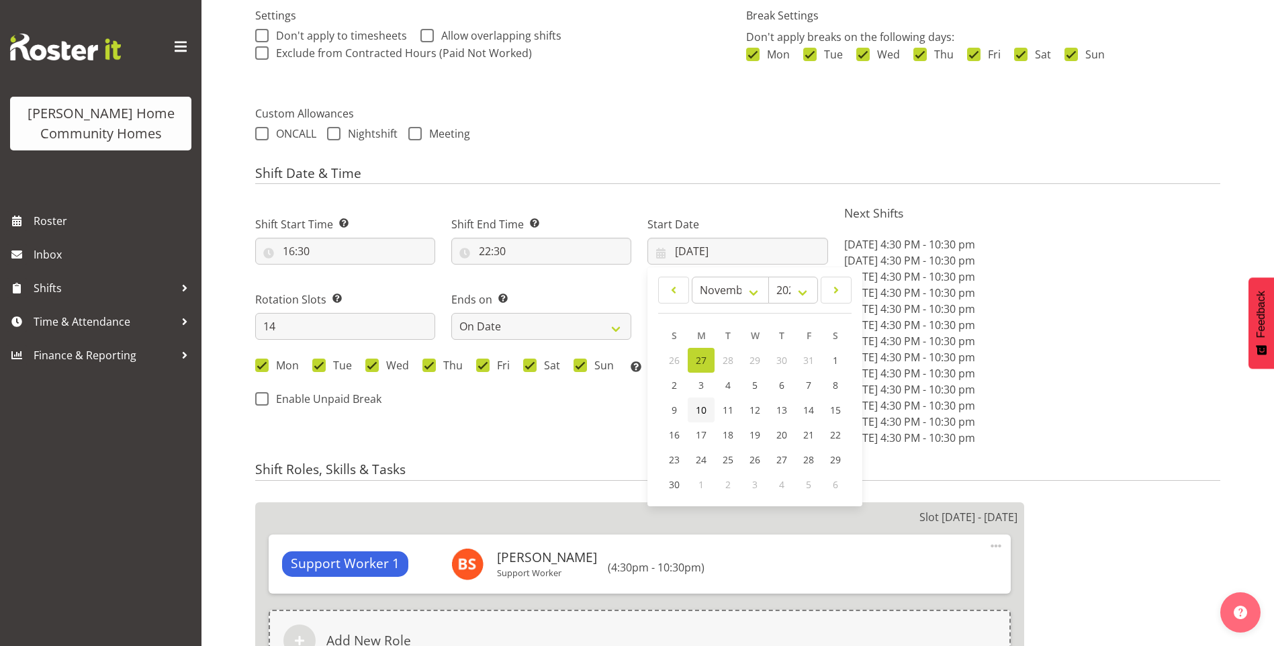
type input "[DATE]"
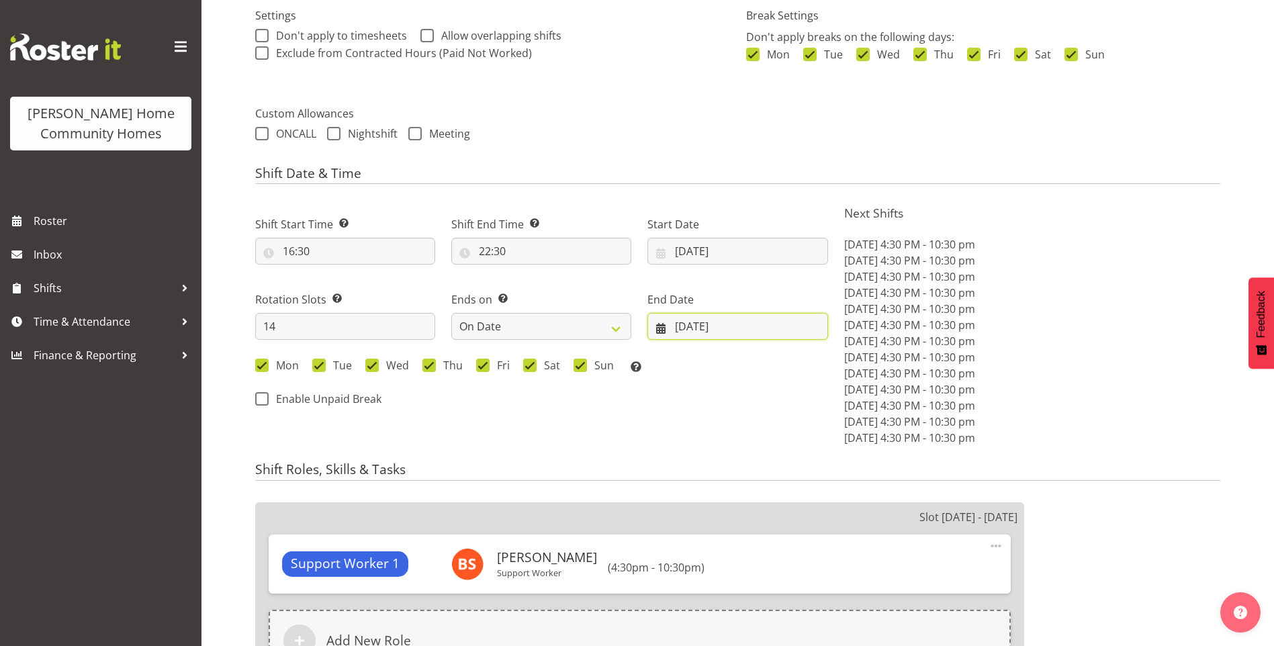
click at [693, 333] on input "09/11/2025" at bounding box center [738, 326] width 180 height 27
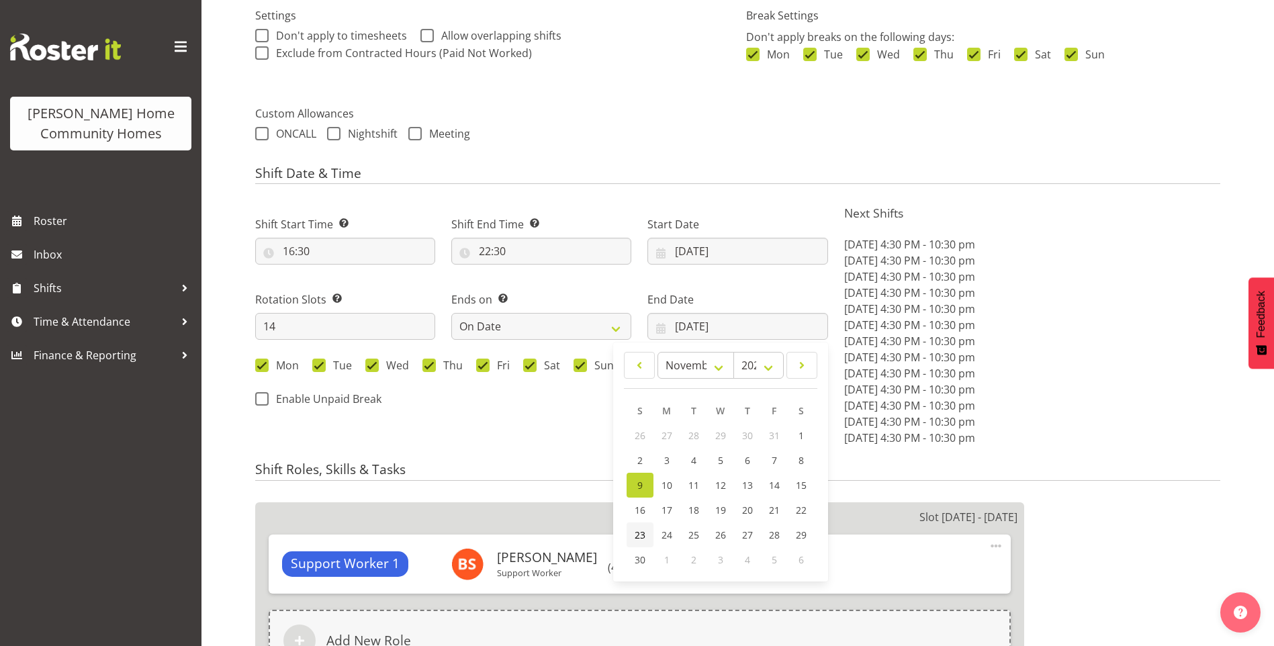
drag, startPoint x: 638, startPoint y: 534, endPoint x: 648, endPoint y: 527, distance: 13.0
click at [638, 533] on span "23" at bounding box center [640, 535] width 11 height 13
type input "[DATE]"
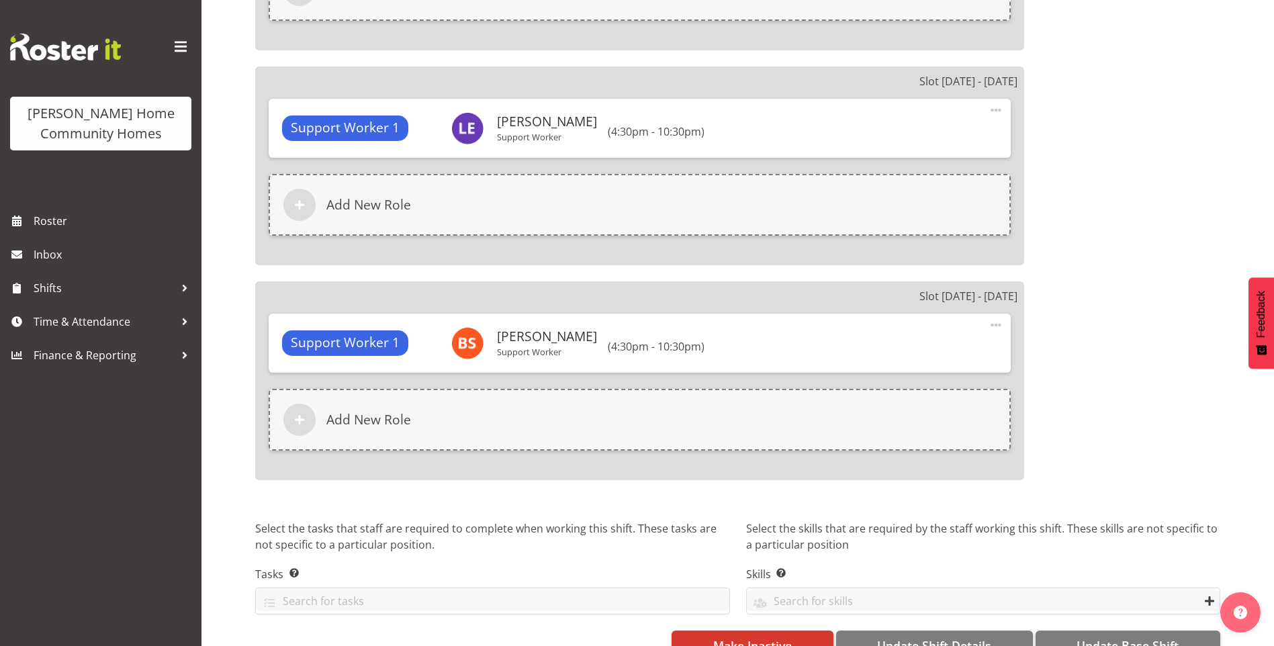
scroll to position [3483, 0]
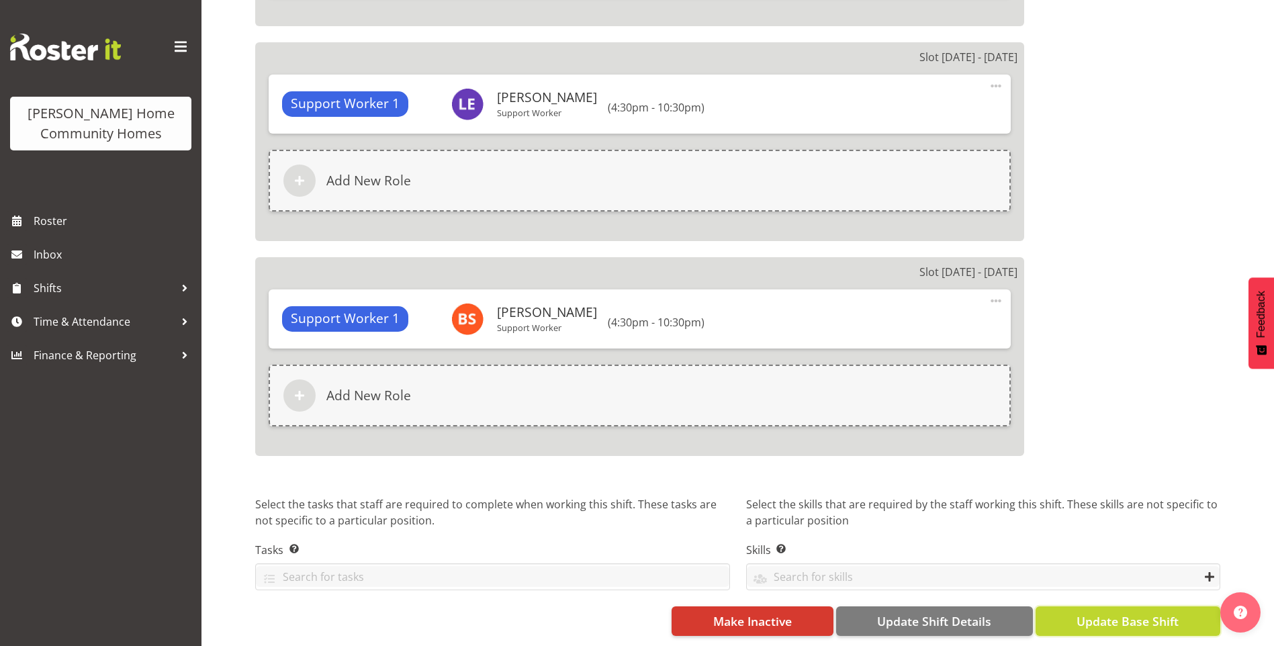
click at [1129, 613] on span "Update Base Shift" at bounding box center [1128, 621] width 102 height 17
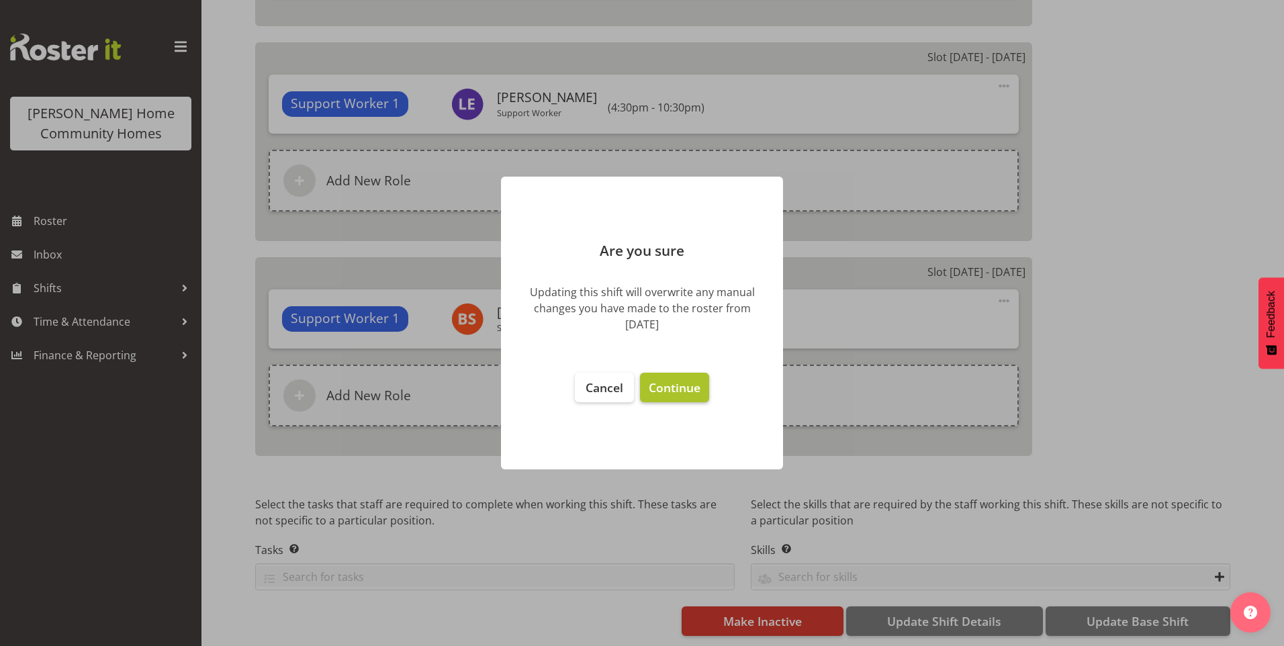
click at [700, 388] on span "Continue" at bounding box center [675, 388] width 52 height 16
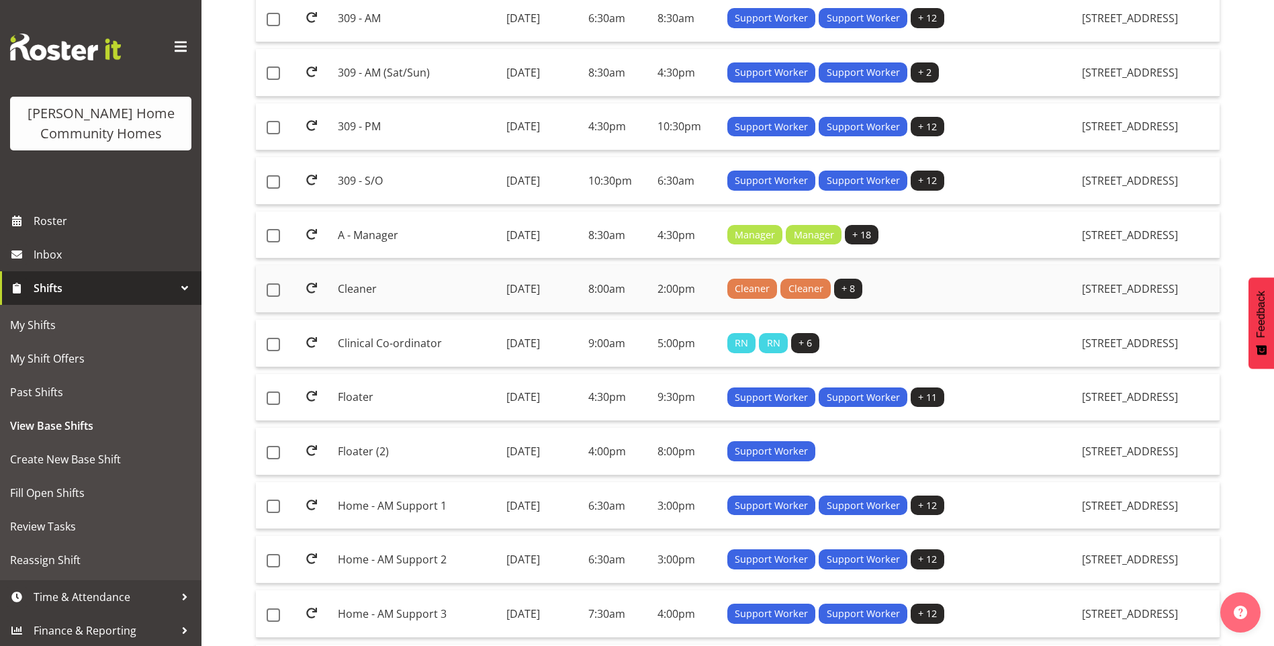
scroll to position [873, 0]
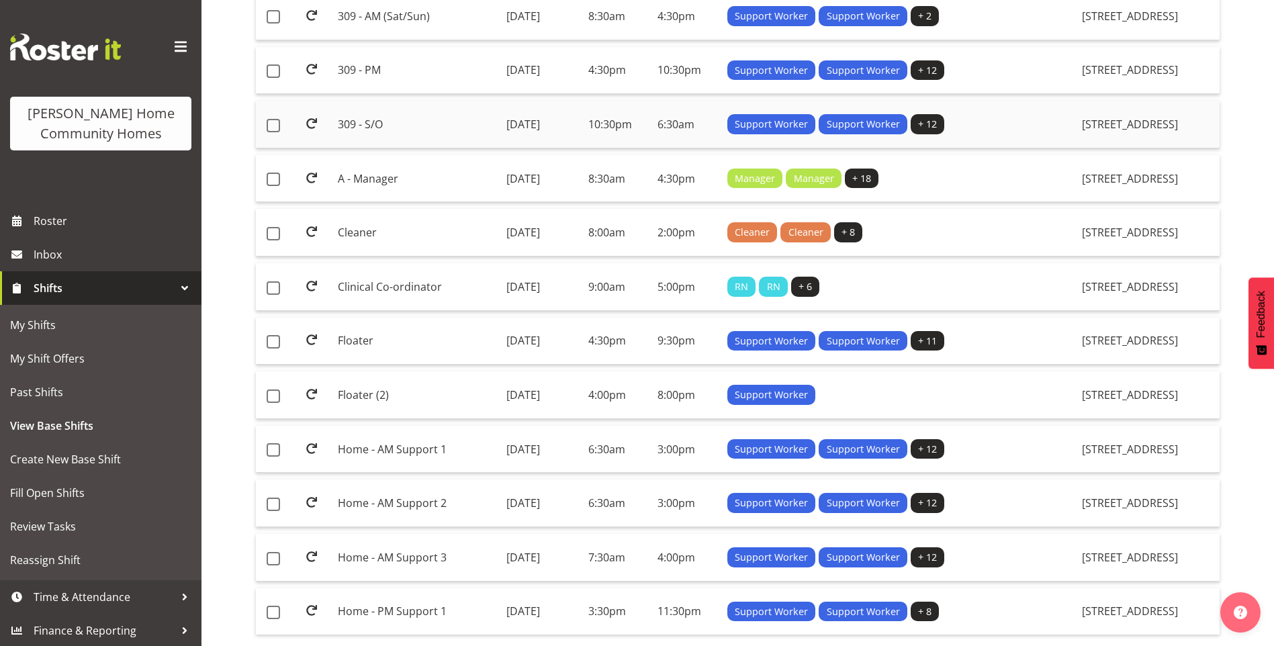
click at [354, 127] on td "309 - S/O" at bounding box center [417, 125] width 168 height 48
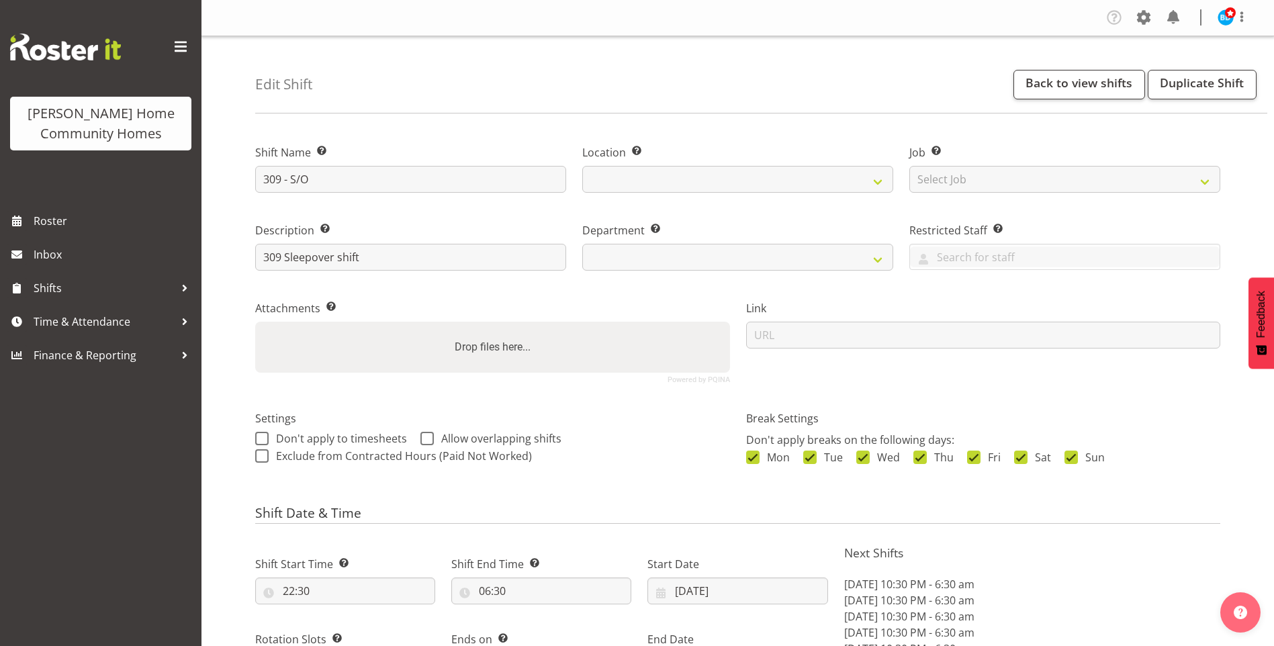
select select "9"
select select "2025"
select select "date"
select select
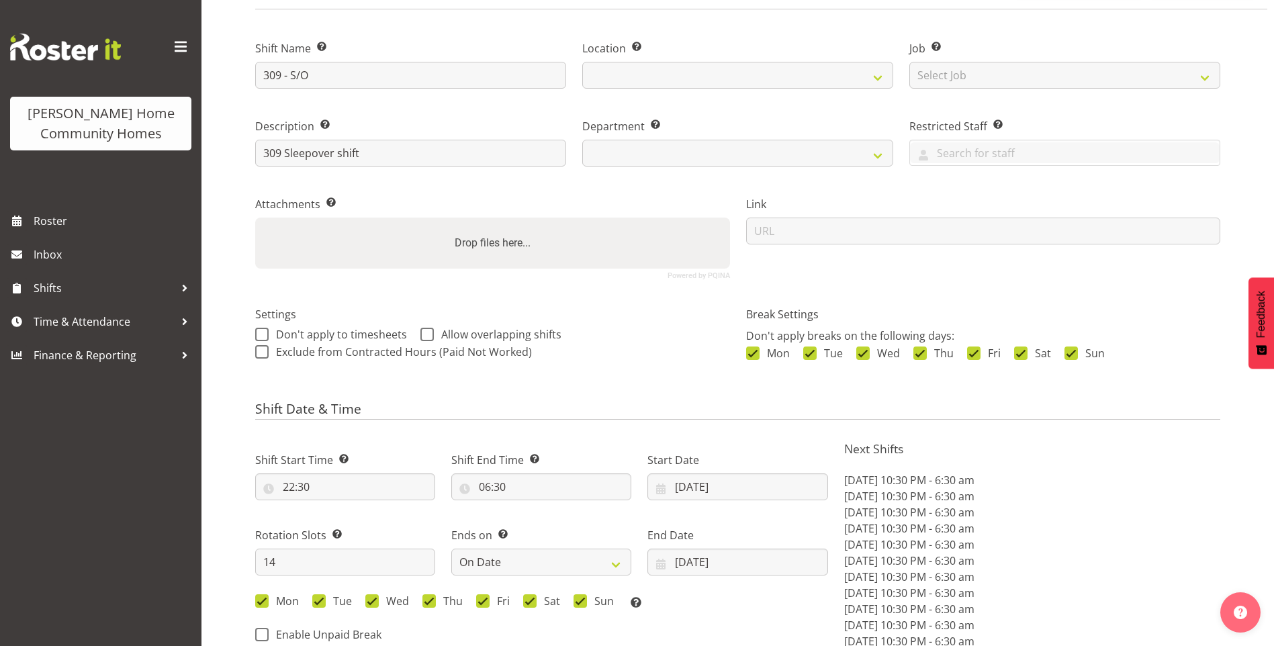
select select "1070"
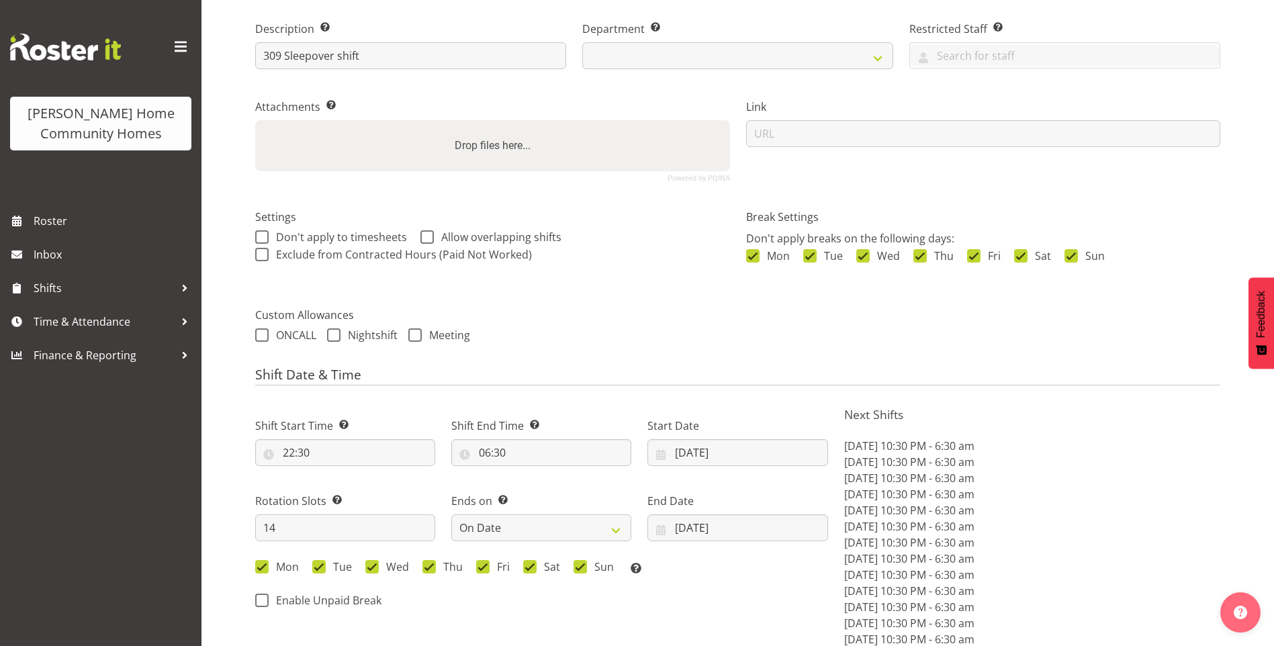
select select "748"
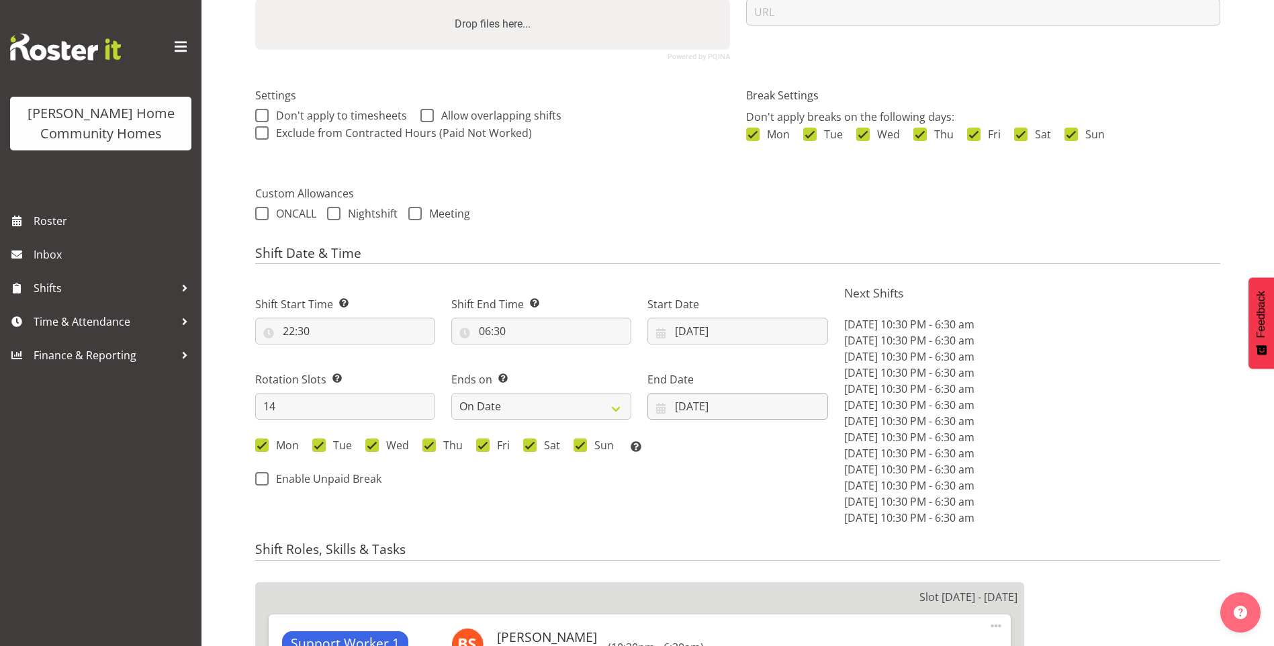
scroll to position [336, 0]
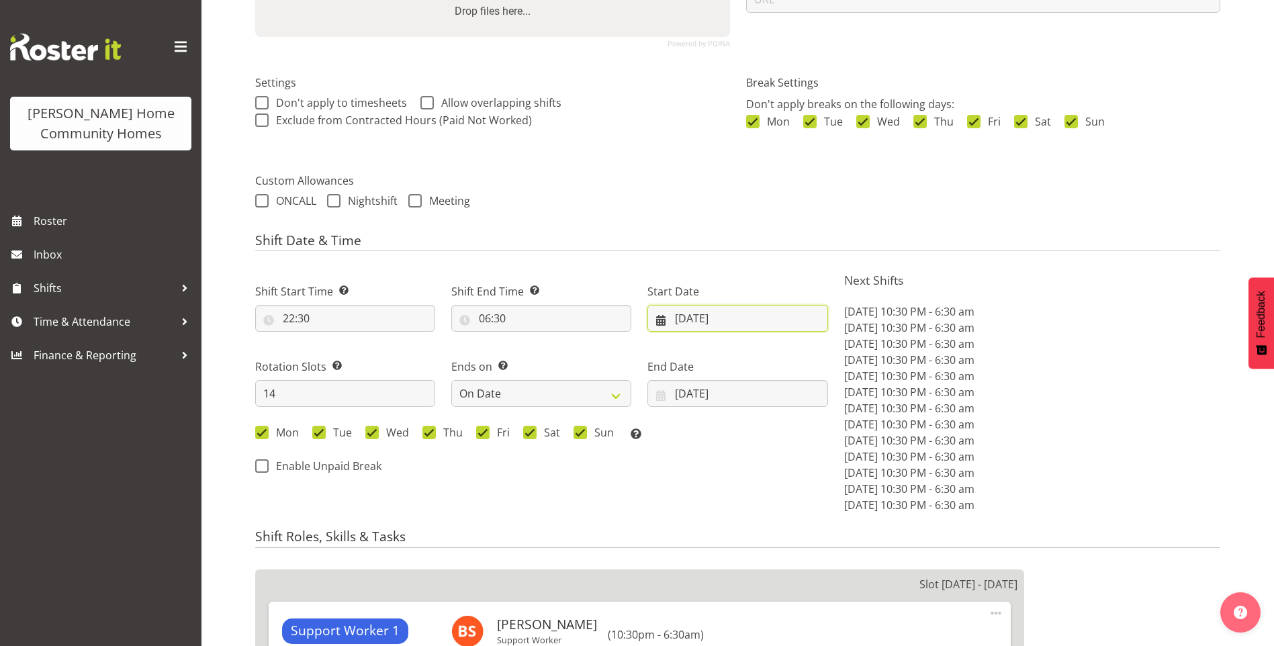
click at [685, 316] on input "[DATE]" at bounding box center [738, 318] width 180 height 27
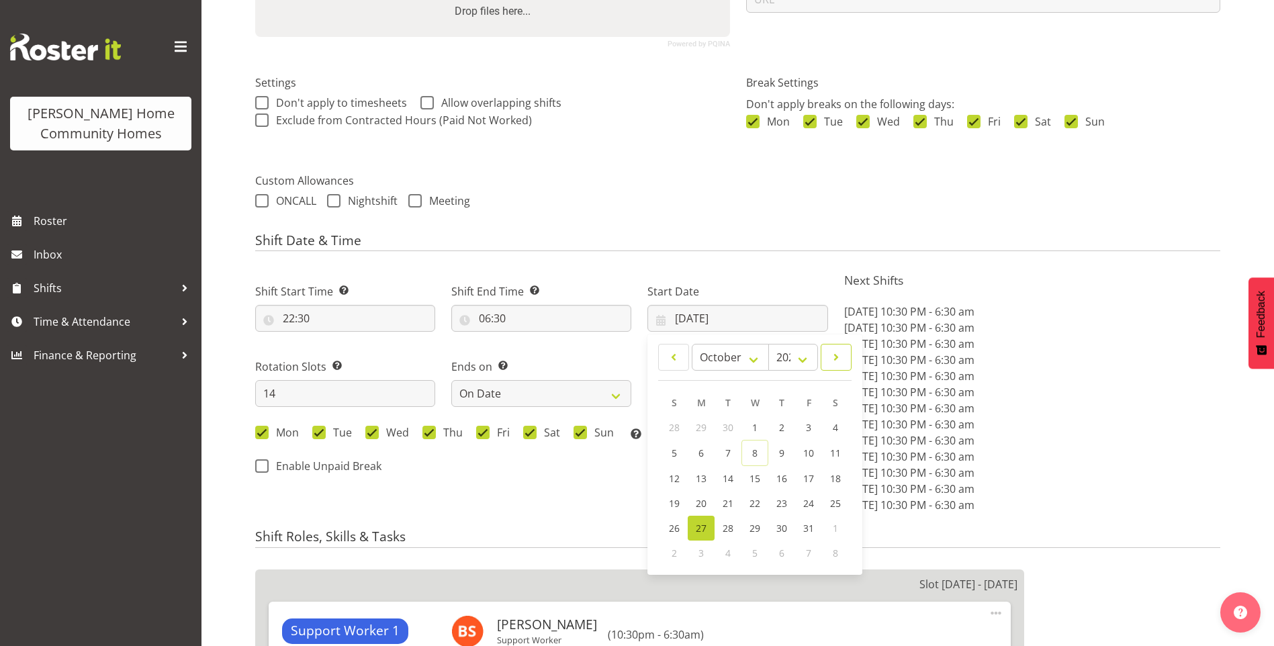
click at [841, 355] on span at bounding box center [836, 357] width 13 height 16
select select "10"
click at [705, 475] on span "10" at bounding box center [701, 477] width 11 height 13
type input "[DATE]"
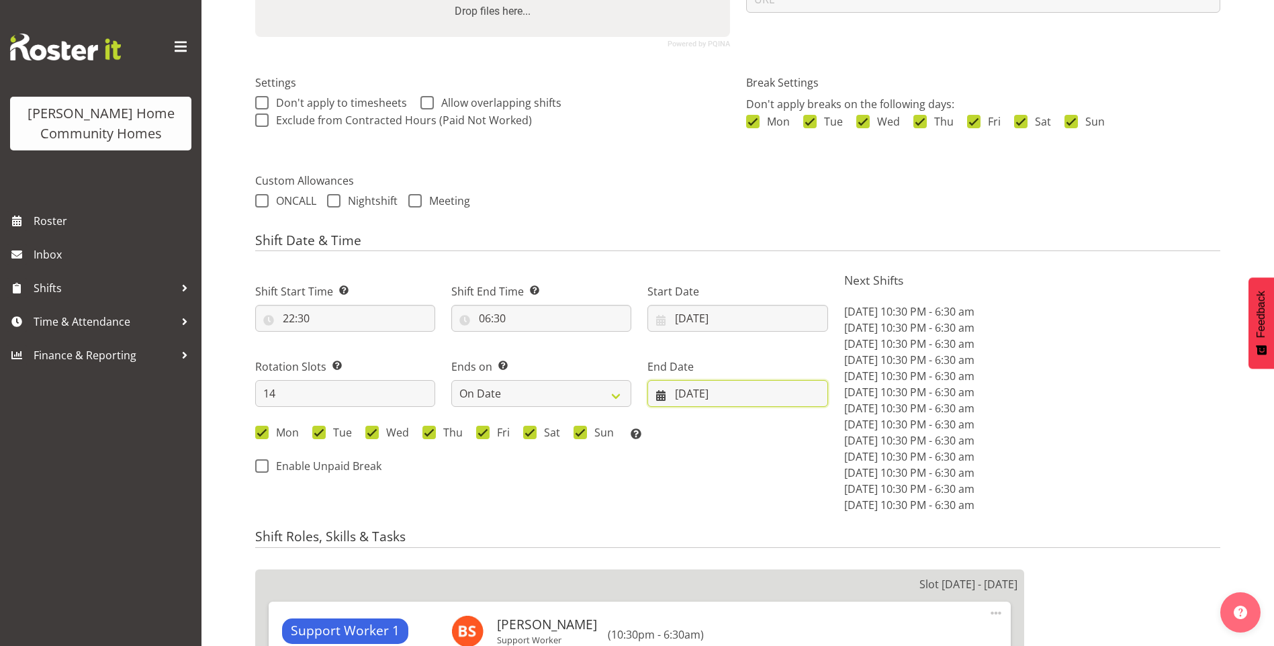
click at [696, 390] on input "[DATE]" at bounding box center [738, 393] width 180 height 27
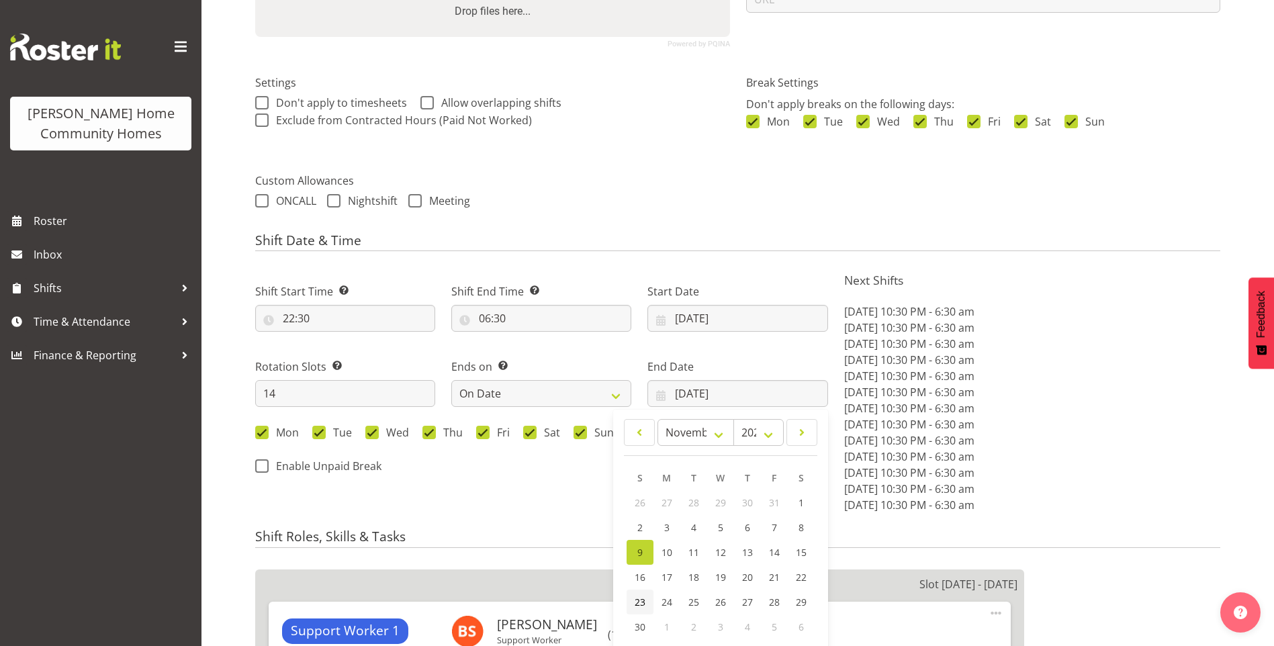
click at [641, 599] on span "23" at bounding box center [640, 602] width 11 height 13
type input "[DATE]"
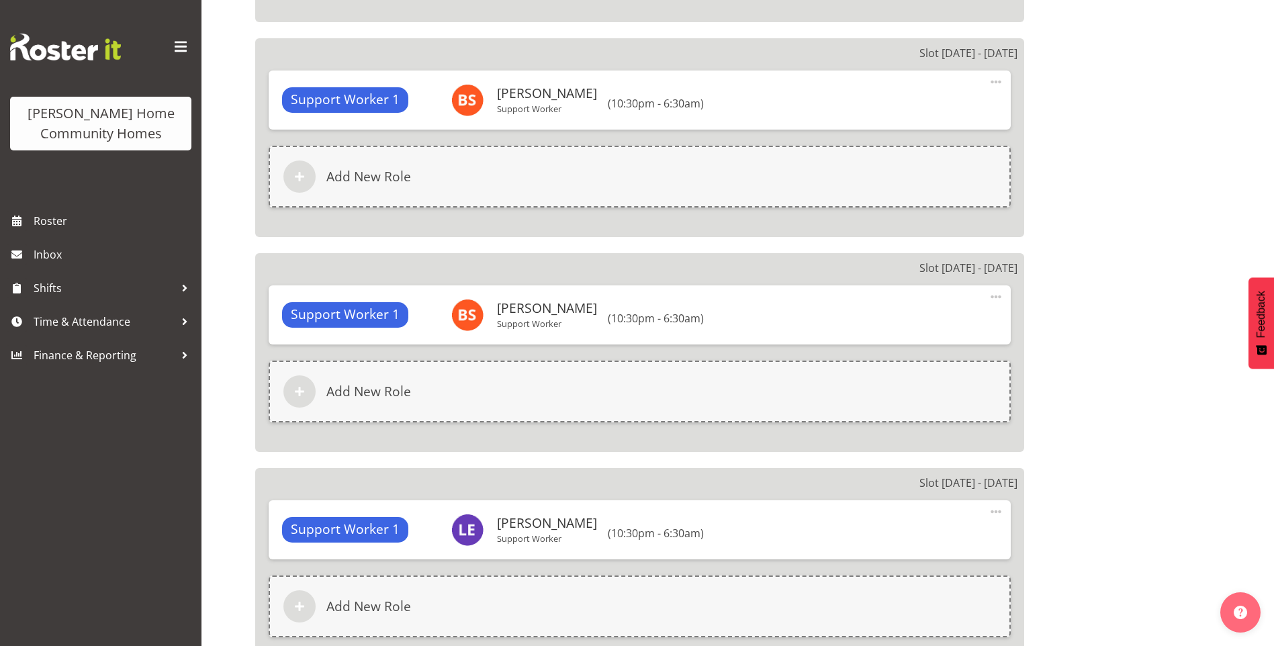
scroll to position [3483, 0]
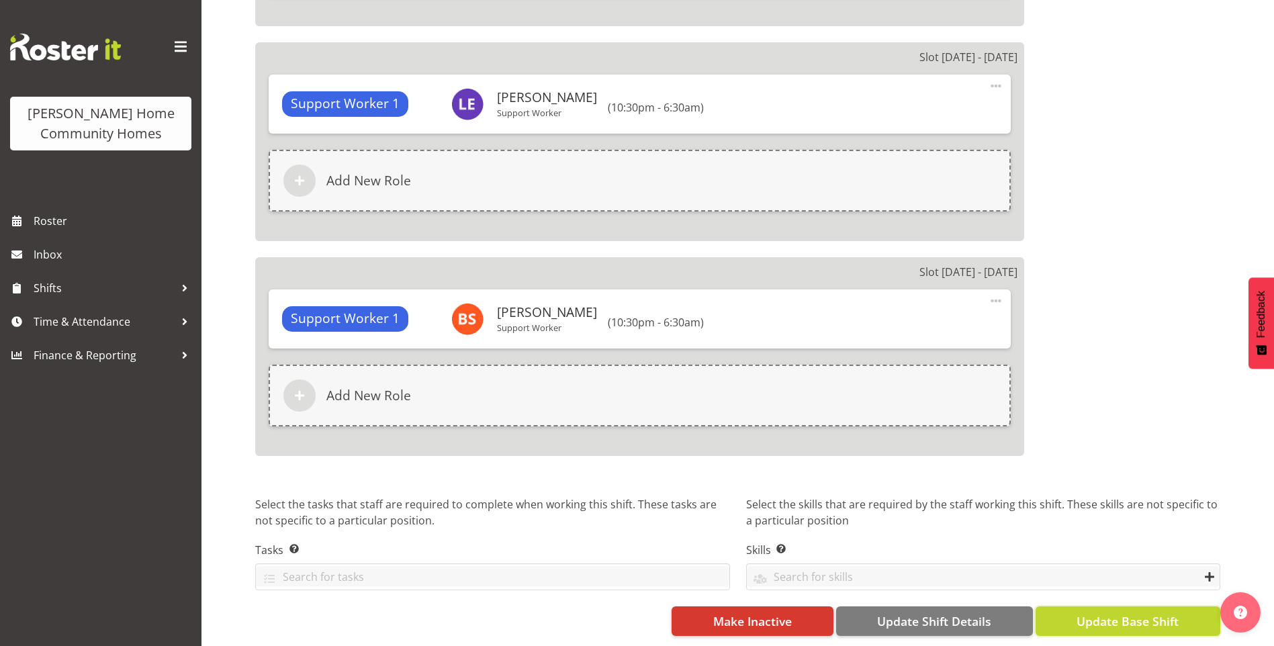
click at [1122, 613] on span "Update Base Shift" at bounding box center [1128, 621] width 102 height 17
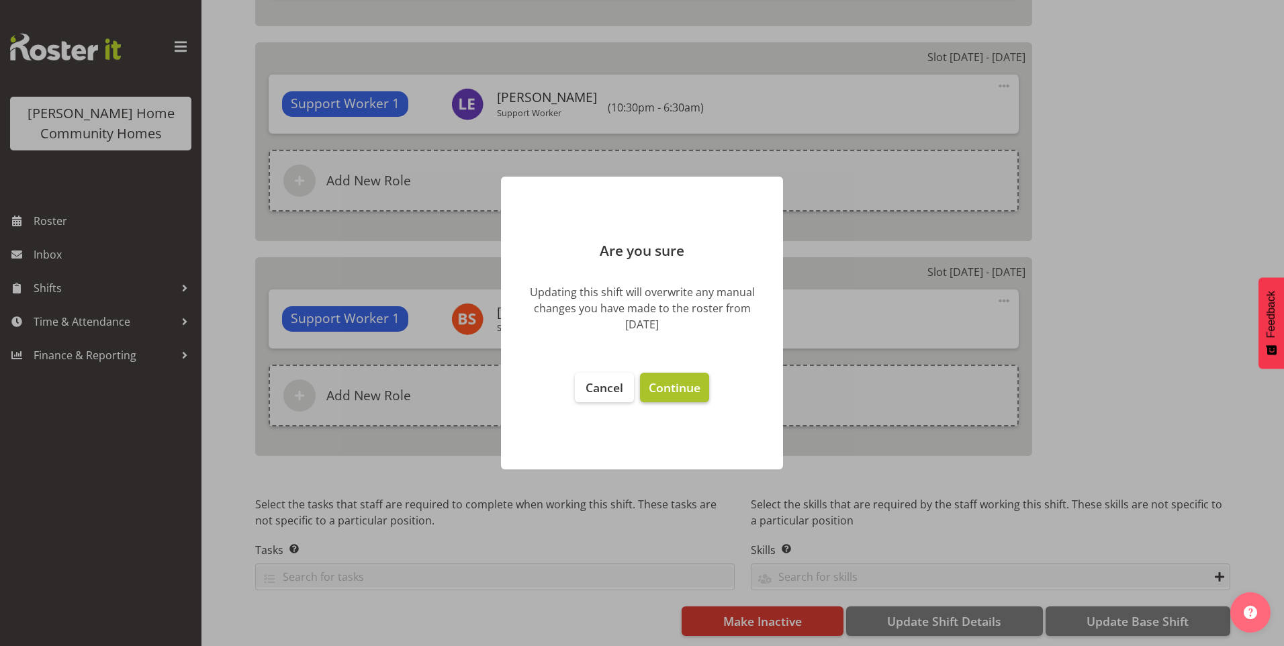
click at [658, 388] on span "Continue" at bounding box center [675, 388] width 52 height 16
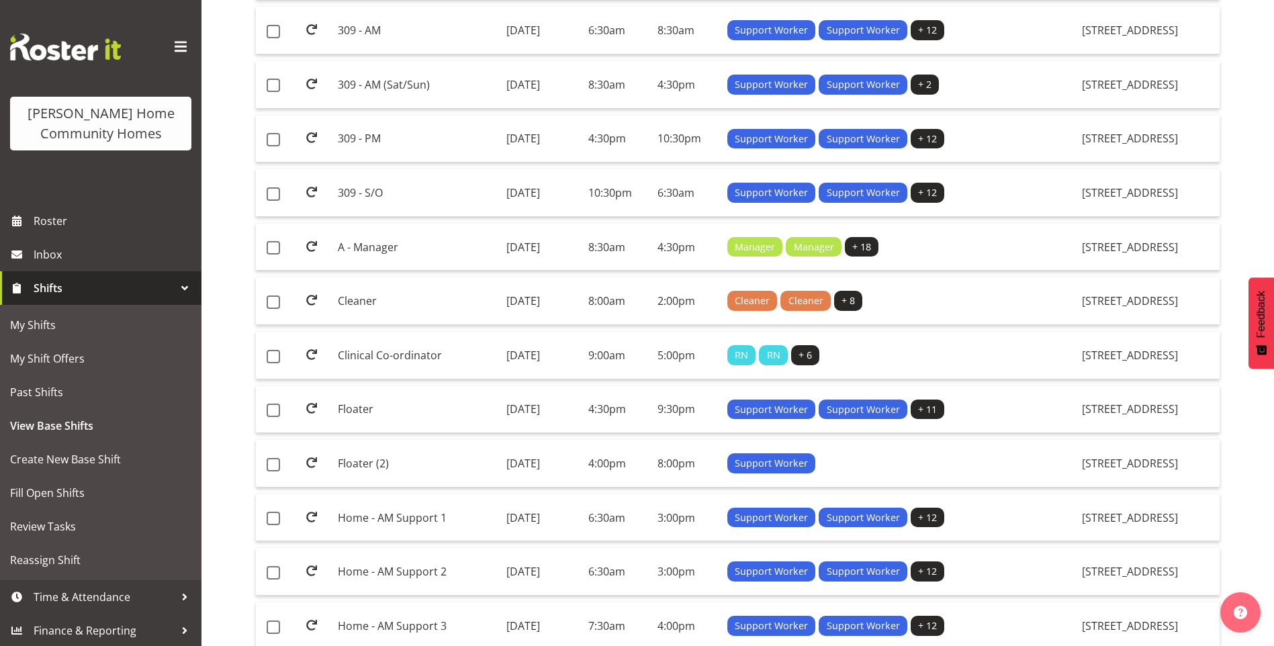
scroll to position [806, 0]
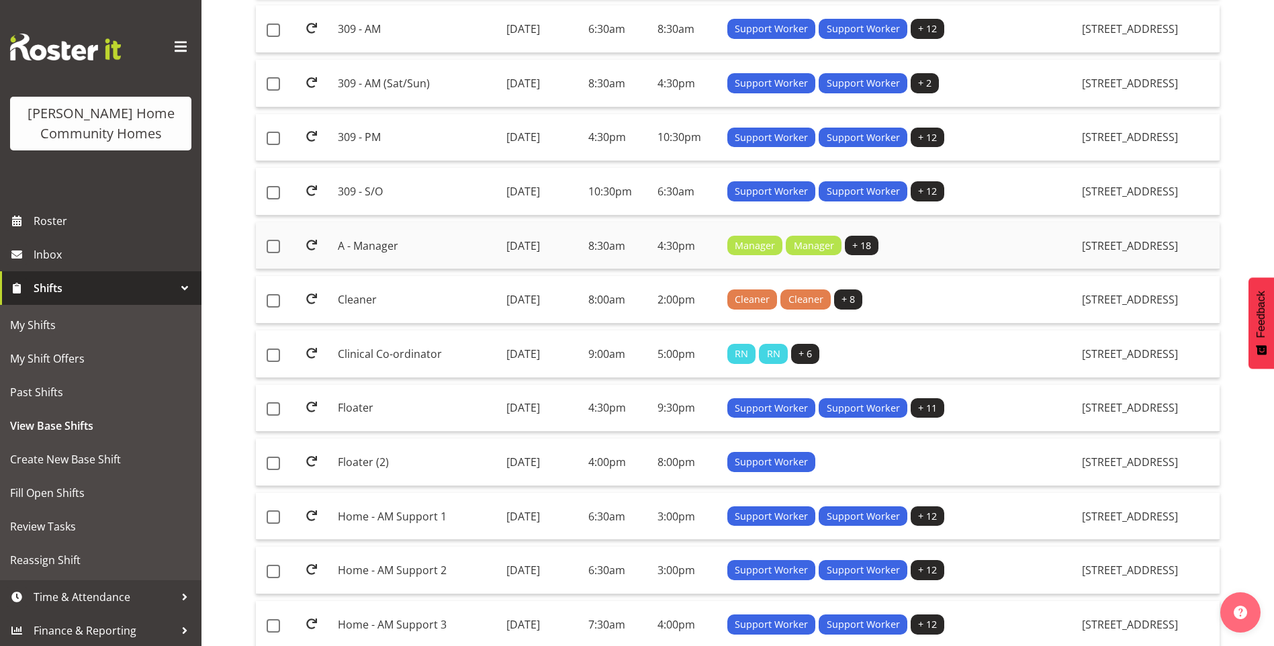
click at [366, 247] on td "A - Manager" at bounding box center [417, 246] width 168 height 48
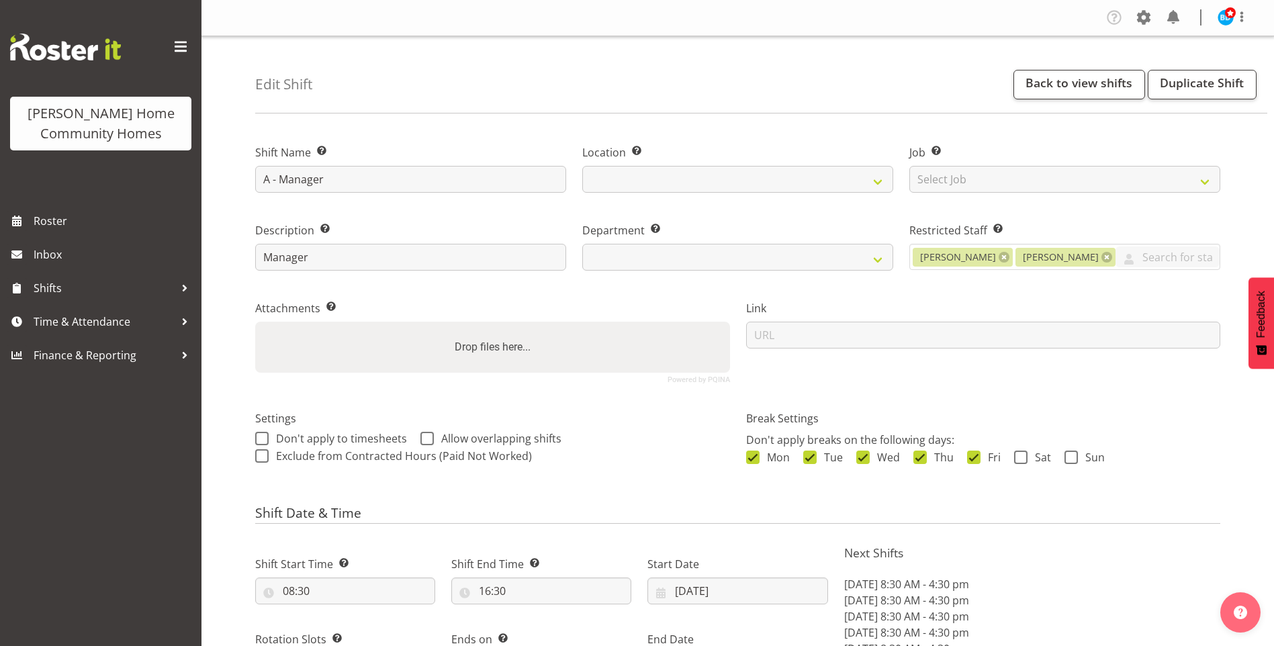
select select "9"
select select "2025"
select select "date"
select select
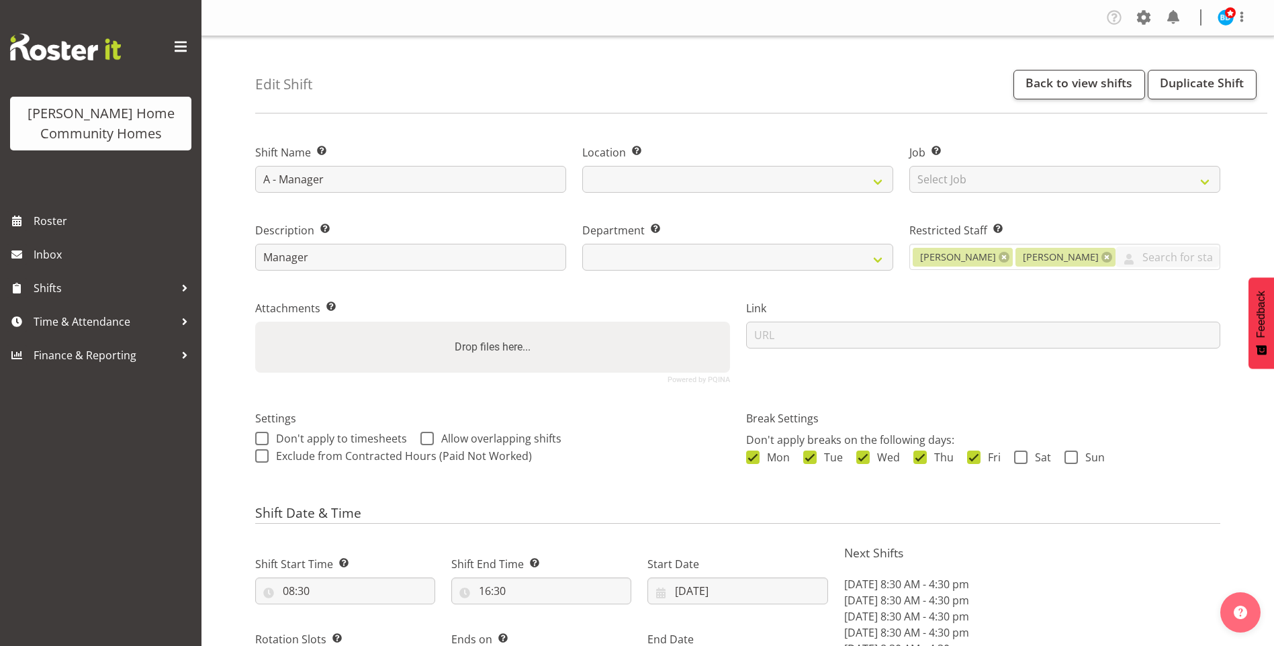
select select
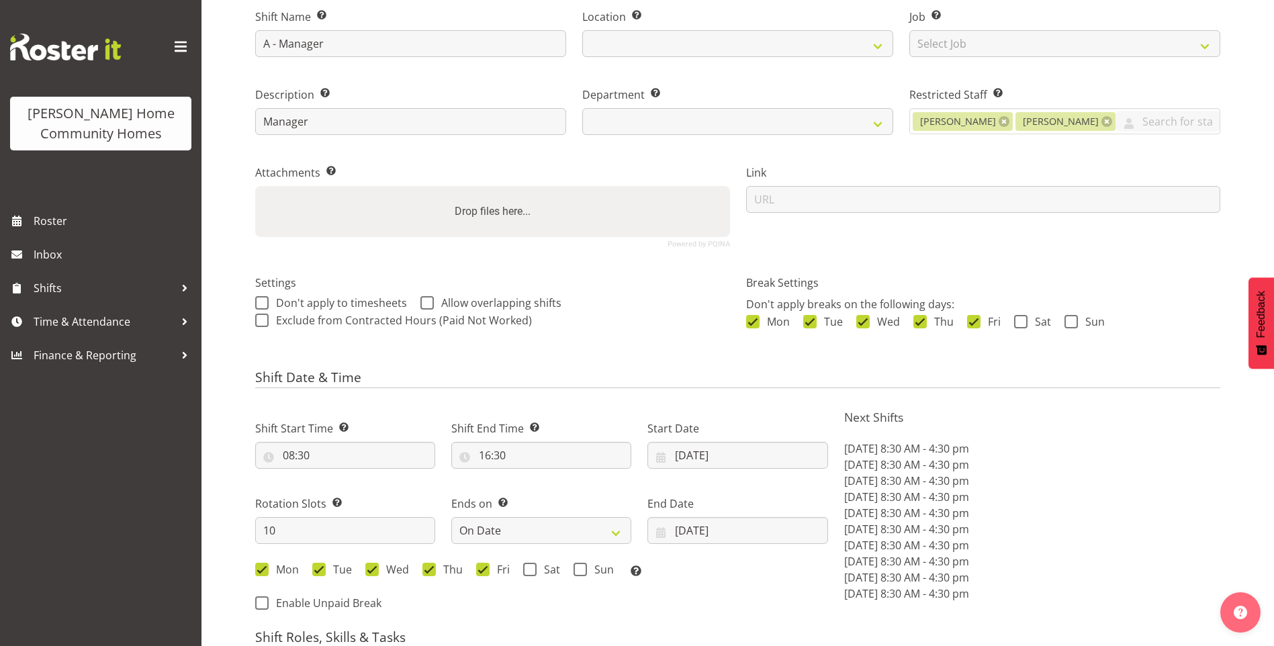
select select "1067"
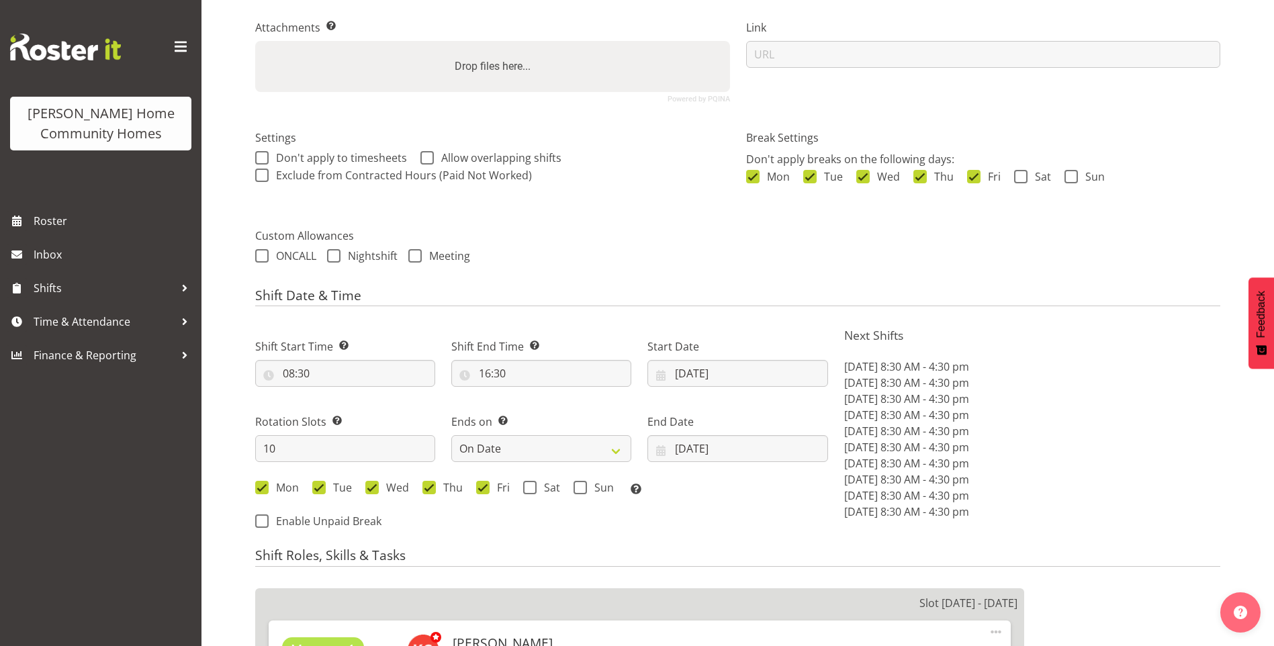
scroll to position [403, 0]
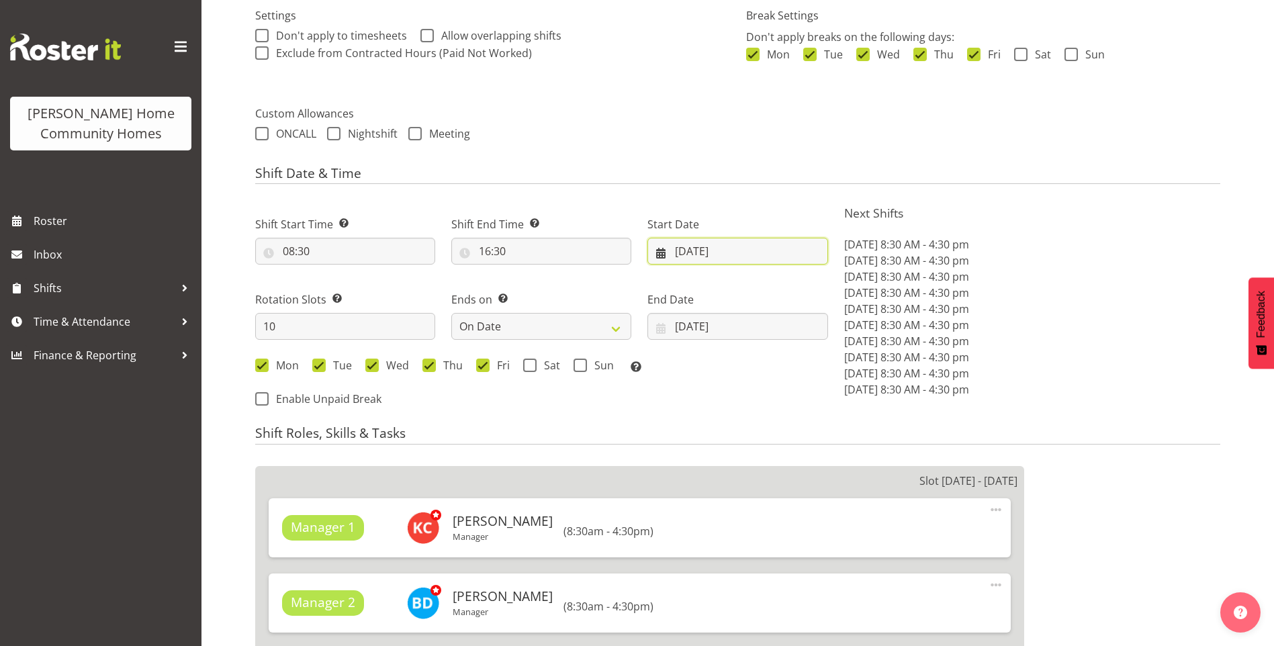
click at [692, 253] on input "27/10/2025" at bounding box center [738, 251] width 180 height 27
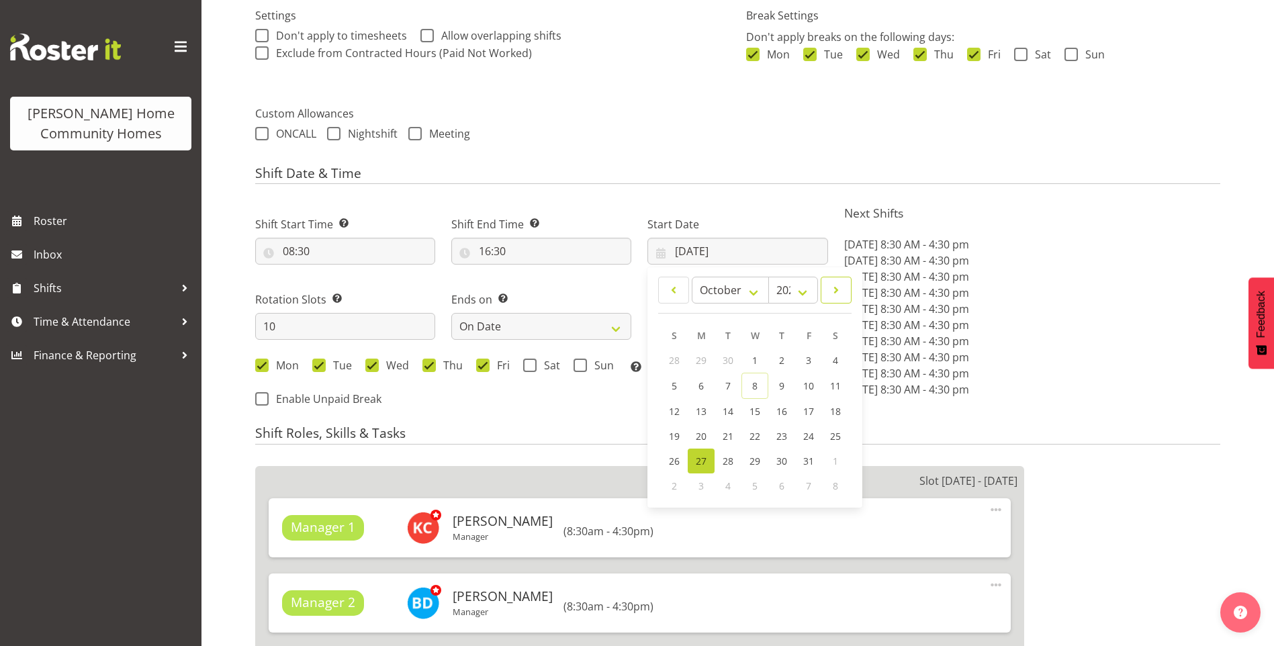
click at [837, 290] on span at bounding box center [836, 290] width 13 height 16
select select "10"
click at [698, 407] on span "10" at bounding box center [701, 410] width 11 height 13
type input "[DATE]"
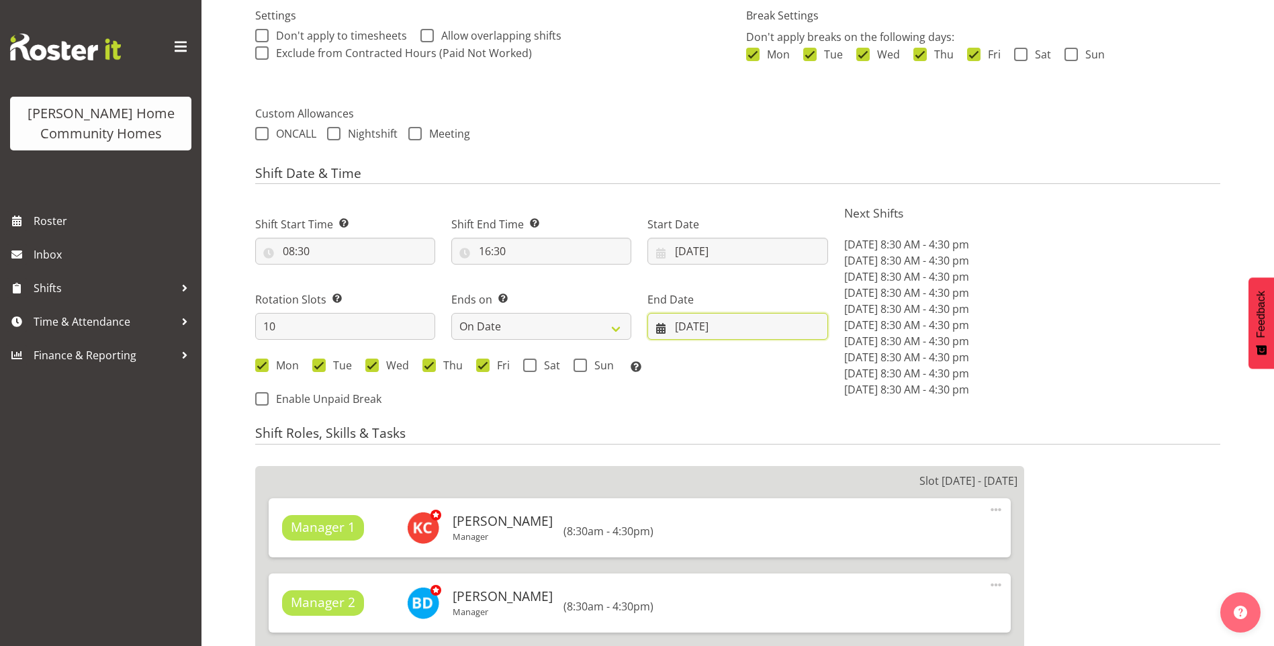
click at [697, 333] on input "[DATE]" at bounding box center [738, 326] width 180 height 27
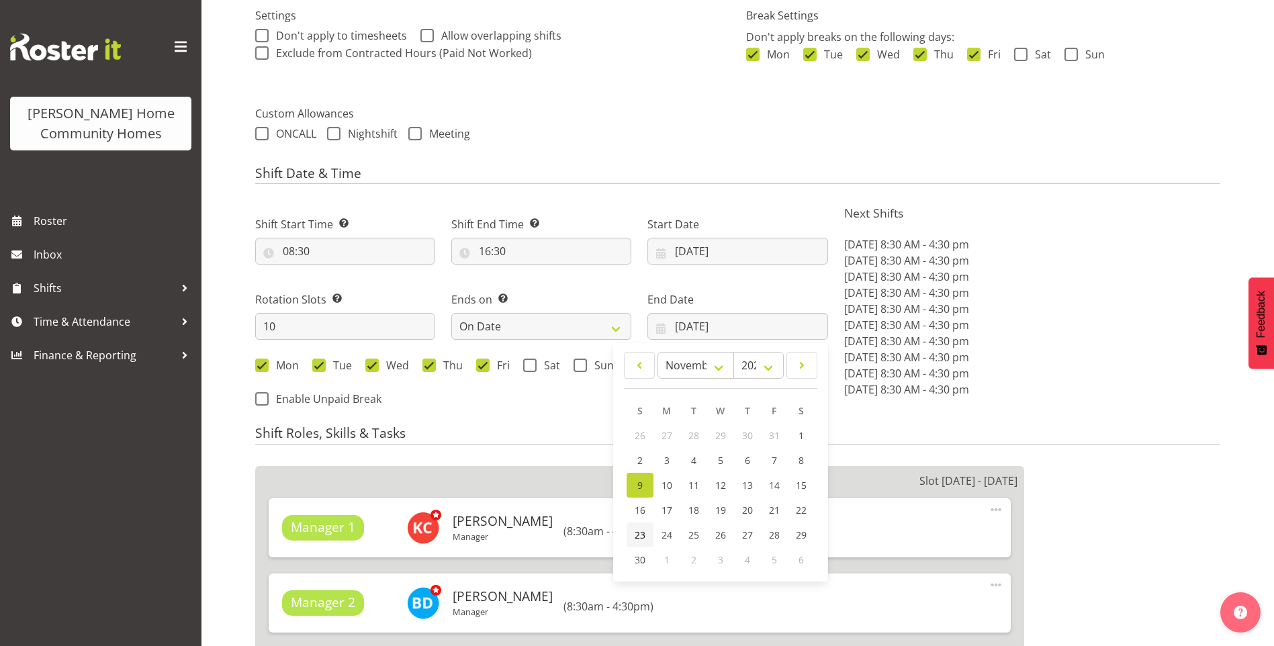
click at [643, 533] on span "23" at bounding box center [640, 535] width 11 height 13
type input "[DATE]"
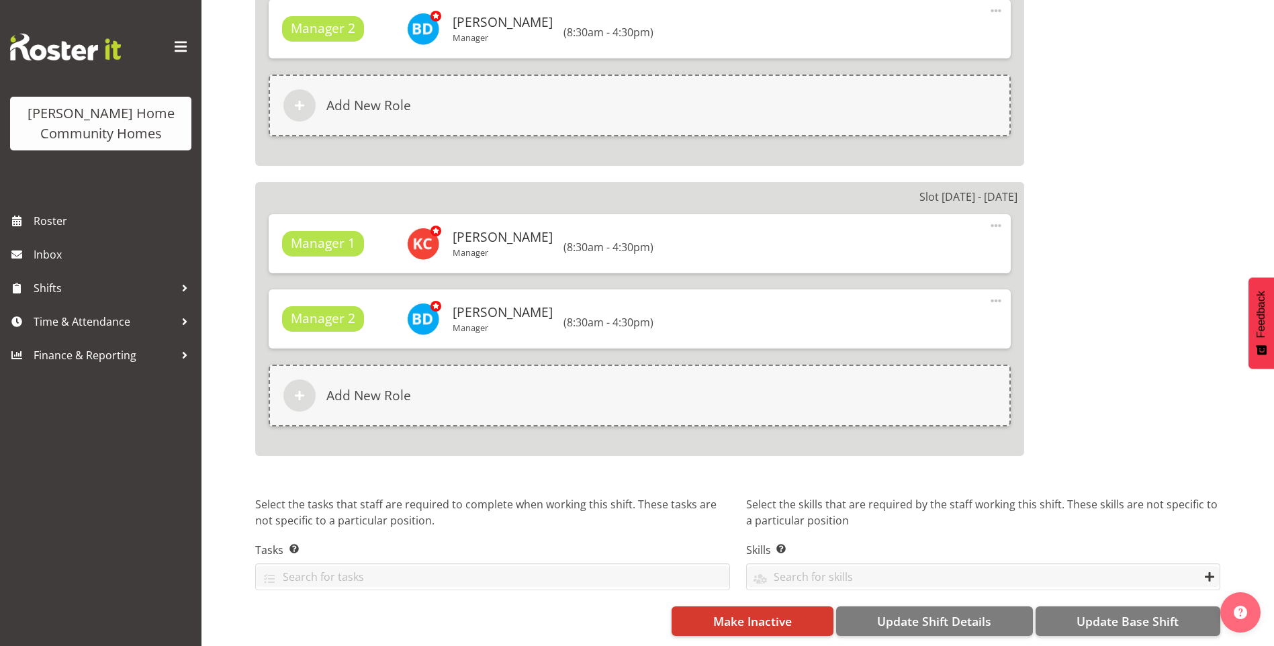
scroll to position [3339, 0]
click at [1140, 613] on span "Update Base Shift" at bounding box center [1128, 621] width 102 height 17
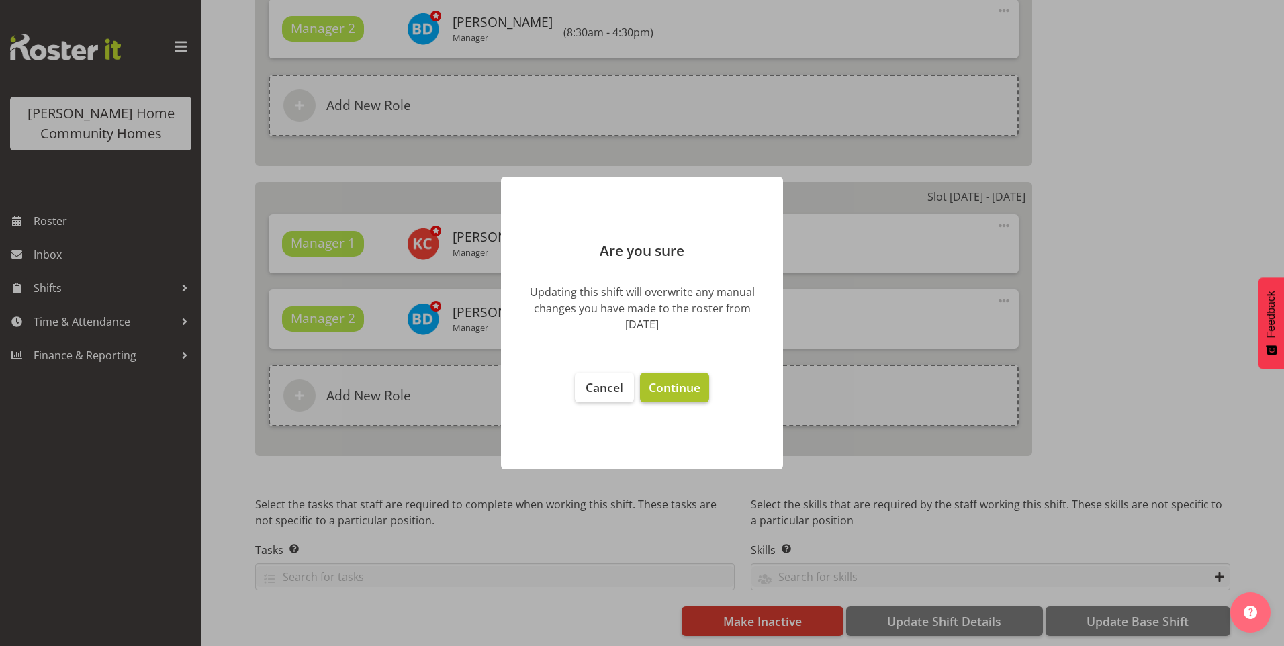
click at [691, 390] on span "Continue" at bounding box center [675, 388] width 52 height 16
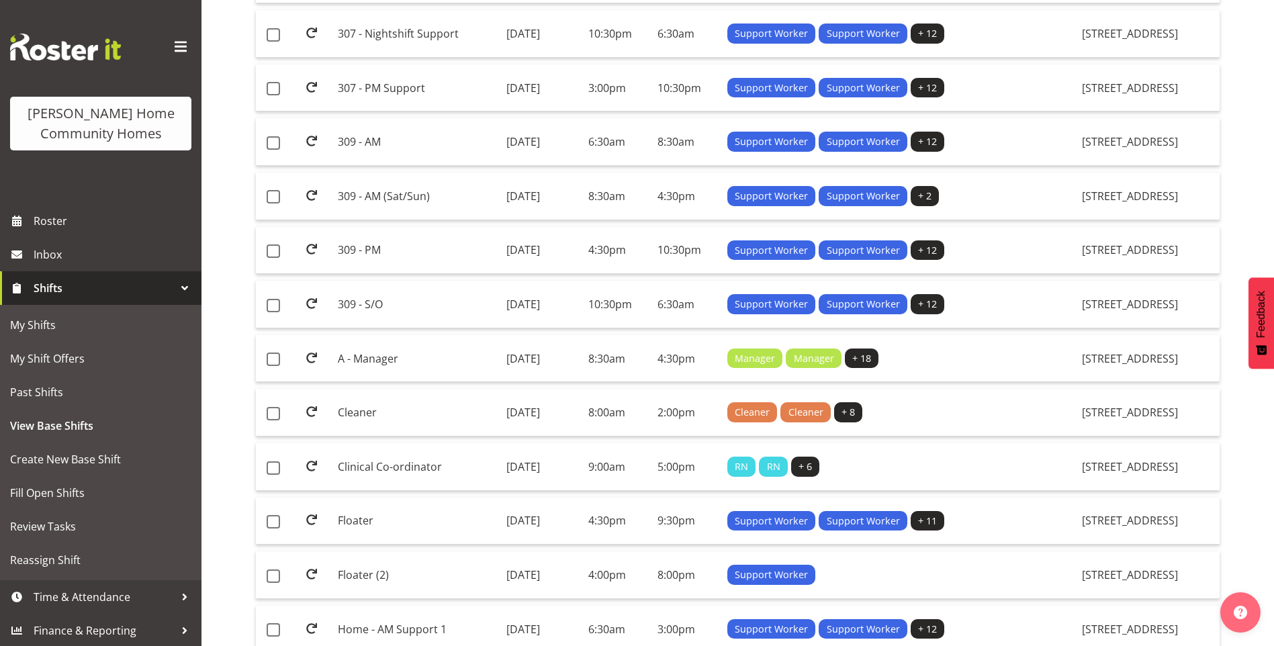
scroll to position [806, 0]
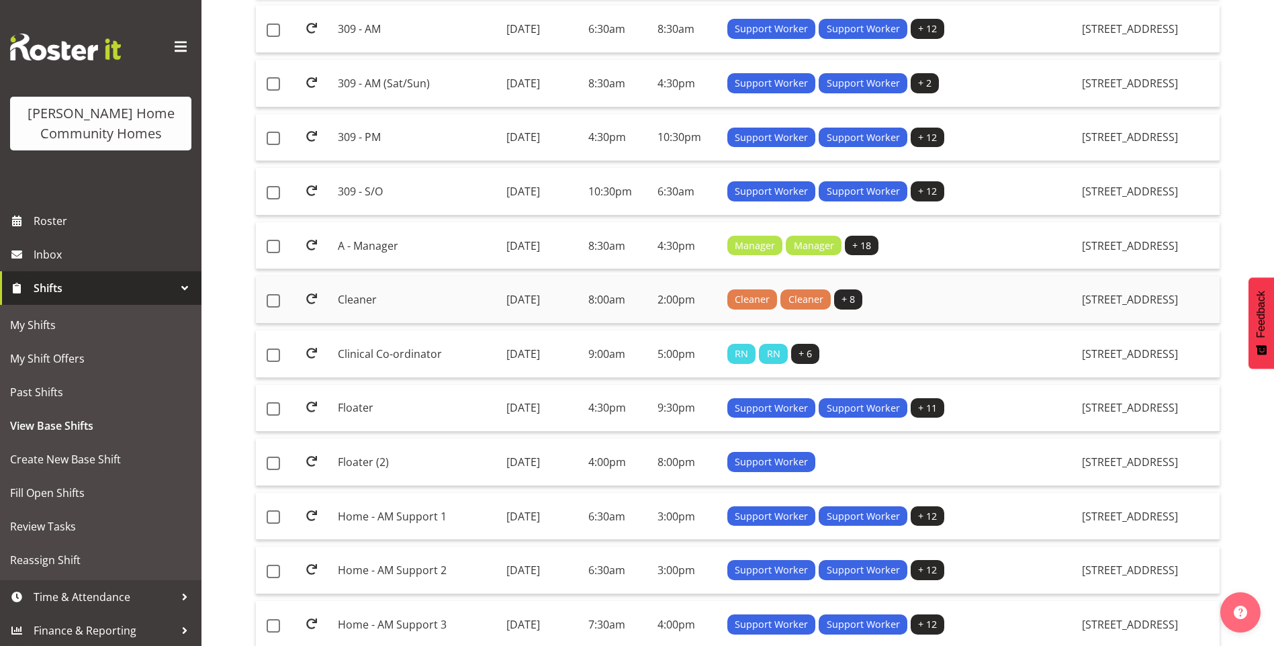
click at [367, 300] on td "Cleaner" at bounding box center [417, 300] width 168 height 48
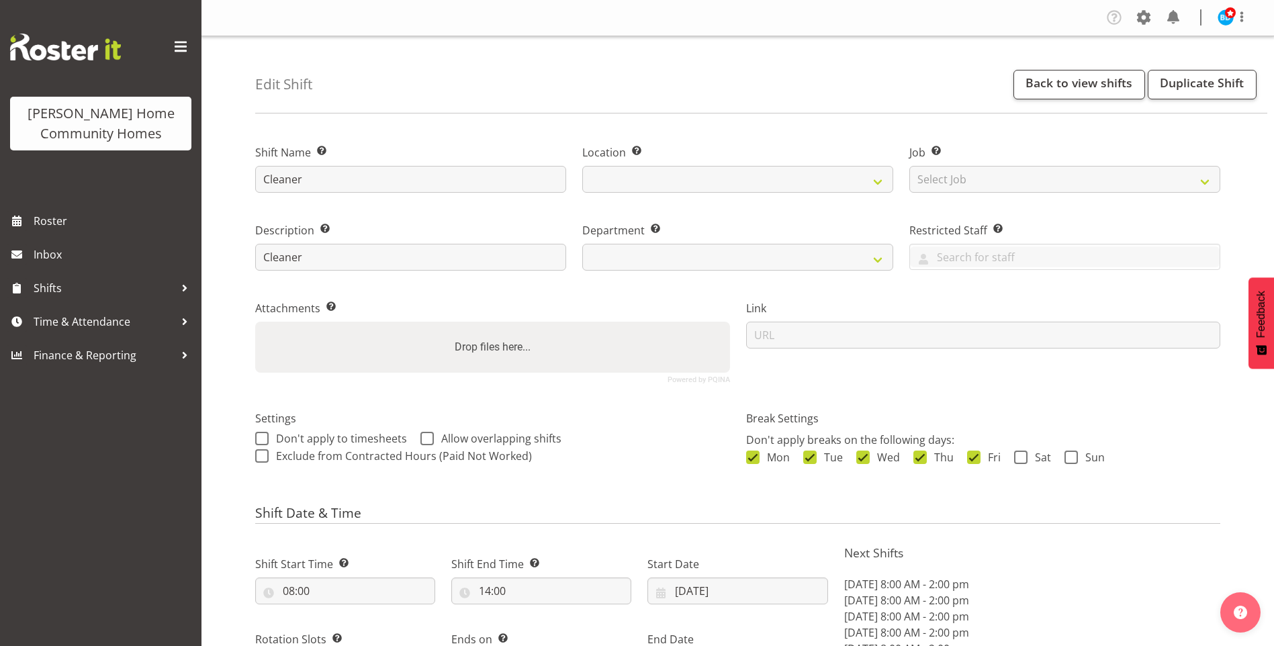
select select "9"
select select "2025"
select select "date"
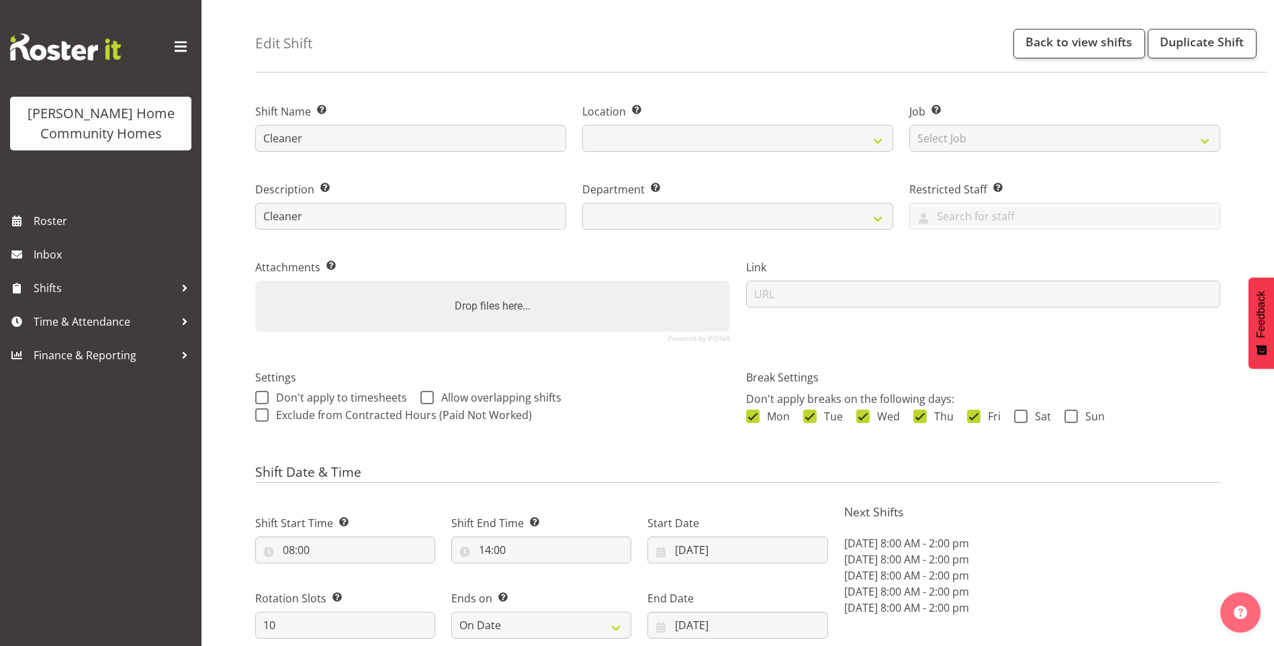
select select
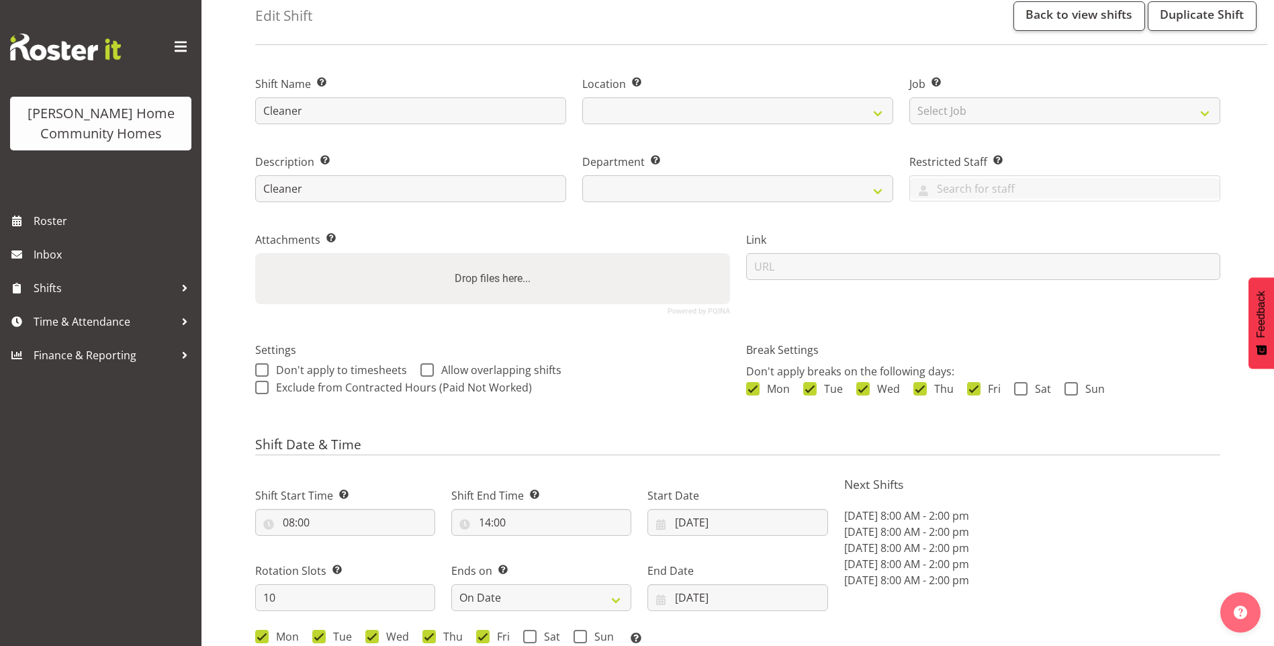
select select
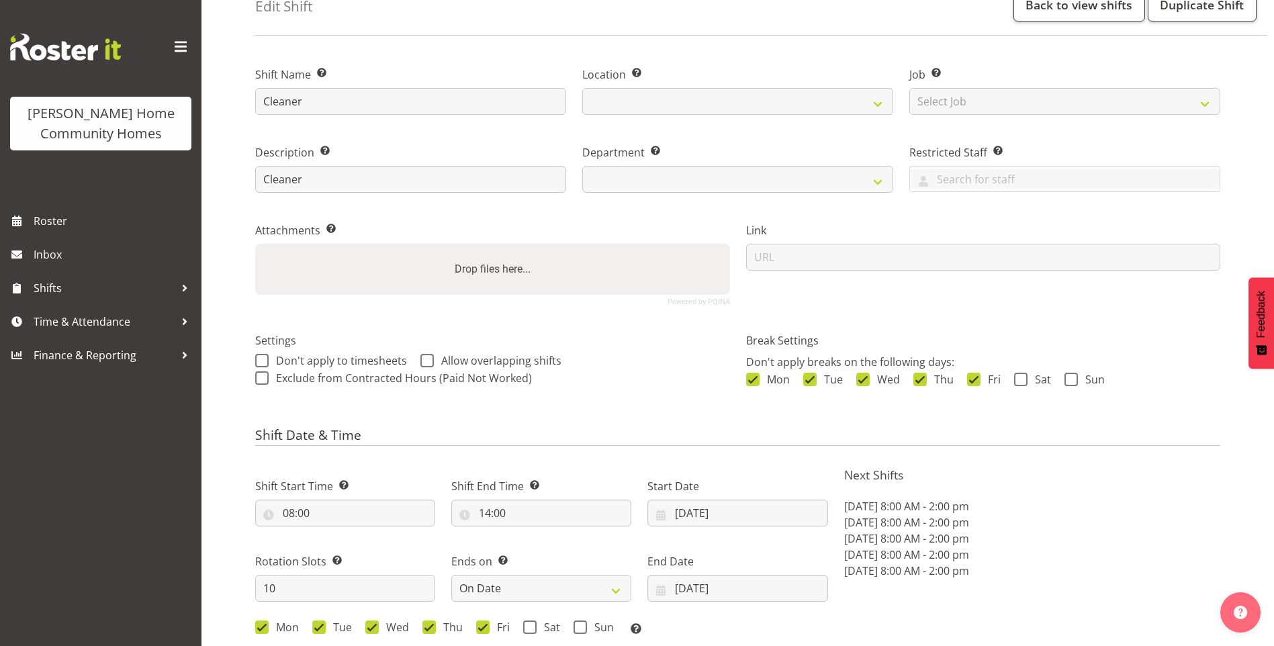
select select
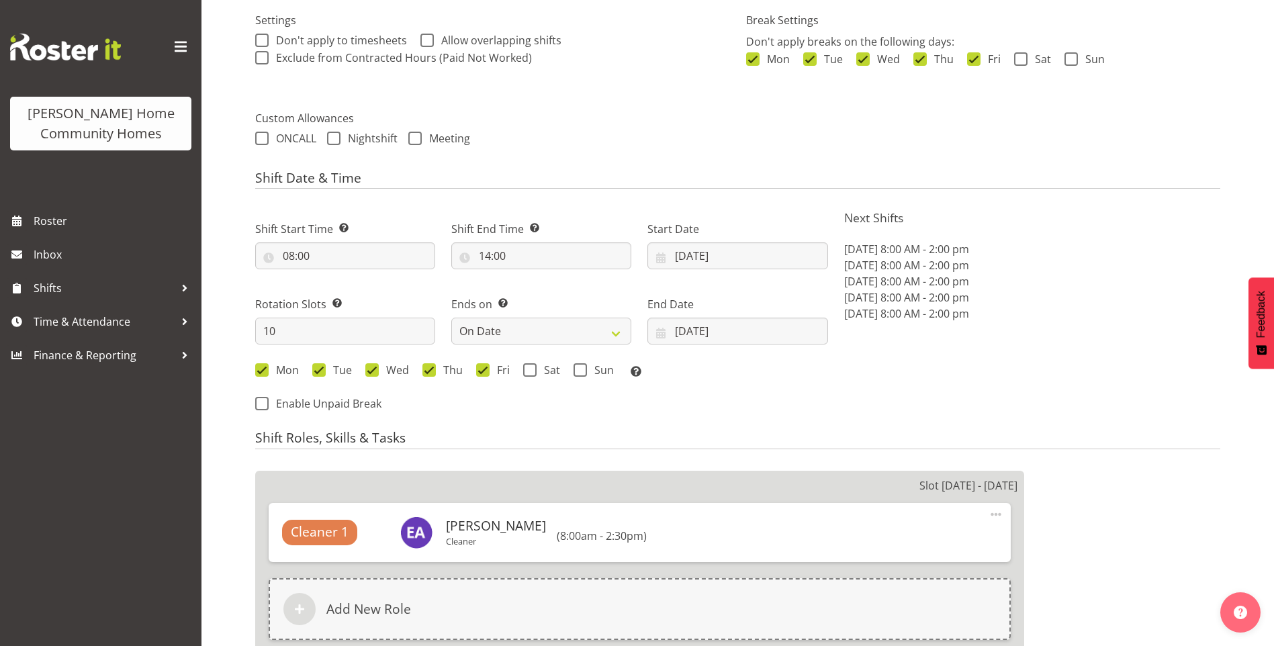
scroll to position [403, 0]
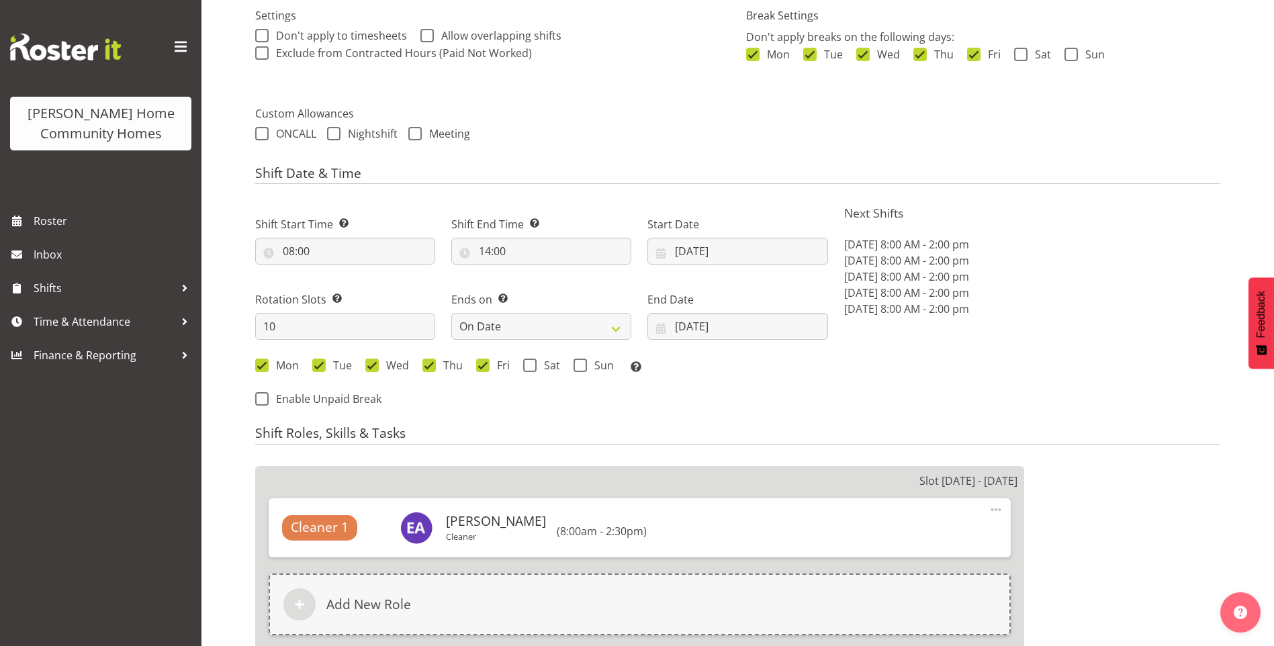
select select "1067"
click at [689, 251] on input "27/10/2025" at bounding box center [738, 251] width 180 height 27
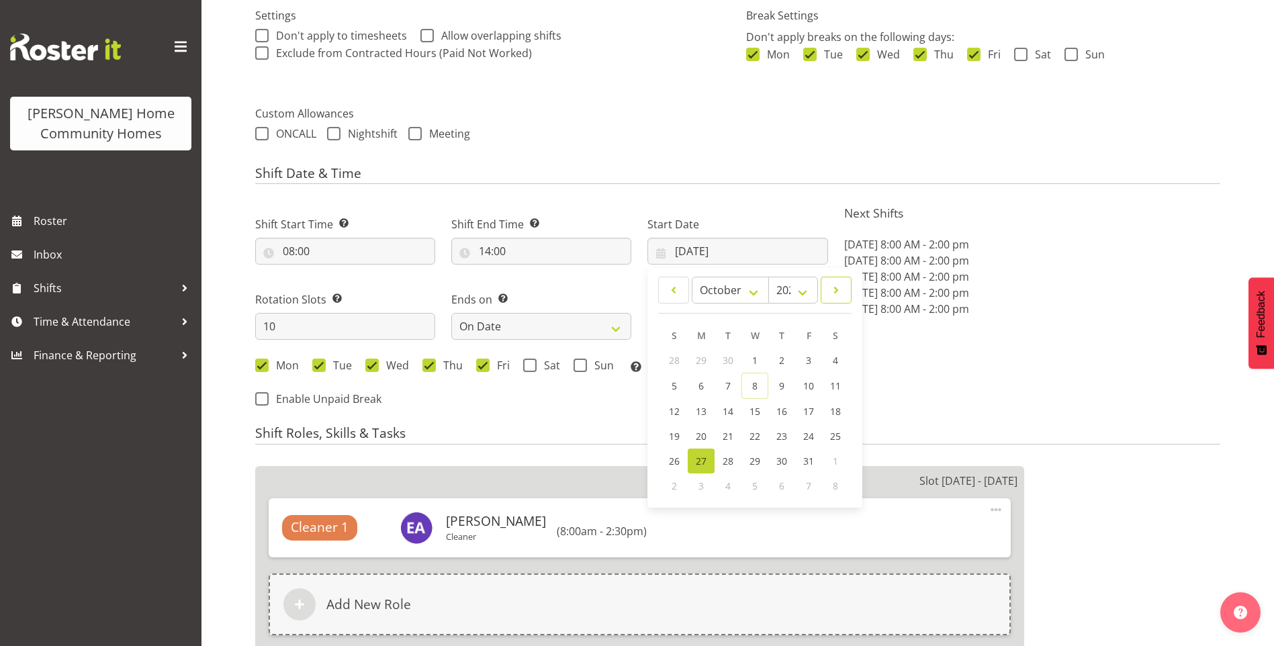
drag, startPoint x: 836, startPoint y: 295, endPoint x: 833, endPoint y: 303, distance: 8.5
click at [836, 294] on span at bounding box center [836, 290] width 13 height 16
select select "10"
click at [698, 403] on link "10" at bounding box center [701, 410] width 27 height 25
type input "[DATE]"
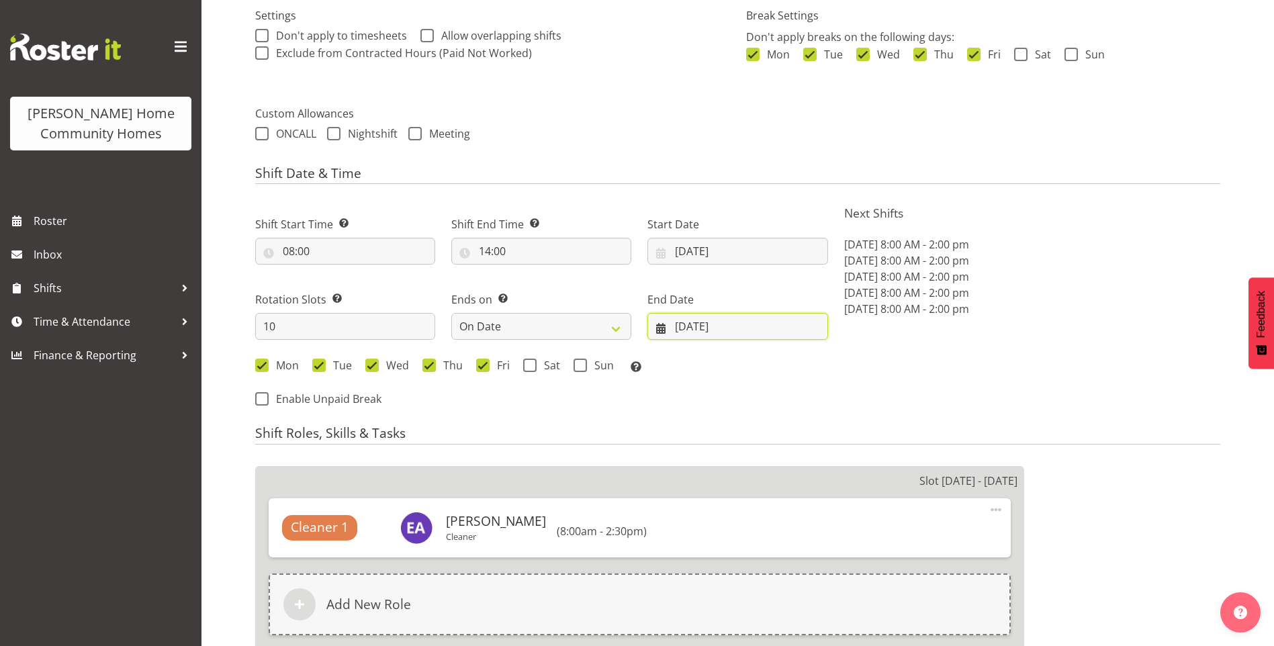
click at [699, 319] on input "[DATE]" at bounding box center [738, 326] width 180 height 27
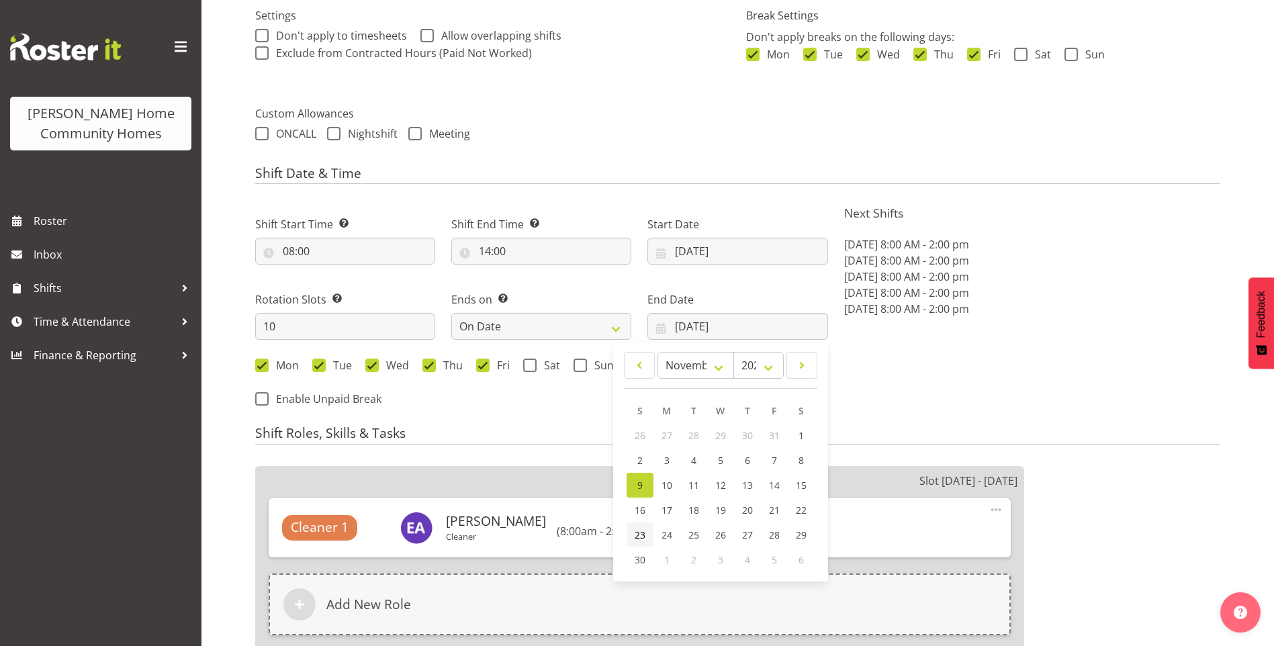
drag, startPoint x: 637, startPoint y: 534, endPoint x: 649, endPoint y: 524, distance: 15.7
click at [637, 533] on span "23" at bounding box center [640, 535] width 11 height 13
type input "[DATE]"
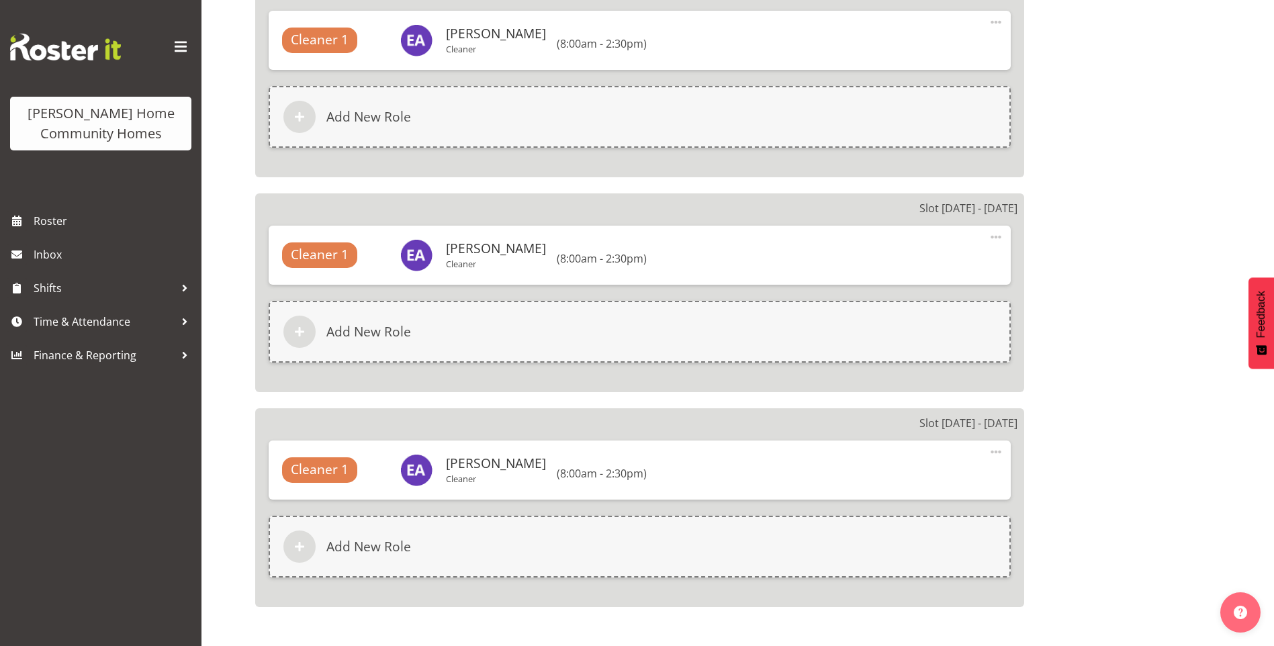
scroll to position [2586, 0]
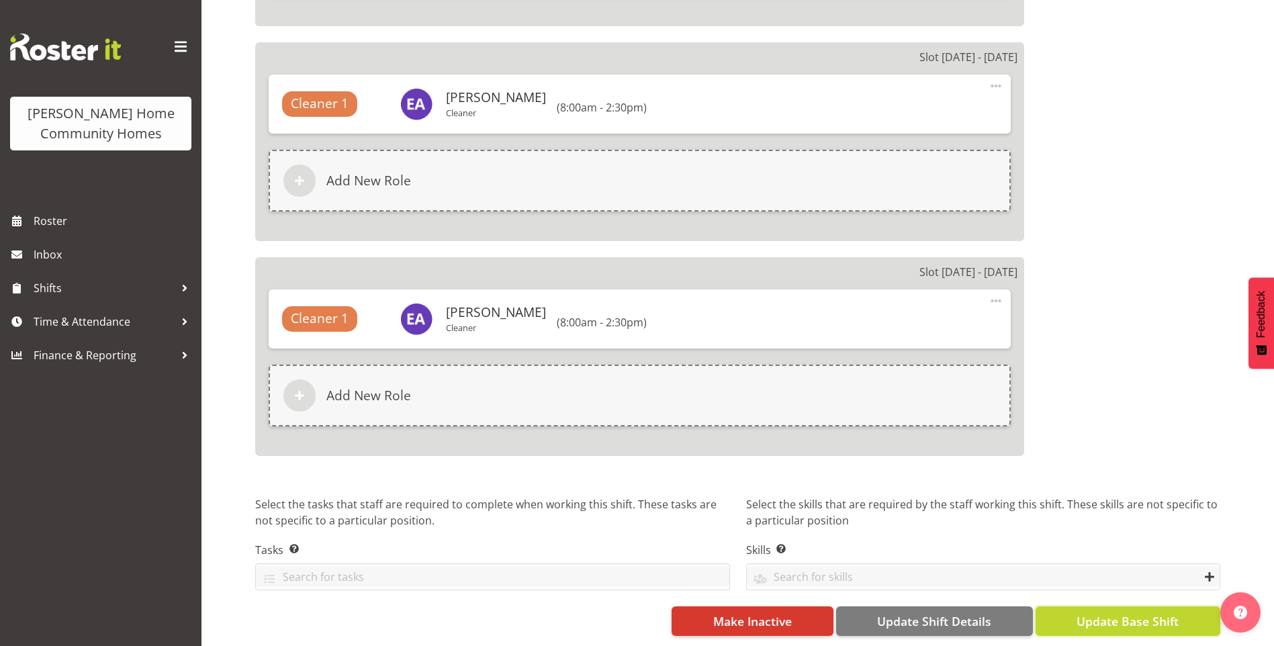
click at [1158, 613] on span "Update Base Shift" at bounding box center [1128, 621] width 102 height 17
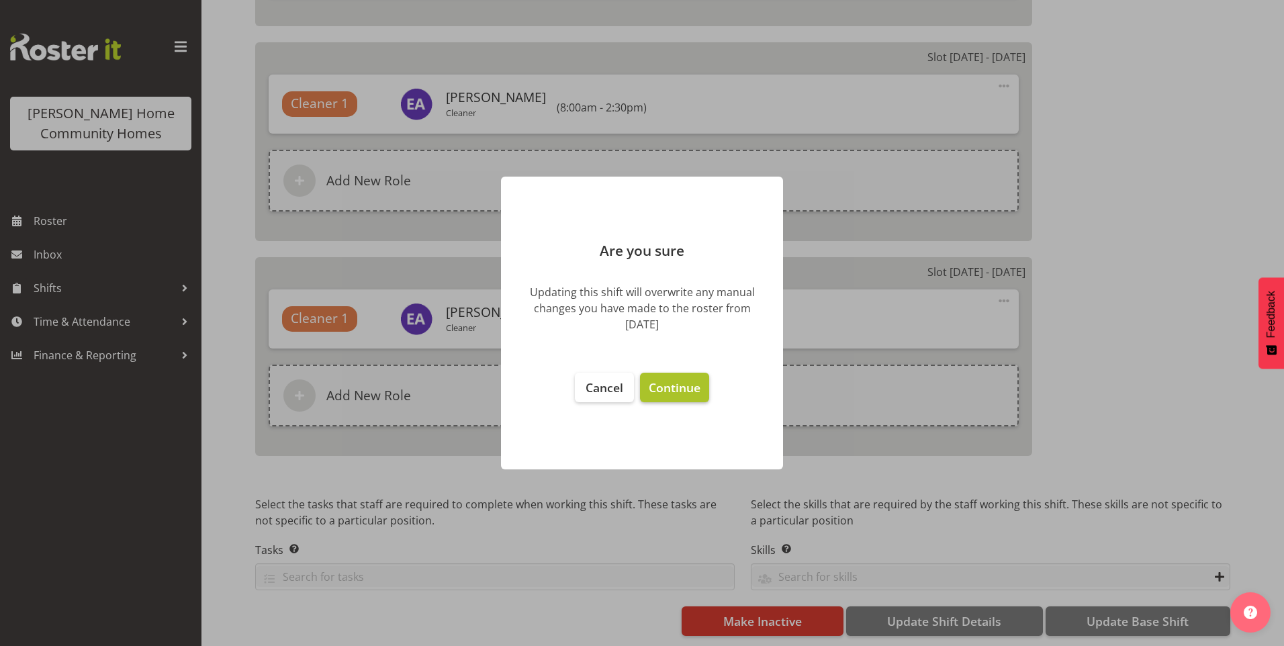
click at [640, 399] on button "Continue" at bounding box center [674, 388] width 69 height 30
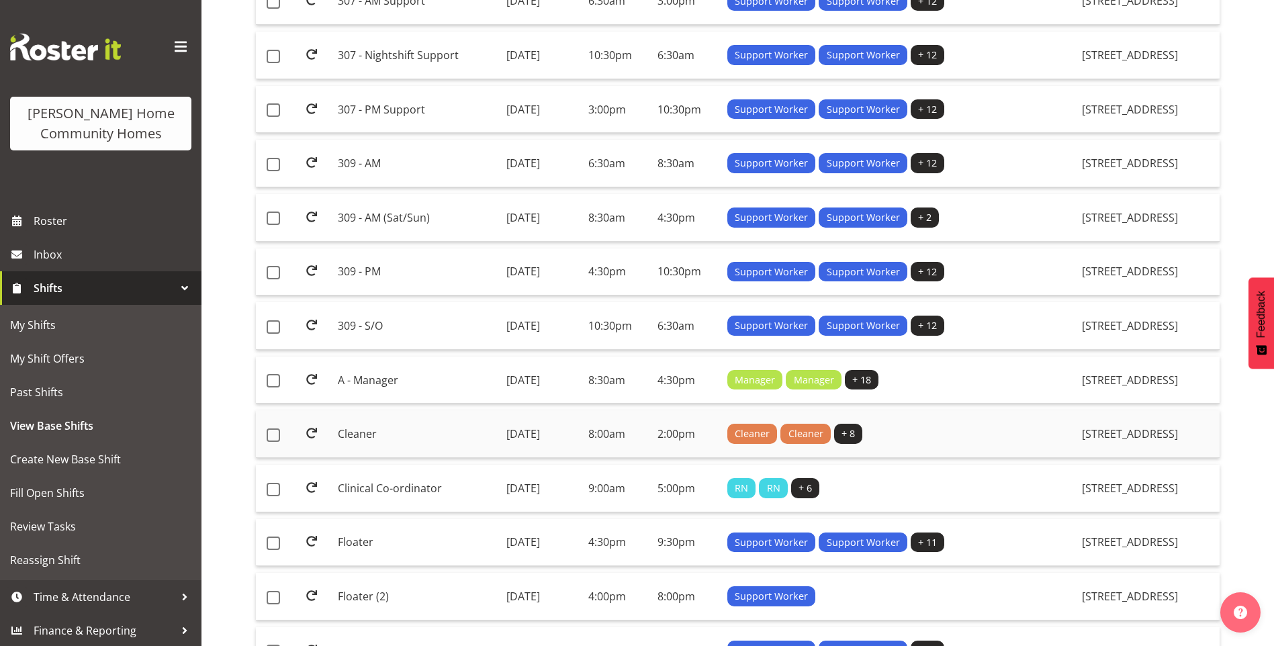
scroll to position [806, 0]
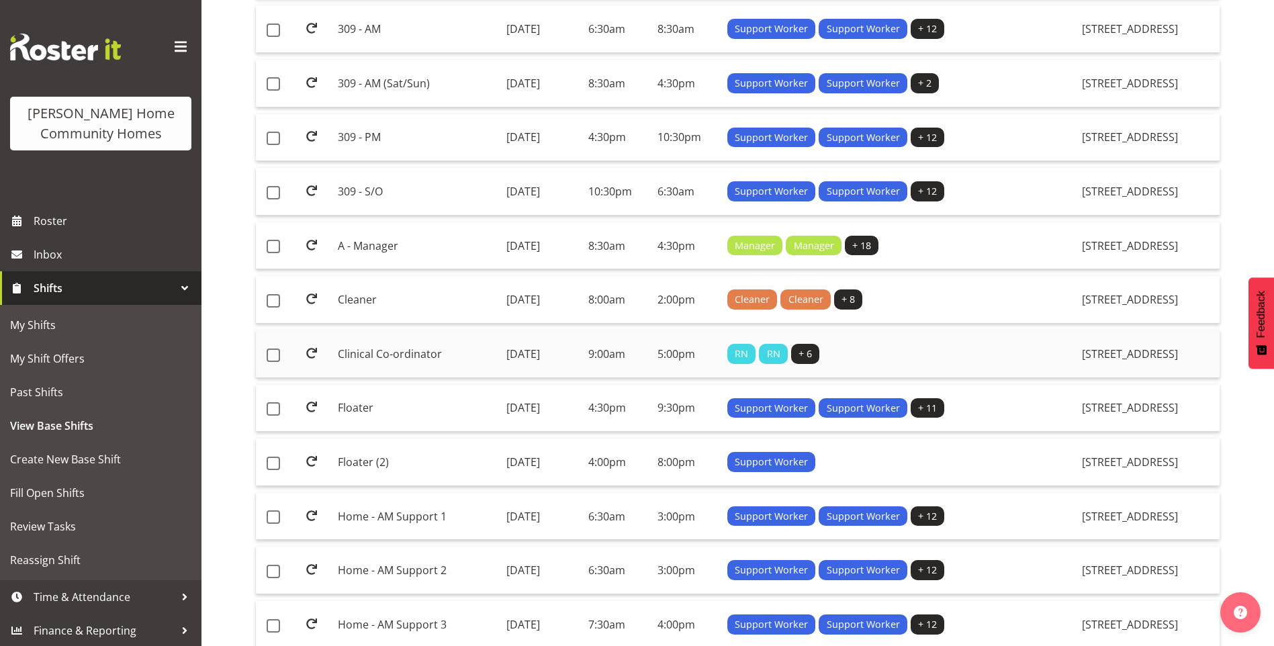
click at [391, 353] on td "Clinical Co-ordinator" at bounding box center [417, 355] width 168 height 48
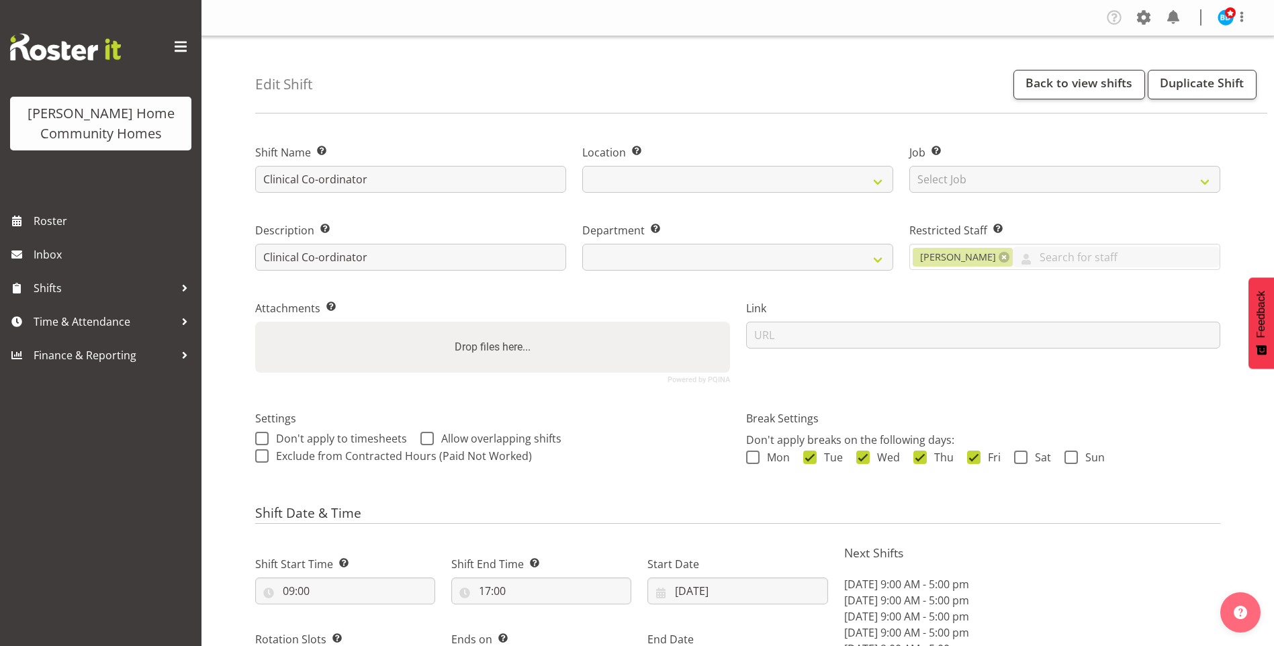
select select "9"
select select "2025"
select select "date"
select select
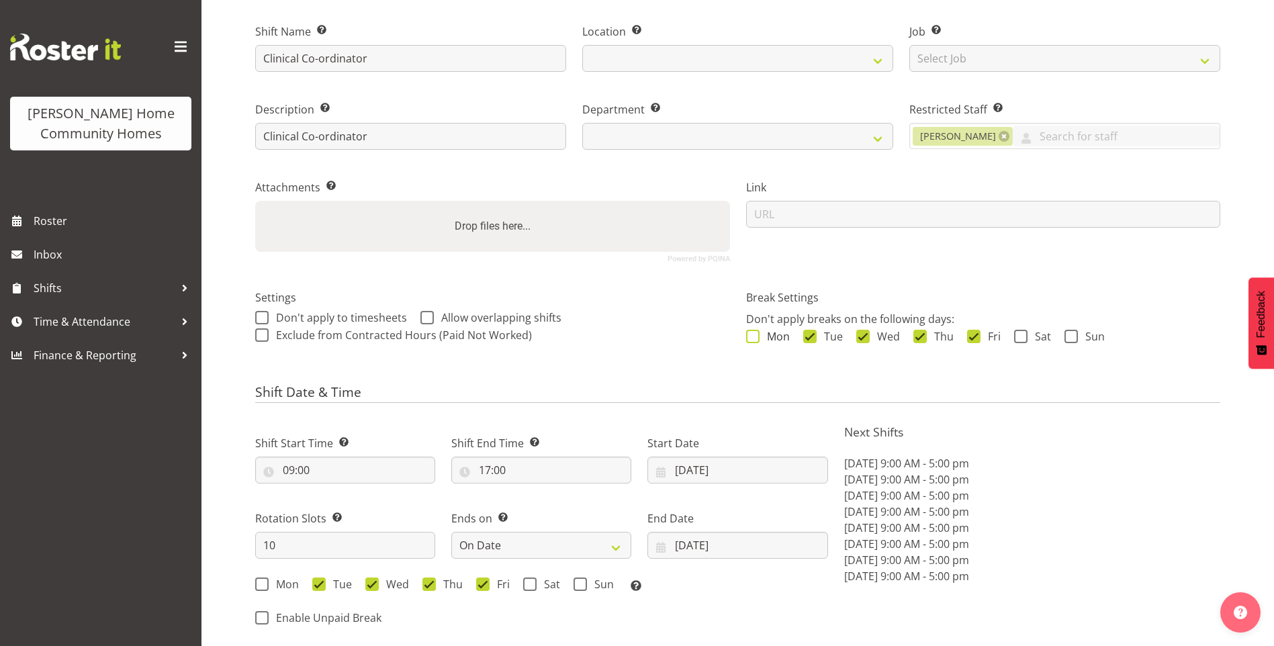
select select
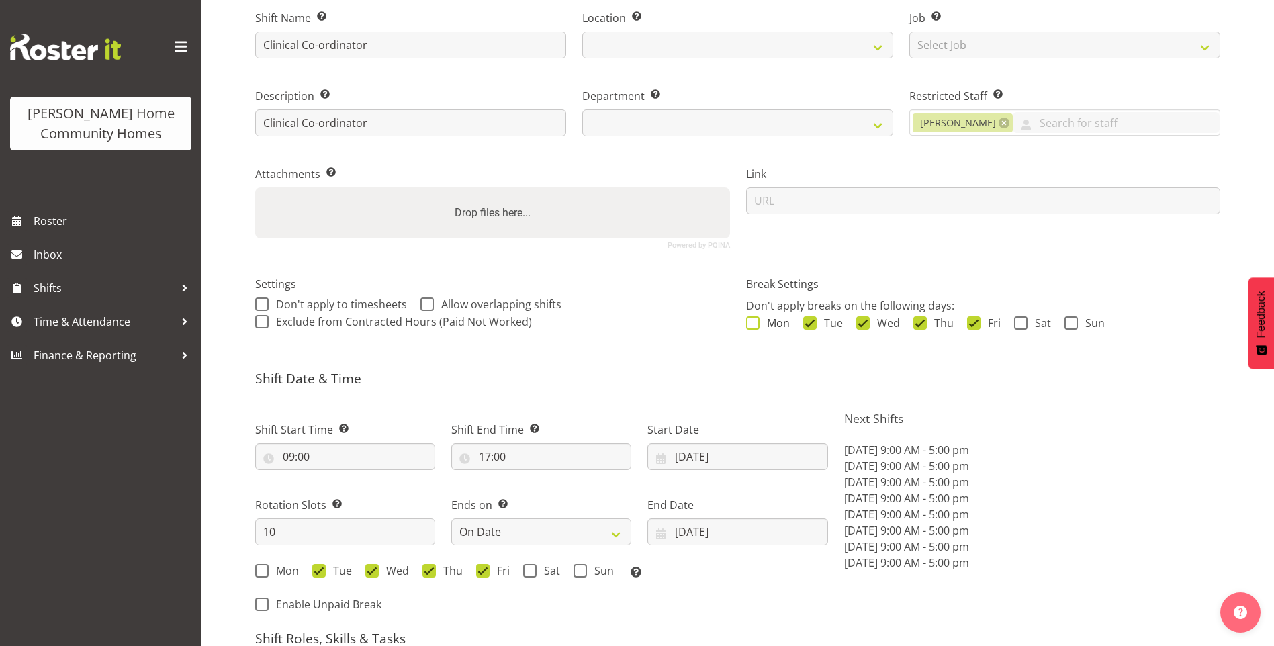
select select
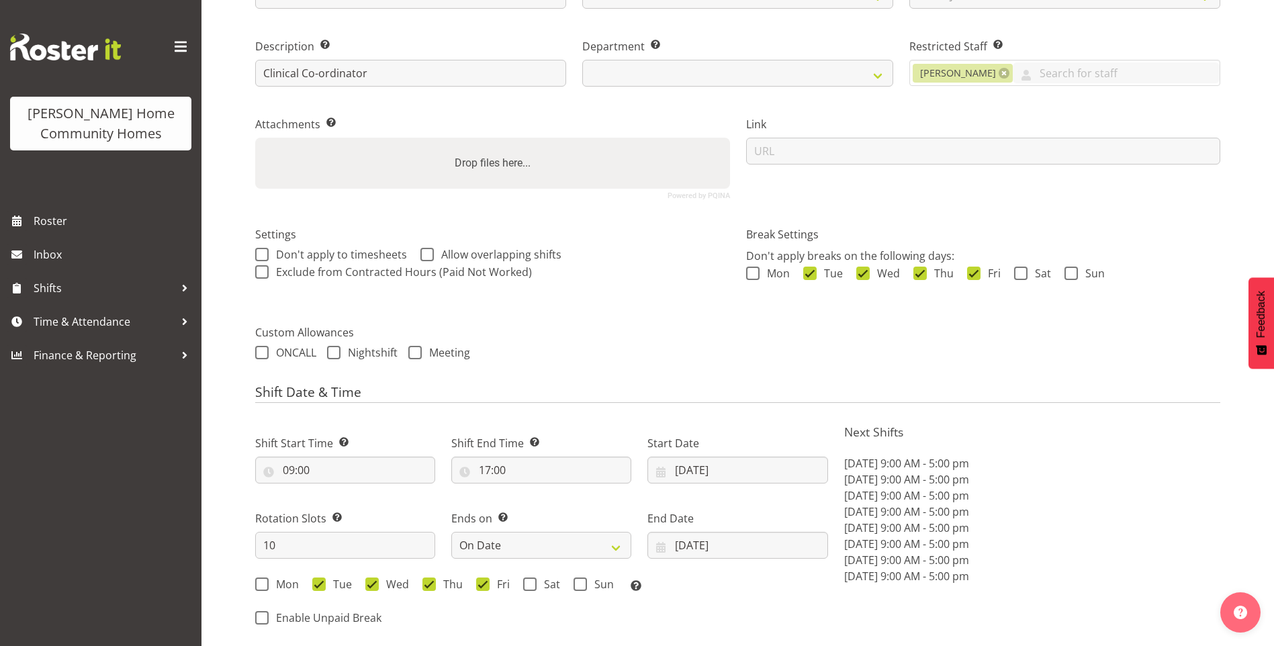
select select "1067"
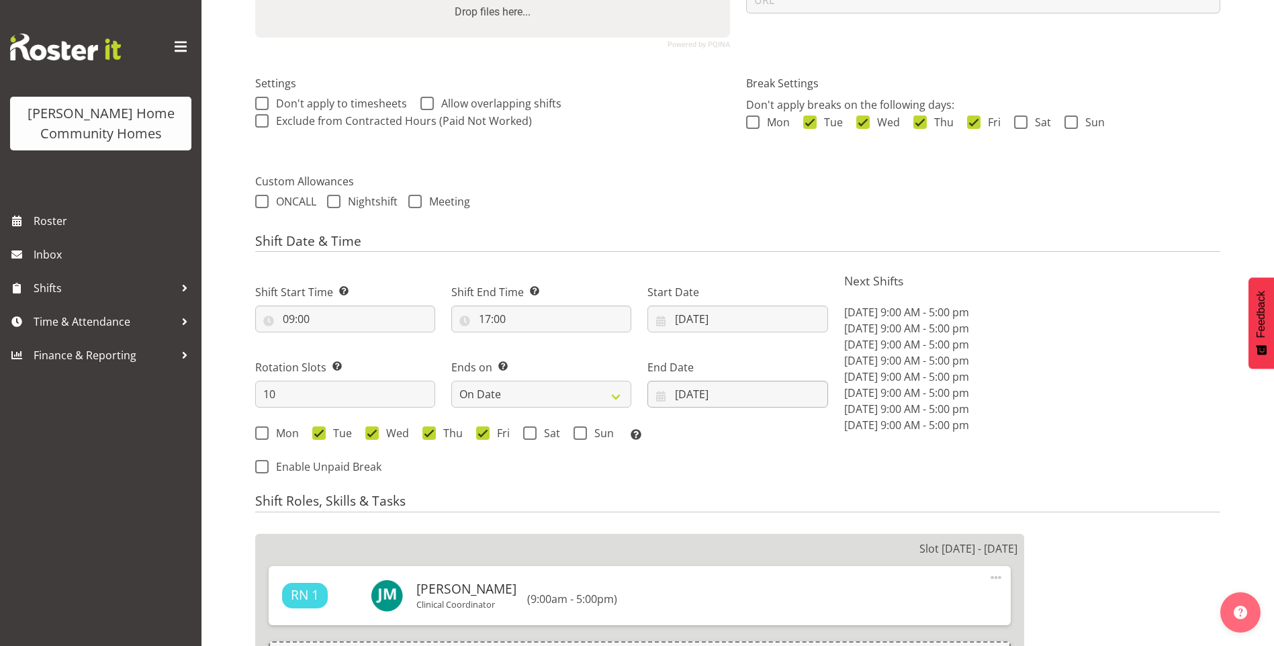
scroll to position [336, 0]
click at [688, 328] on input "27/10/2025" at bounding box center [738, 318] width 180 height 27
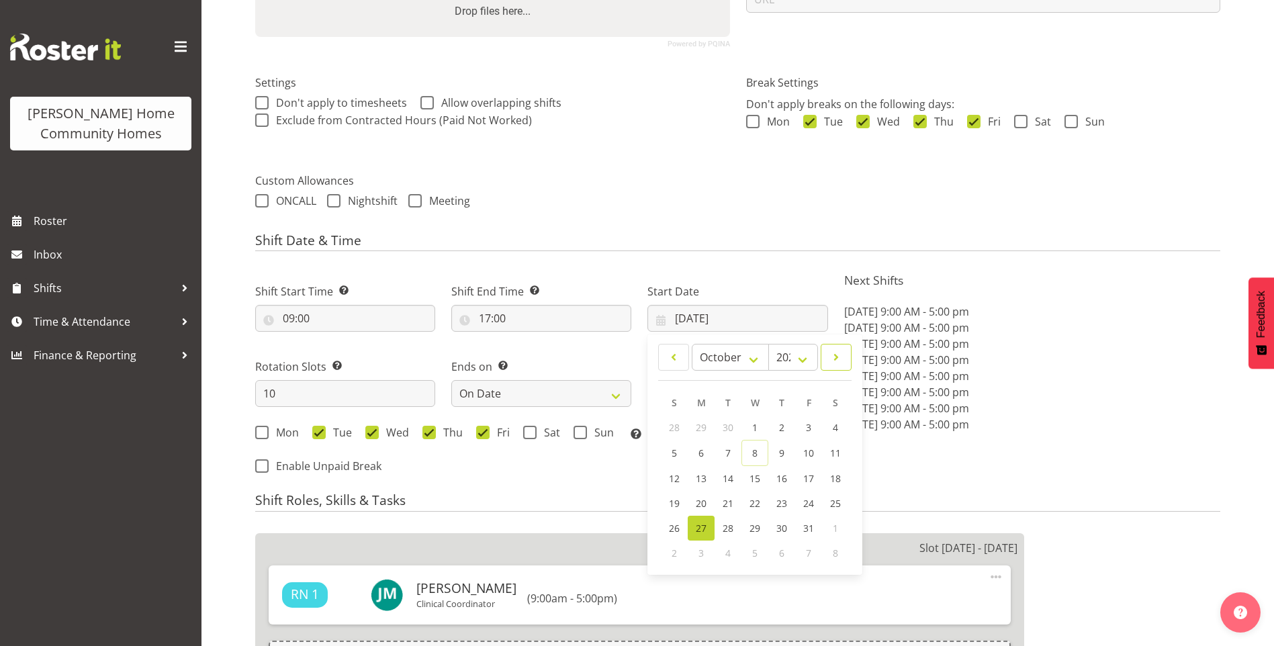
click at [834, 359] on span at bounding box center [836, 357] width 13 height 16
select select "10"
click at [705, 482] on span "10" at bounding box center [701, 477] width 11 height 13
type input "[DATE]"
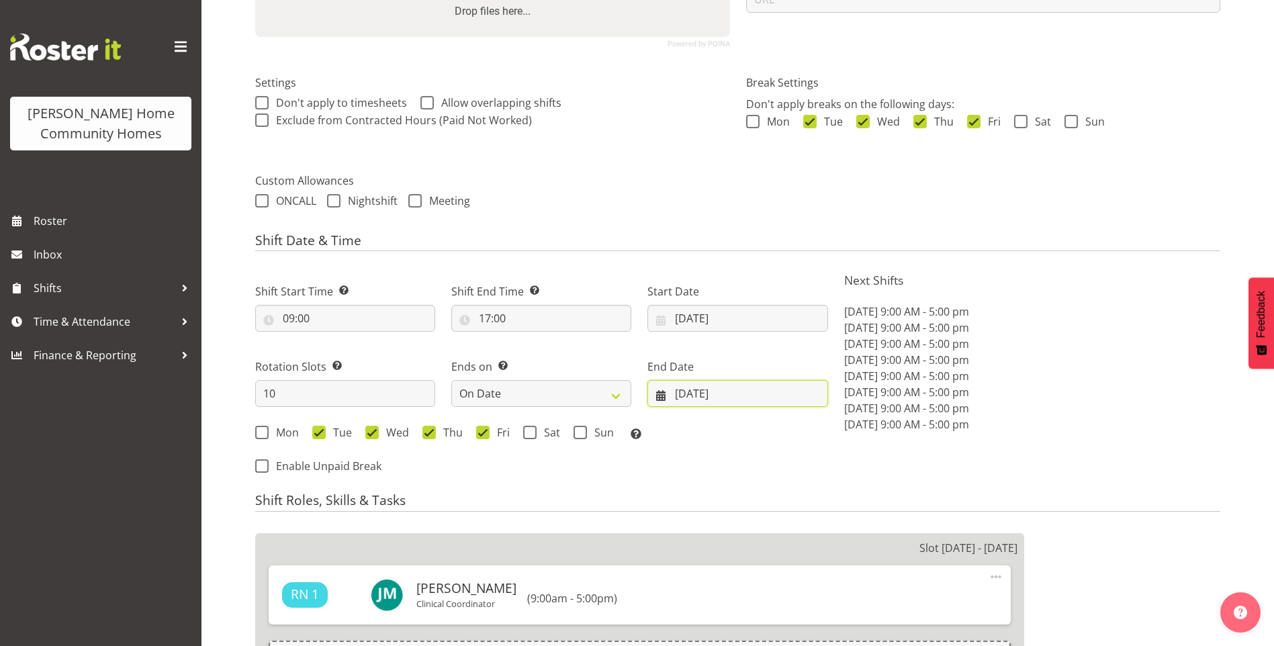
click at [695, 399] on input "[DATE]" at bounding box center [738, 393] width 180 height 27
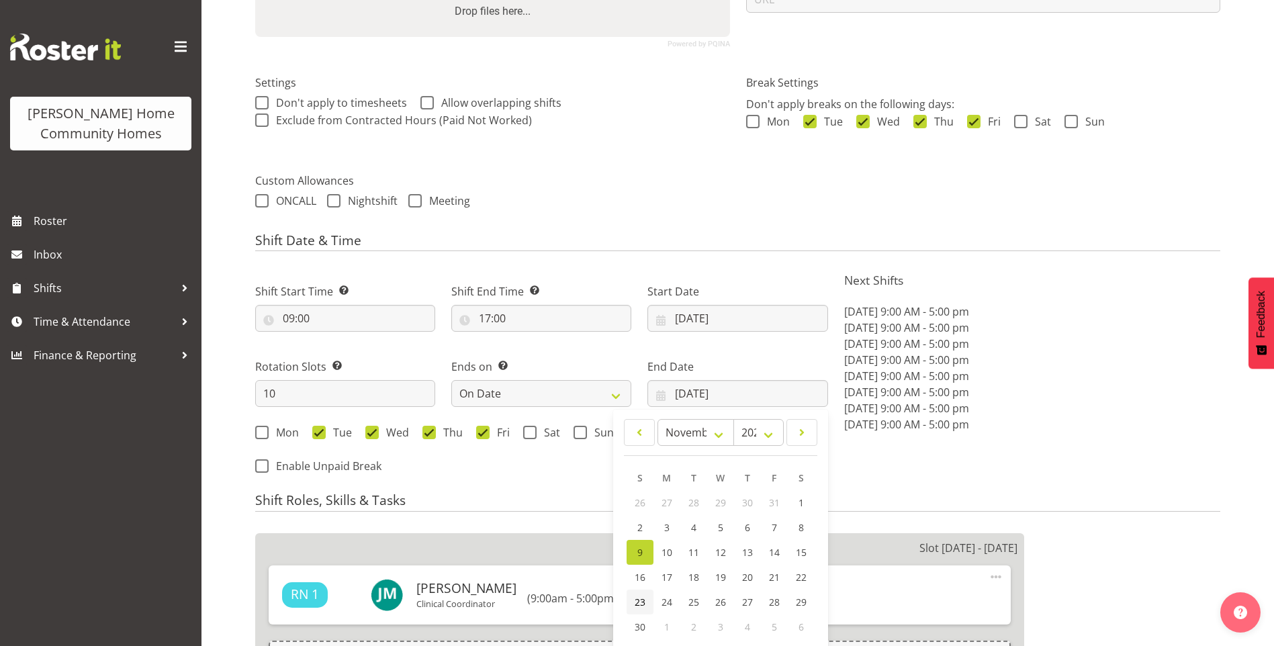
click at [630, 601] on link "23" at bounding box center [640, 602] width 27 height 25
type input "23/11/2025"
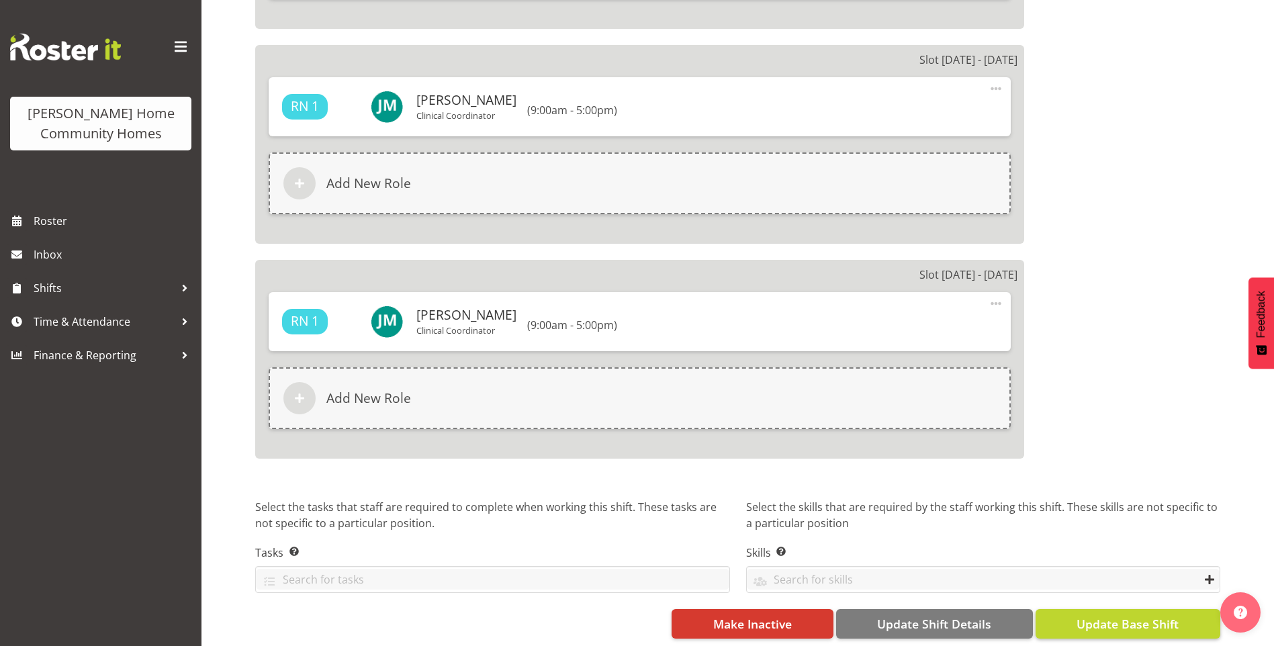
scroll to position [2436, 0]
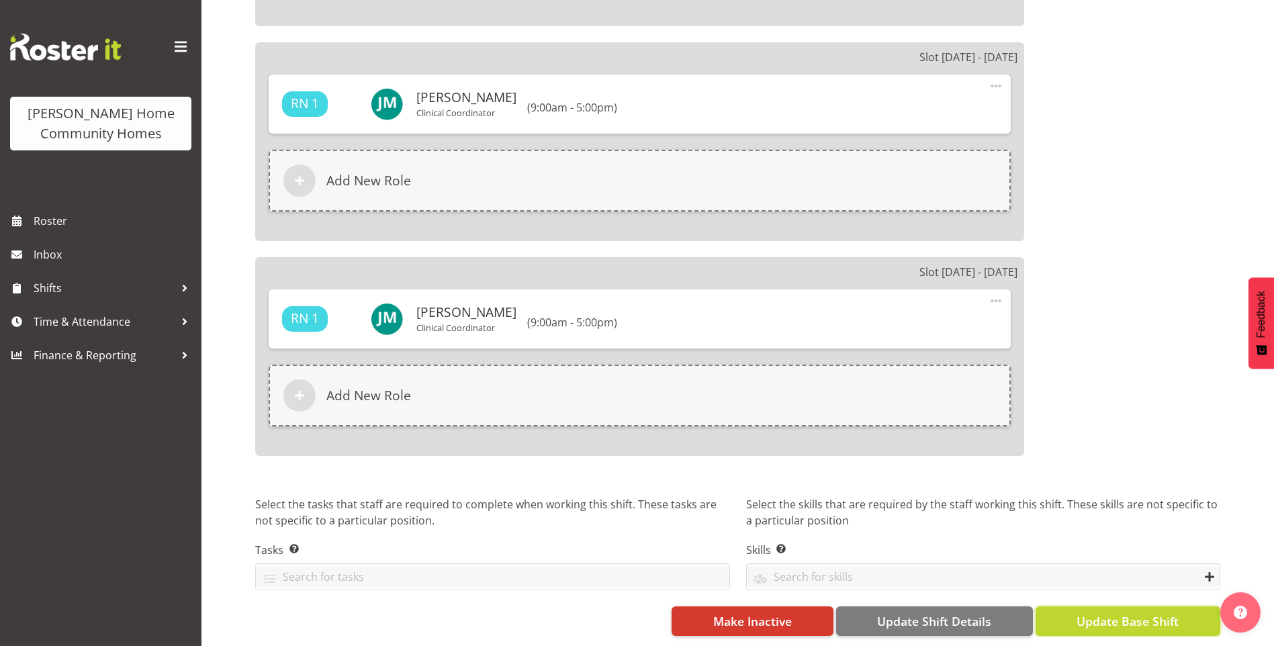
click at [1155, 613] on span "Update Base Shift" at bounding box center [1128, 621] width 102 height 17
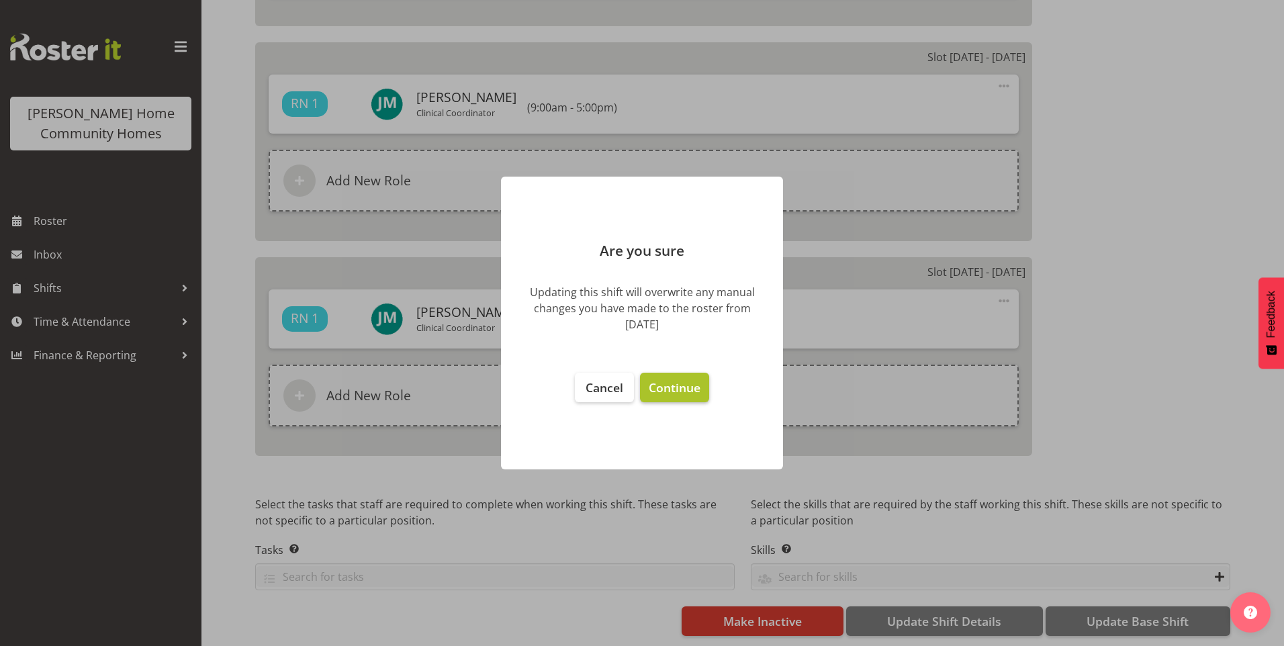
click at [690, 386] on span "Continue" at bounding box center [675, 388] width 52 height 16
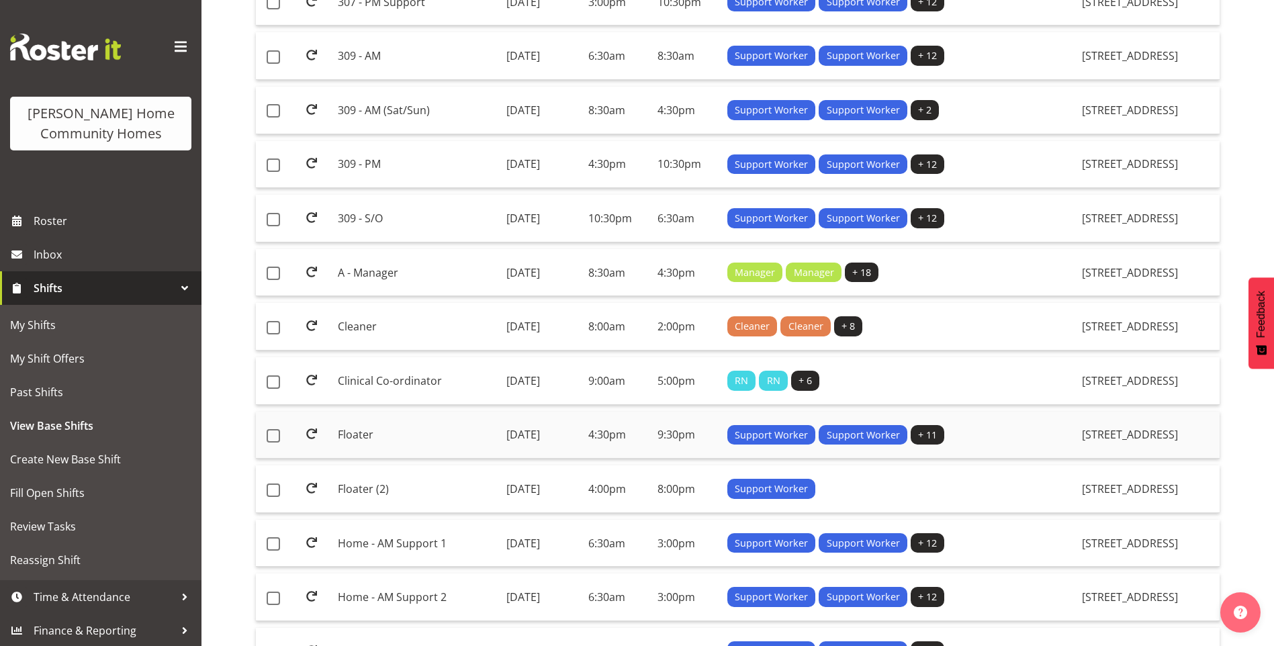
scroll to position [806, 0]
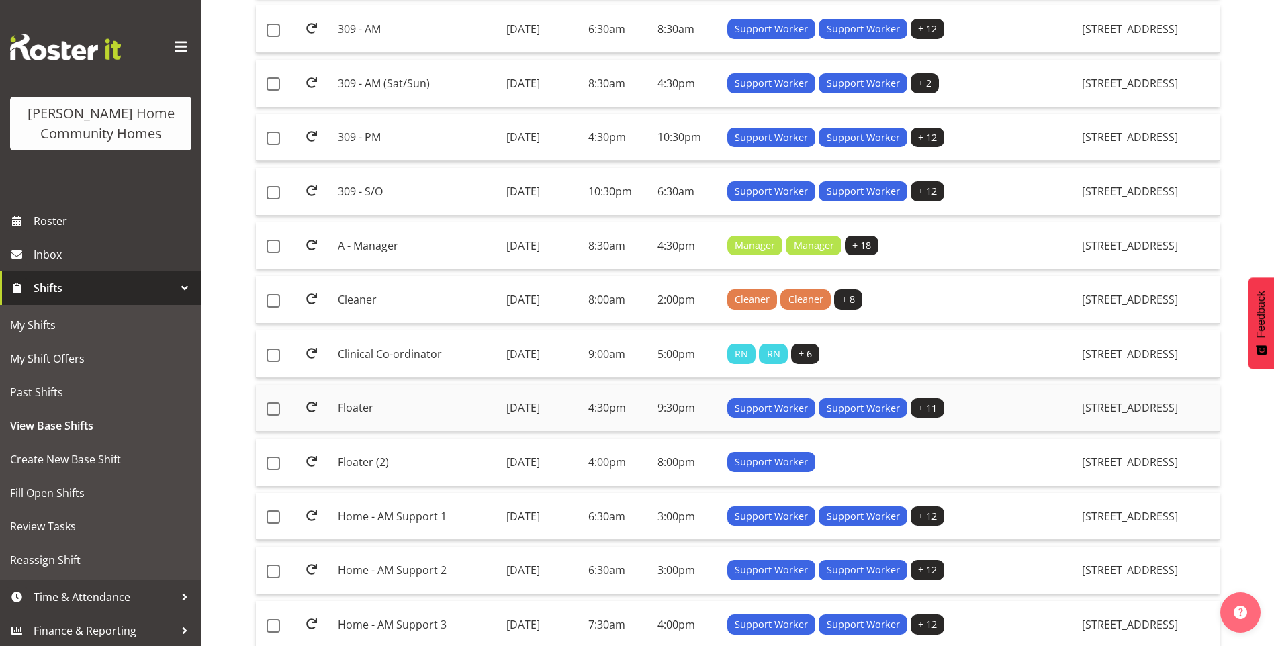
click at [373, 405] on td "Floater" at bounding box center [417, 409] width 168 height 48
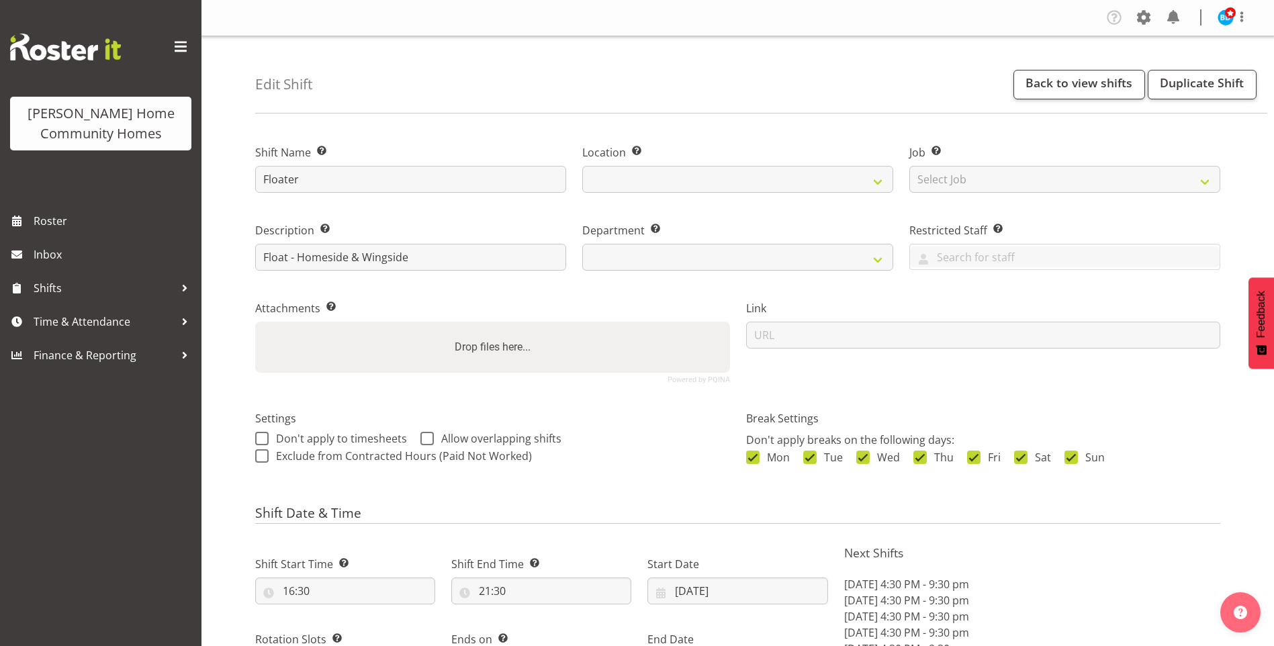
select select "9"
select select "2025"
select select "date"
select select
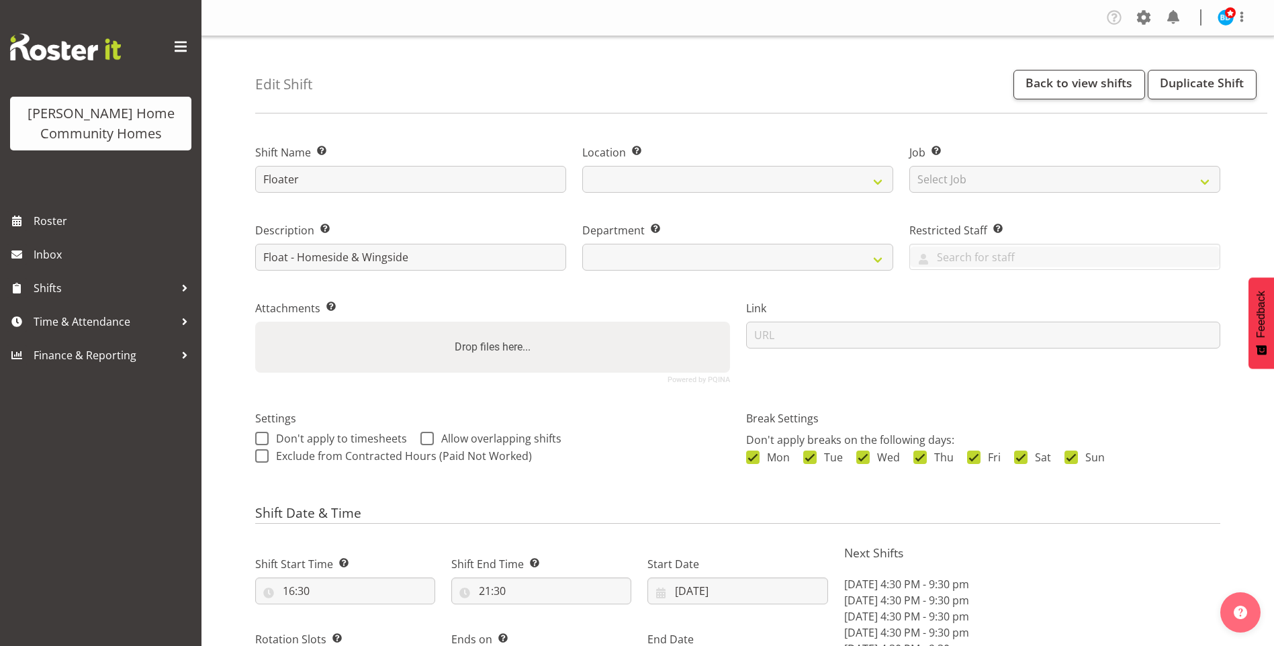
select select
select select "1067"
select select "746"
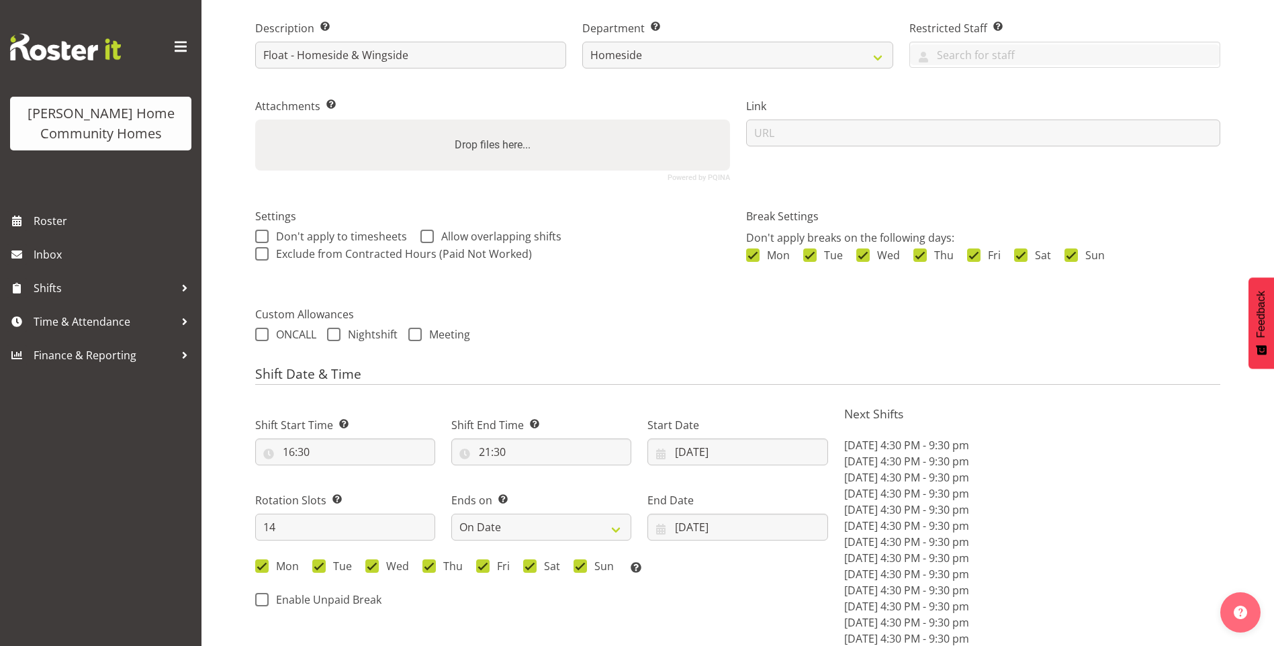
scroll to position [336, 0]
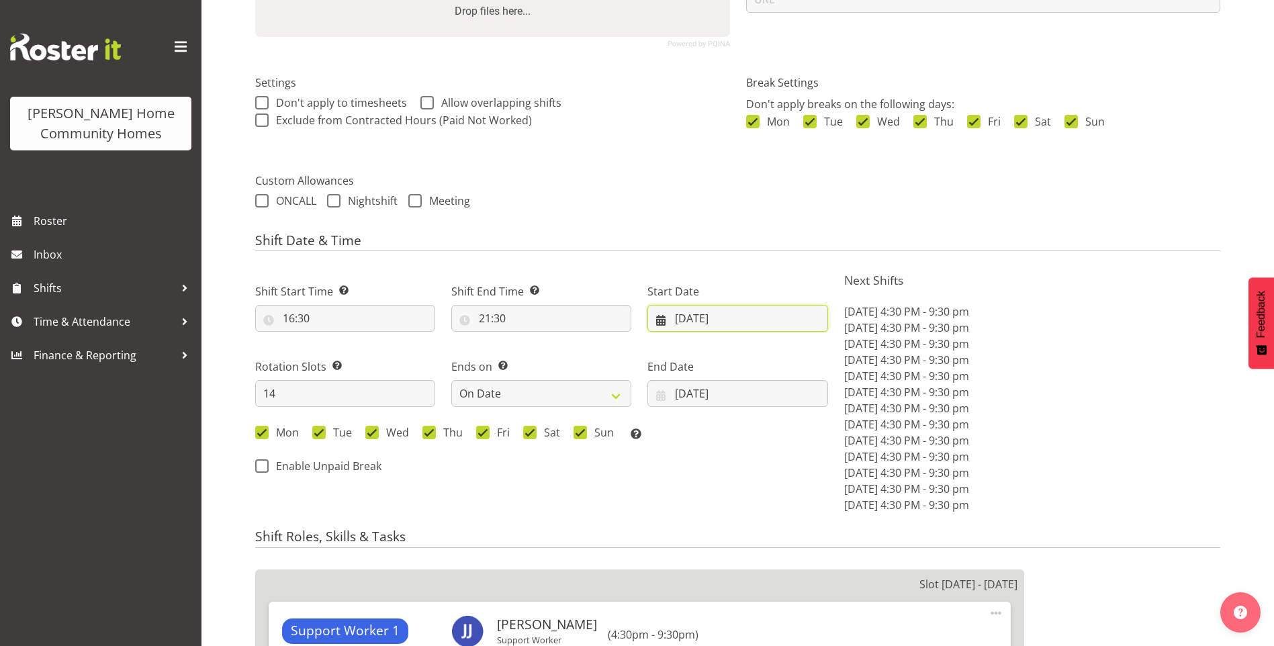
click at [689, 322] on input "27/10/2025" at bounding box center [738, 318] width 180 height 27
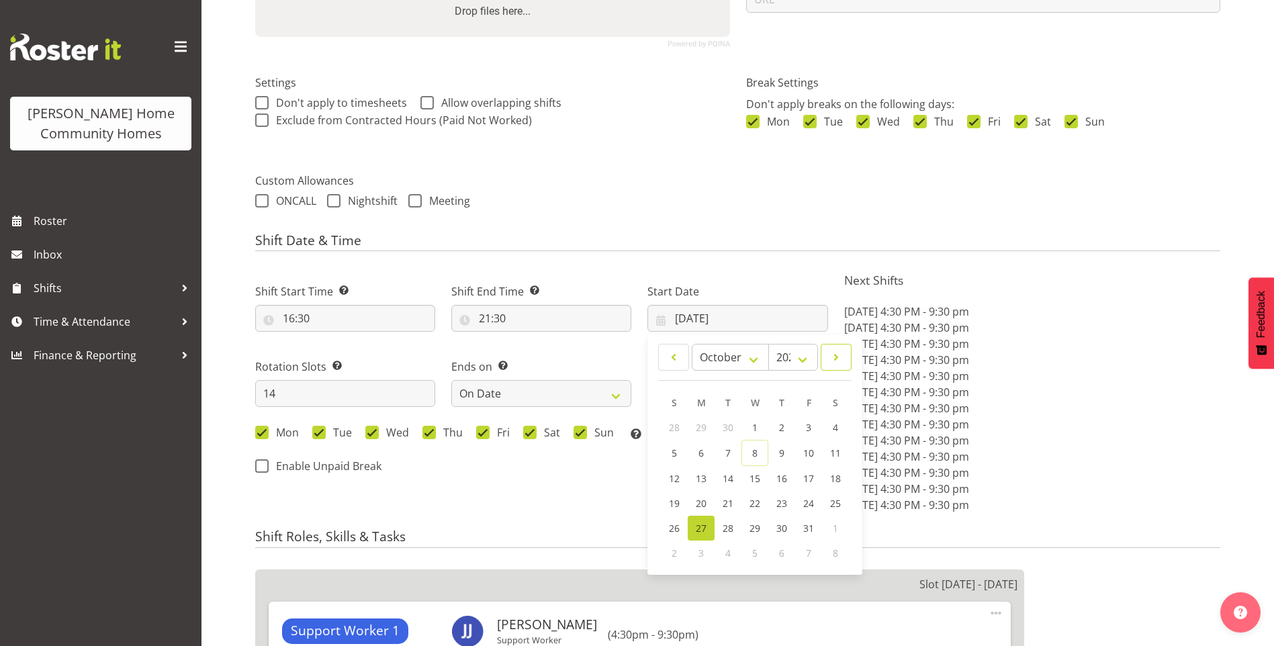
click at [842, 368] on link at bounding box center [836, 357] width 31 height 27
select select "10"
click at [703, 475] on span "10" at bounding box center [701, 477] width 11 height 13
type input "10/11/2025"
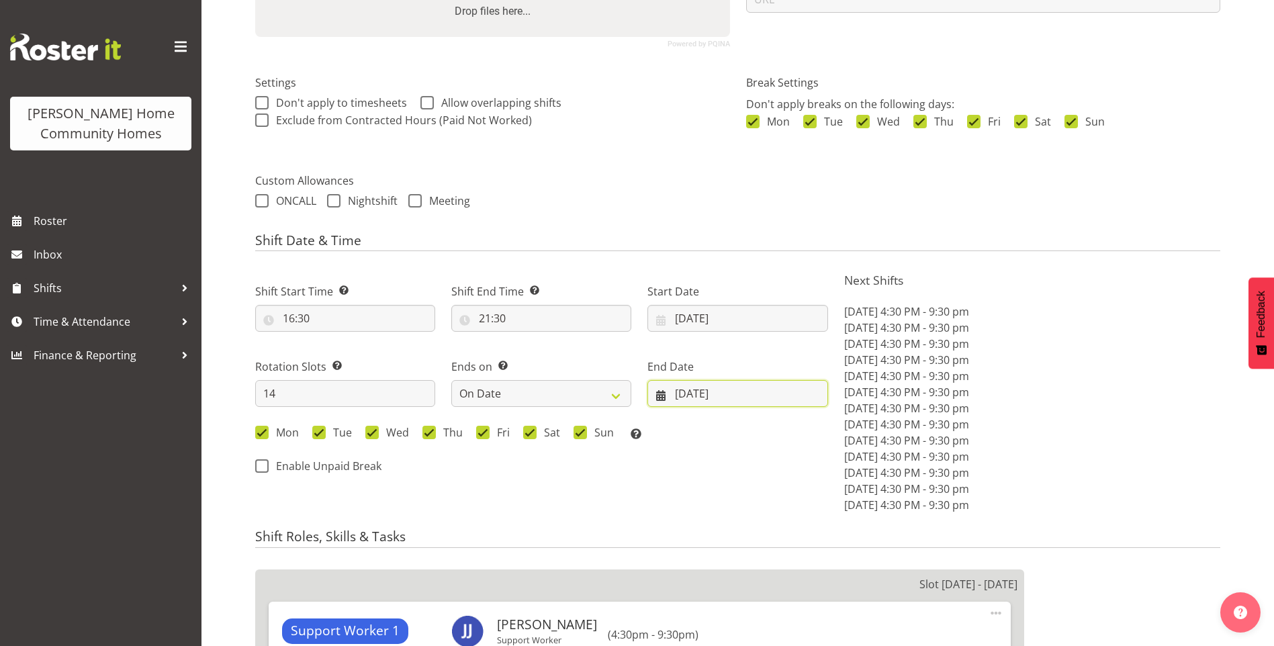
click at [709, 388] on input "09/11/2025" at bounding box center [738, 393] width 180 height 27
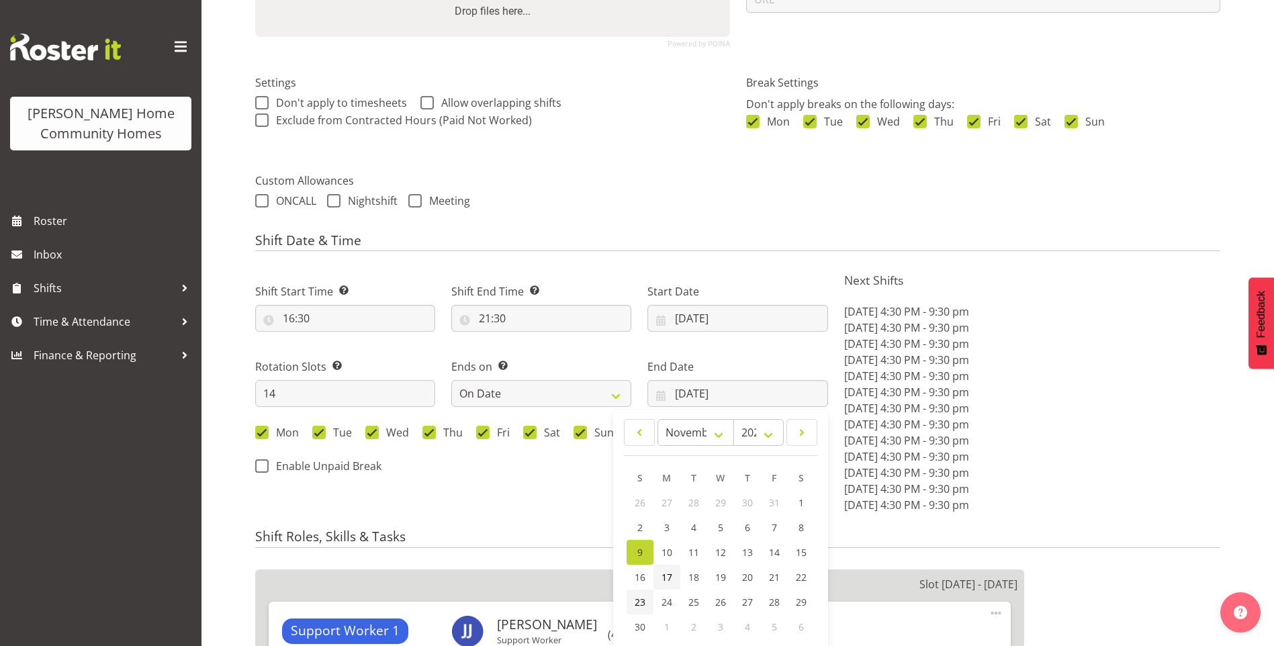
drag, startPoint x: 640, startPoint y: 600, endPoint x: 660, endPoint y: 580, distance: 29.0
click at [642, 599] on span "23" at bounding box center [640, 602] width 11 height 13
type input "[DATE]"
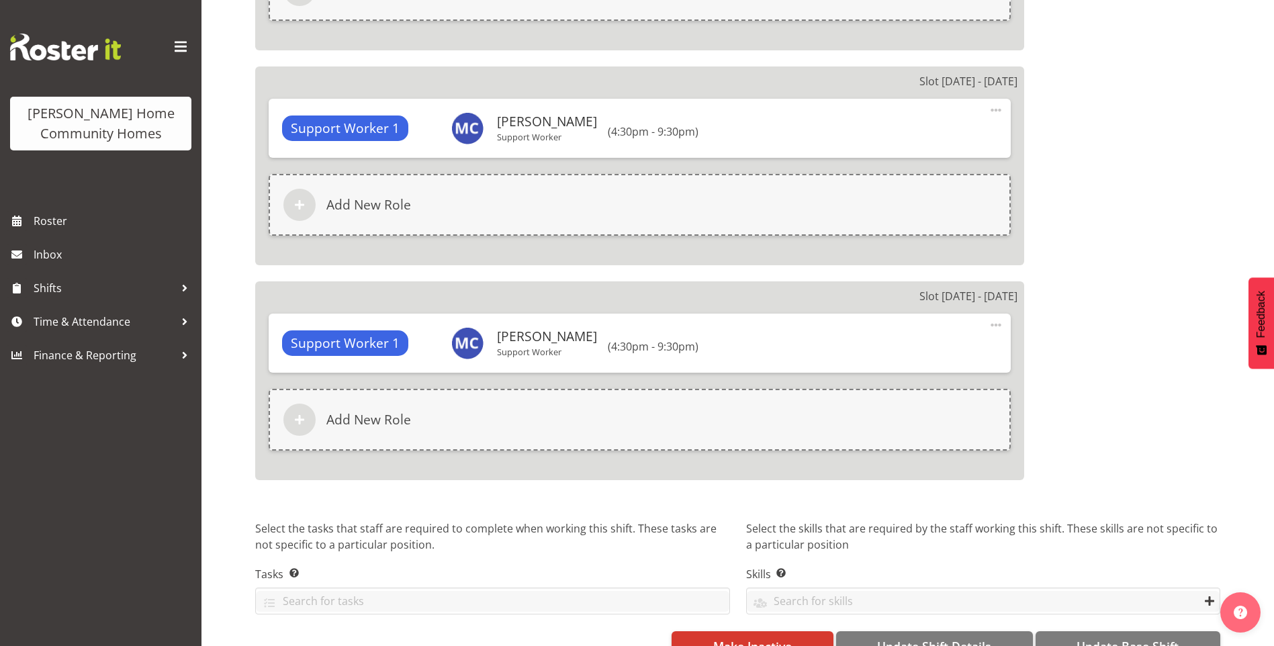
scroll to position [3401, 0]
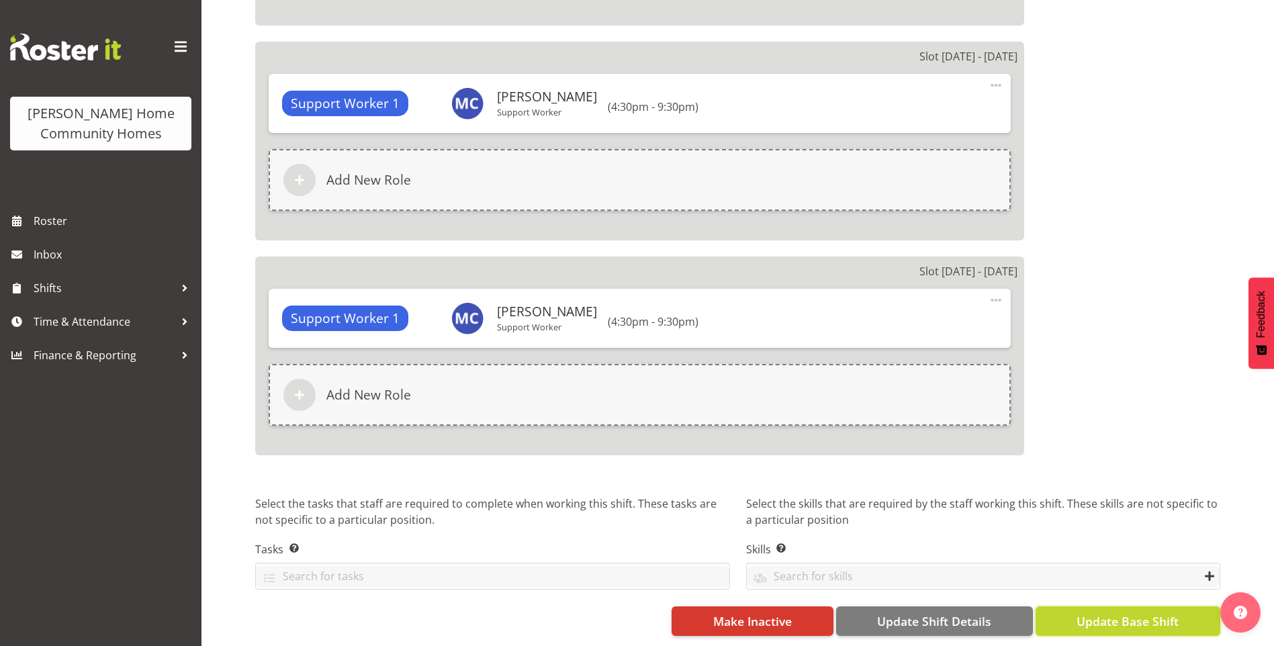
click at [1162, 613] on span "Update Base Shift" at bounding box center [1128, 621] width 102 height 17
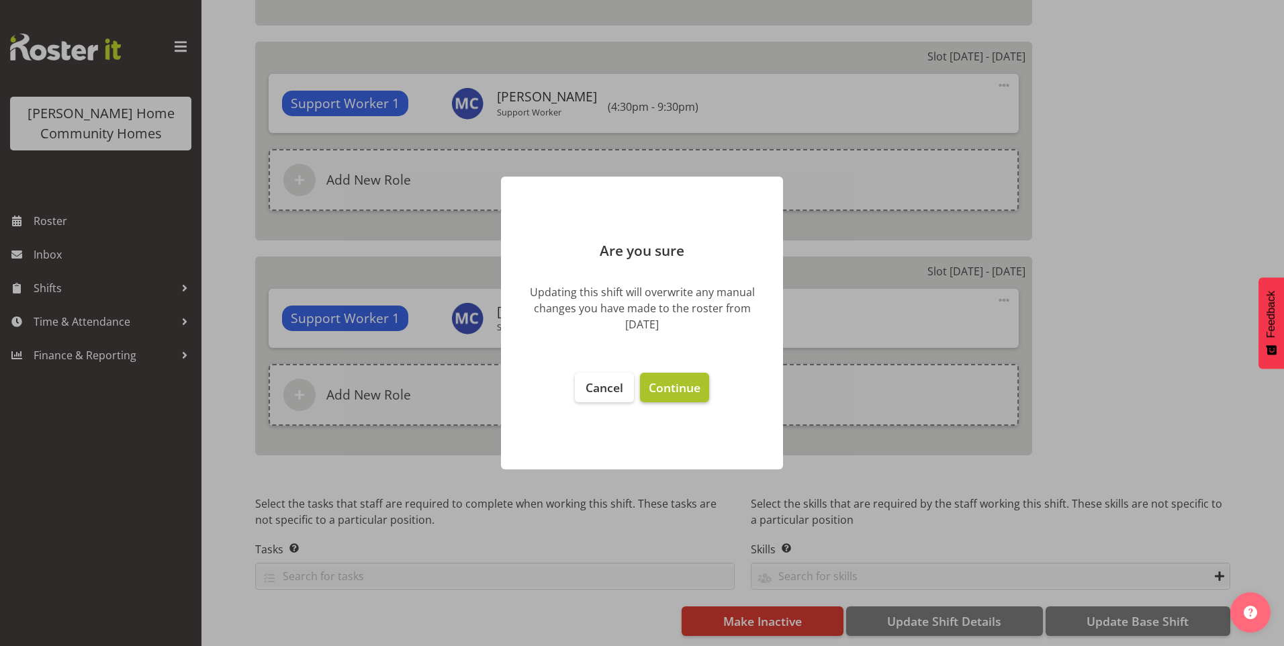
click at [680, 376] on button "Continue" at bounding box center [674, 388] width 69 height 30
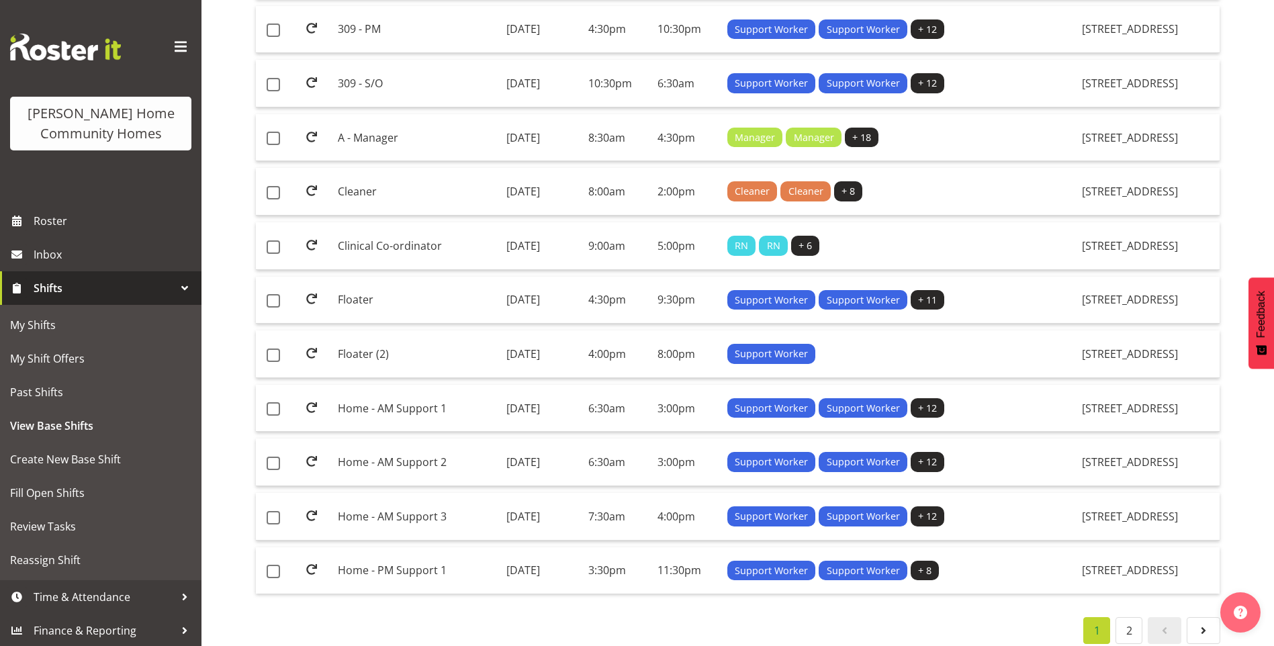
scroll to position [935, 0]
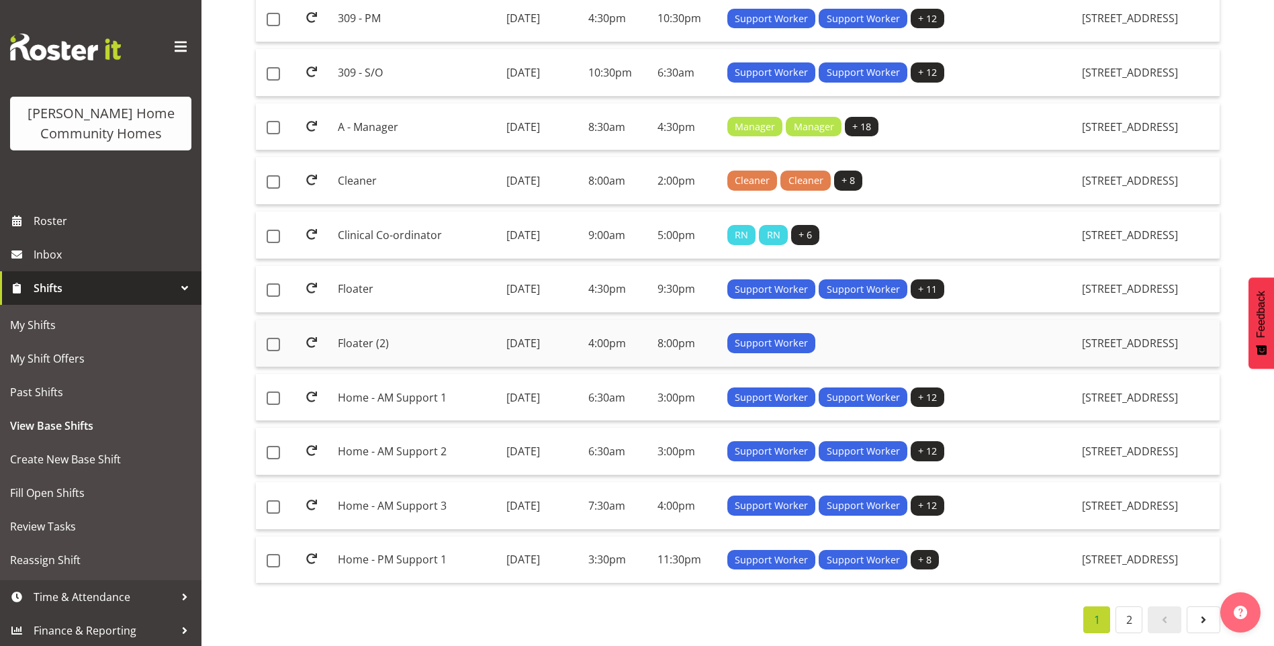
click at [344, 331] on td "Floater (2)" at bounding box center [417, 344] width 168 height 48
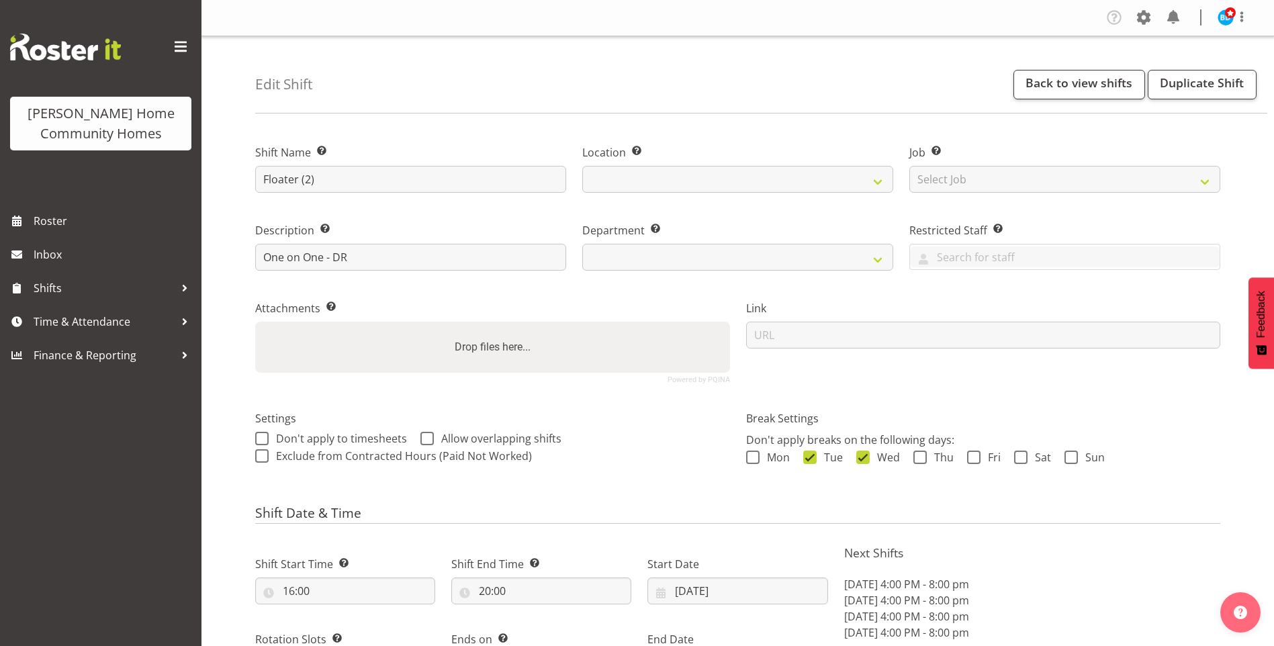
select select "date"
select select
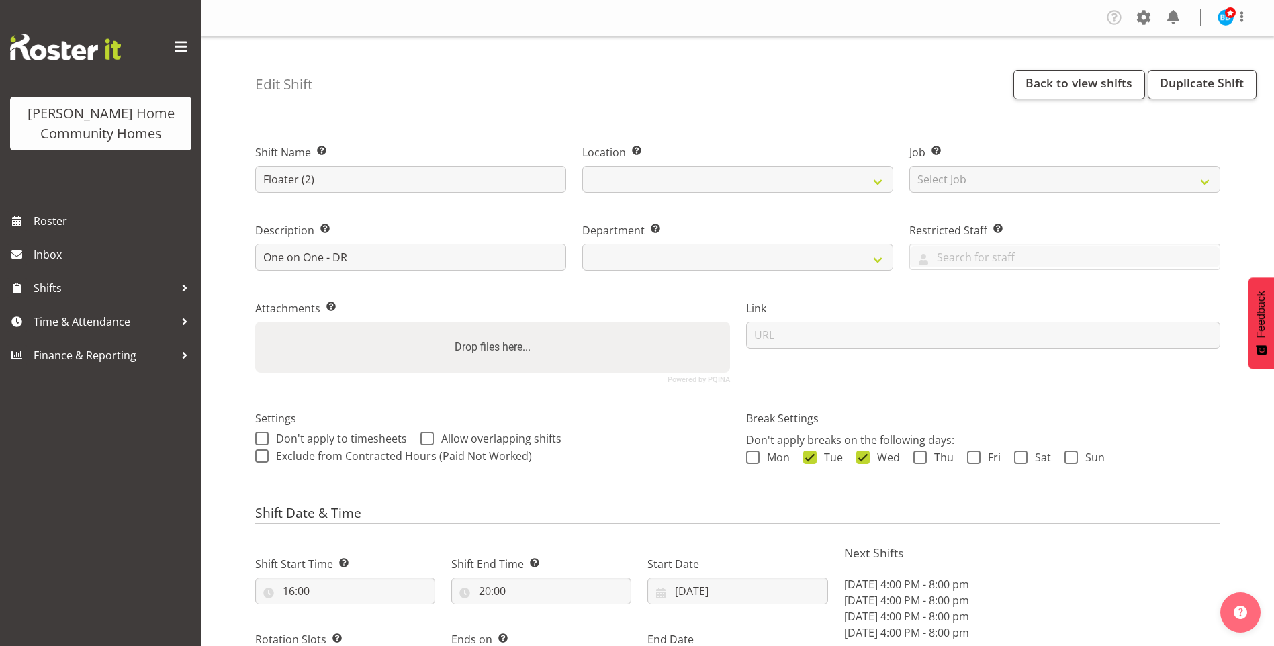
select select
select select "1071"
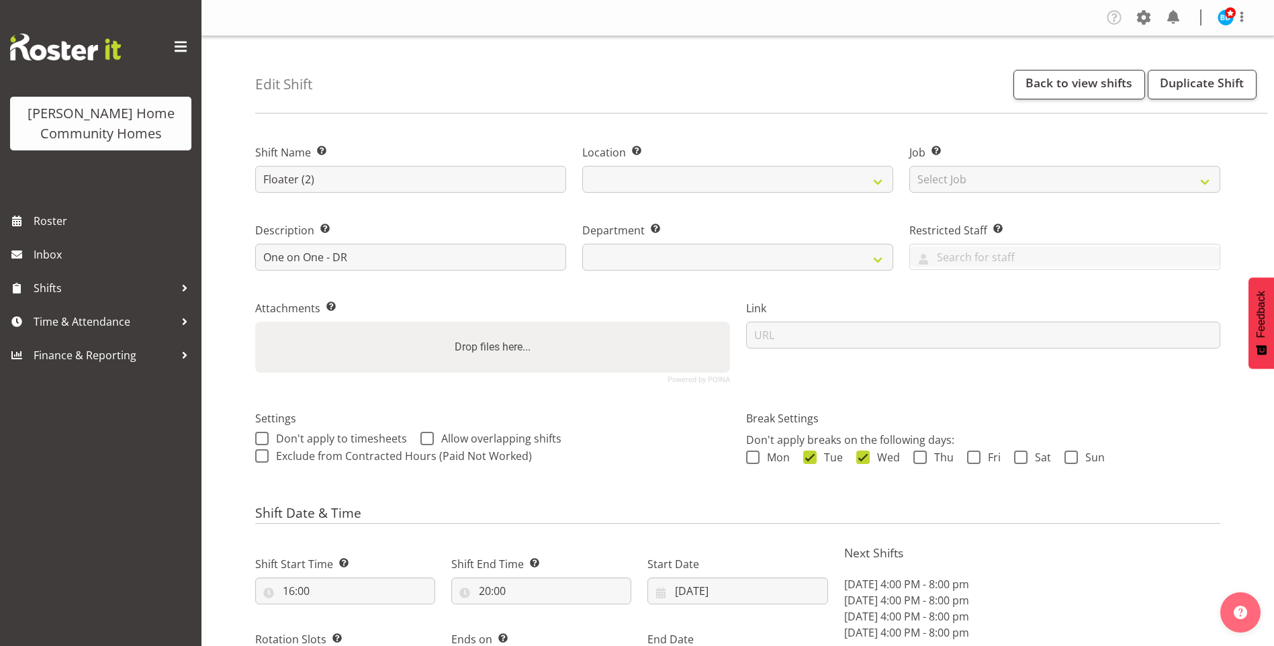
select select "749"
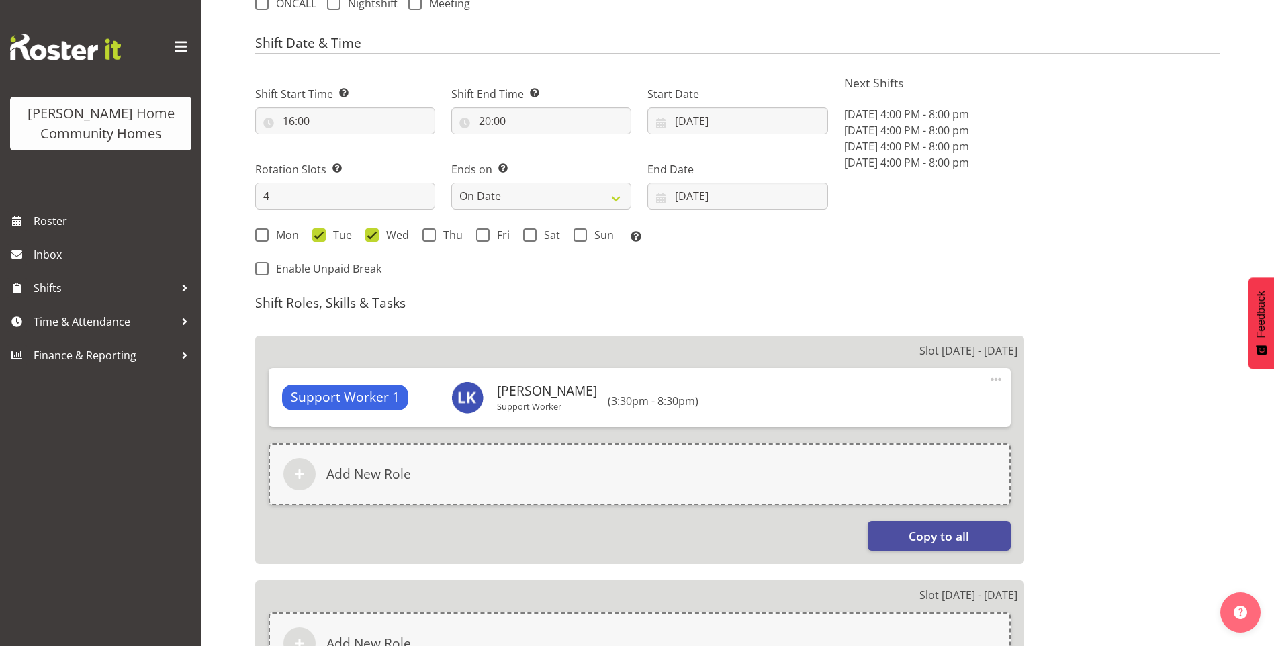
scroll to position [537, 0]
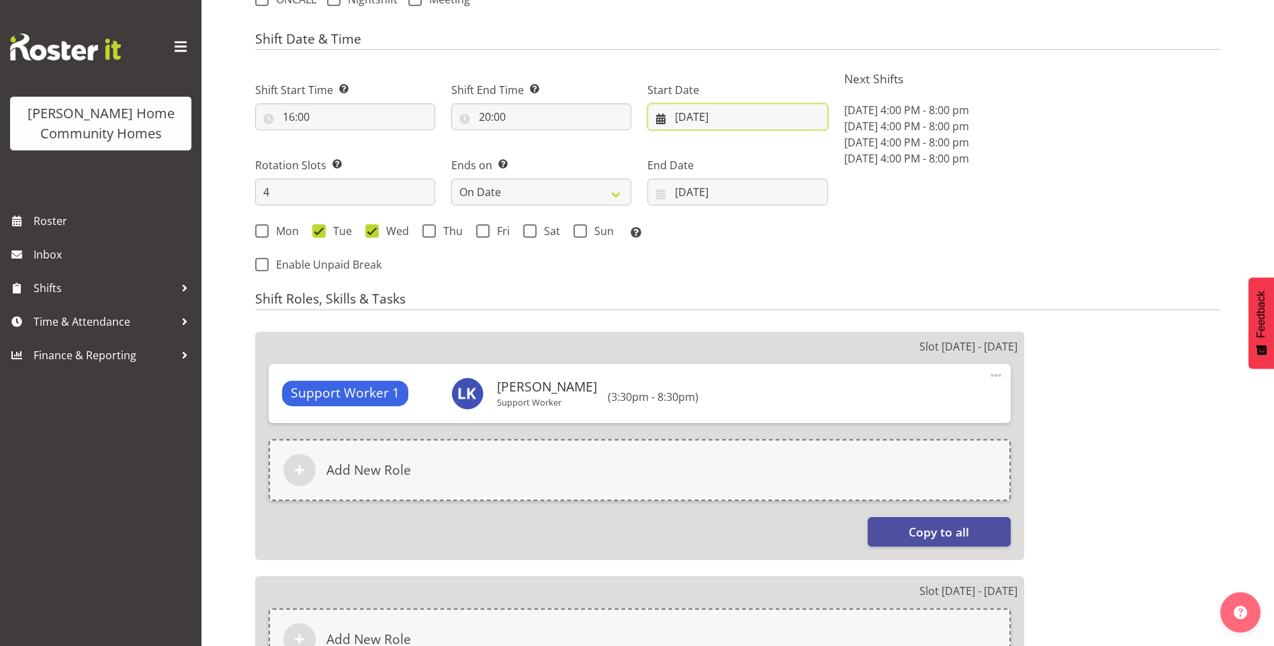
click at [703, 115] on input "27/10/2025" at bounding box center [738, 116] width 180 height 27
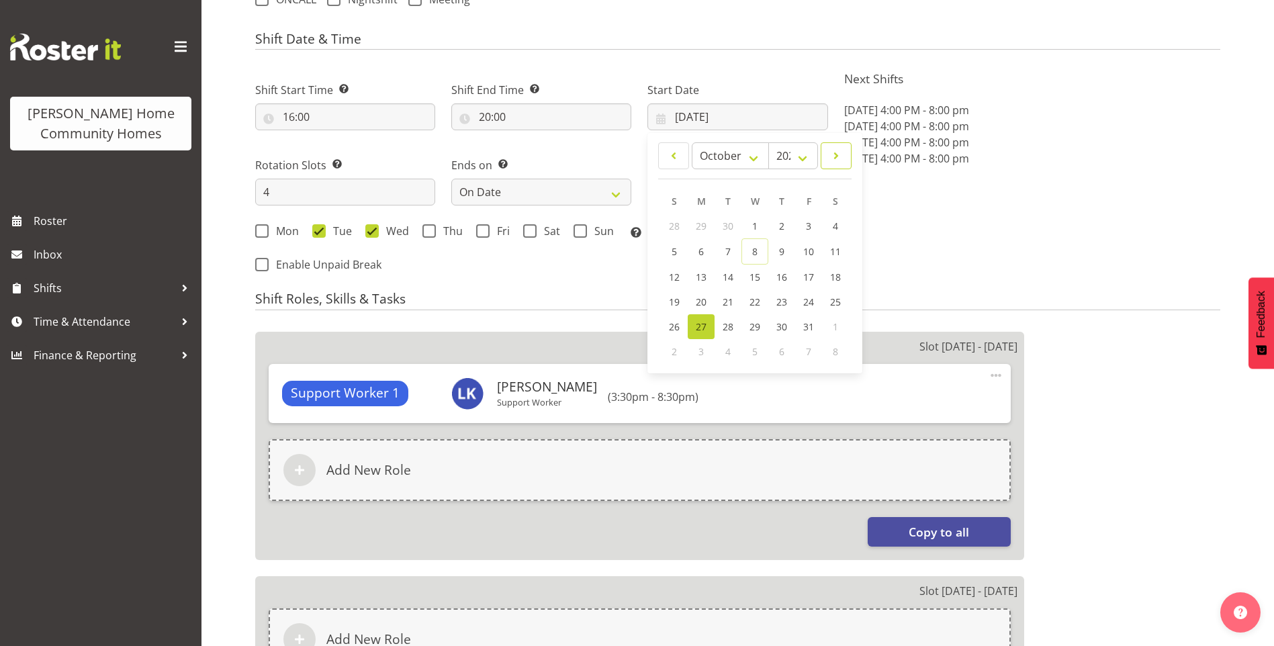
click at [836, 162] on span at bounding box center [836, 156] width 13 height 16
select select "10"
click at [701, 273] on span "10" at bounding box center [701, 275] width 11 height 13
type input "10/11/2025"
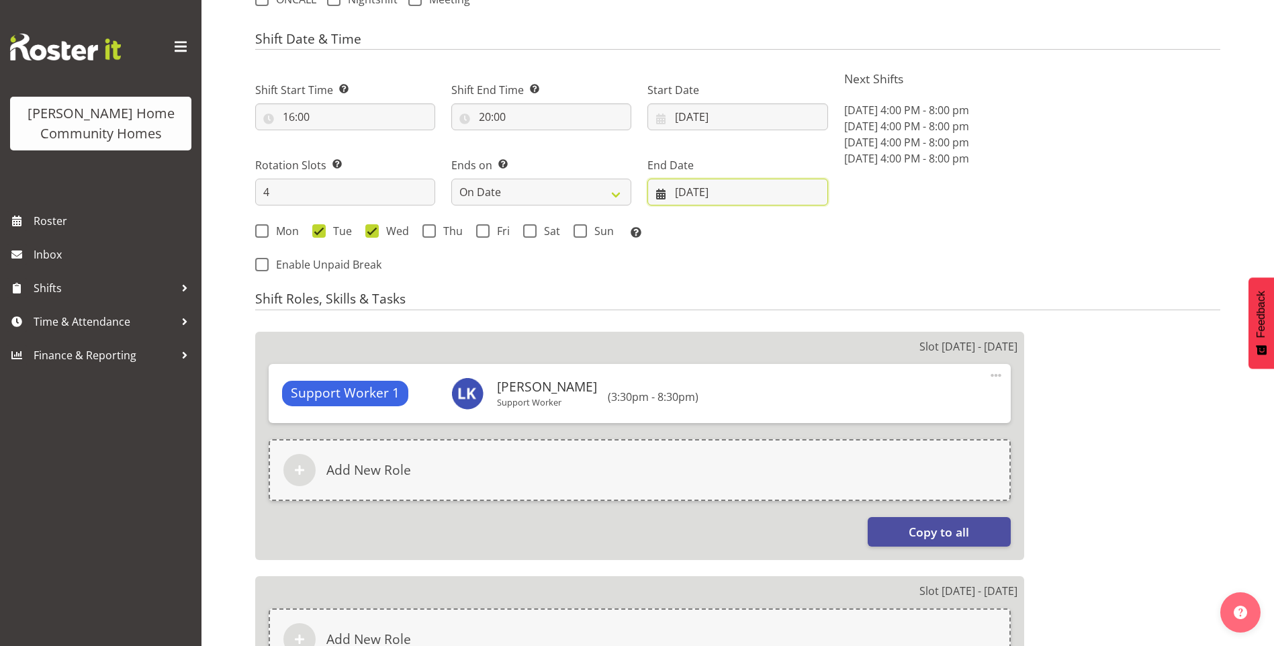
click at [701, 197] on input "09/11/2025" at bounding box center [738, 192] width 180 height 27
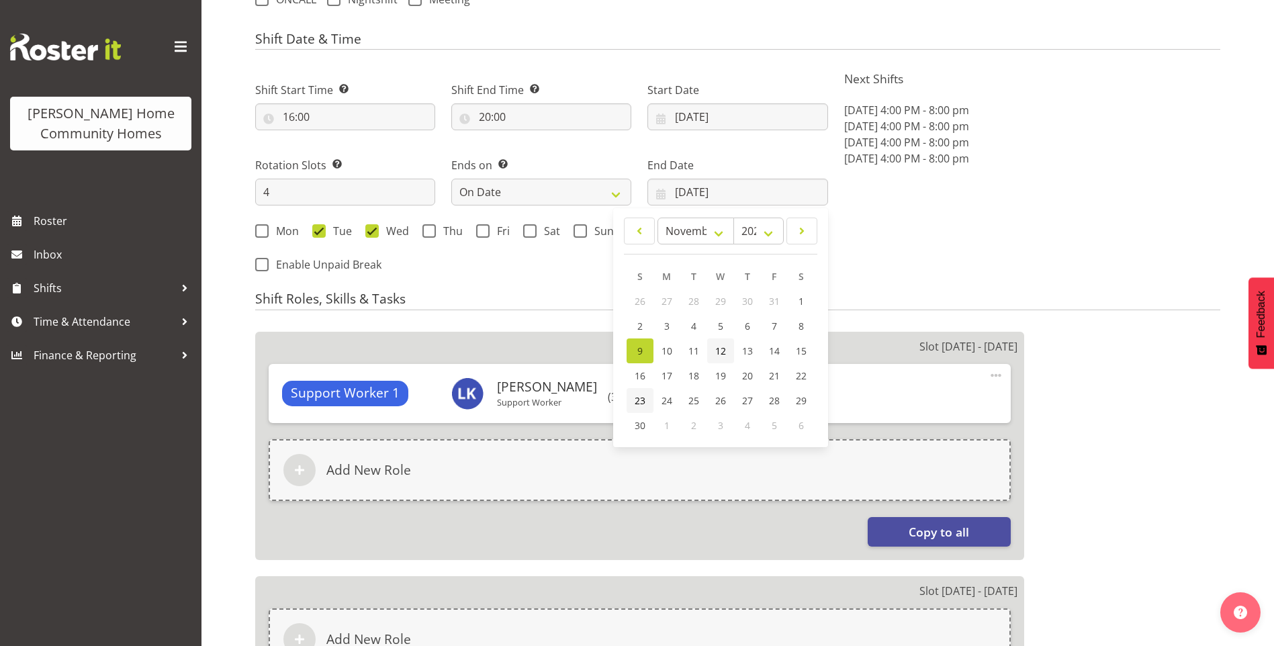
drag, startPoint x: 642, startPoint y: 403, endPoint x: 713, endPoint y: 359, distance: 83.9
click at [642, 402] on span "23" at bounding box center [640, 400] width 11 height 13
type input "23/11/2025"
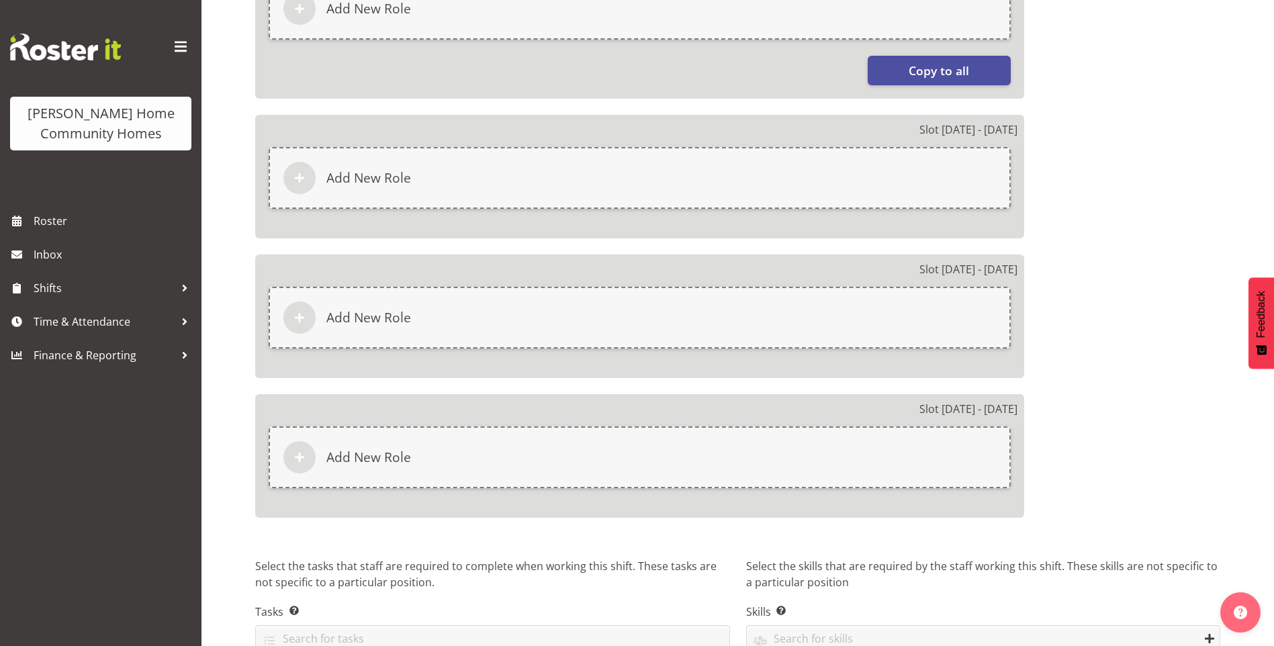
scroll to position [1071, 0]
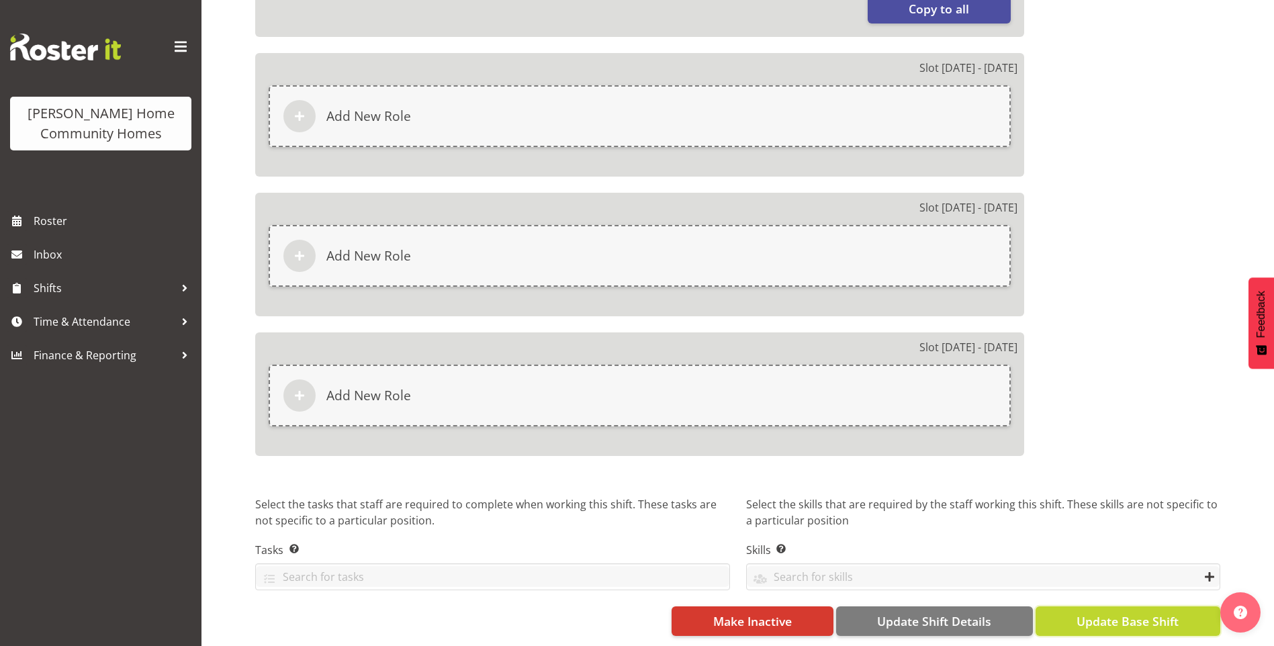
click at [1162, 613] on span "Update Base Shift" at bounding box center [1128, 621] width 102 height 17
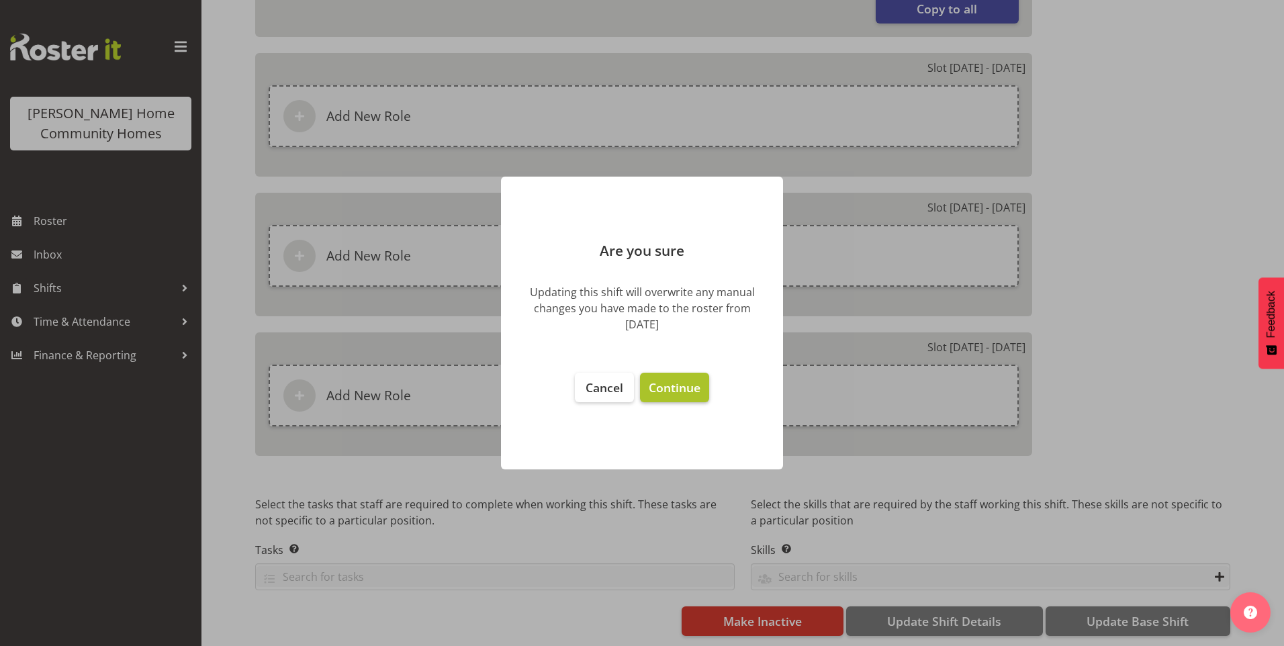
click at [664, 392] on span "Continue" at bounding box center [675, 388] width 52 height 16
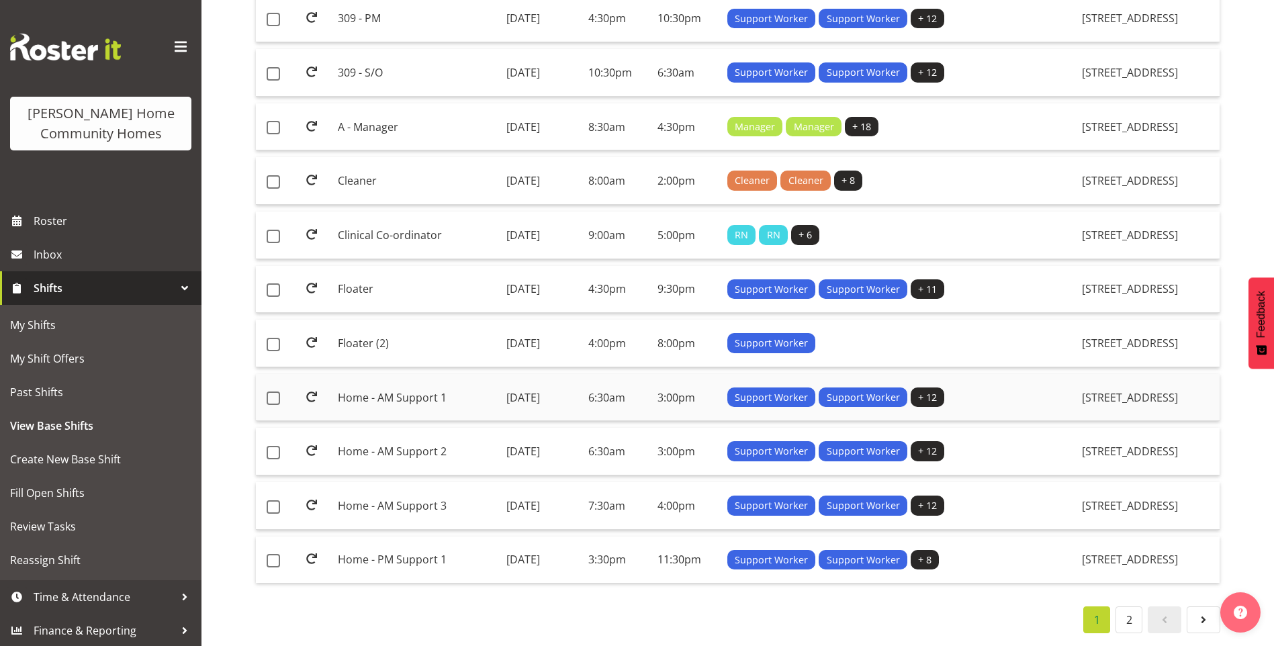
scroll to position [935, 0]
click at [394, 390] on td "Home - AM Support 1" at bounding box center [417, 398] width 168 height 48
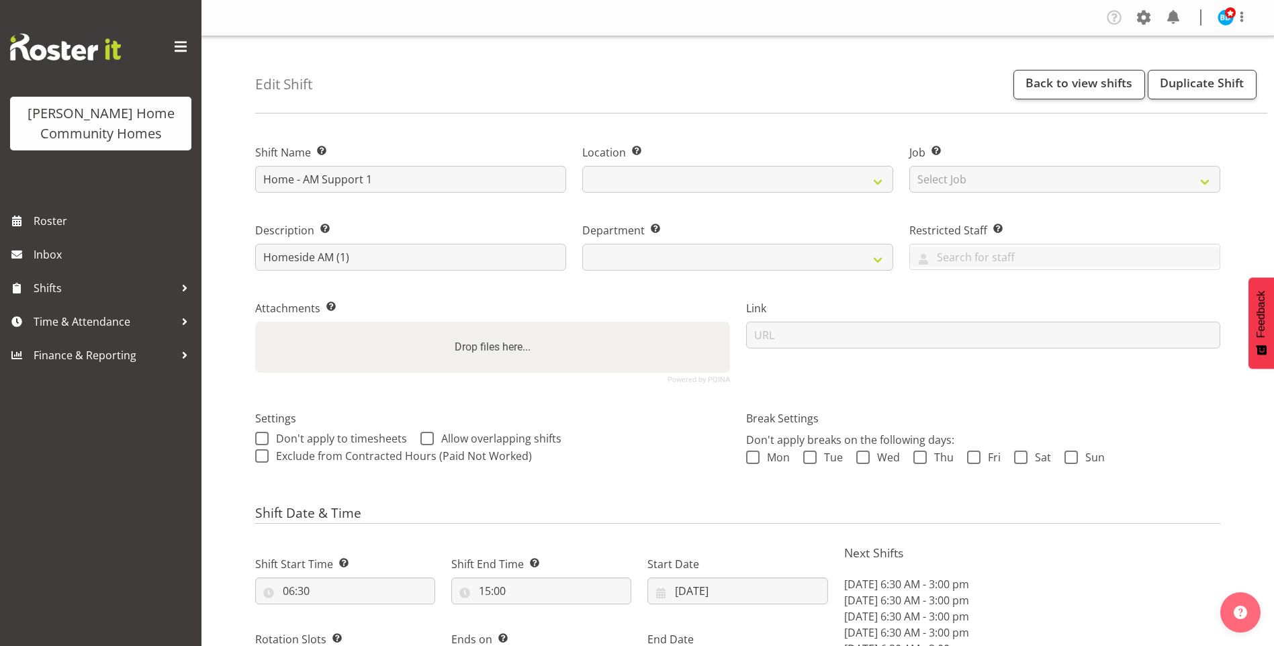
select select "9"
select select "2025"
select select "date"
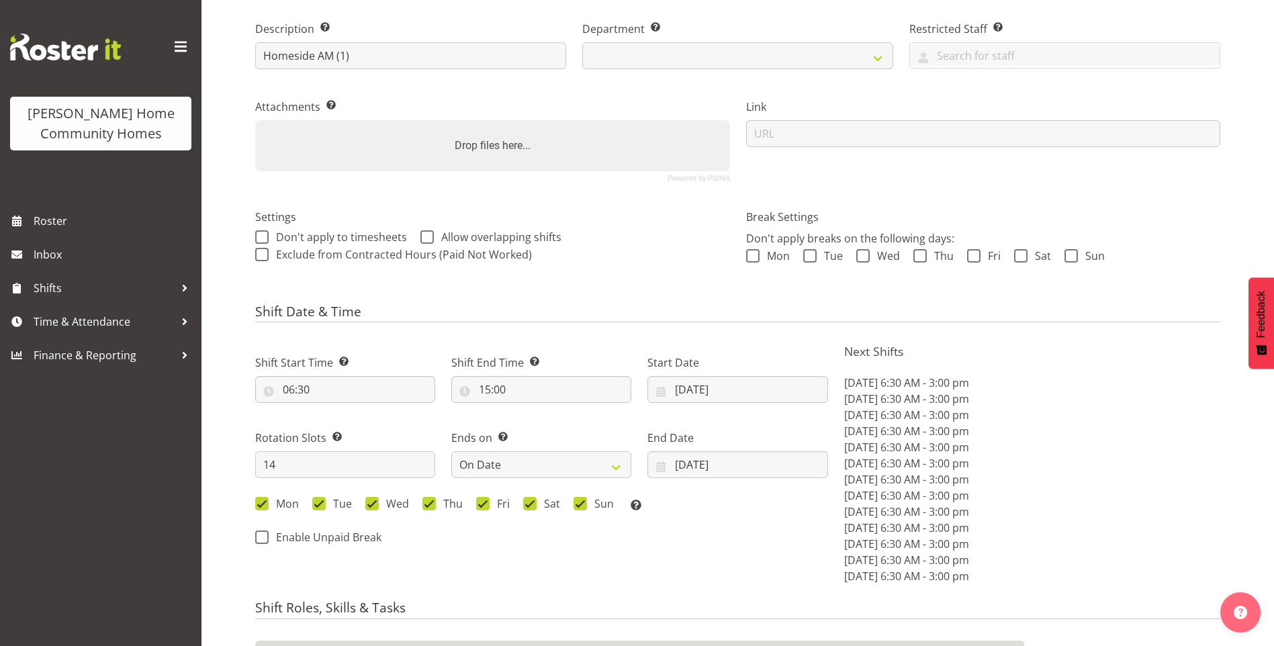
select select
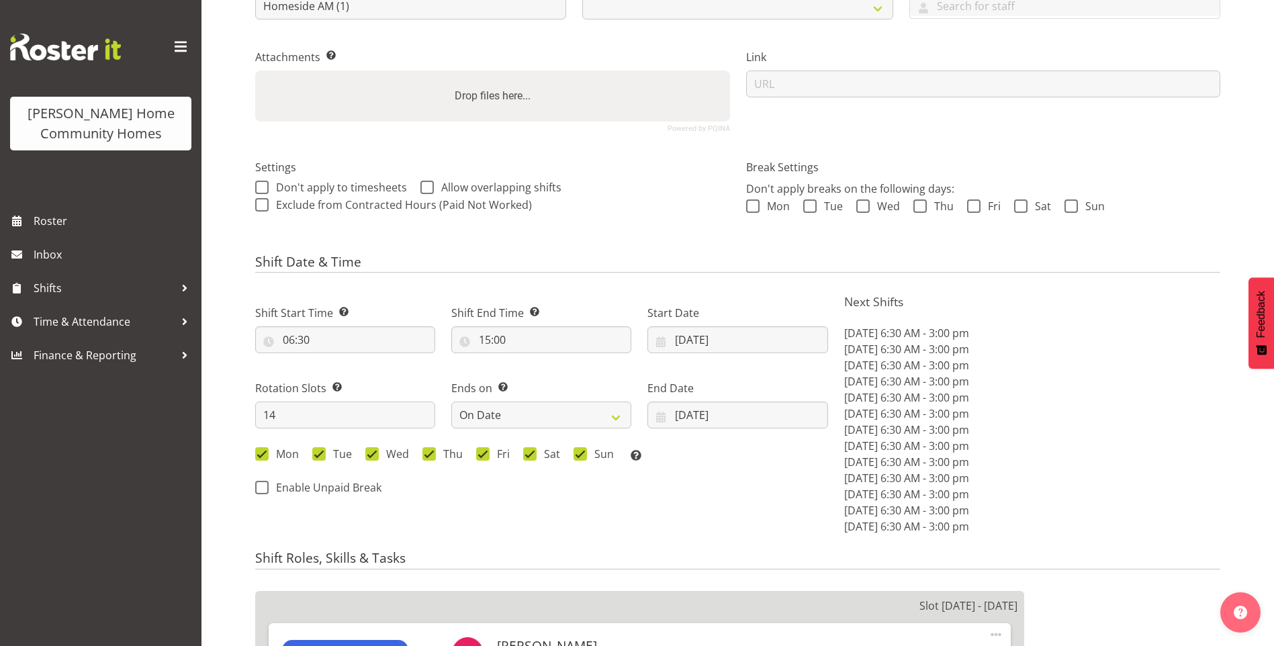
select select
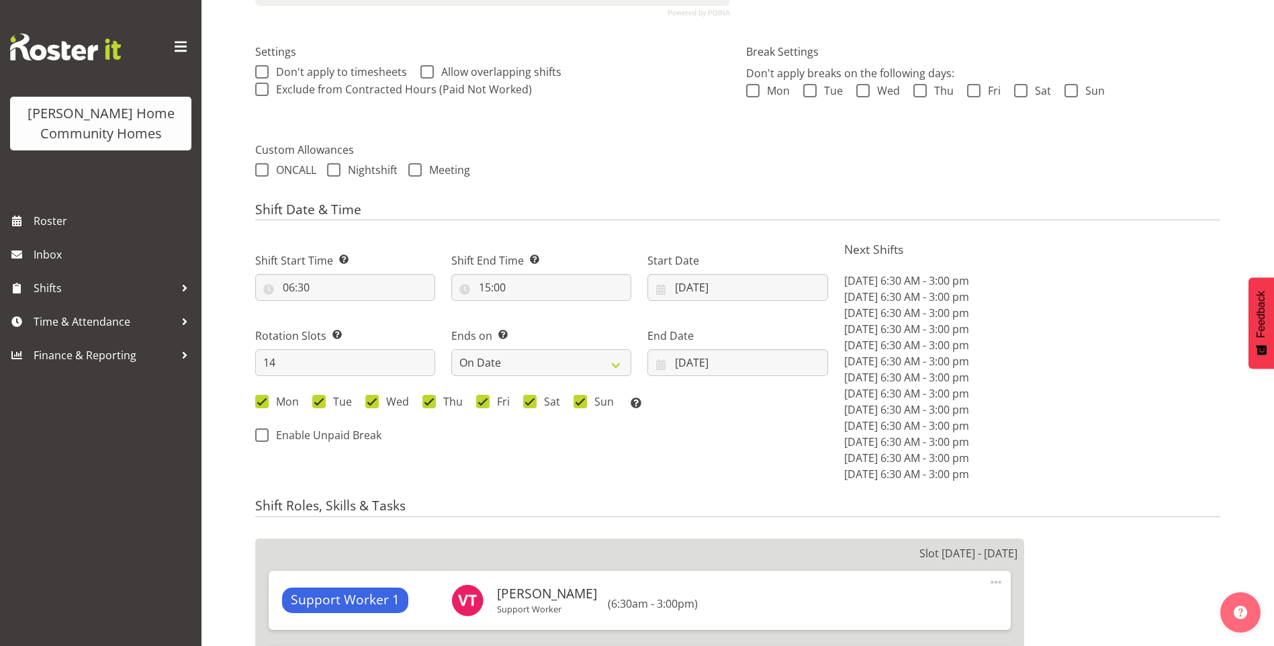
select select
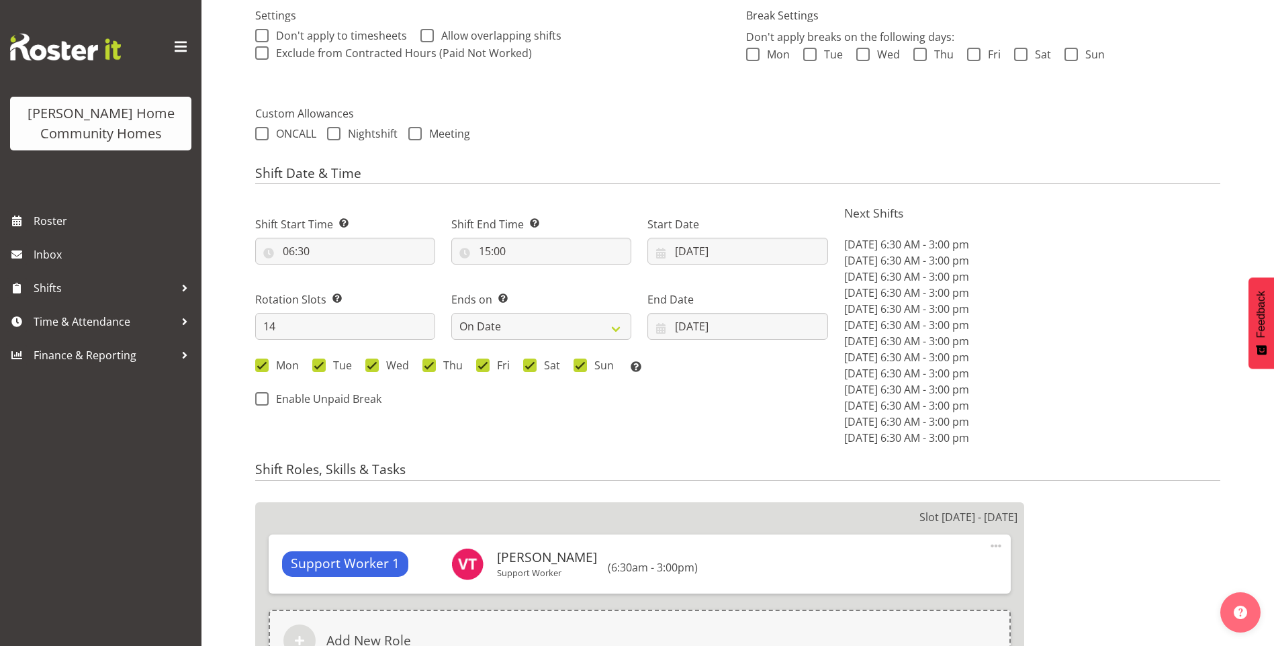
select select "1067"
select select "746"
click at [687, 252] on input "27/10/2025" at bounding box center [738, 251] width 180 height 27
click at [826, 277] on link at bounding box center [836, 290] width 31 height 27
select select "10"
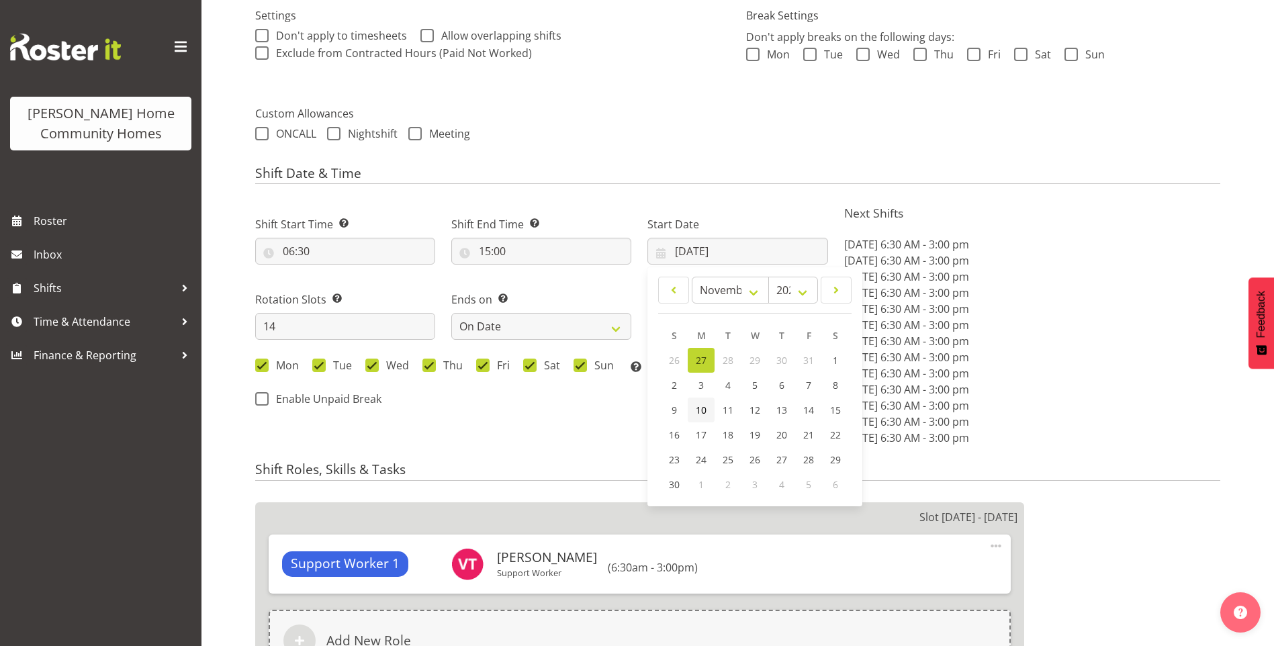
click at [699, 410] on span "10" at bounding box center [701, 410] width 11 height 13
type input "10/11/2025"
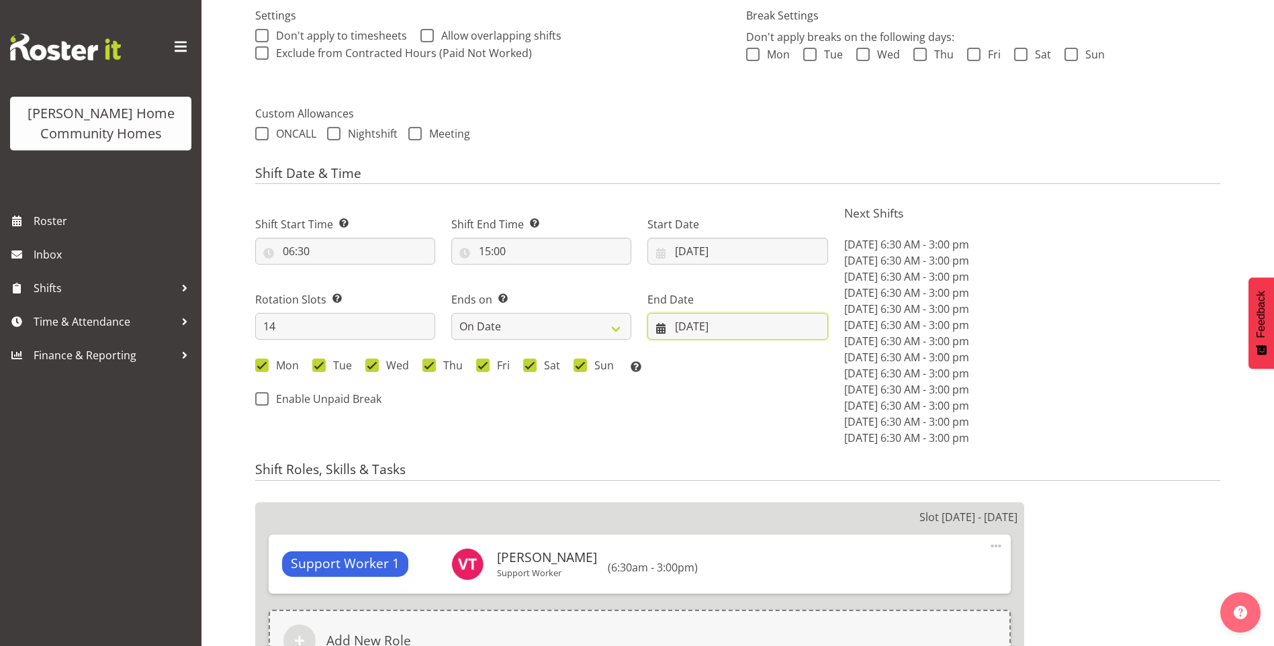
click at [683, 320] on input "09/11/2025" at bounding box center [738, 326] width 180 height 27
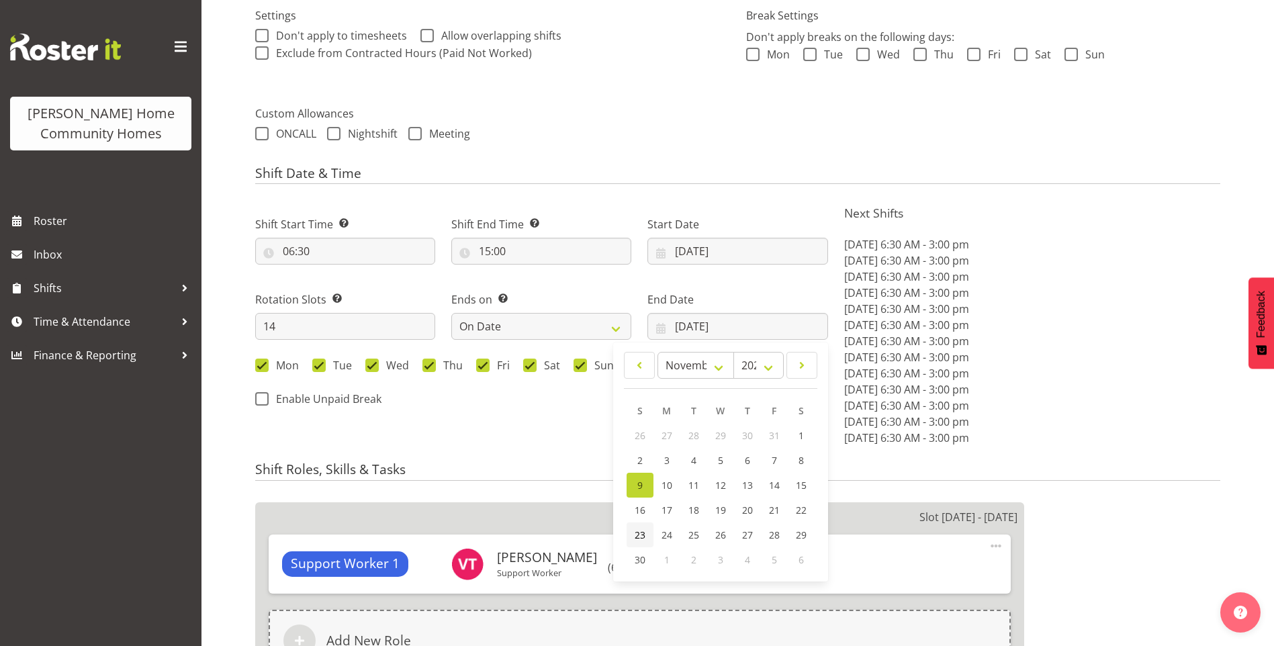
click at [643, 533] on span "23" at bounding box center [640, 535] width 11 height 13
type input "23/11/2025"
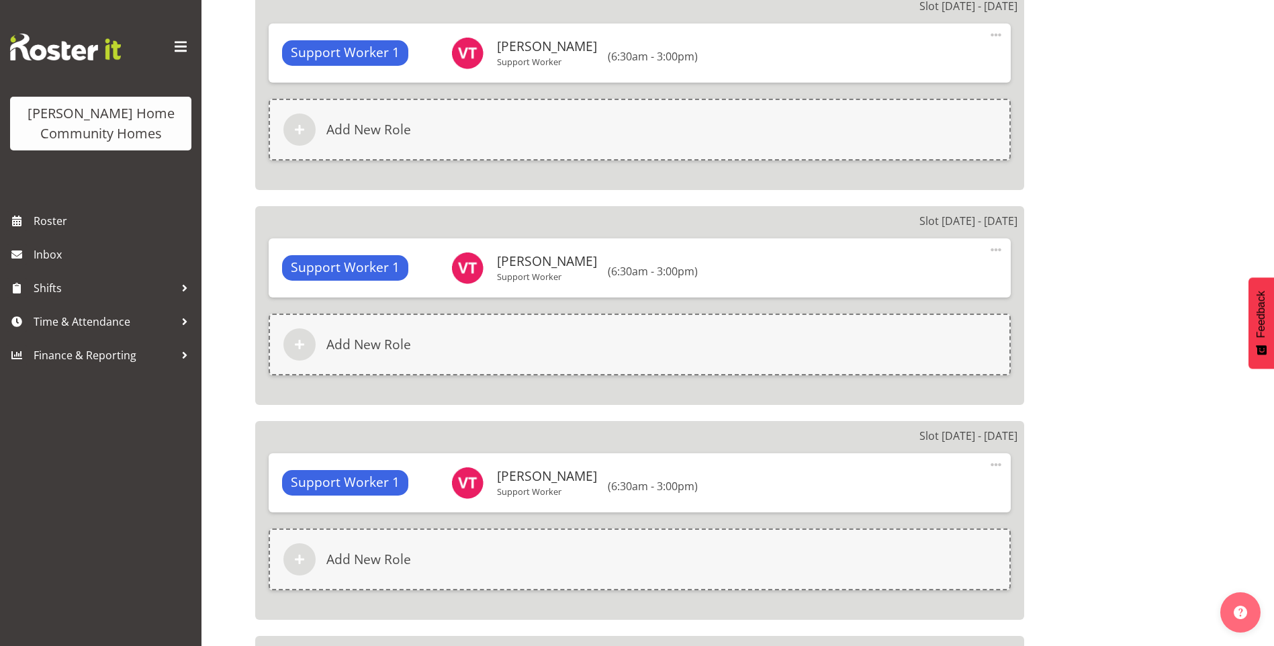
scroll to position [3483, 0]
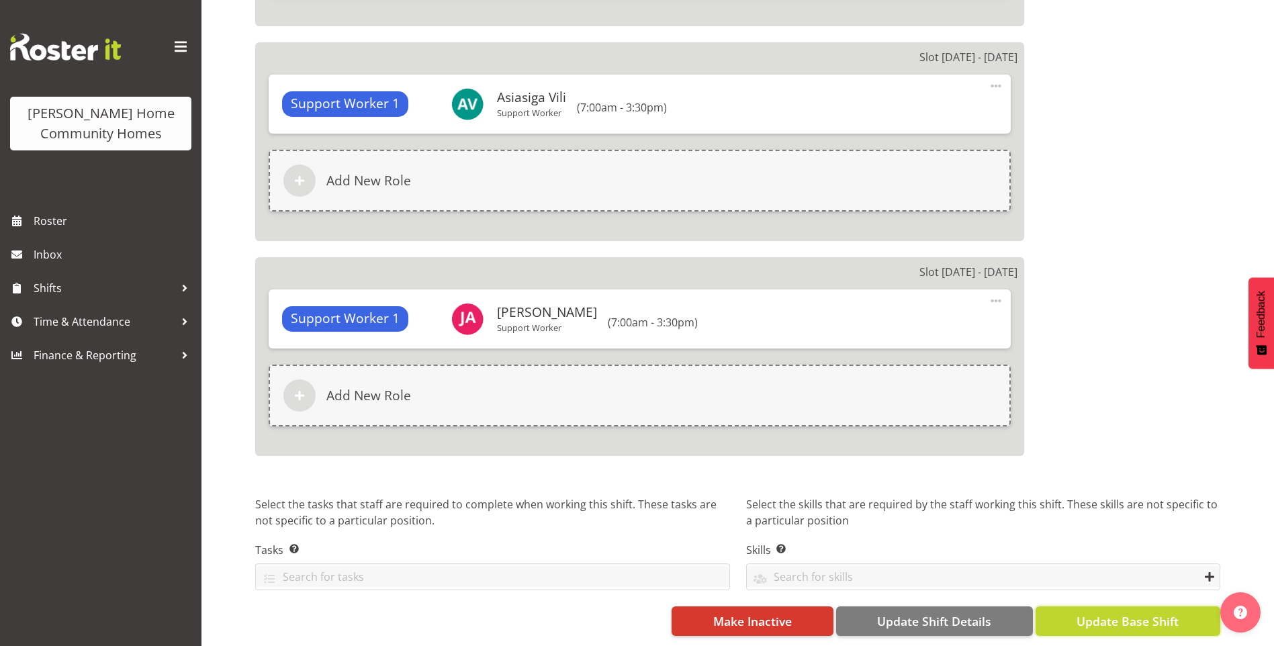
click at [1105, 613] on span "Update Base Shift" at bounding box center [1128, 621] width 102 height 17
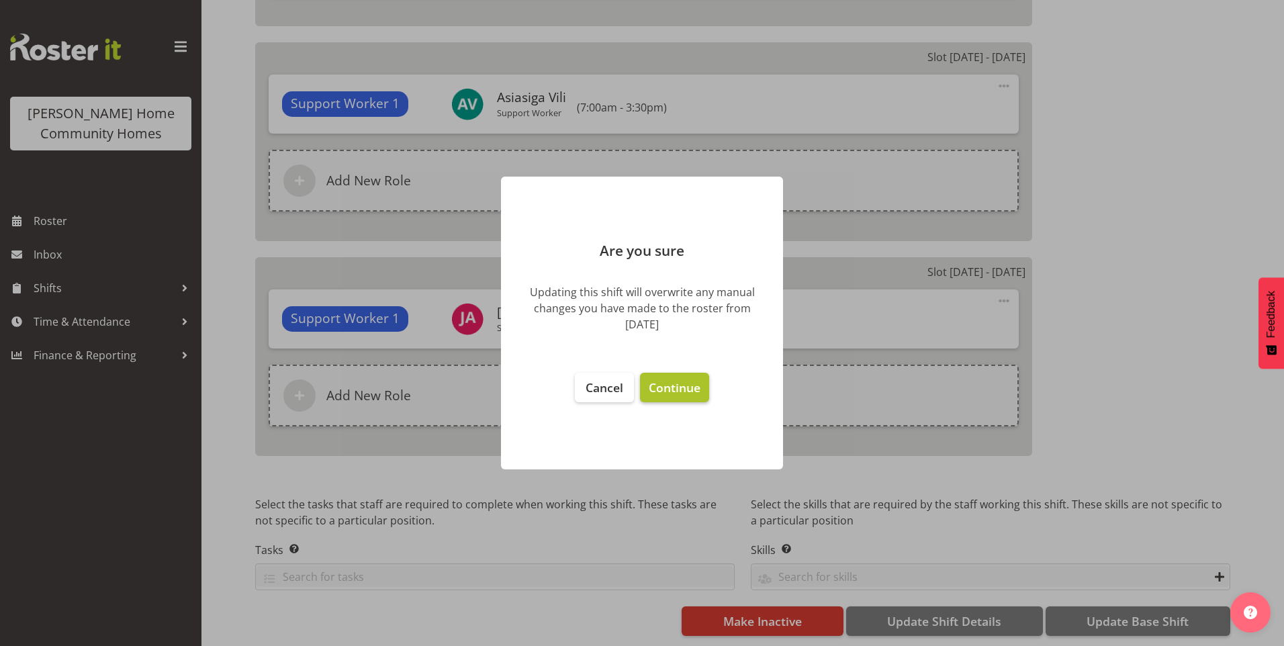
click at [684, 386] on span "Continue" at bounding box center [675, 388] width 52 height 16
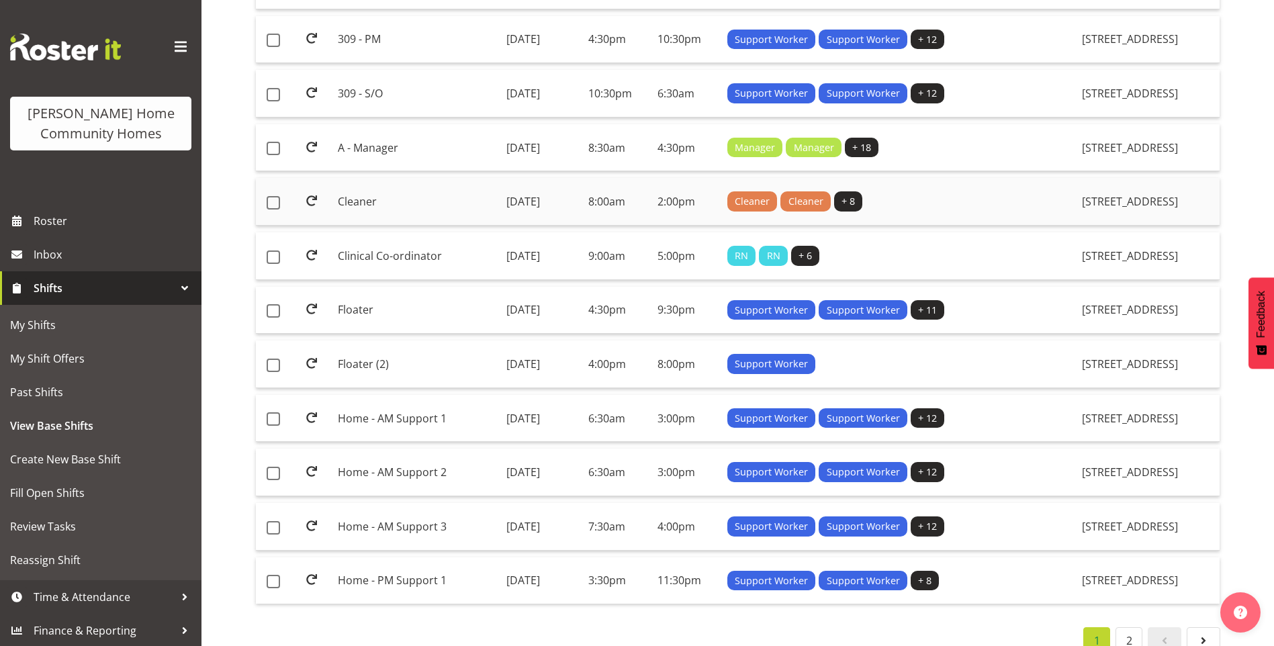
scroll to position [935, 0]
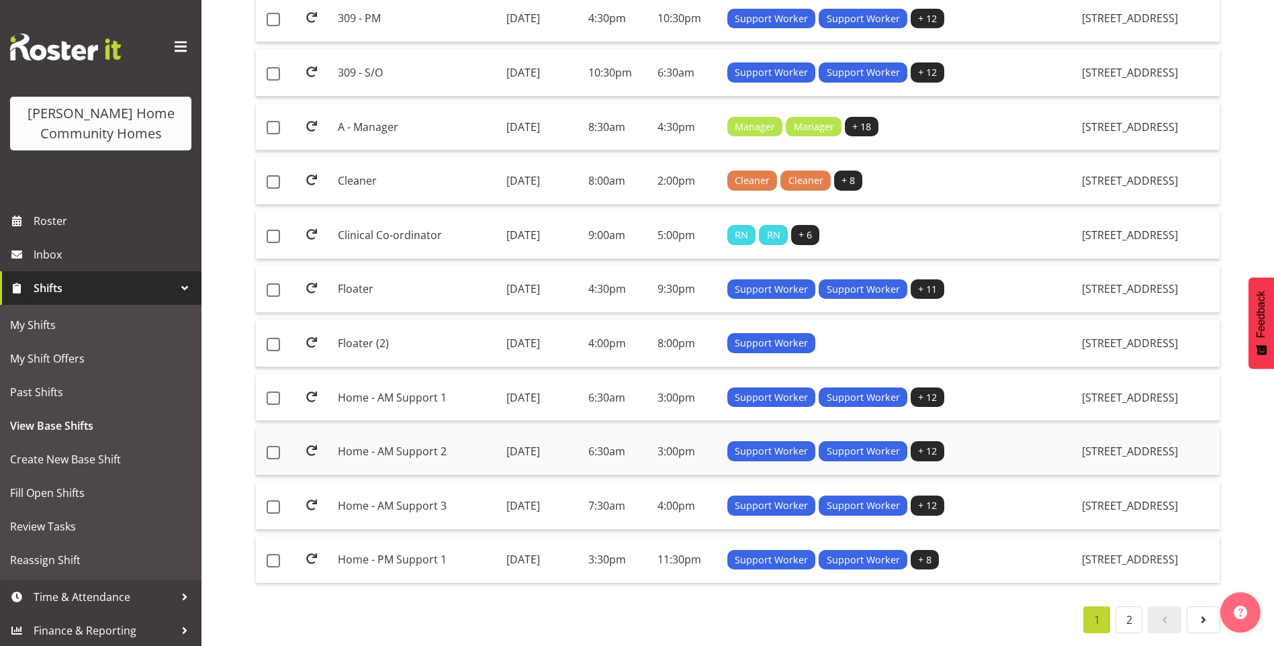
click at [396, 445] on td "Home - AM Support 2" at bounding box center [417, 452] width 168 height 48
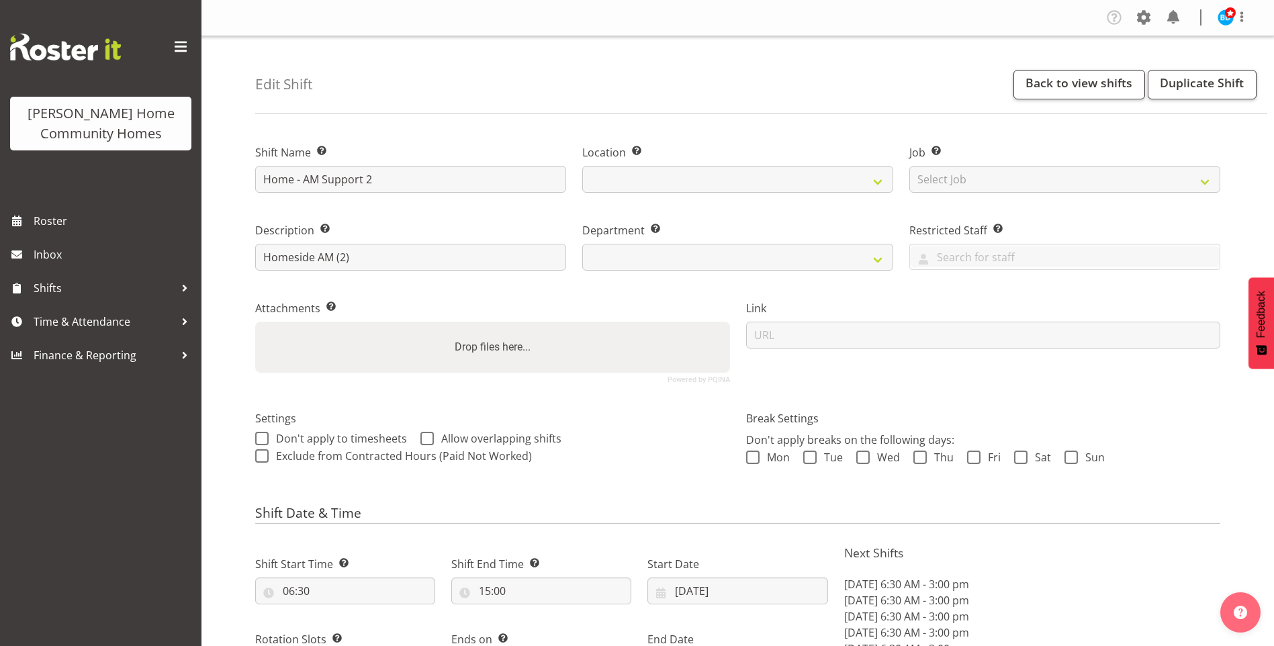
select select "9"
select select "2025"
select select "date"
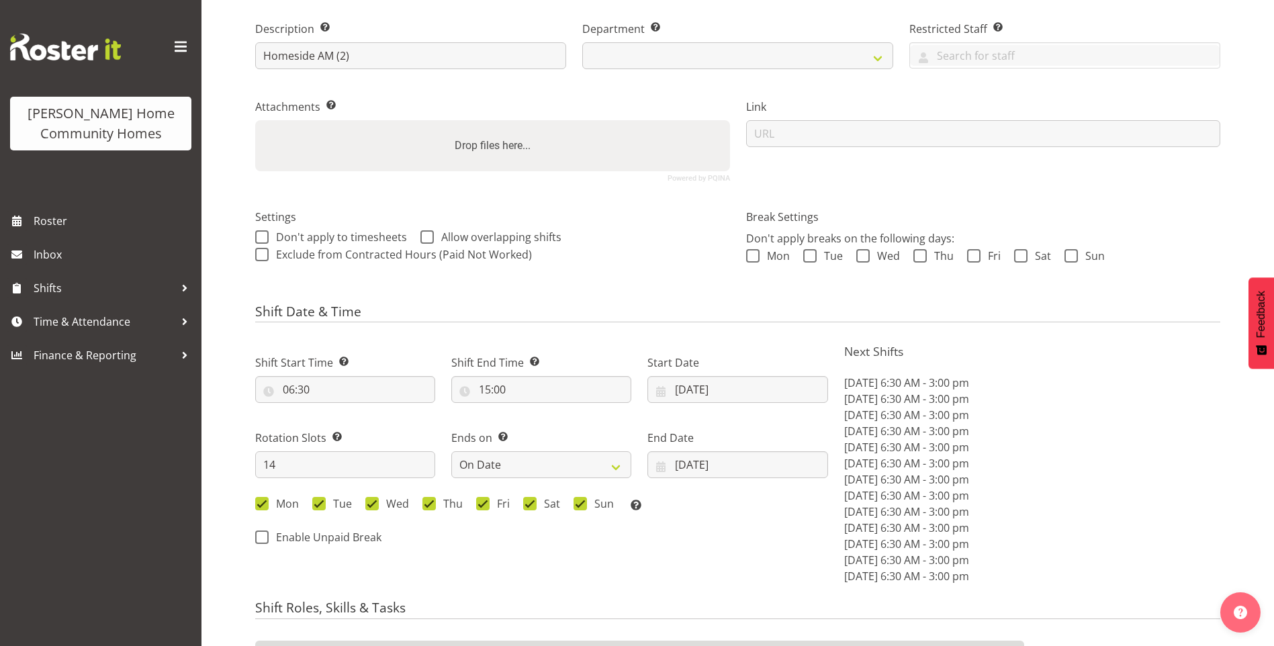
select select
select select "1067"
select select "746"
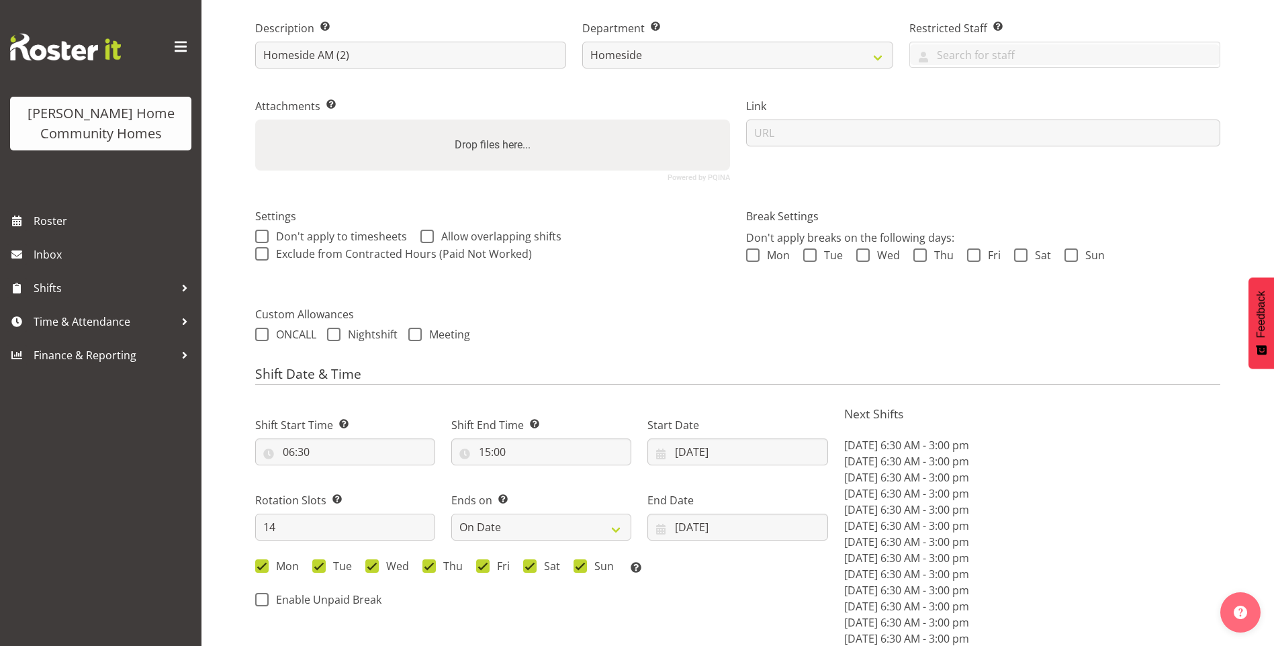
scroll to position [336, 0]
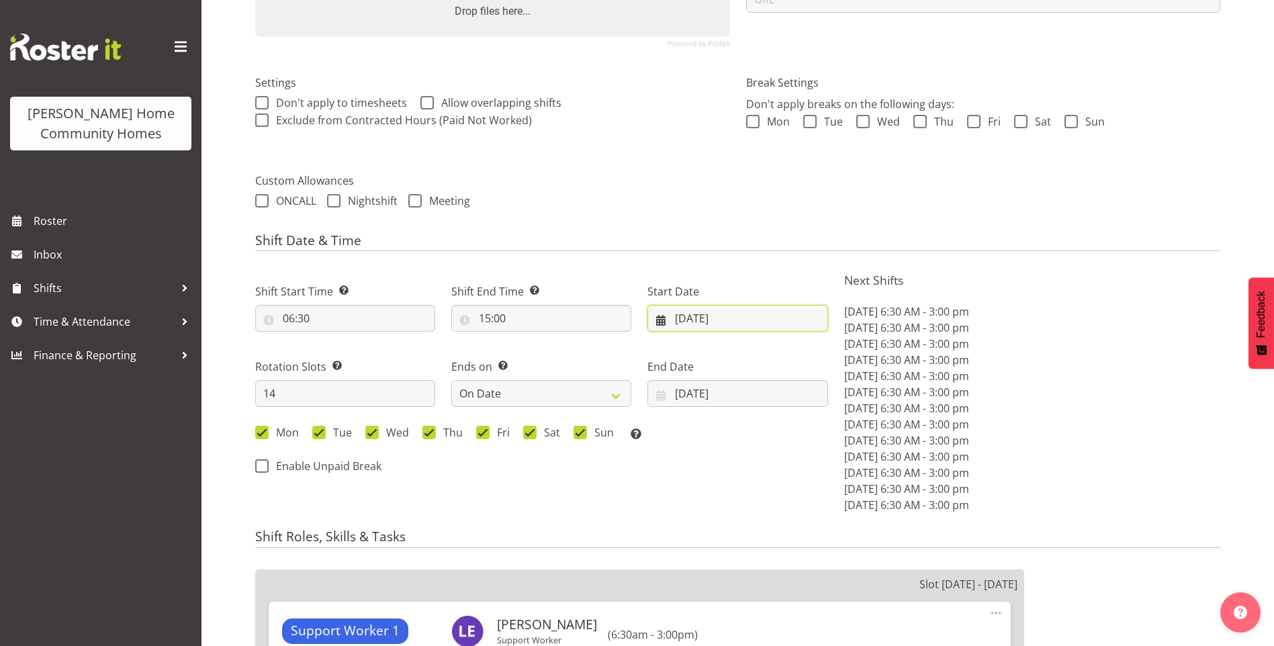
click at [699, 322] on input "[DATE]" at bounding box center [738, 318] width 180 height 27
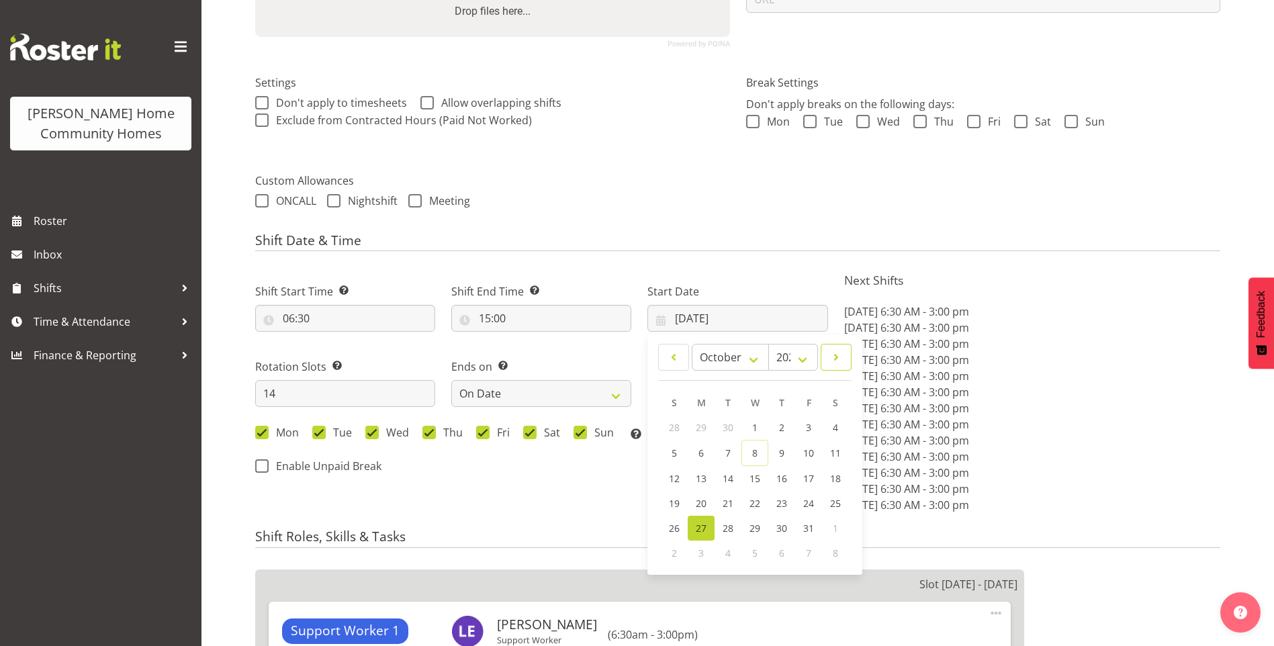
click at [835, 358] on span at bounding box center [836, 357] width 13 height 16
select select "10"
click at [695, 478] on link "10" at bounding box center [701, 477] width 27 height 25
type input "10/11/2025"
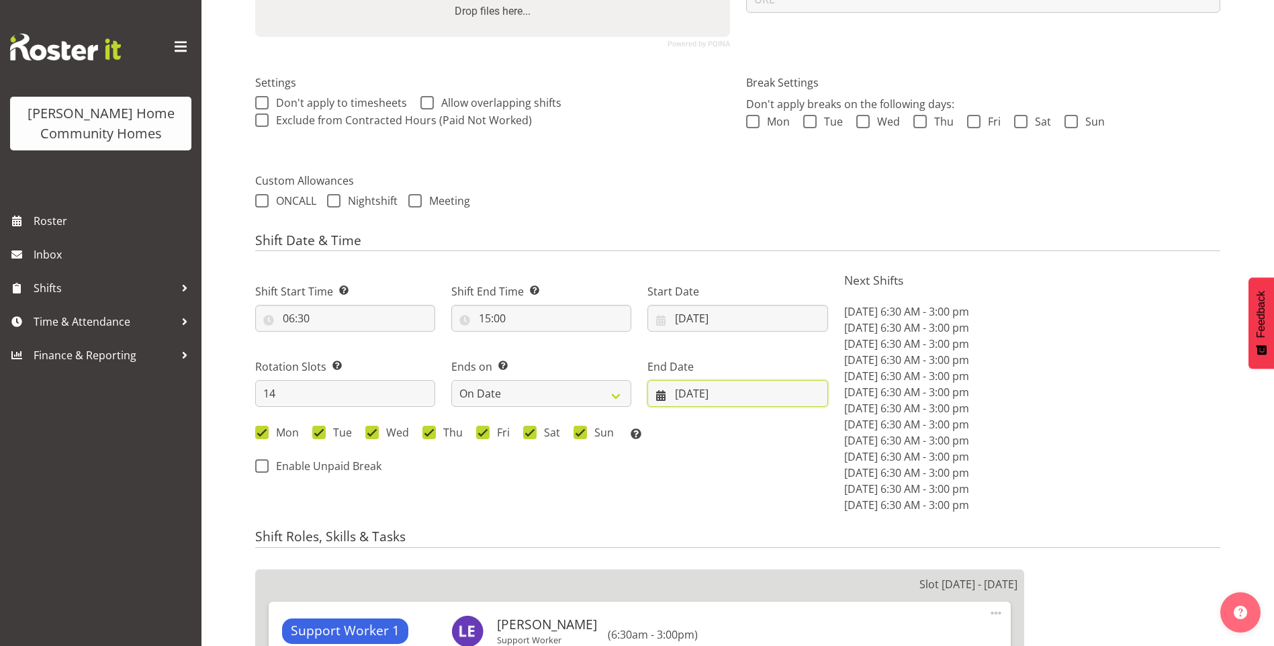
click at [706, 396] on input "09/11/2025" at bounding box center [738, 393] width 180 height 27
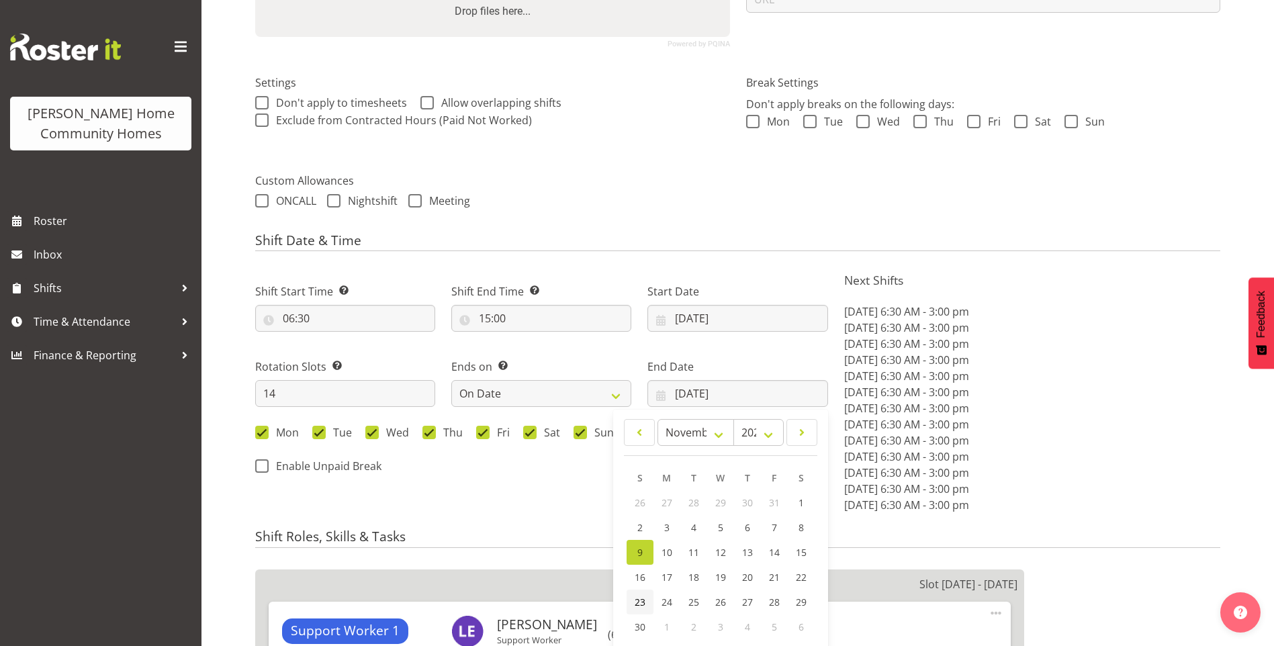
click at [642, 596] on span "23" at bounding box center [640, 602] width 11 height 13
type input "23/11/2025"
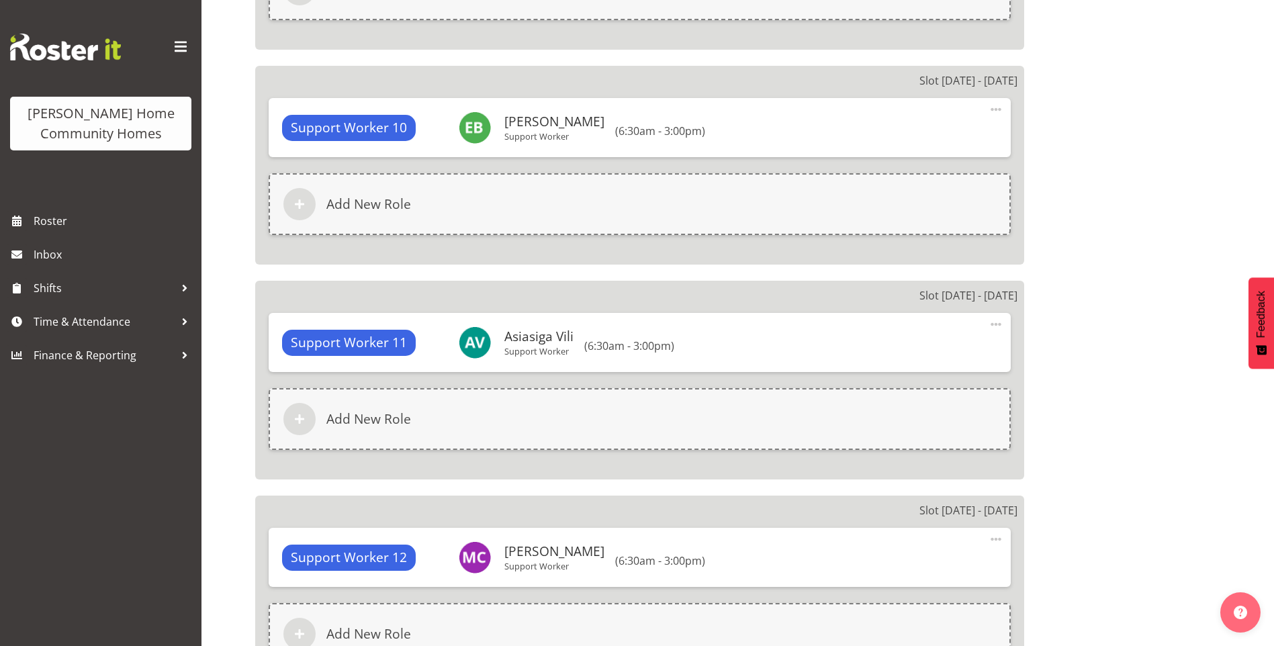
scroll to position [3522, 0]
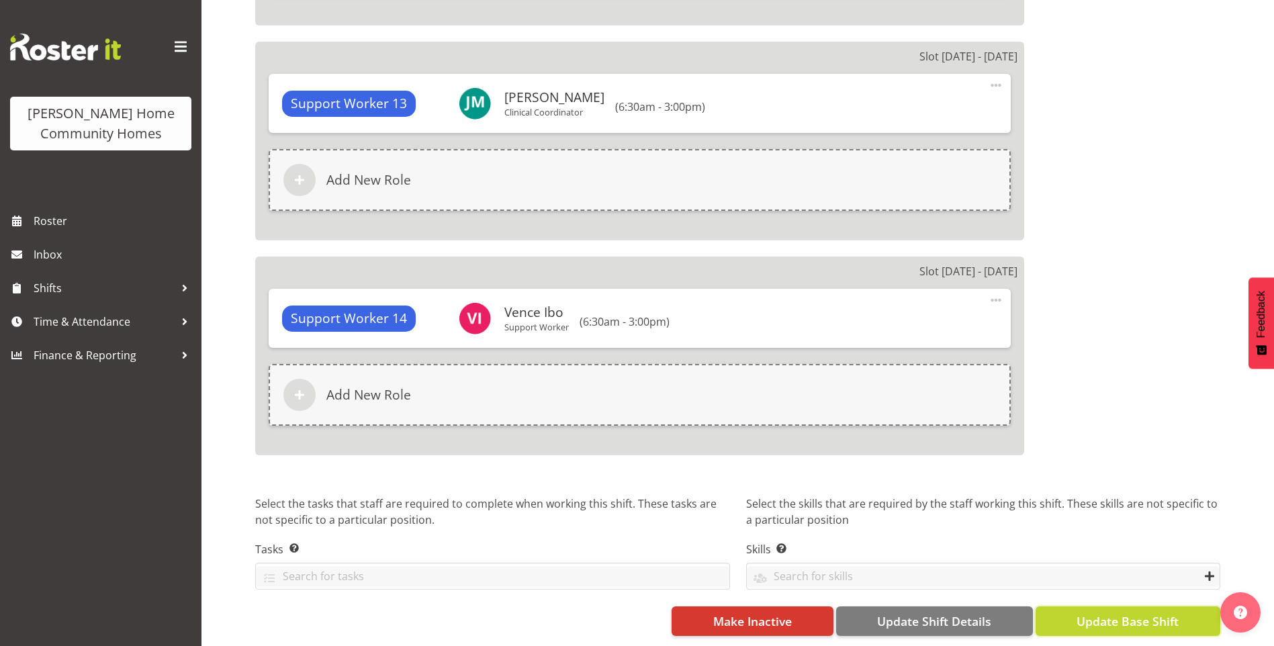
click at [1146, 614] on span "Update Base Shift" at bounding box center [1128, 621] width 102 height 17
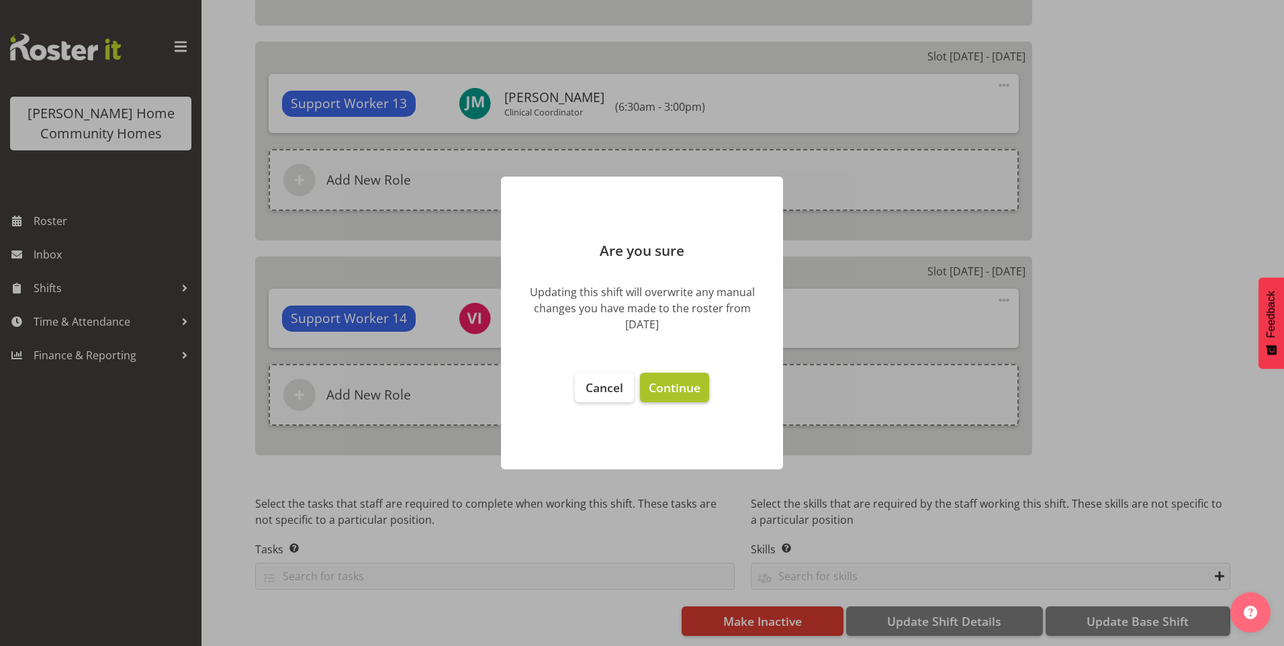
click at [669, 396] on button "Continue" at bounding box center [674, 388] width 69 height 30
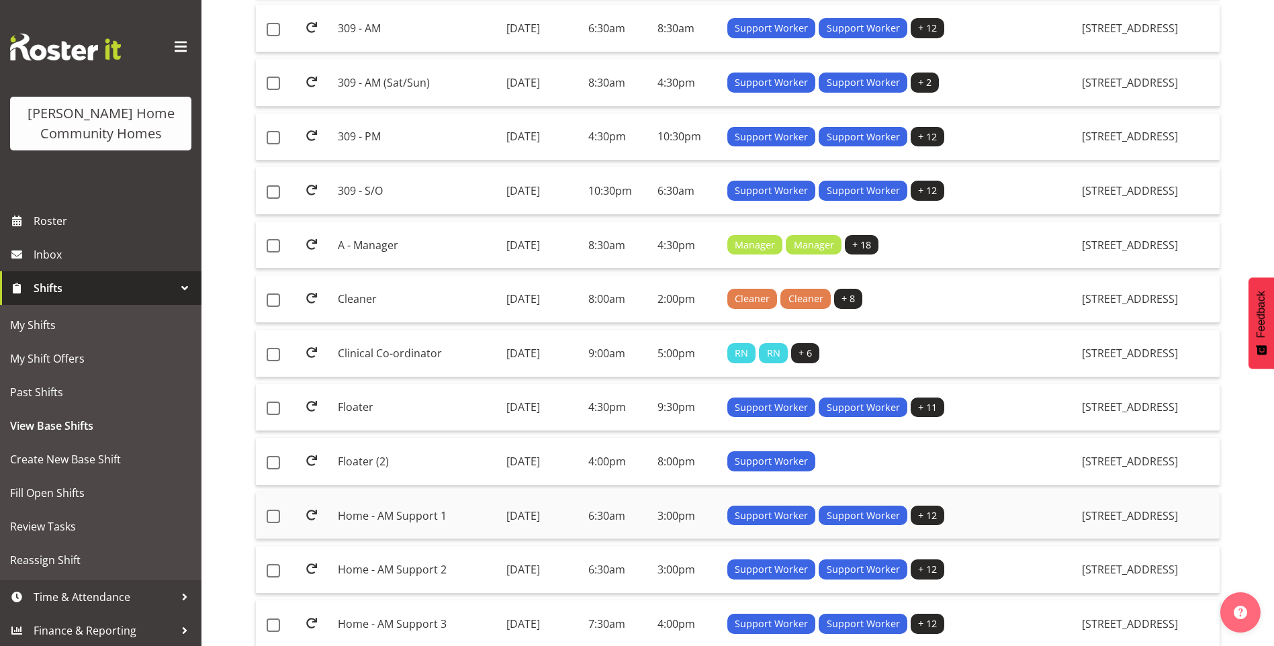
scroll to position [935, 0]
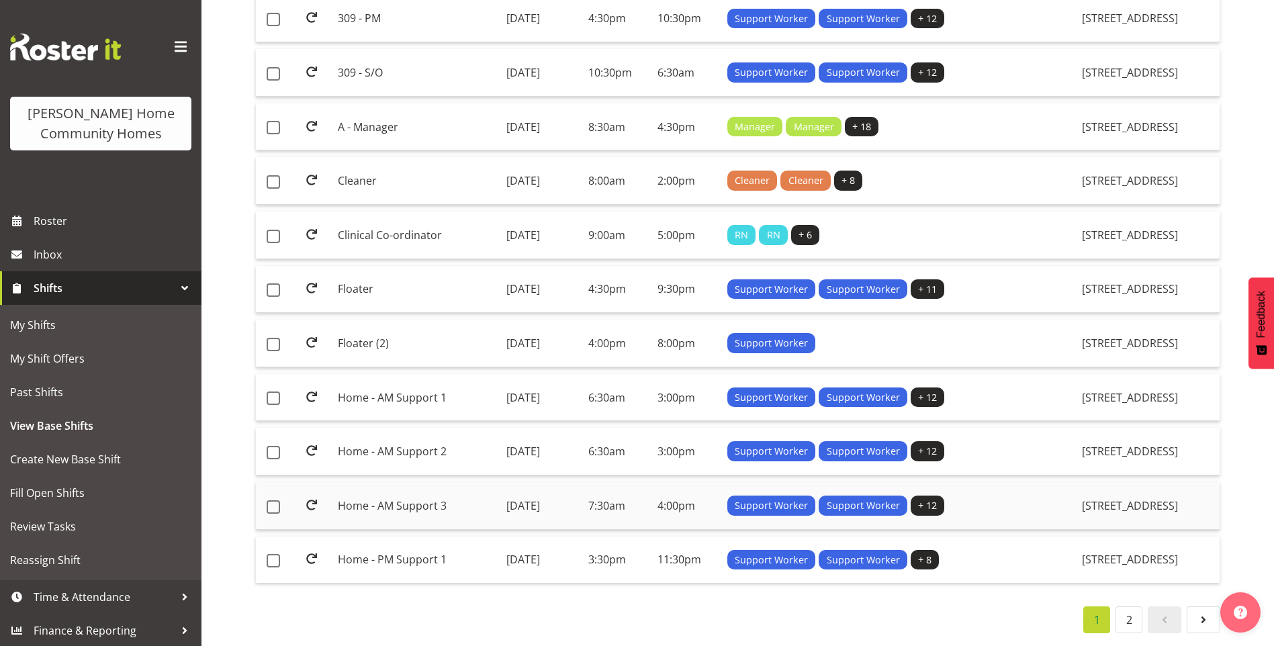
click at [370, 490] on td "Home - AM Support 3" at bounding box center [417, 506] width 168 height 48
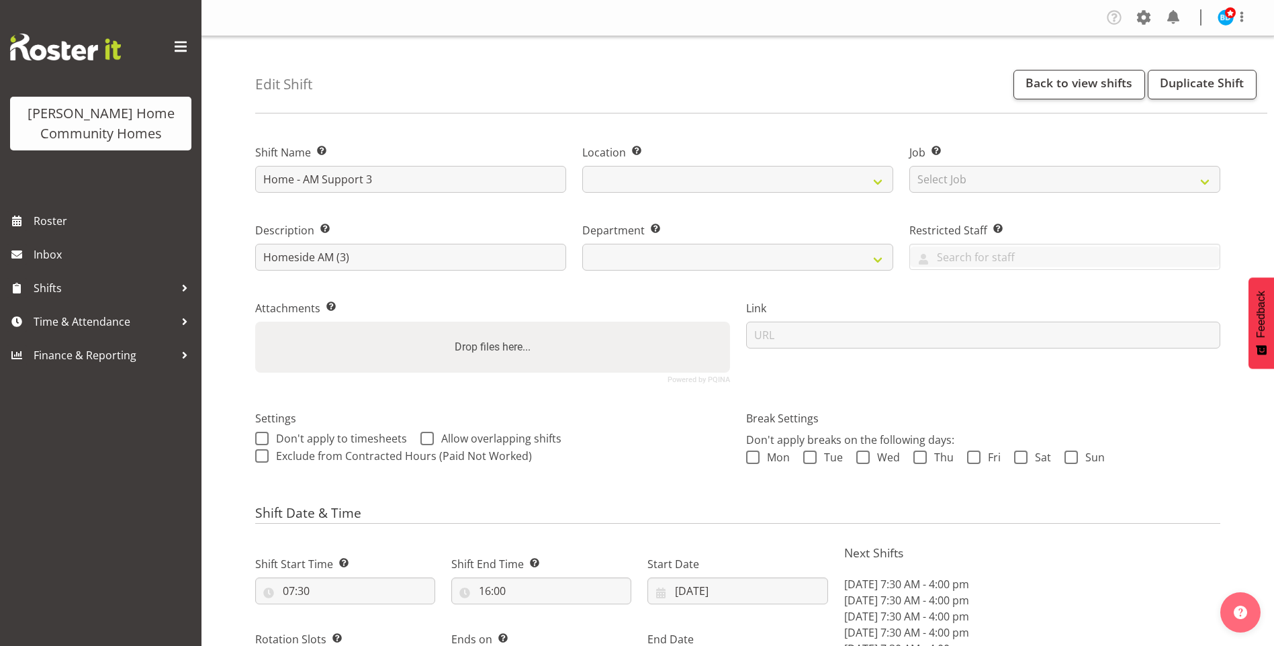
select select "date"
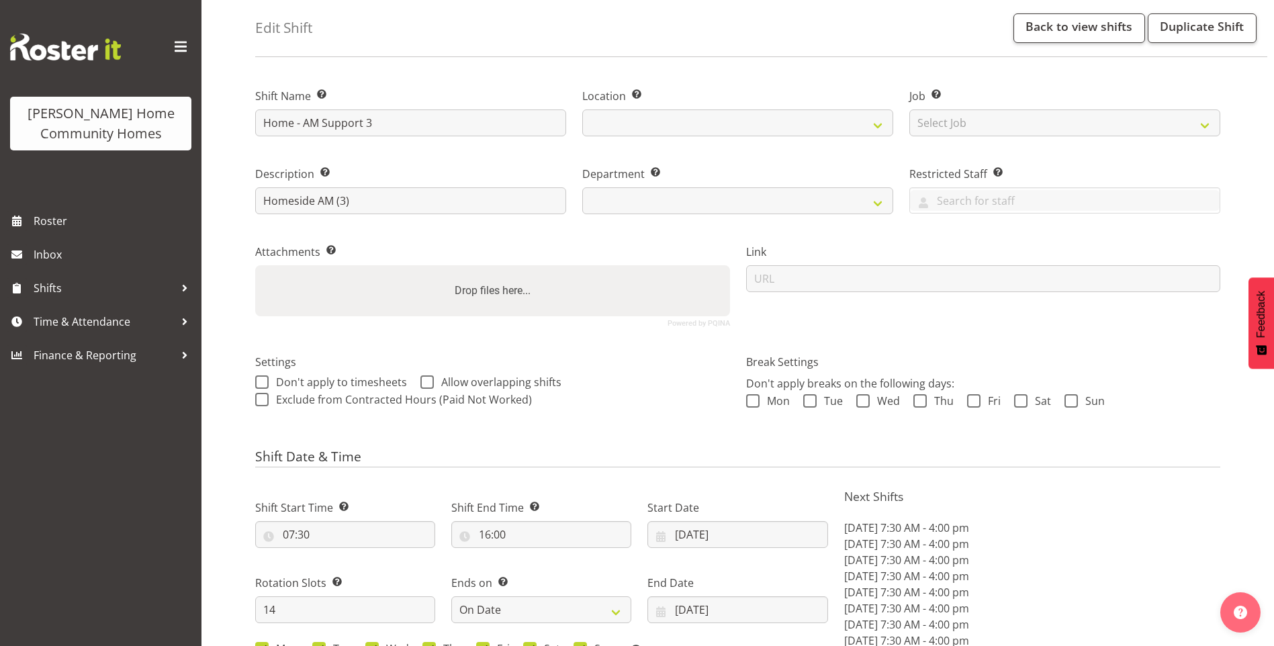
select select
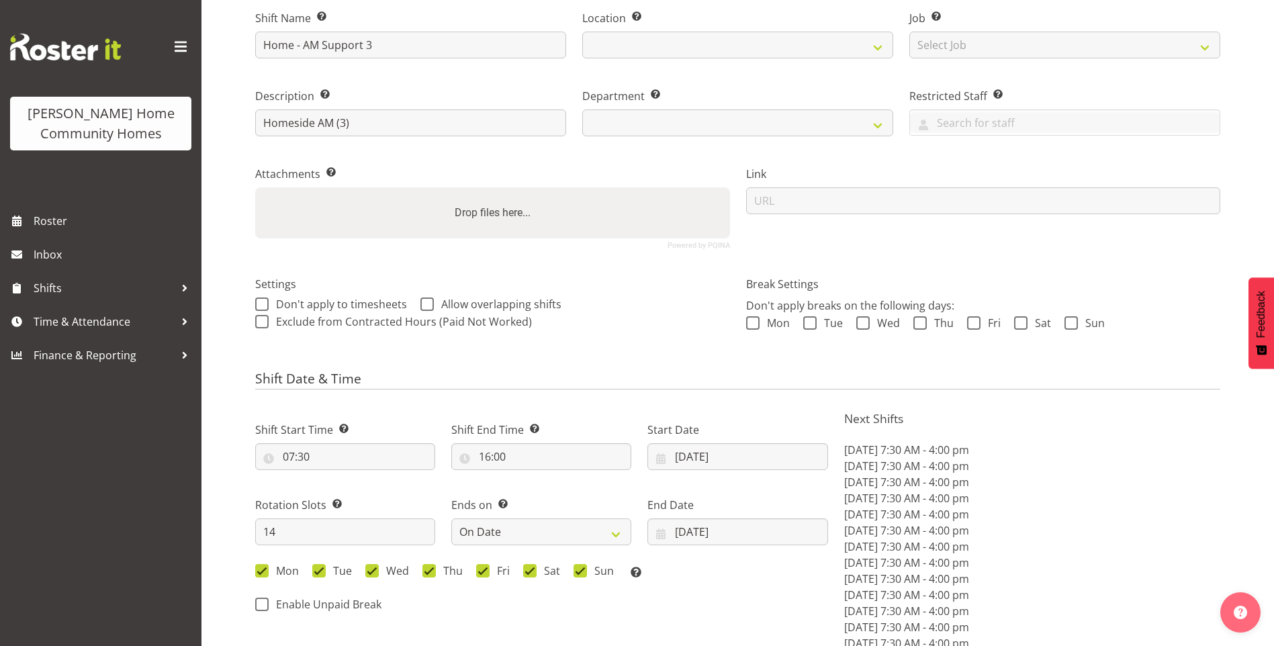
select select
select select "1067"
select select "746"
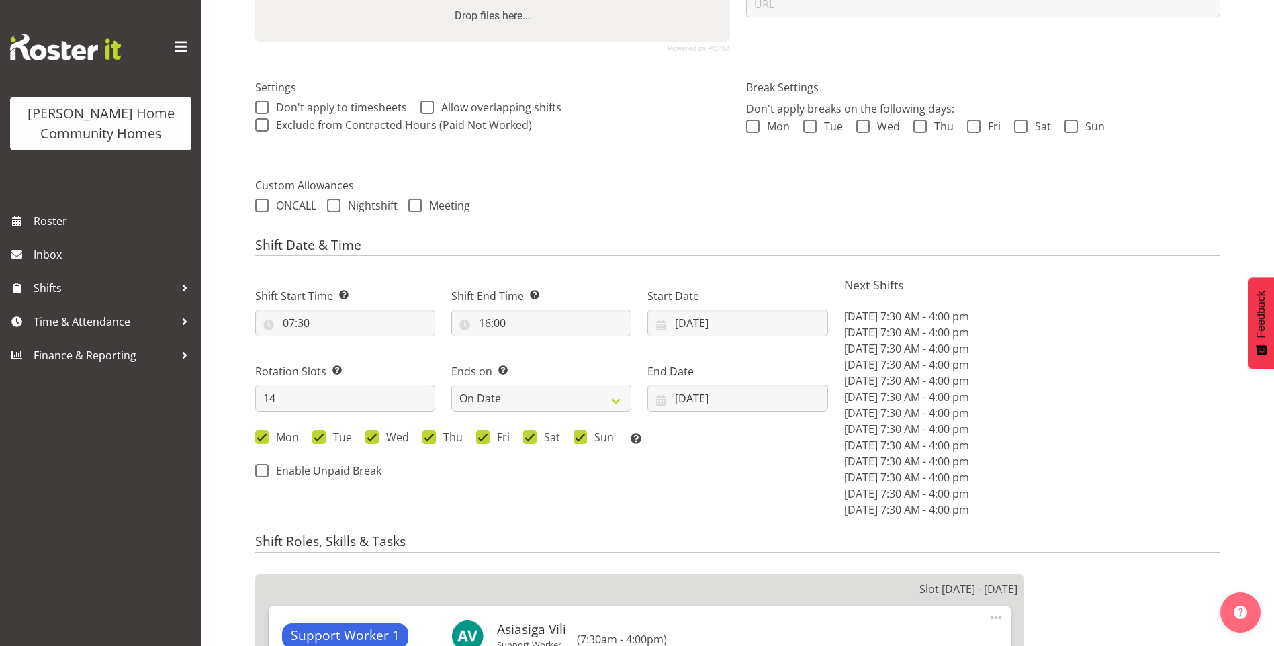
scroll to position [403, 0]
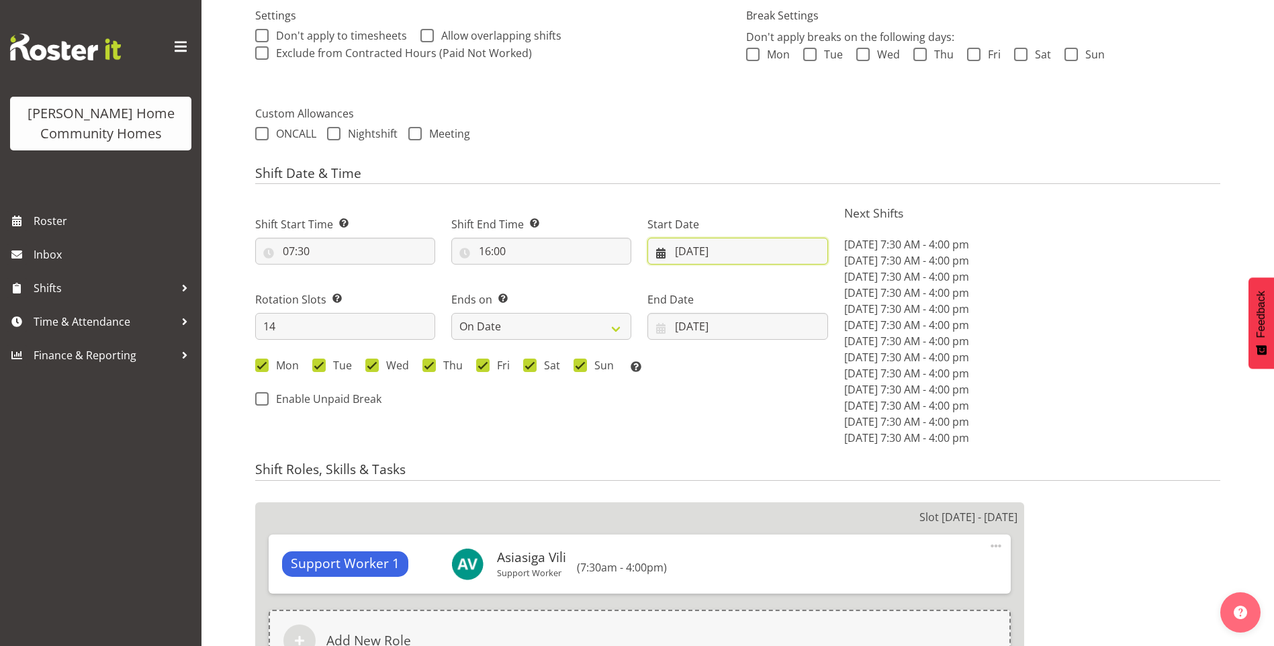
click at [701, 256] on input "[DATE]" at bounding box center [738, 251] width 180 height 27
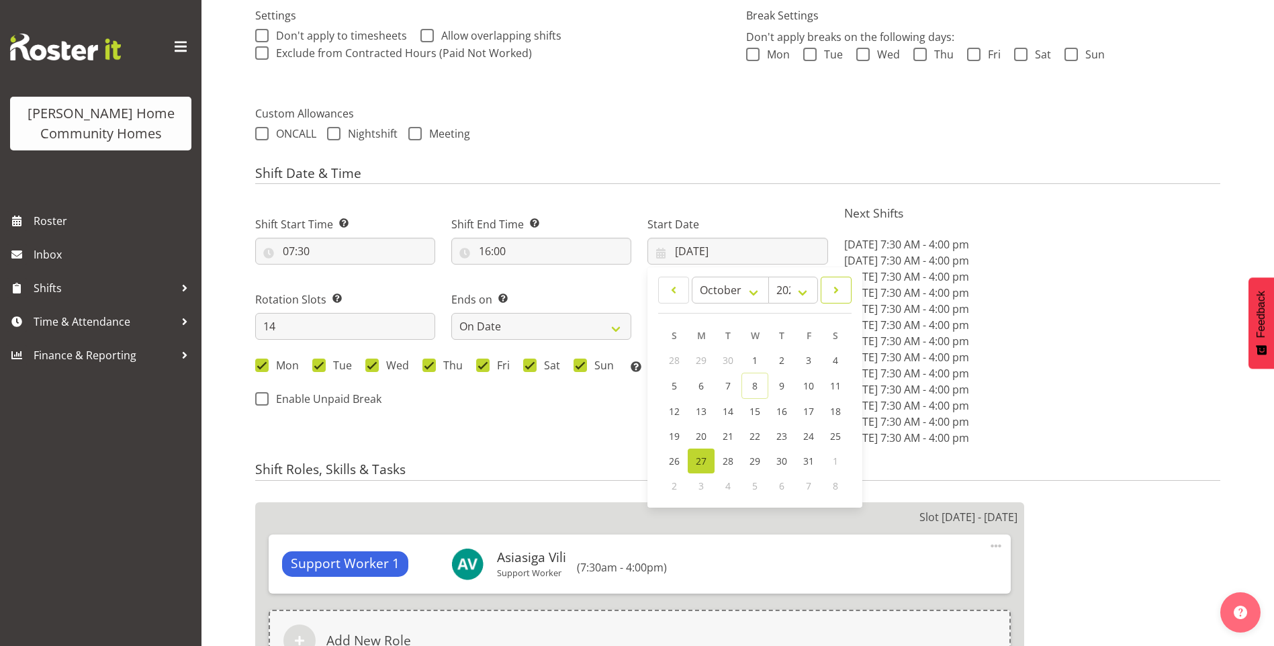
click at [830, 290] on span at bounding box center [836, 290] width 13 height 16
select select "10"
click at [707, 407] on link "10" at bounding box center [701, 410] width 27 height 25
type input "[DATE]"
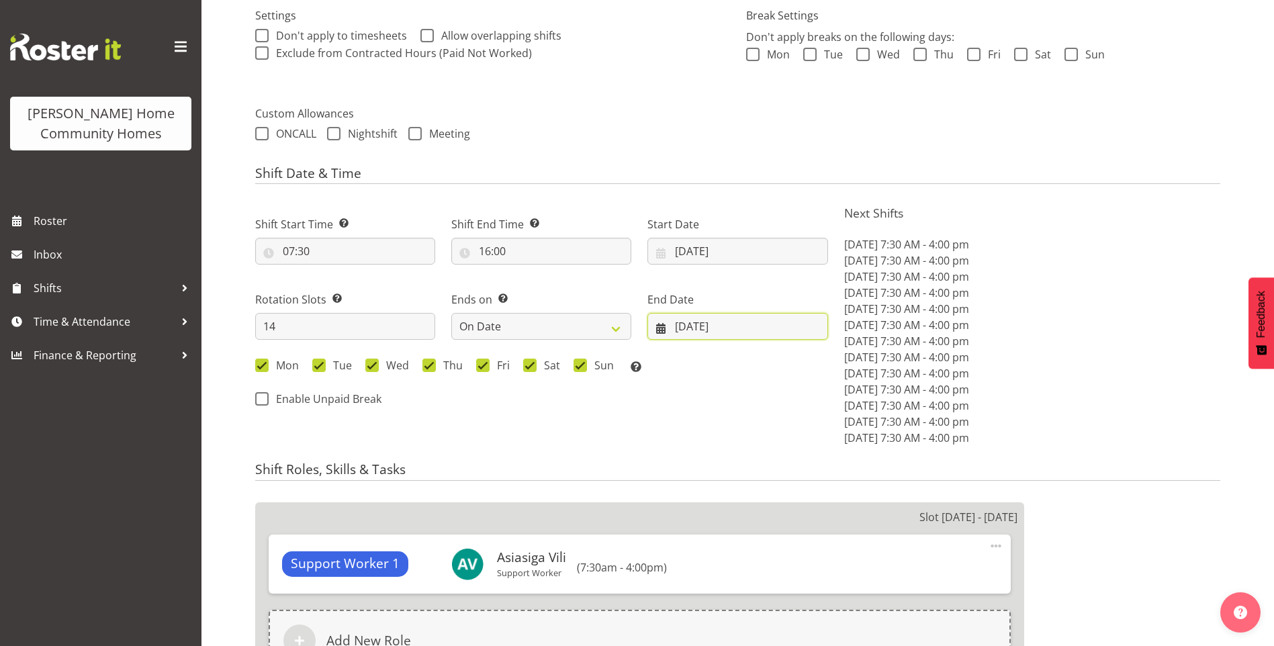
click at [718, 333] on input "[DATE]" at bounding box center [738, 326] width 180 height 27
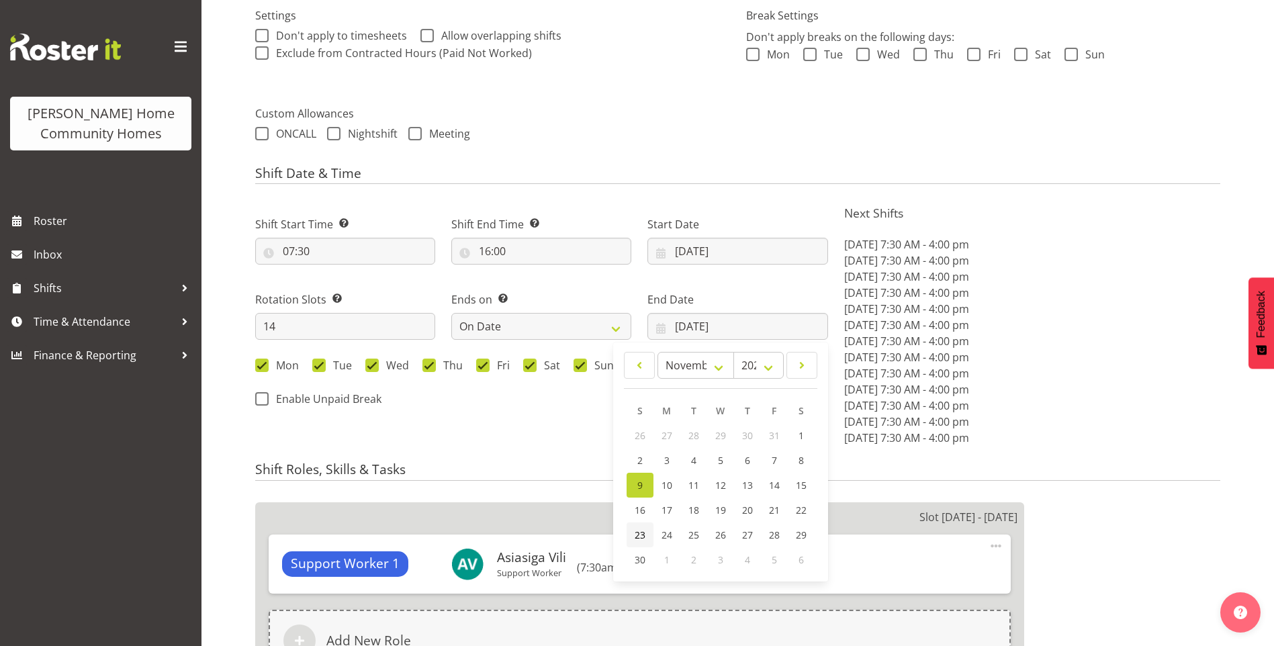
click at [643, 540] on span "23" at bounding box center [640, 535] width 11 height 13
type input "23/11/2025"
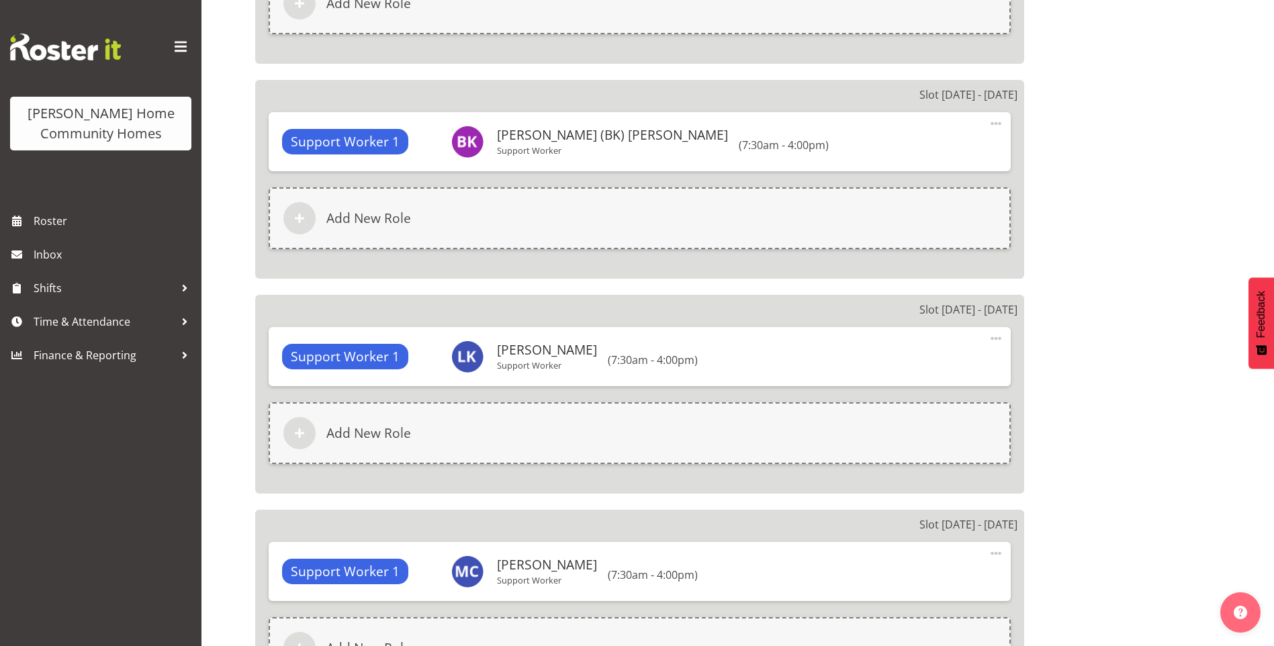
scroll to position [3477, 0]
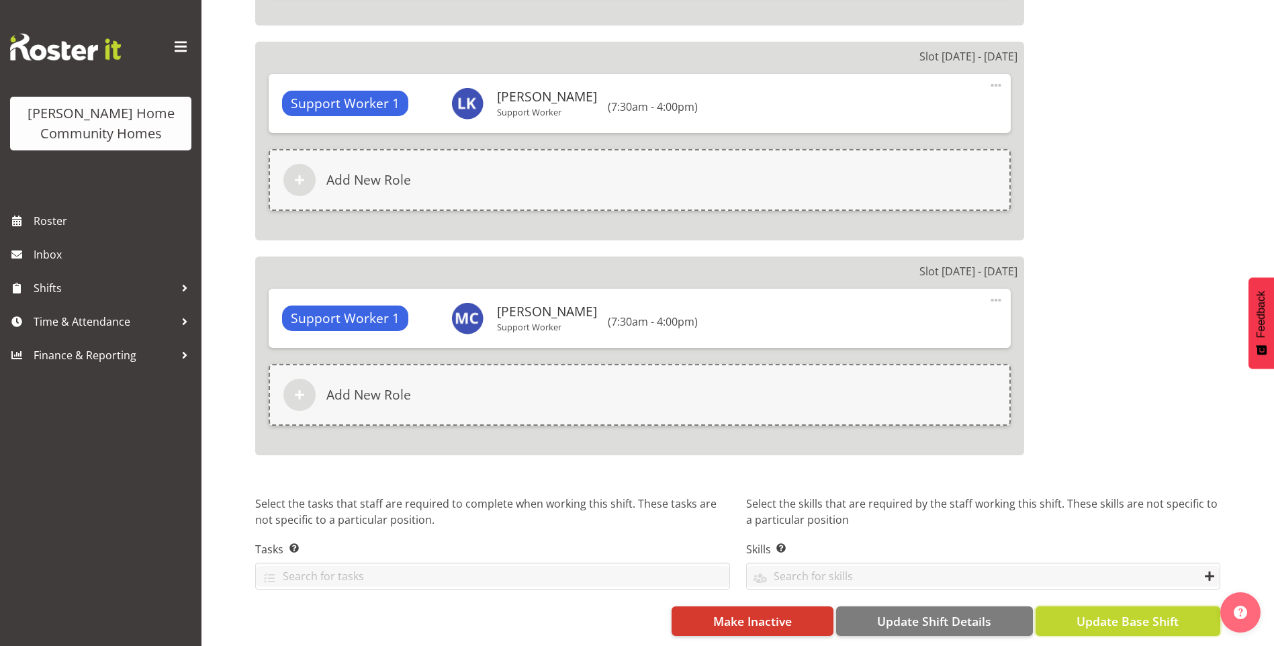
click at [1141, 625] on button "Update Base Shift" at bounding box center [1128, 622] width 185 height 30
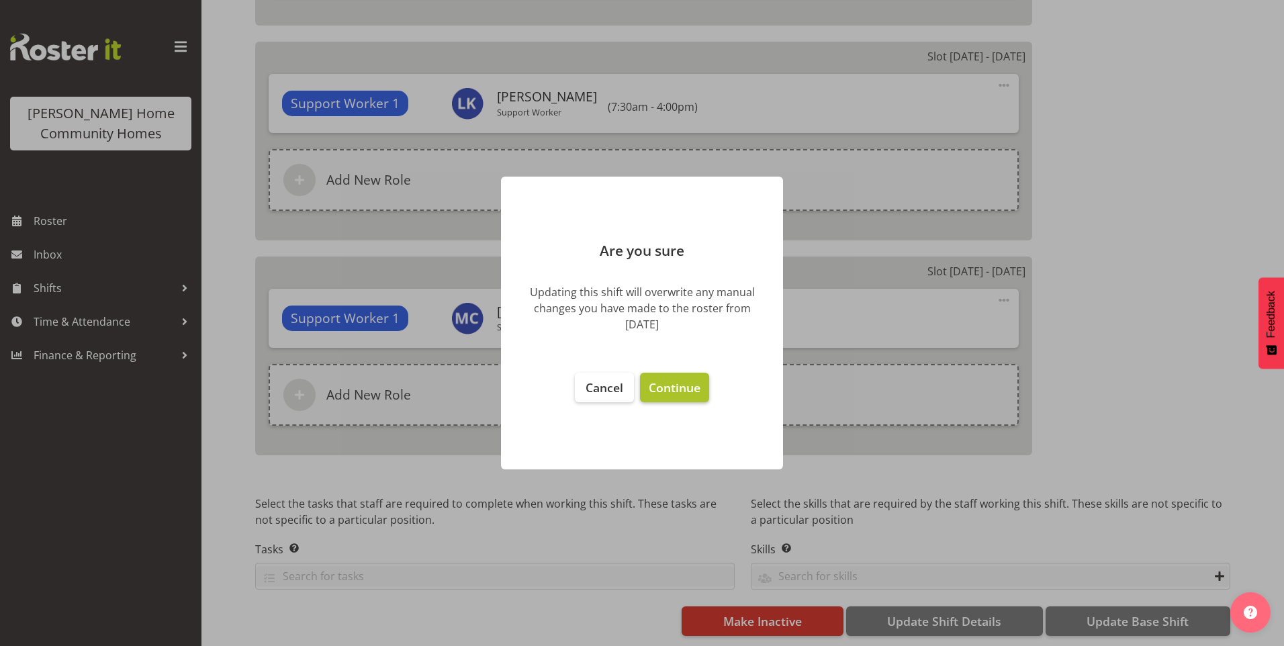
click at [692, 388] on span "Continue" at bounding box center [675, 388] width 52 height 16
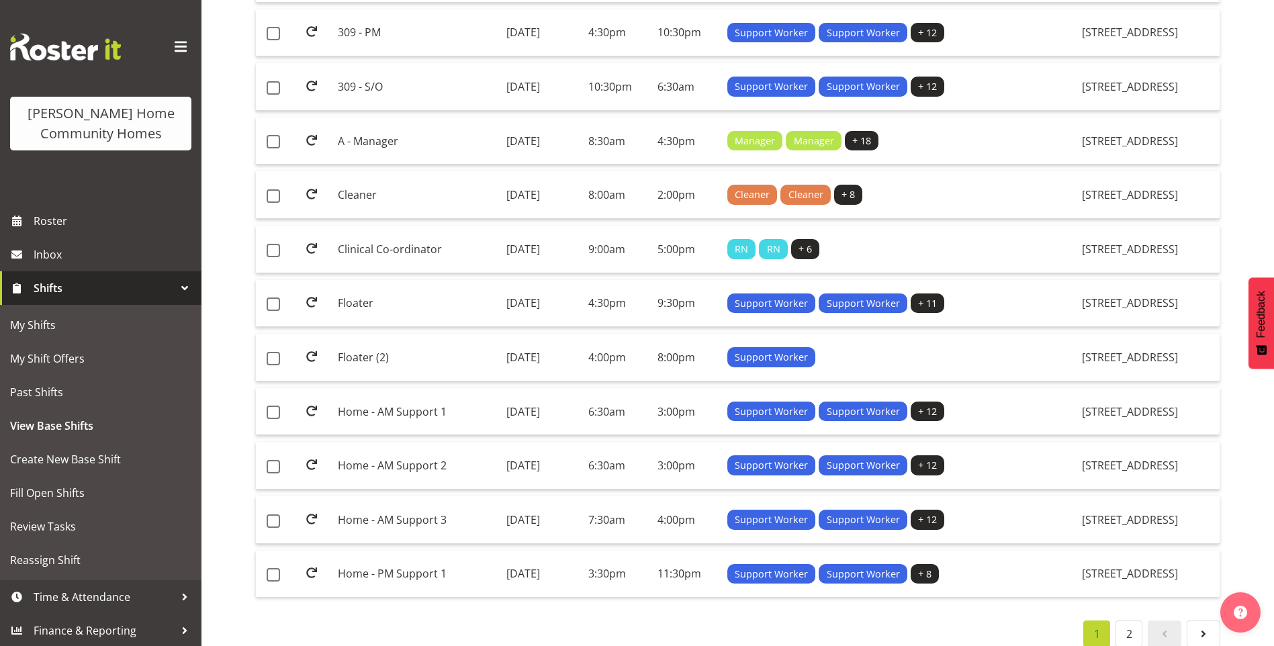
scroll to position [935, 0]
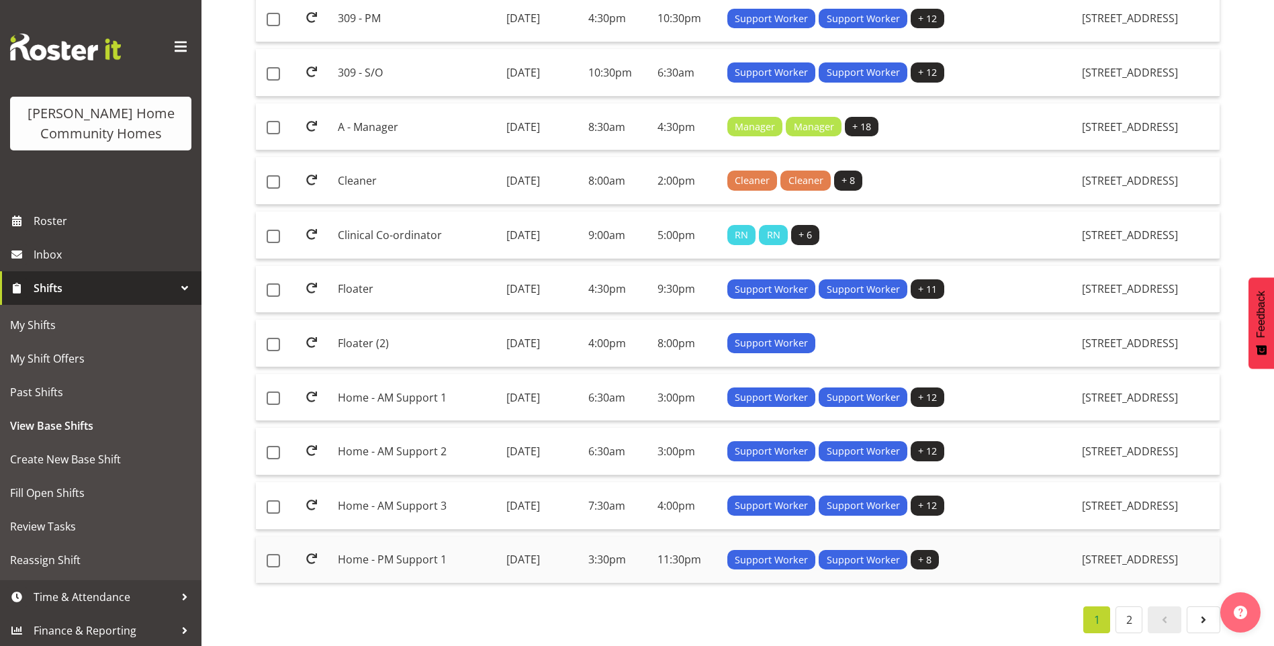
click at [559, 552] on td "[DATE]" at bounding box center [542, 560] width 82 height 47
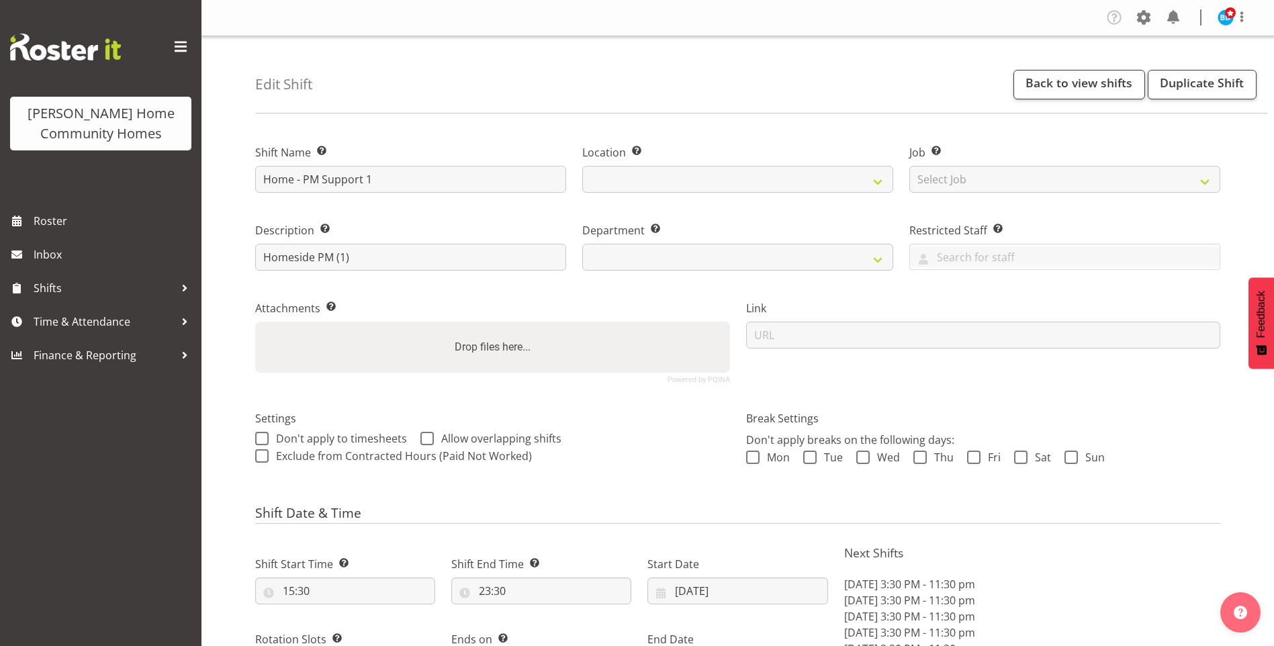
select select "9"
select select "2025"
select select "date"
select select "1067"
select select "746"
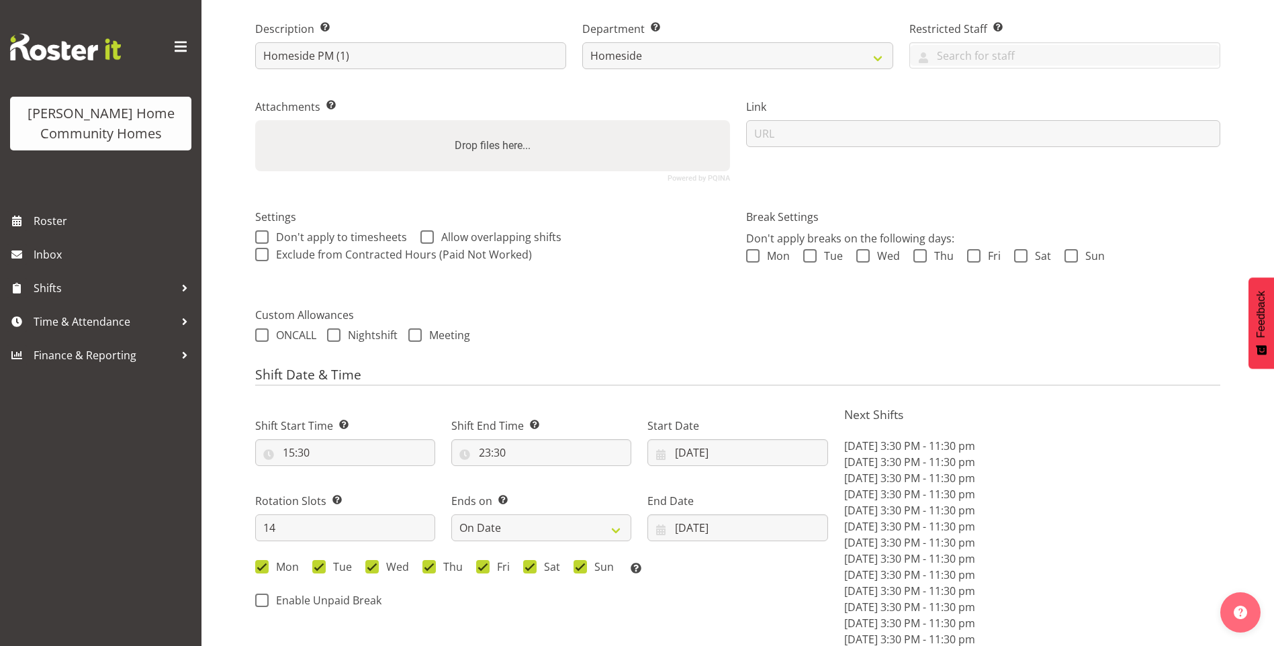
scroll to position [336, 0]
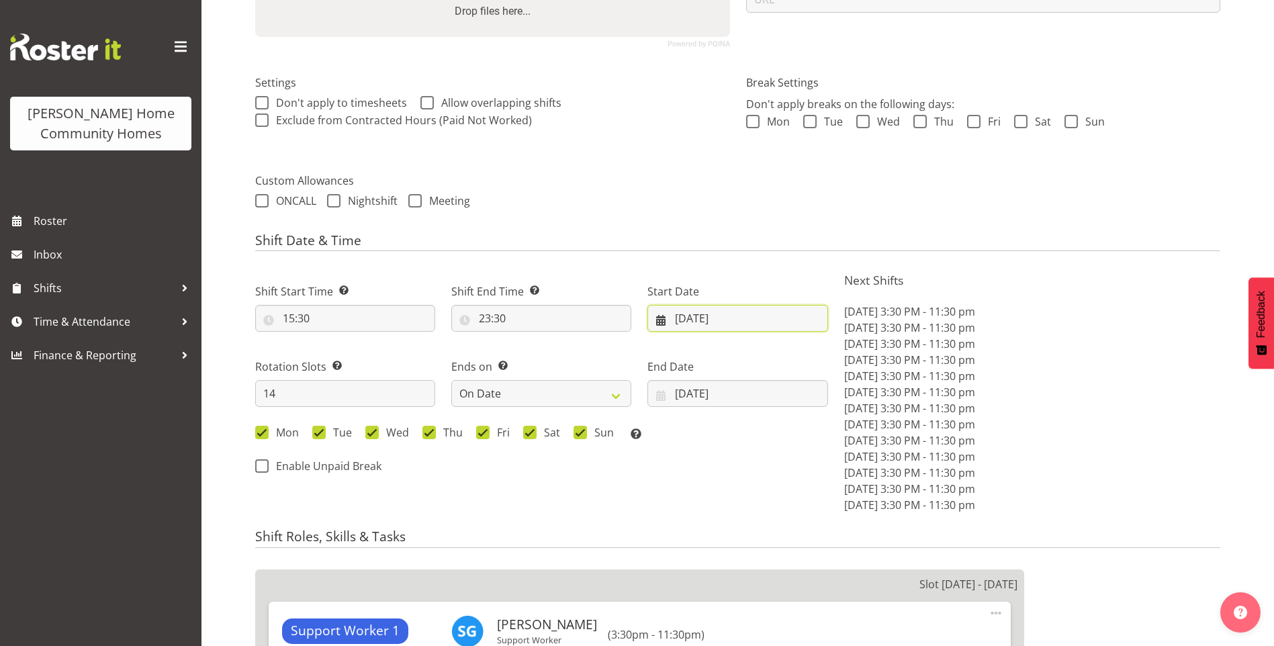
click at [705, 324] on input "27/10/2025" at bounding box center [738, 318] width 180 height 27
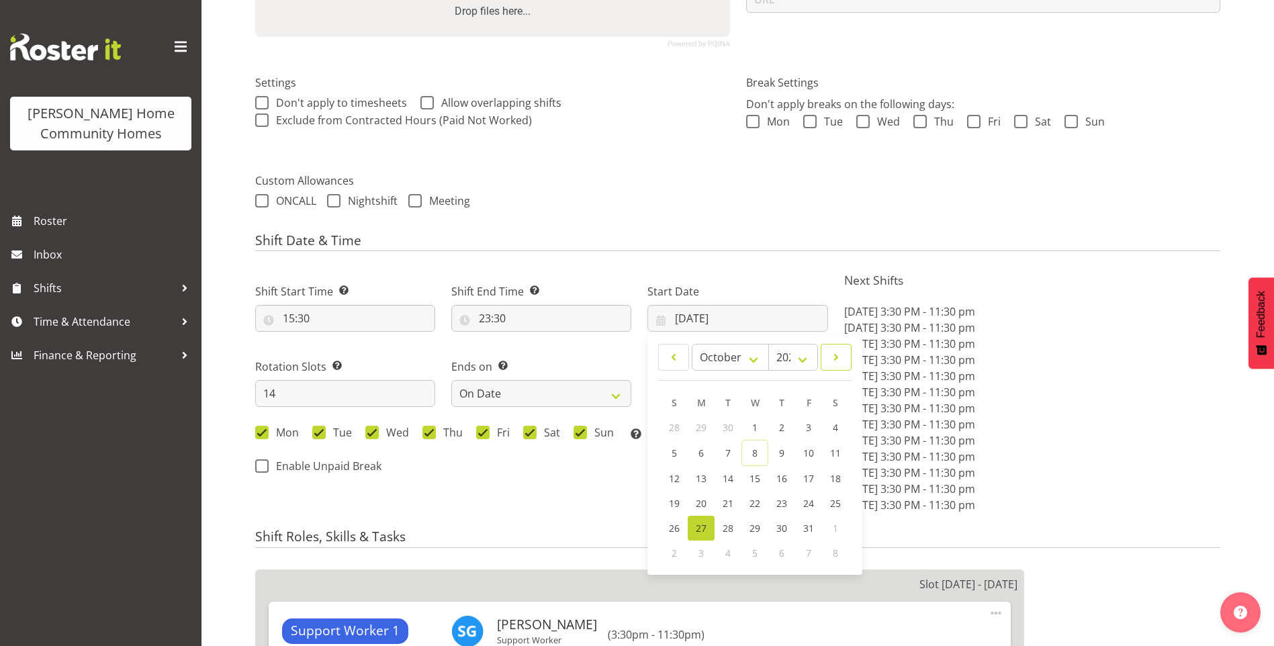
click at [839, 359] on span at bounding box center [836, 357] width 13 height 16
select select "10"
click at [701, 474] on span "10" at bounding box center [701, 477] width 11 height 13
type input "10/11/2025"
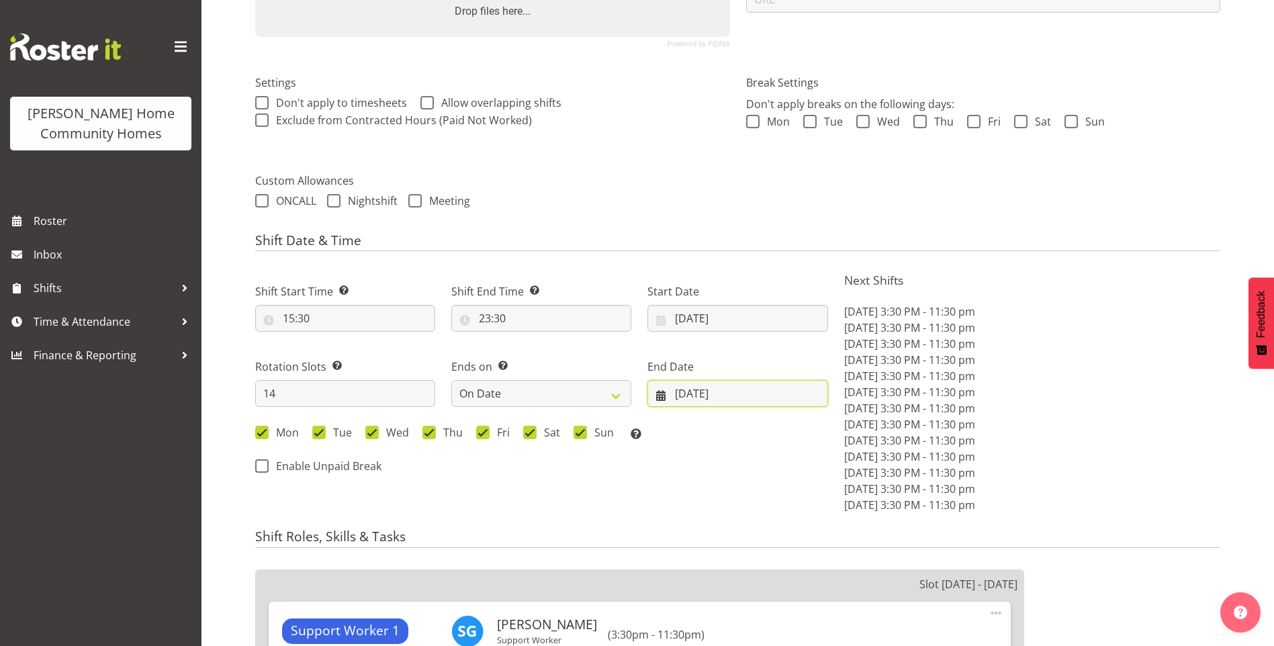
click at [694, 397] on input "09/11/2025" at bounding box center [738, 393] width 180 height 27
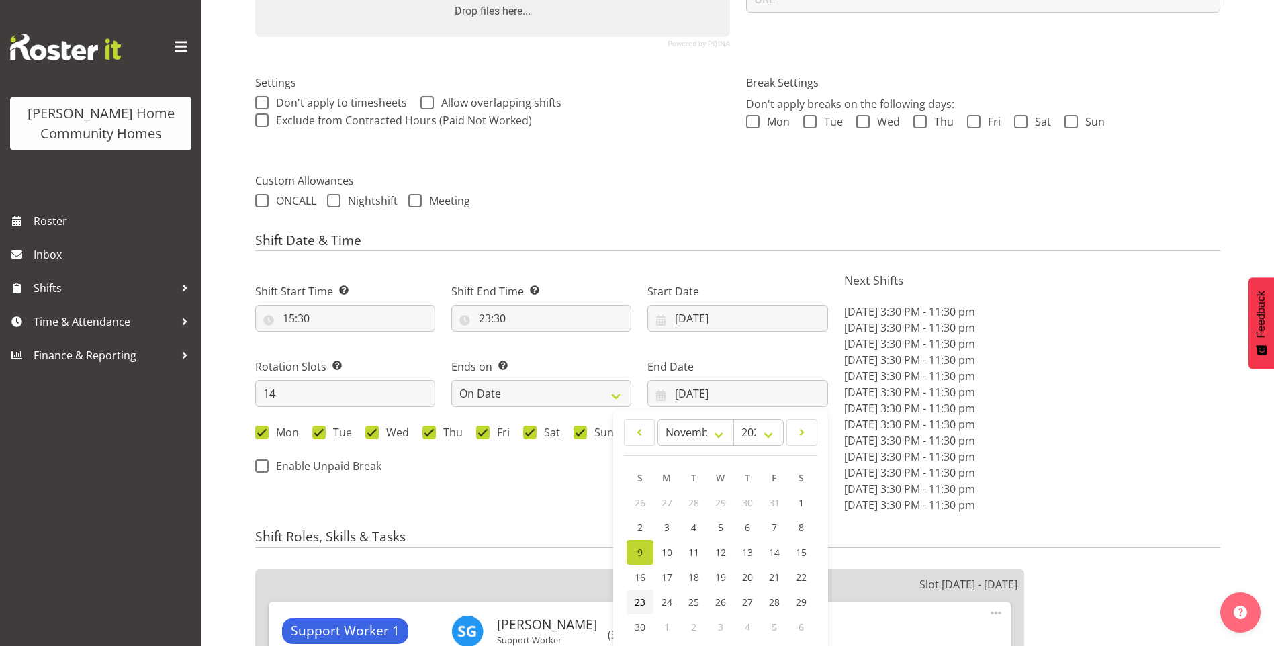
click at [634, 598] on link "23" at bounding box center [640, 602] width 27 height 25
type input "23/11/2025"
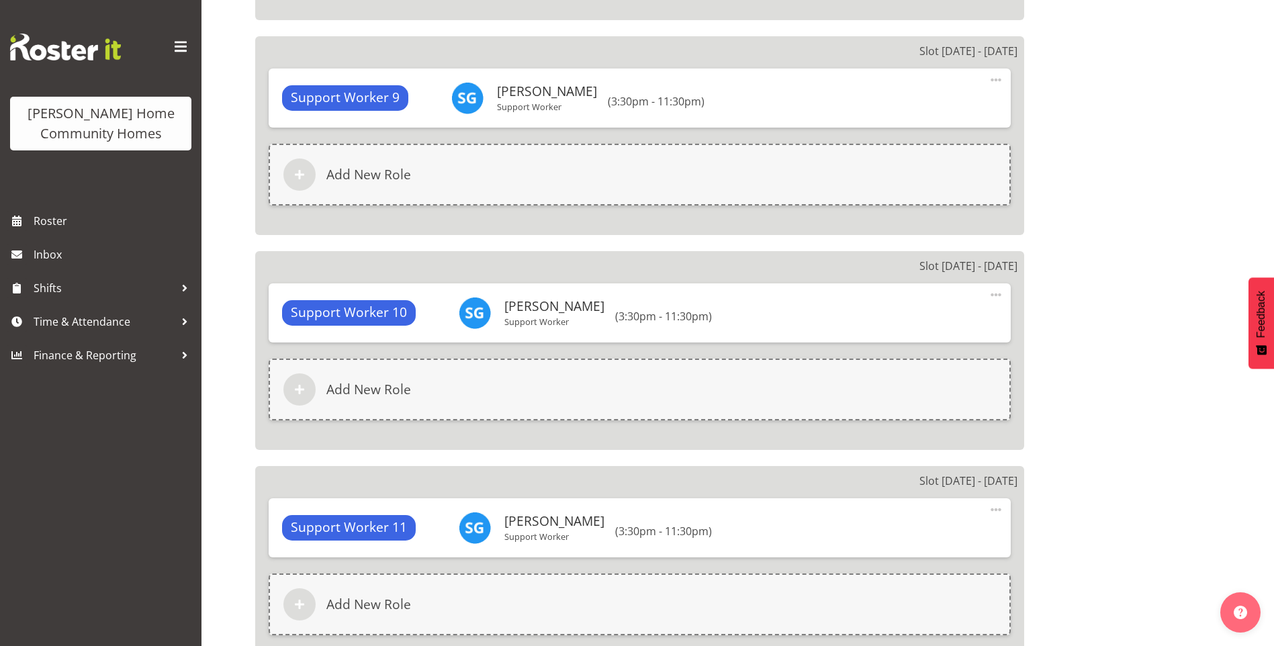
scroll to position [3182, 0]
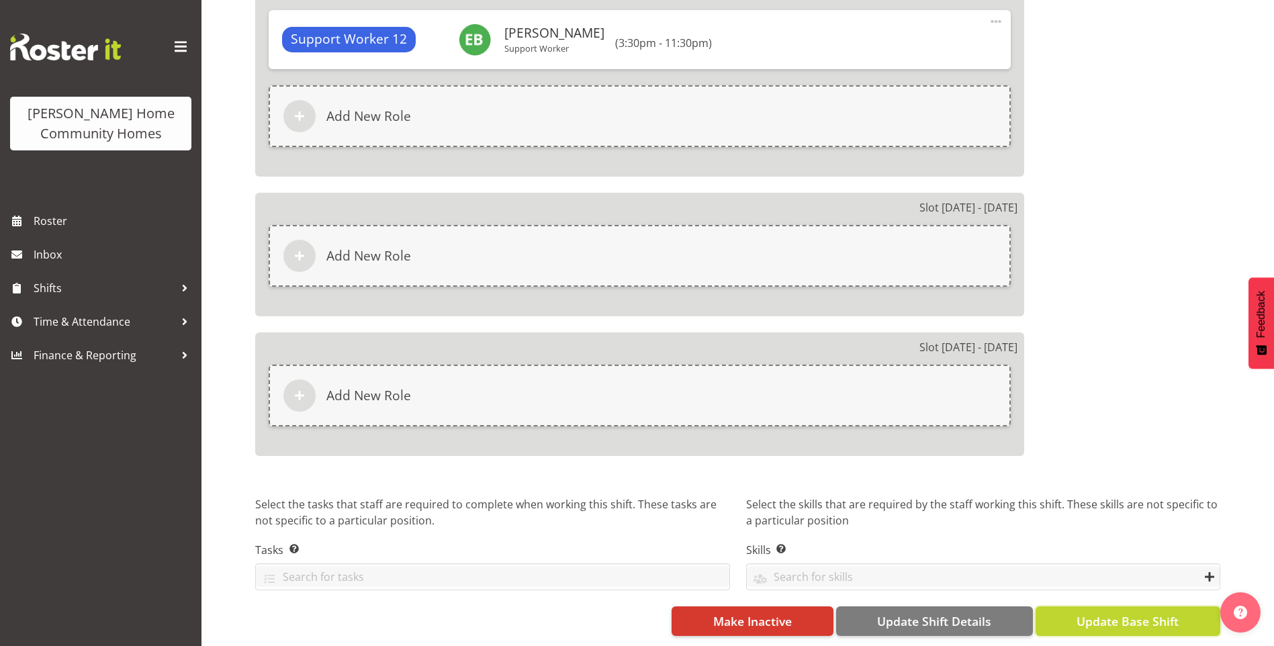
click at [1134, 617] on span "Update Base Shift" at bounding box center [1128, 621] width 102 height 17
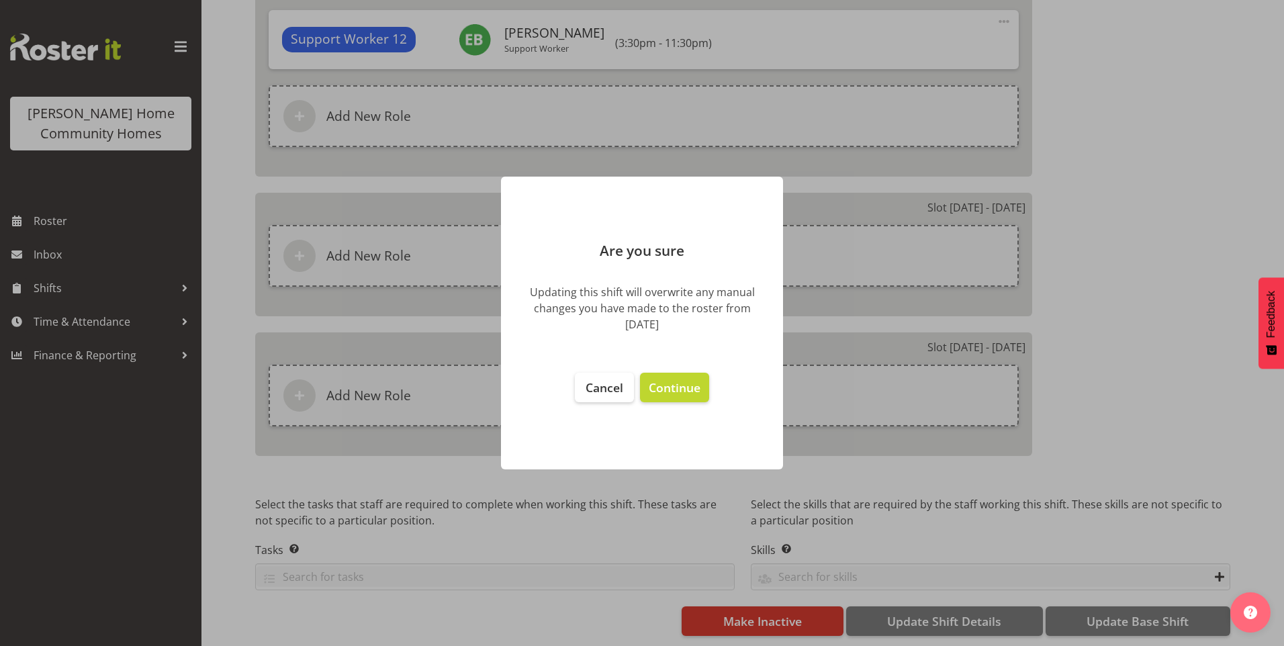
click at [644, 372] on footer "Cancel Continue" at bounding box center [642, 414] width 282 height 110
click at [690, 385] on span "Continue" at bounding box center [675, 388] width 52 height 16
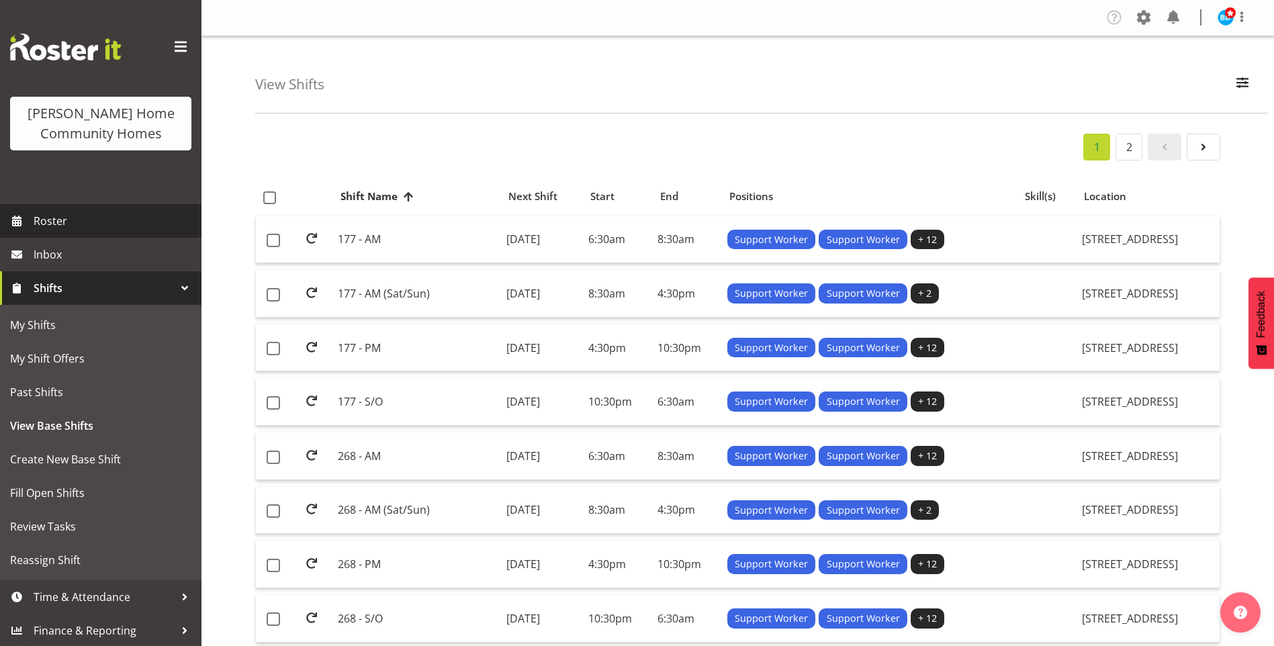
click at [53, 224] on span "Roster" at bounding box center [114, 221] width 161 height 20
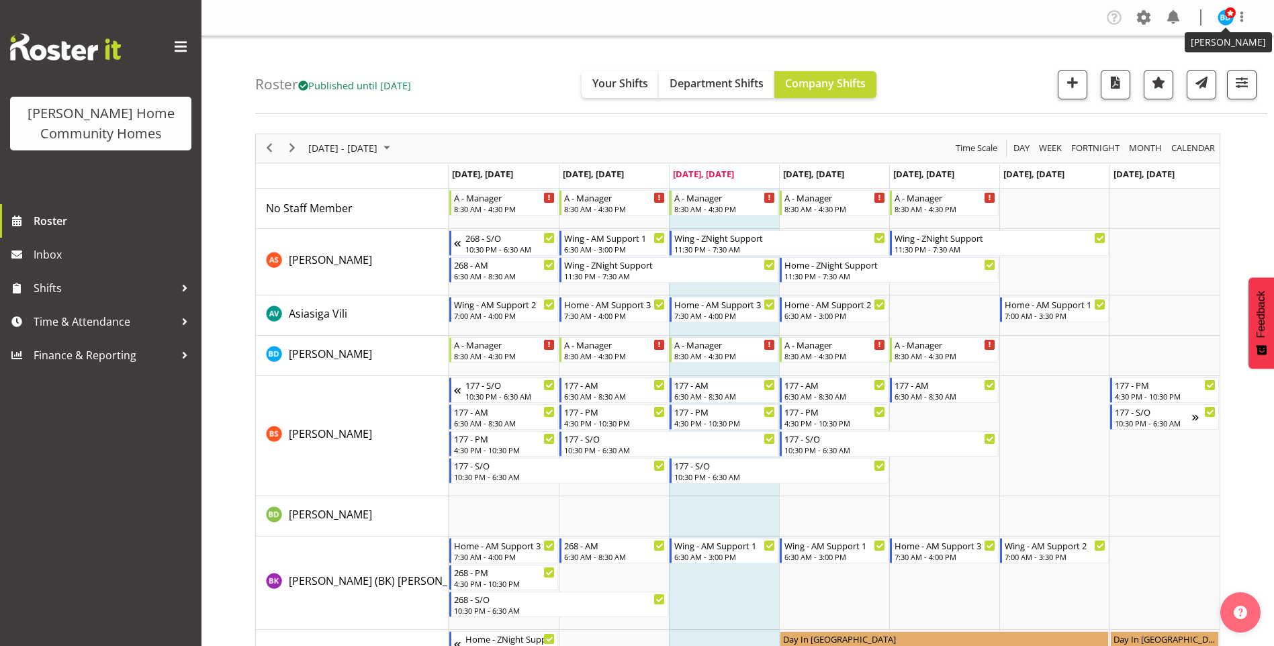
click at [1223, 19] on img at bounding box center [1226, 17] width 16 height 16
click at [1155, 68] on link "Log Out" at bounding box center [1185, 70] width 129 height 24
